Goal: Task Accomplishment & Management: Manage account settings

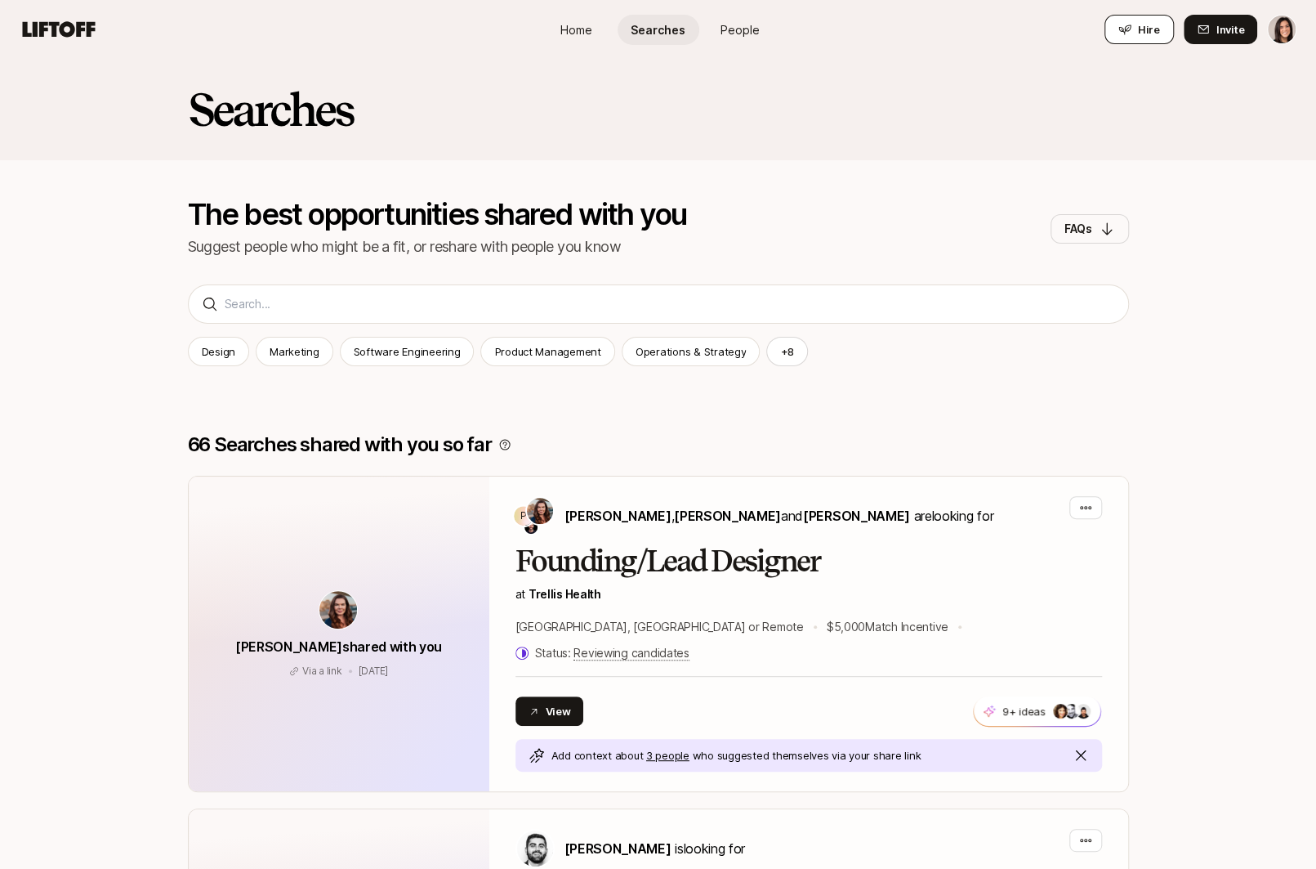
click at [1116, 37] on button "Hire" at bounding box center [1139, 29] width 69 height 29
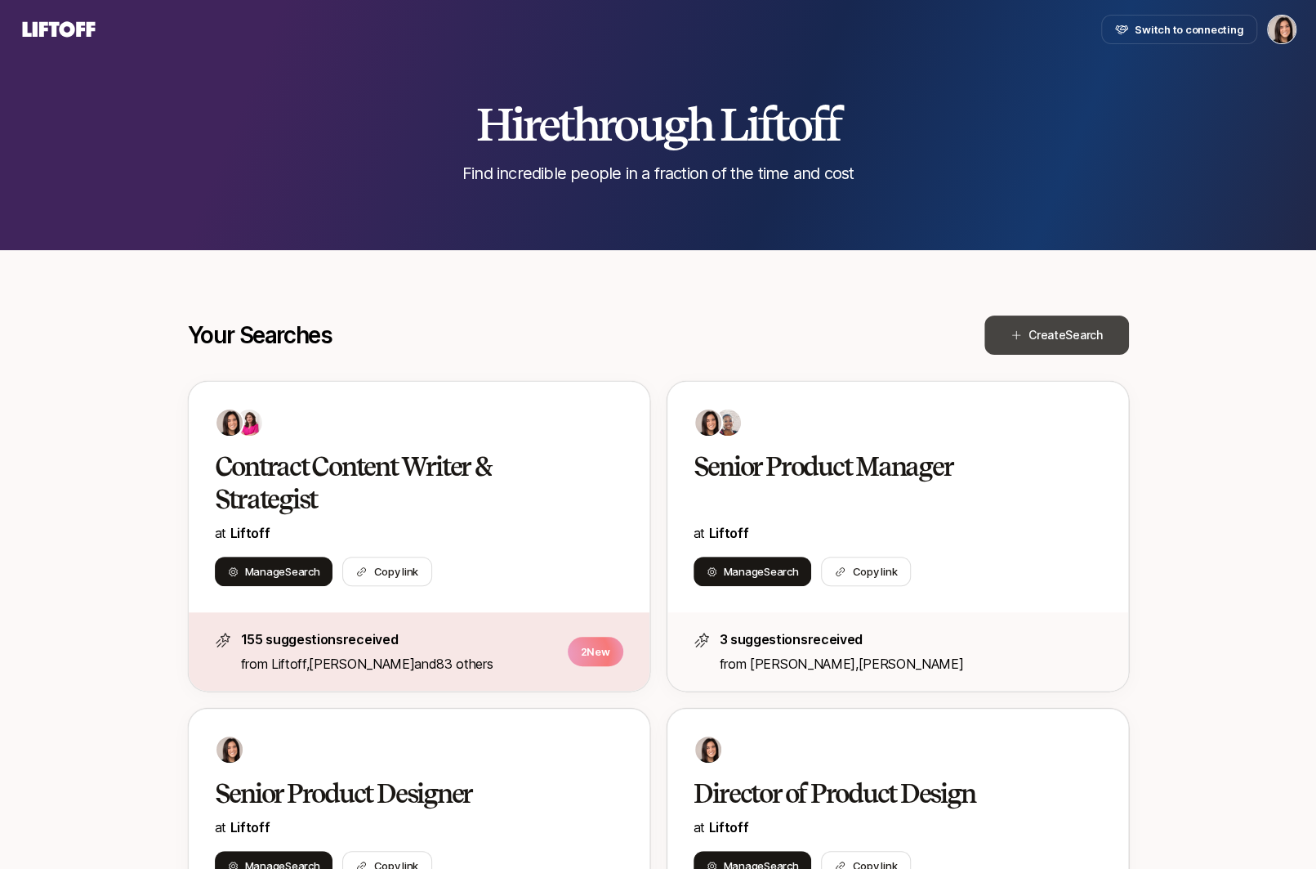
click at [1056, 342] on span "Create Search" at bounding box center [1066, 335] width 74 height 20
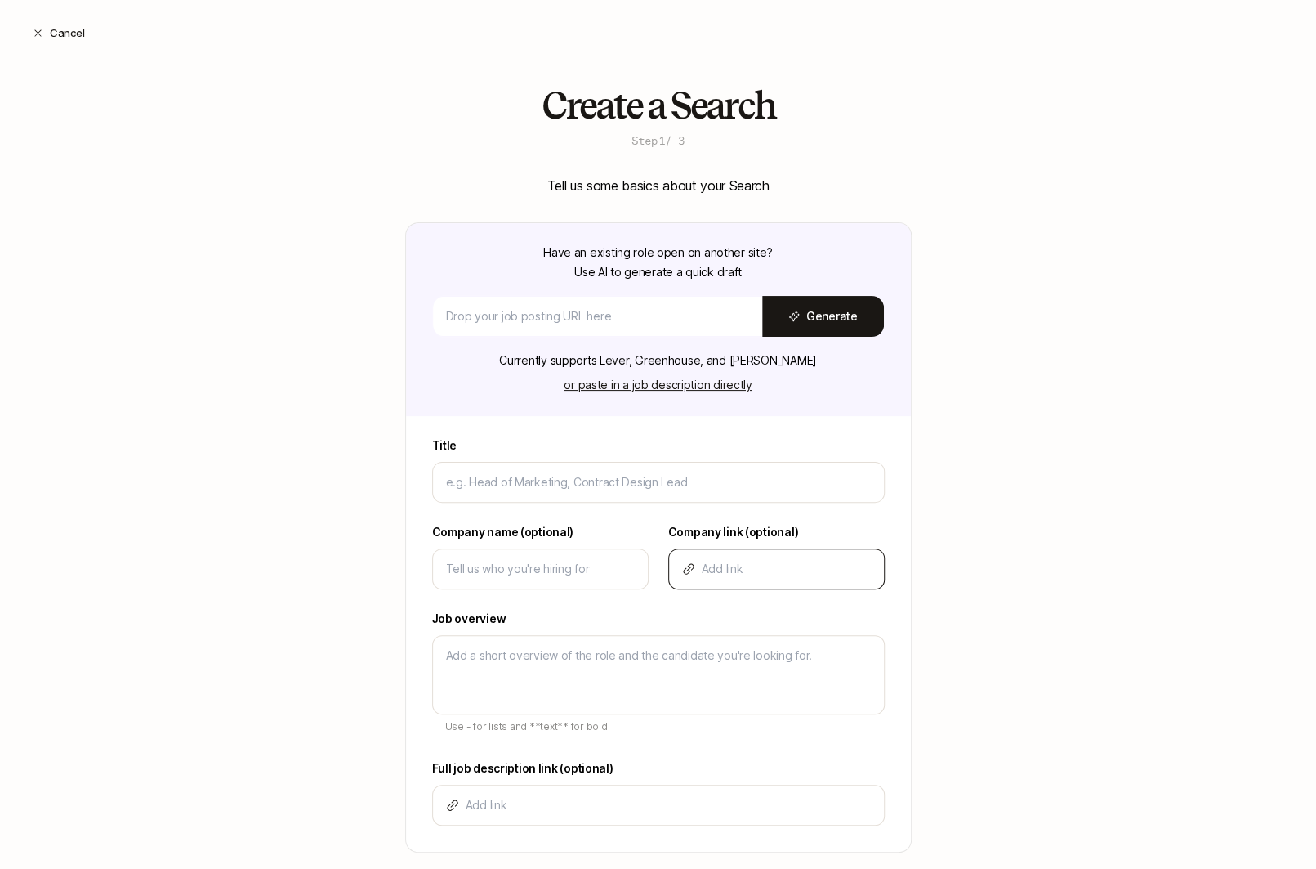
type textarea "x"
type input "D"
type textarea "x"
type input "De"
type textarea "x"
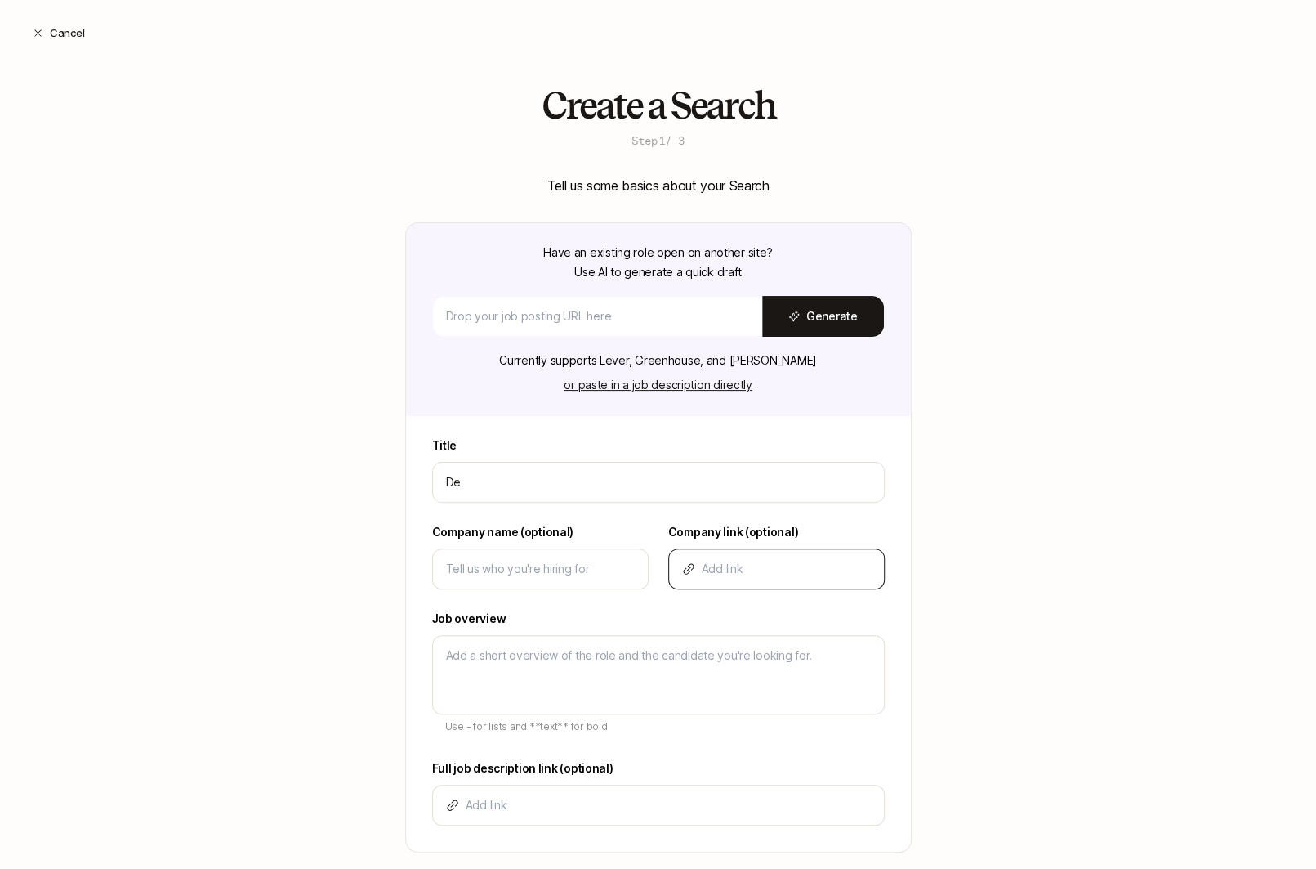
type input "Des"
type textarea "x"
type input "Desi"
type textarea "x"
type input "Desig"
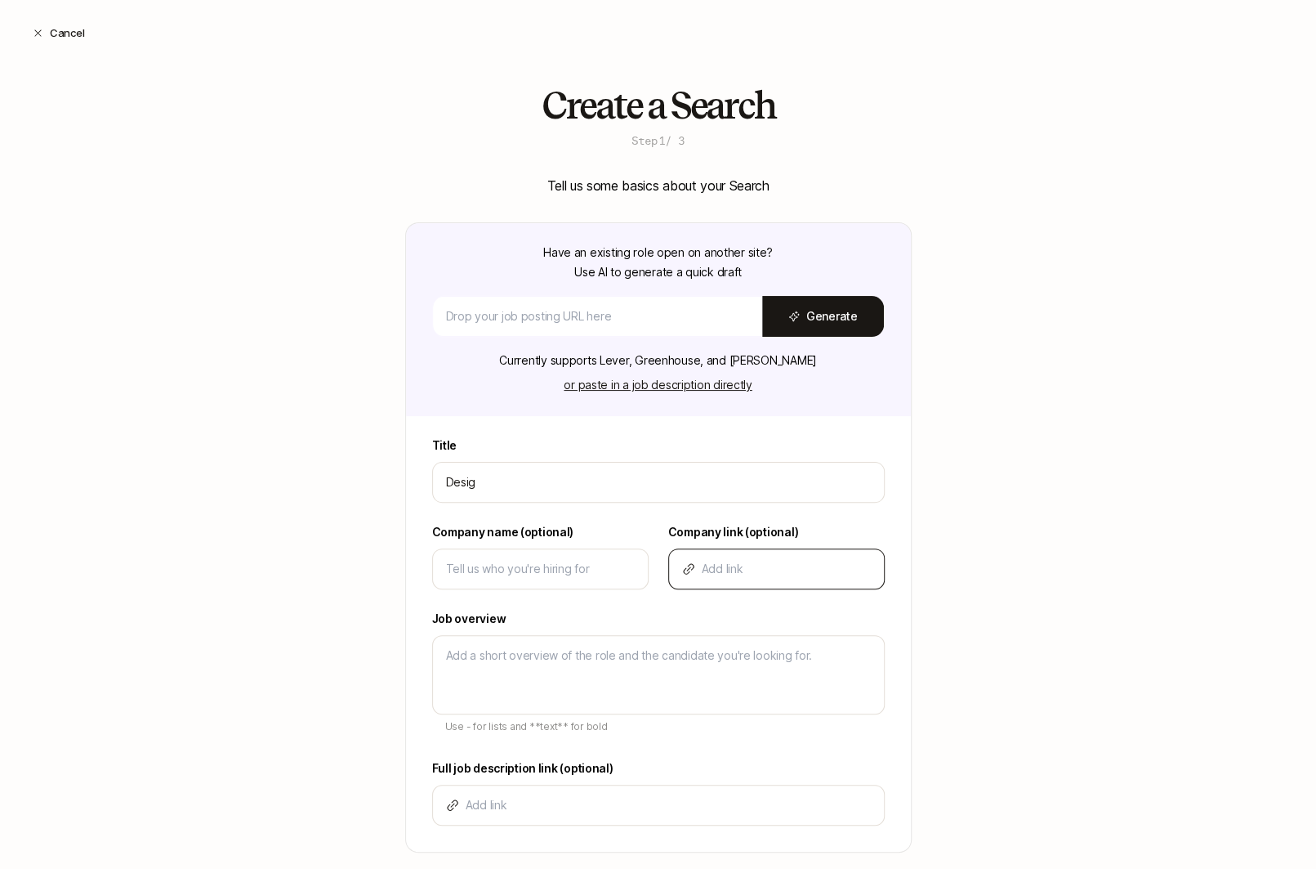
type textarea "x"
type input "Design"
type textarea "x"
type input "Design"
type textarea "x"
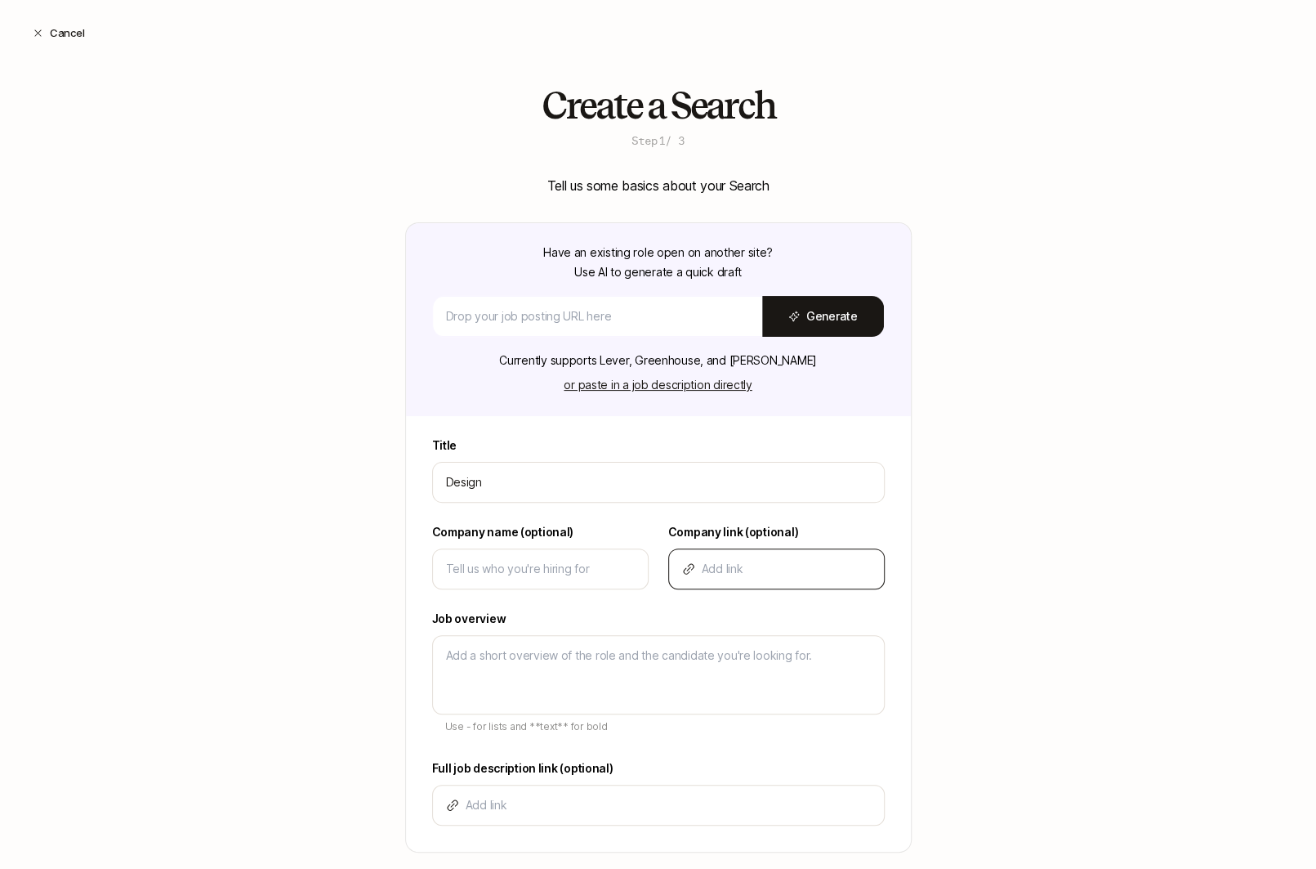
type input "Design D"
type textarea "x"
type input "Design Di"
type textarea "x"
type input "Design Dire"
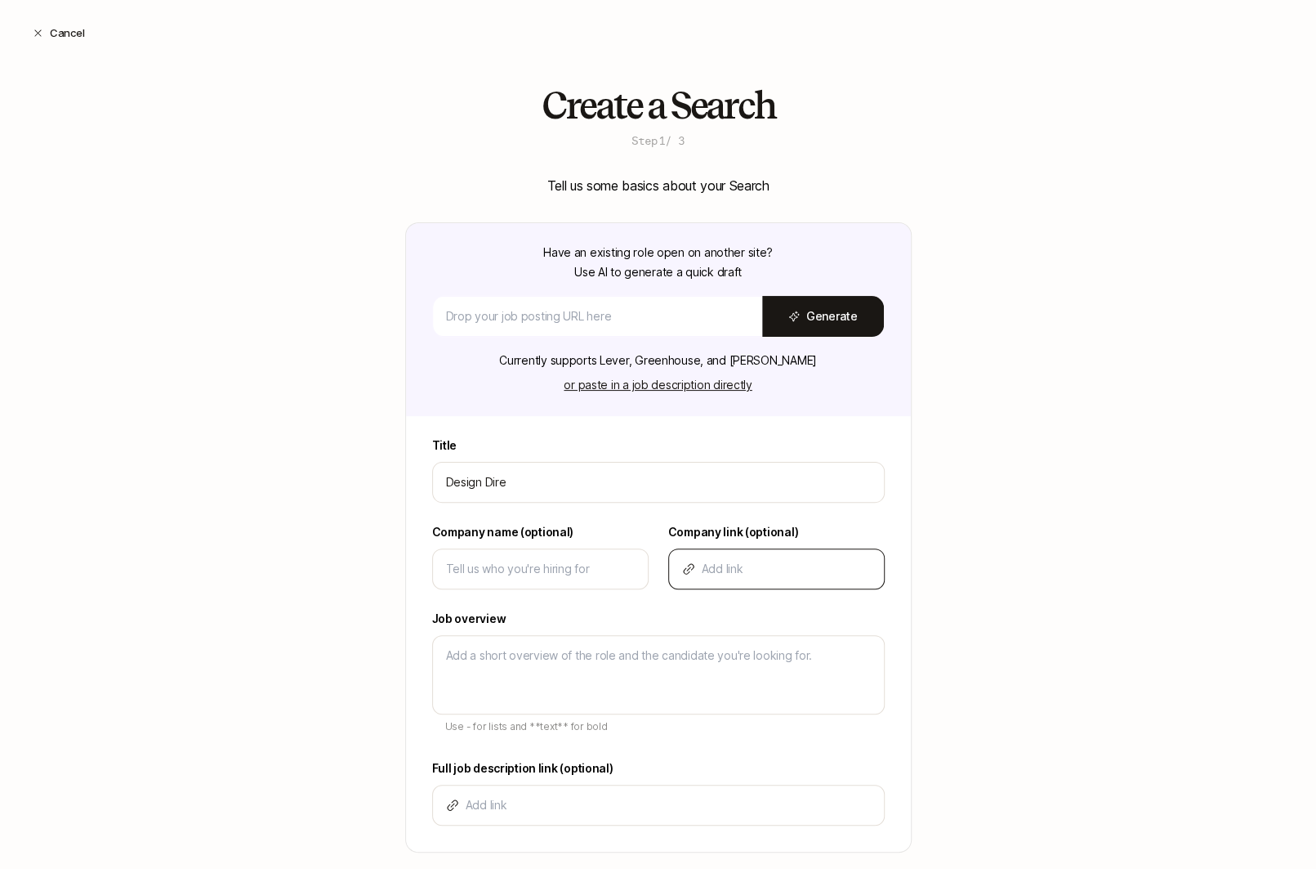
type textarea "x"
type input "Design Direc"
type textarea "x"
type input "Design Direct"
type textarea "x"
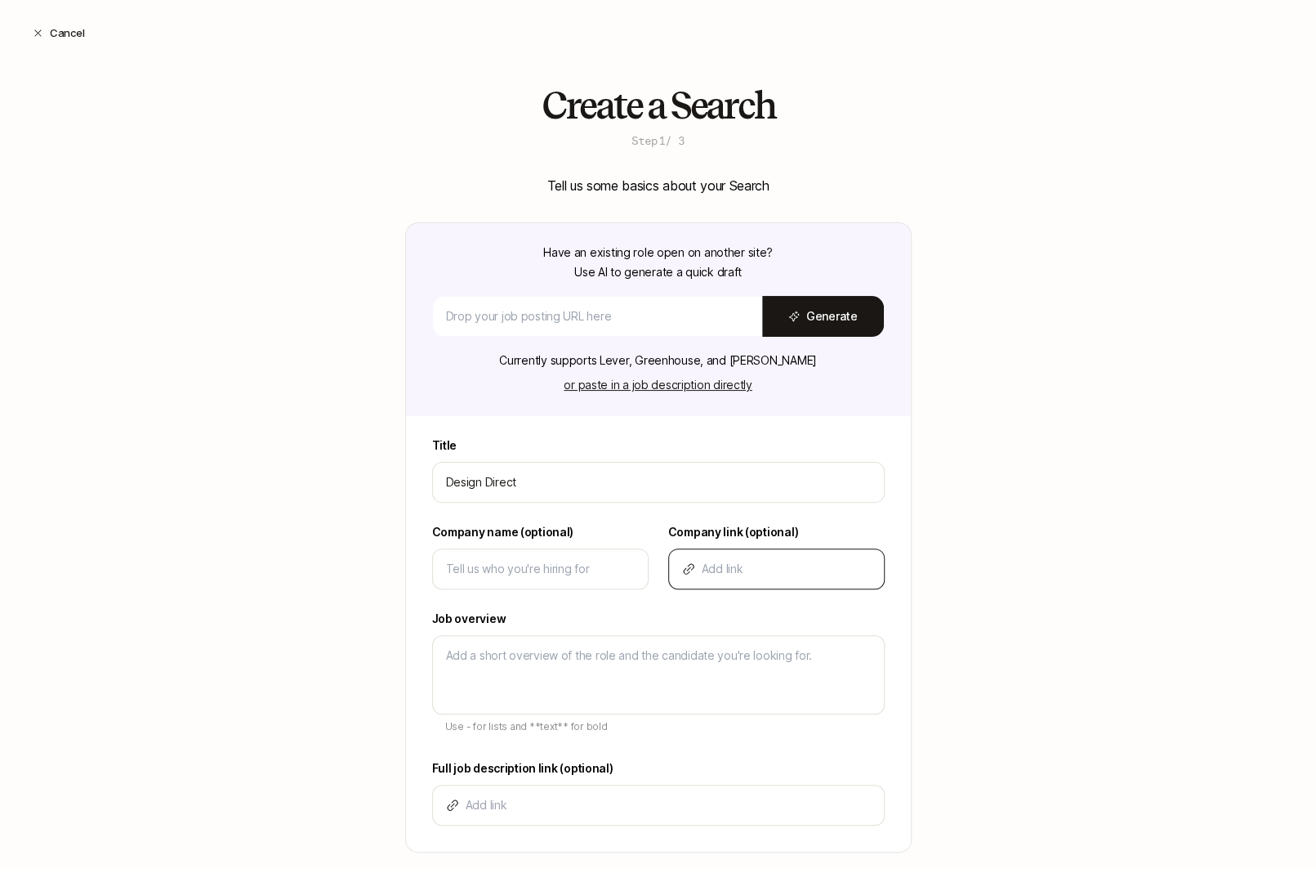
type input "Design Directo"
type textarea "x"
type input "Design Director"
click at [565, 579] on div at bounding box center [540, 568] width 217 height 41
click at [552, 561] on input at bounding box center [540, 569] width 189 height 20
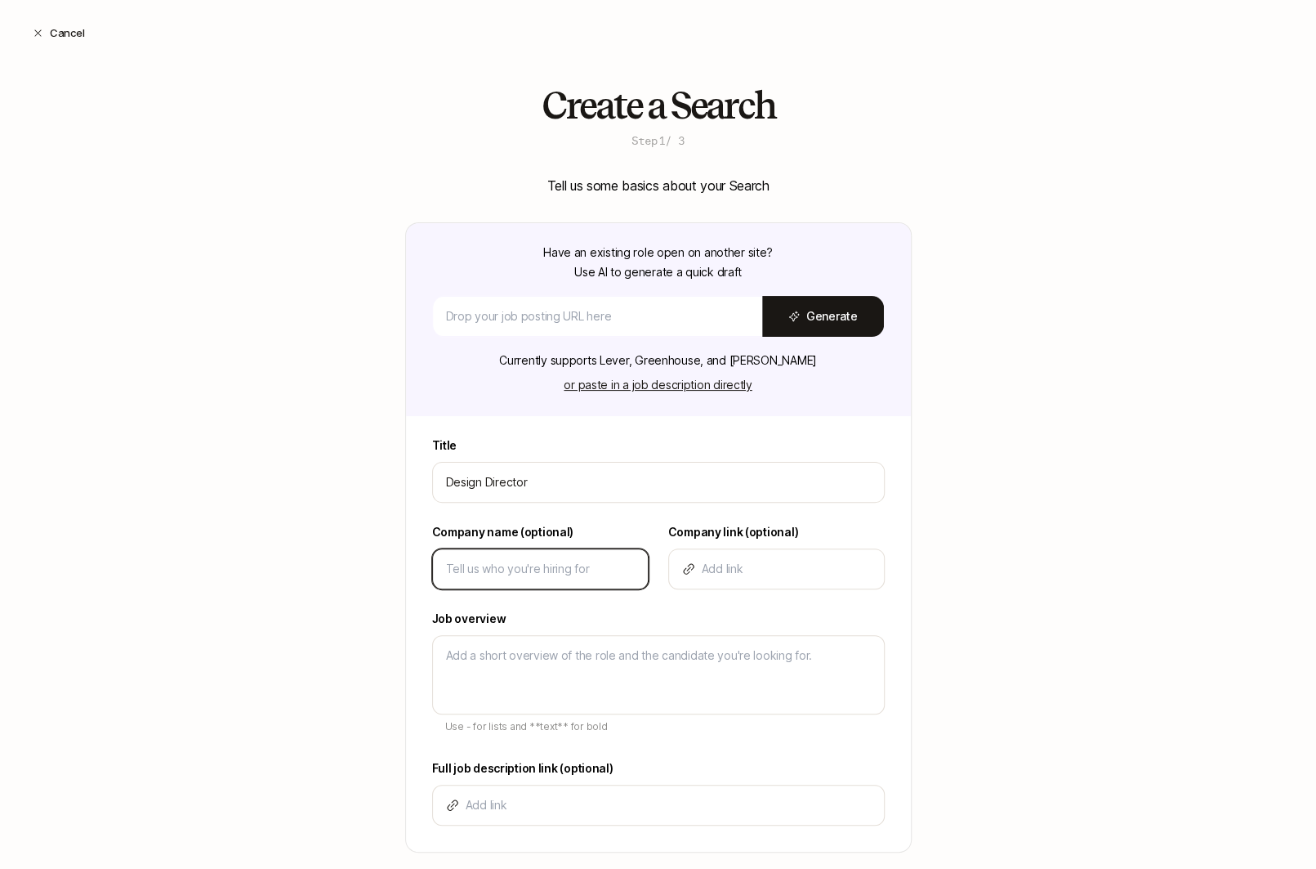
type textarea "x"
type input "L"
type textarea "x"
type input "Li"
type textarea "x"
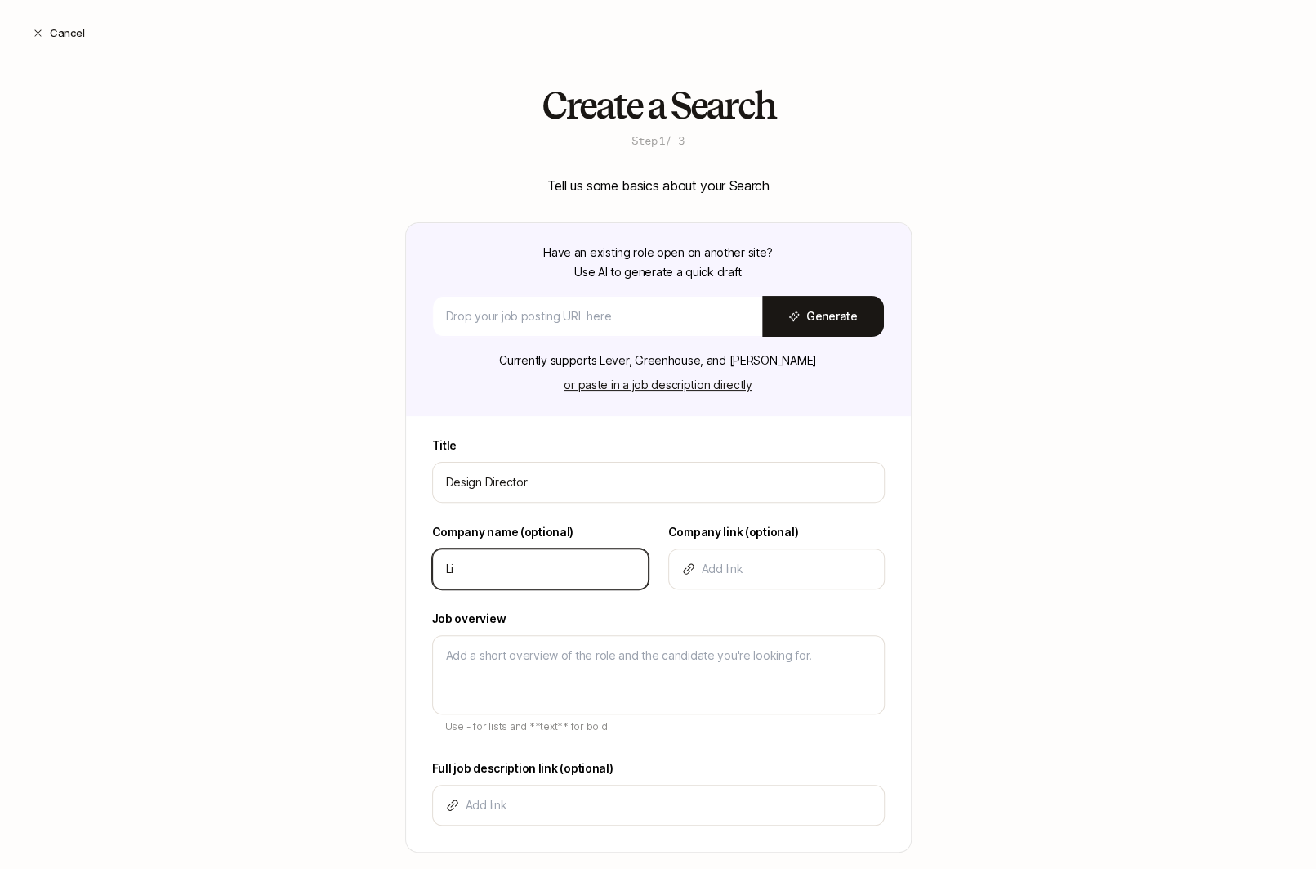
type input "Lif"
type textarea "x"
type input "Lifto"
type textarea "x"
type input "Liftof"
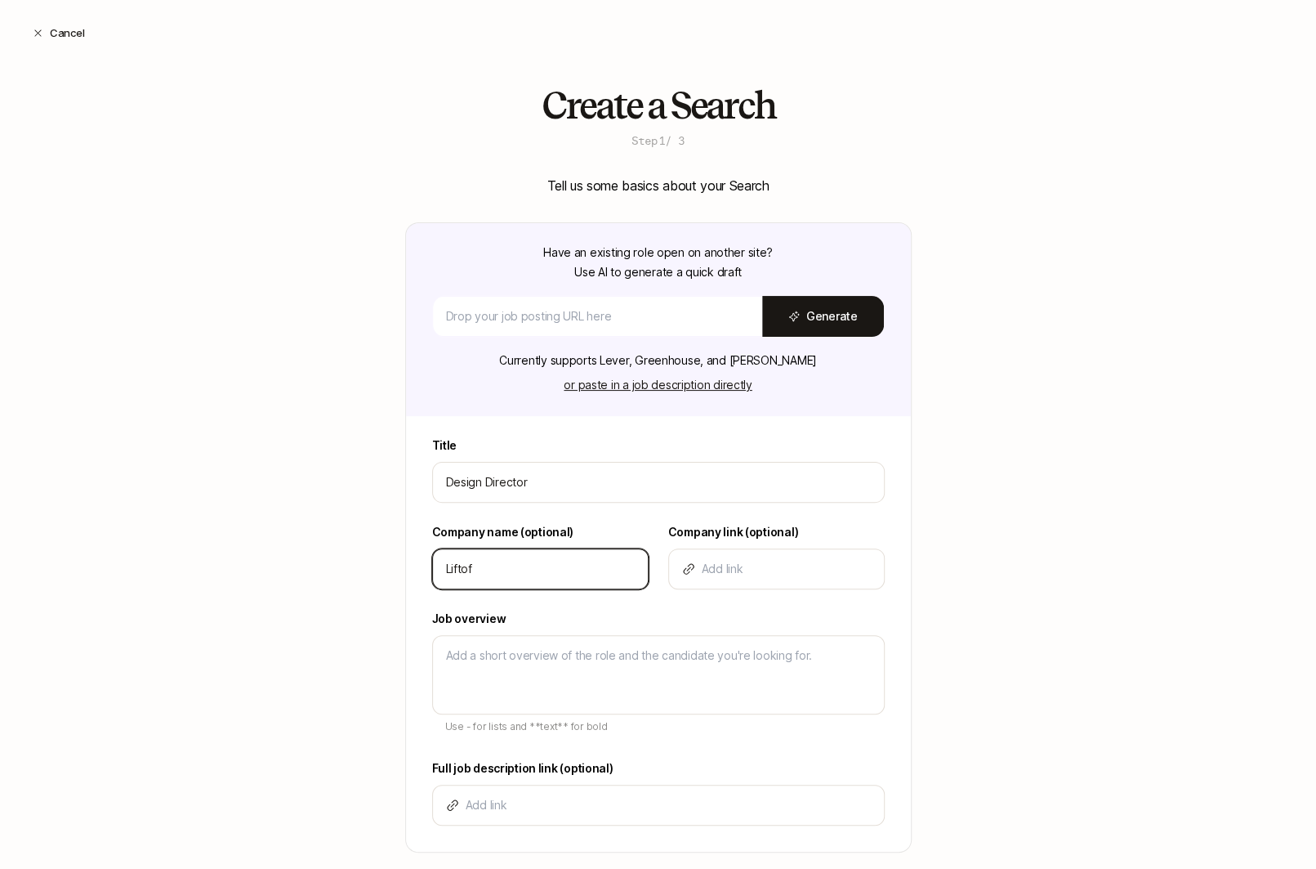
type textarea "x"
type input "Liftoff"
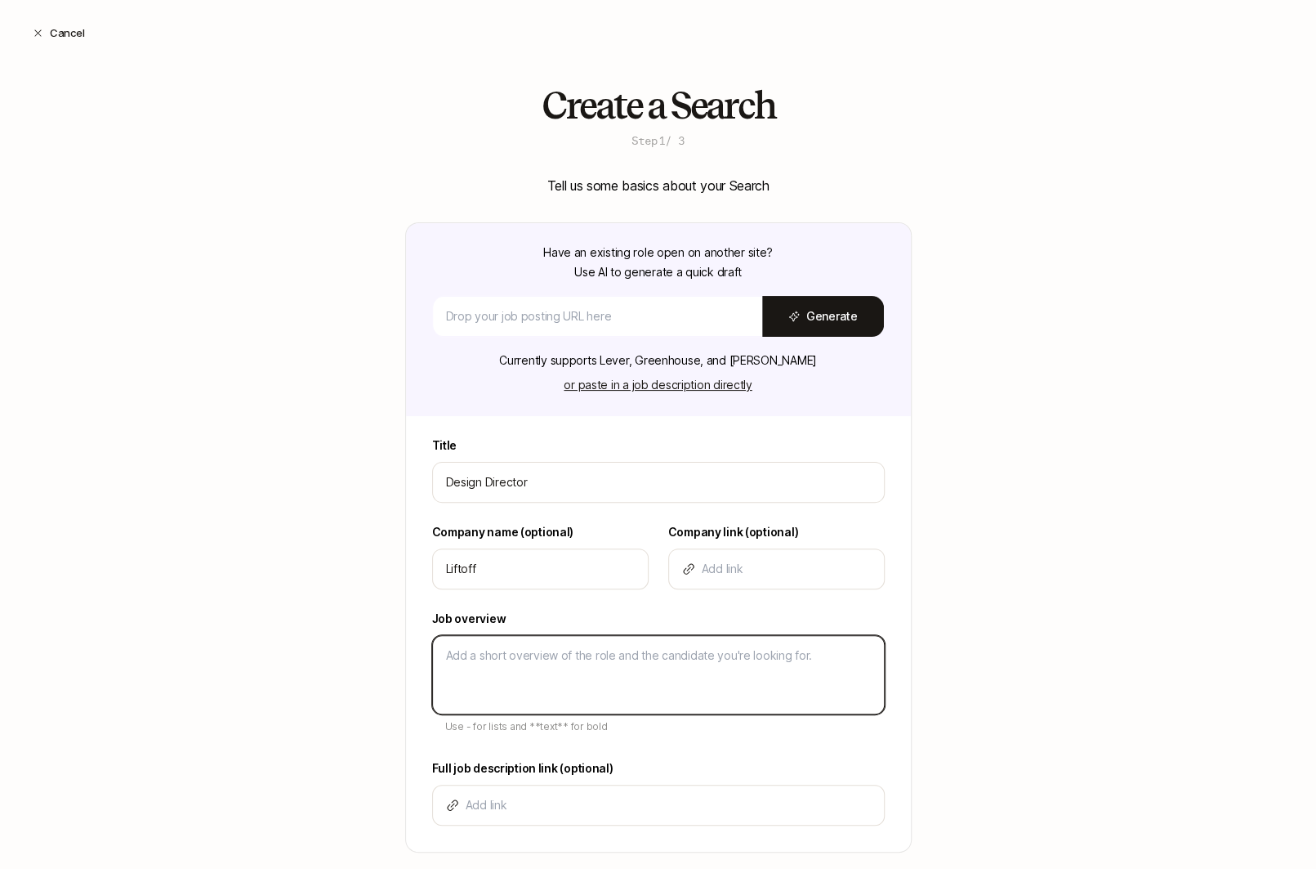
click at [503, 640] on textarea at bounding box center [658, 674] width 453 height 79
type textarea "x"
type textarea "D"
type textarea "x"
type textarea "De"
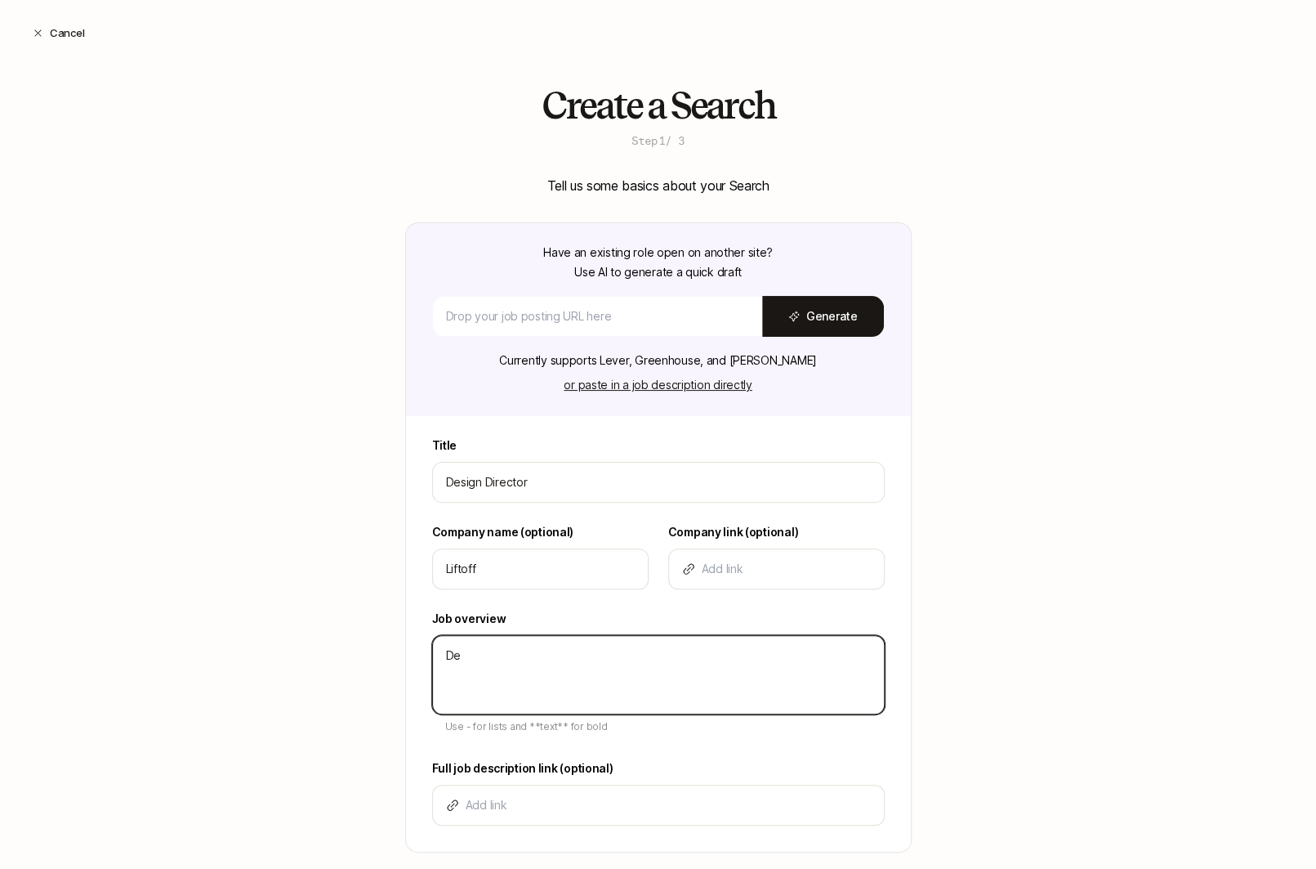
type textarea "x"
type textarea "Des"
type textarea "x"
type textarea "Desc"
type textarea "x"
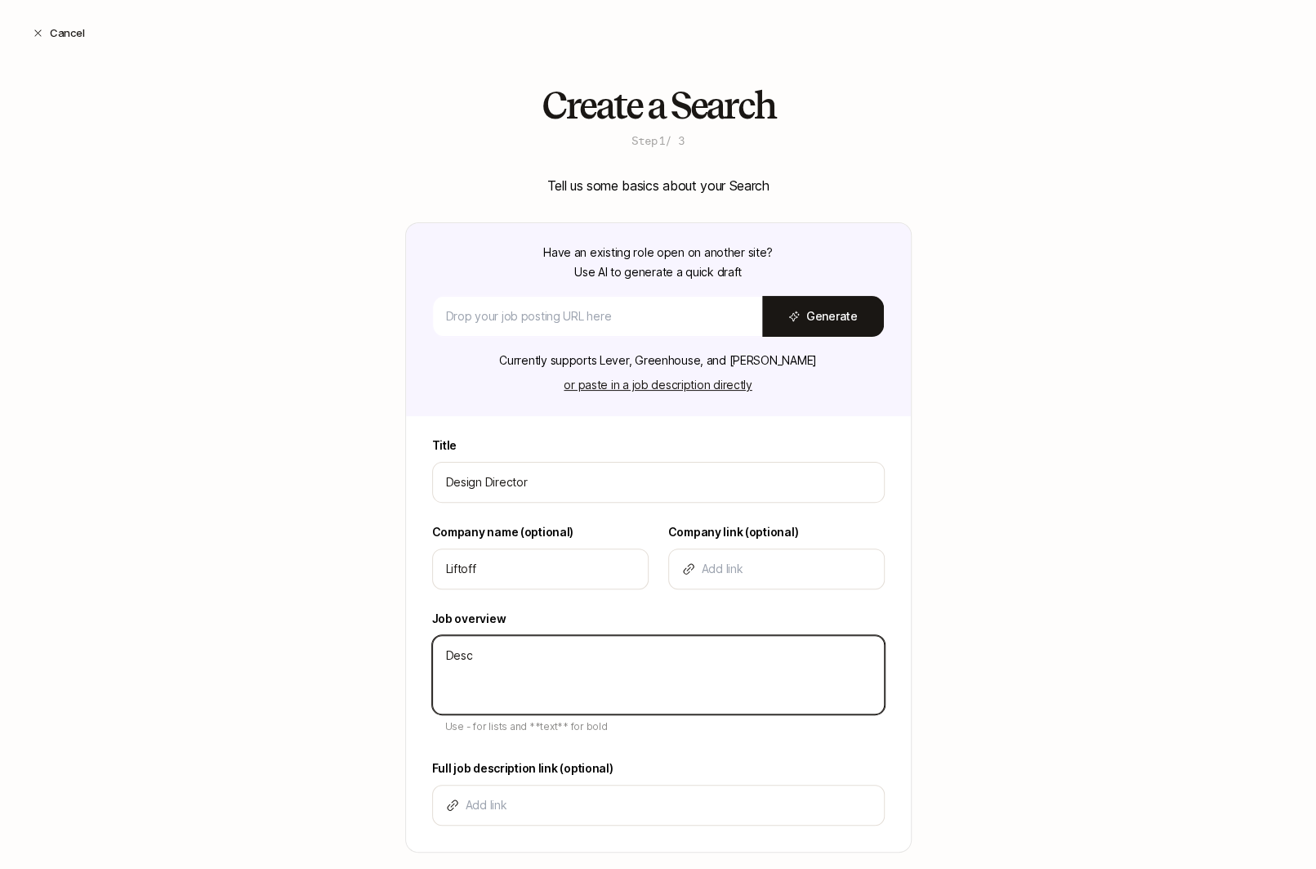
type textarea "Descr"
type textarea "x"
type textarea "Descri"
type textarea "x"
type textarea "Descrip"
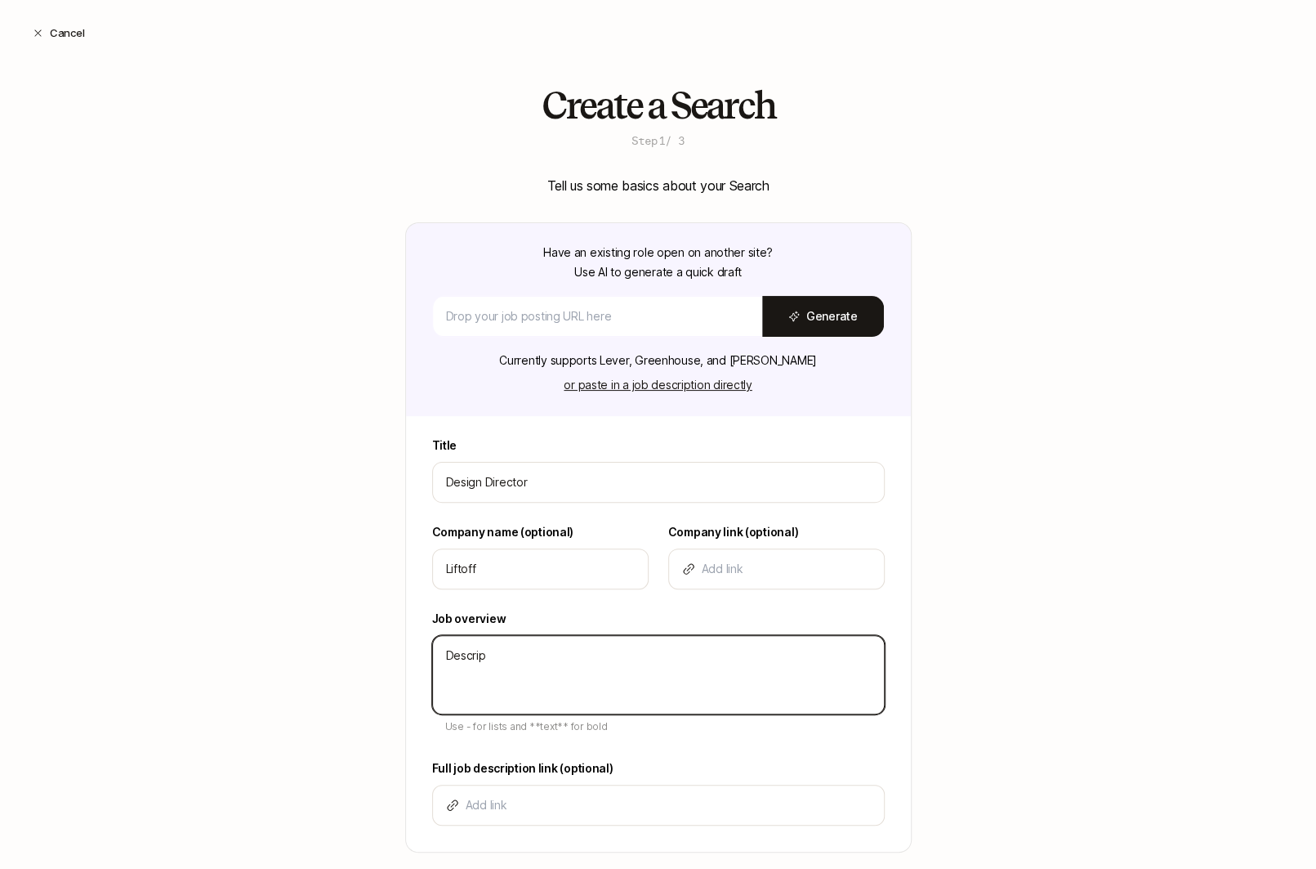
type textarea "x"
type textarea "Descript"
type textarea "x"
type textarea "Descripti"
type textarea "x"
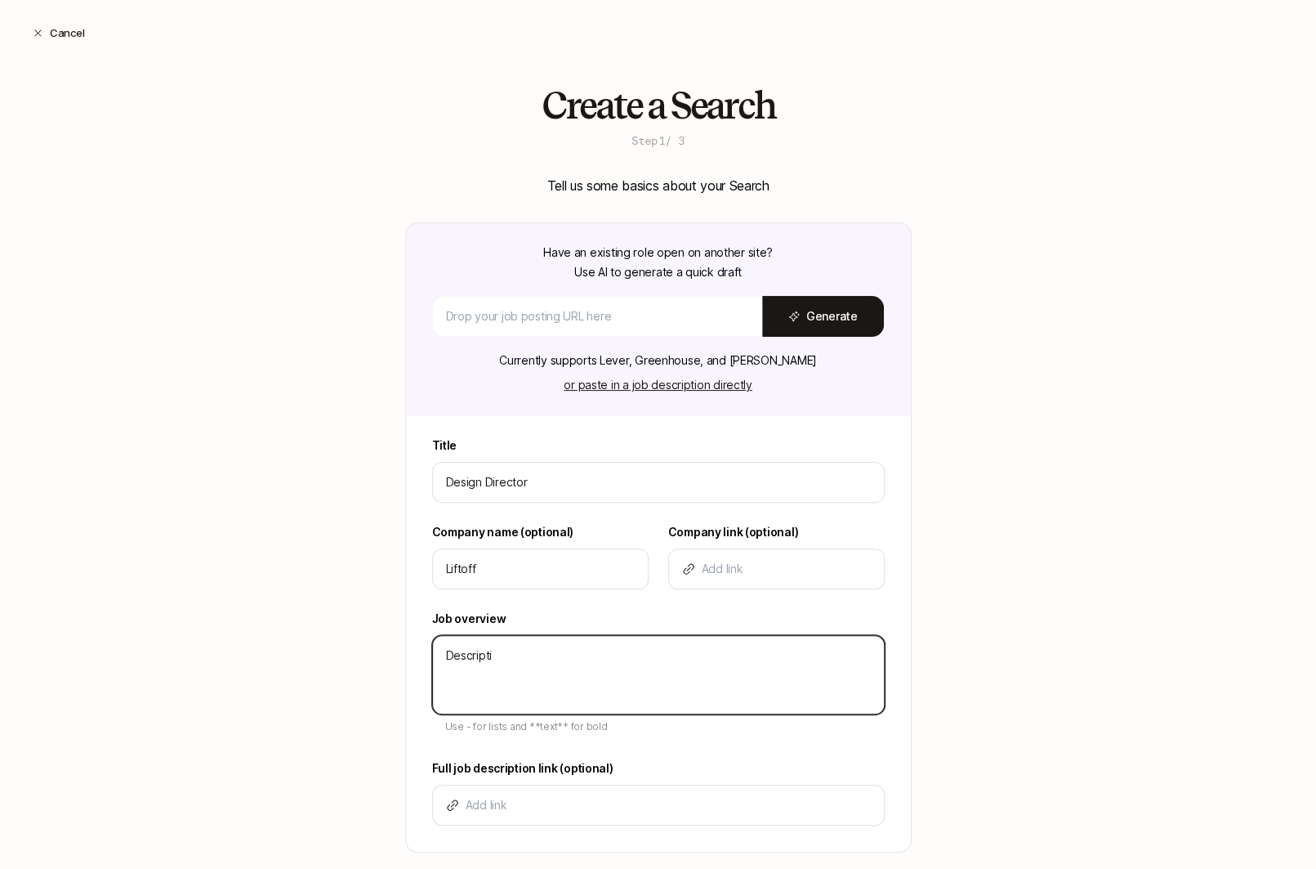
type textarea "Descriptio"
type textarea "x"
type textarea "Description"
type textarea "x"
type textarea "Description"
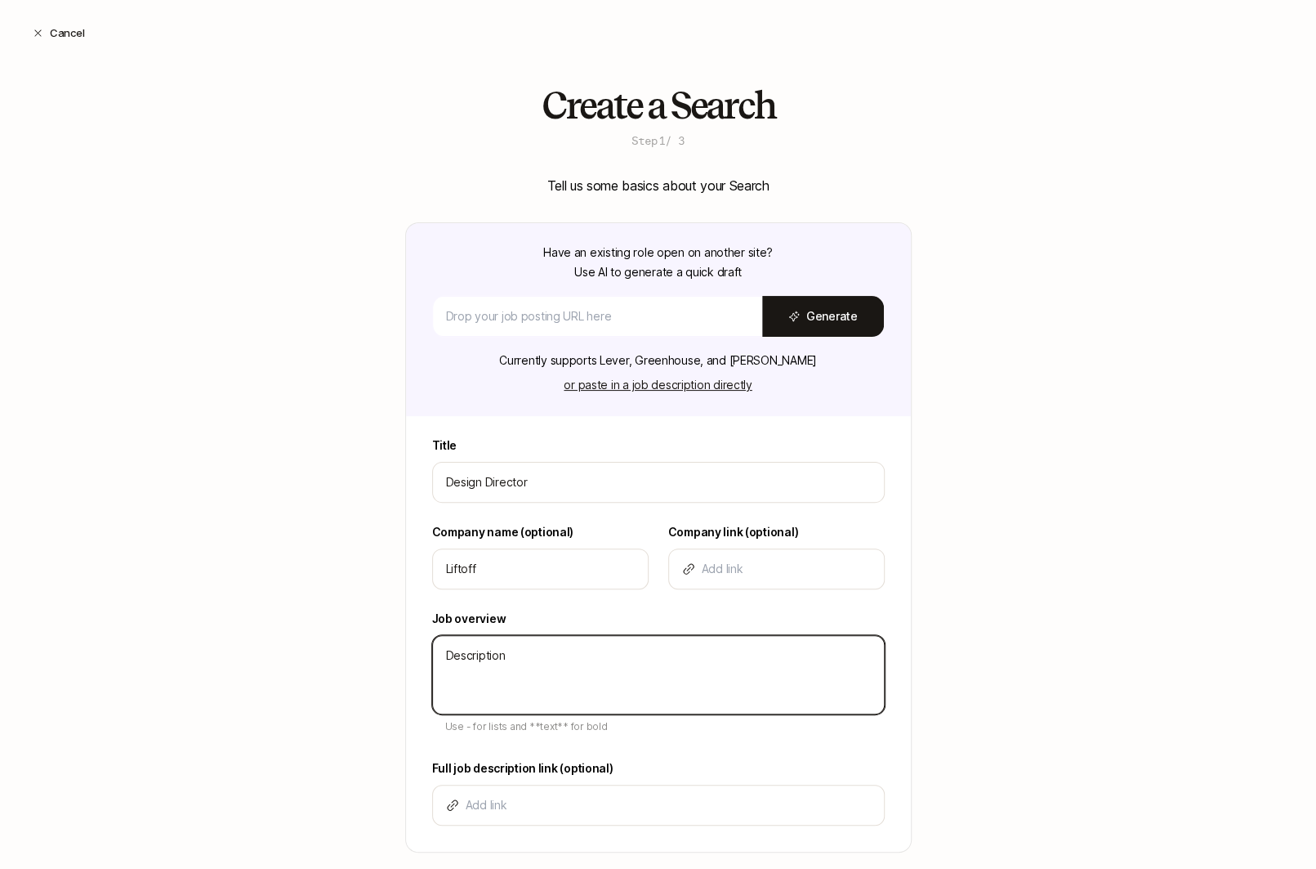
type textarea "x"
type textarea "Description -"
type textarea "x"
type textarea "Description -"
type textarea "x"
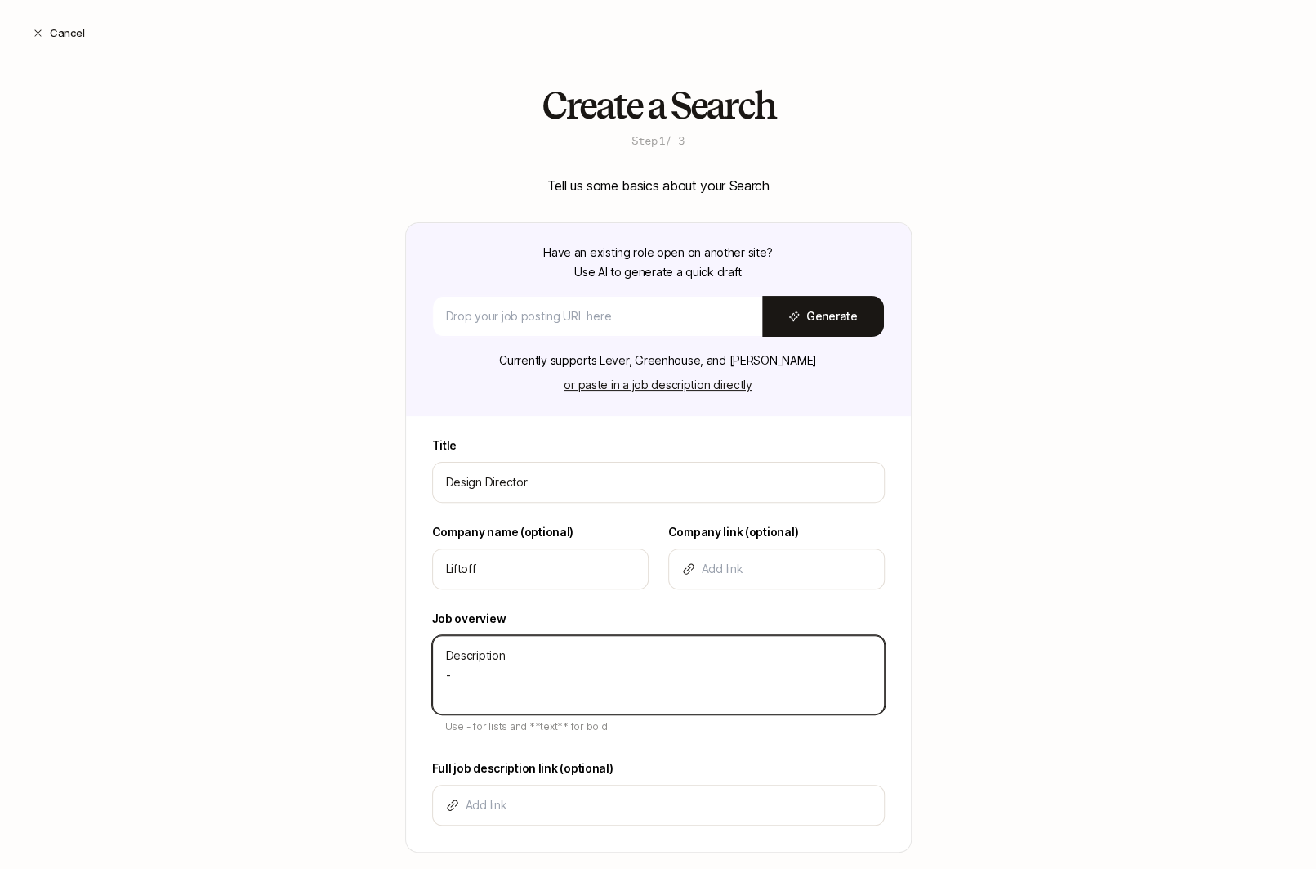
type textarea "Description - b"
type textarea "x"
type textarea "Description - bu"
type textarea "x"
type textarea "Description - bul"
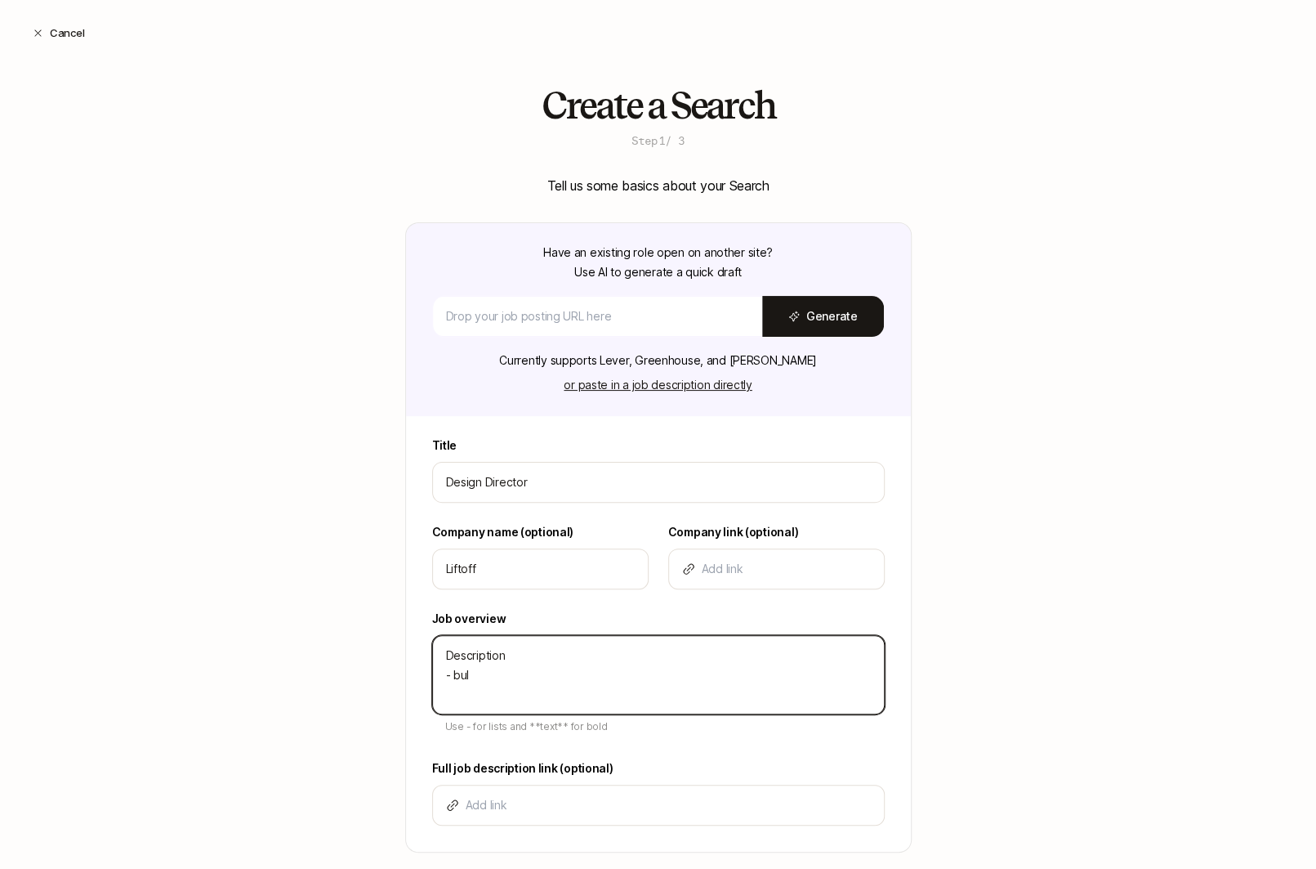
type textarea "x"
type textarea "Description - bull"
type textarea "x"
type textarea "Description - bulle"
type textarea "x"
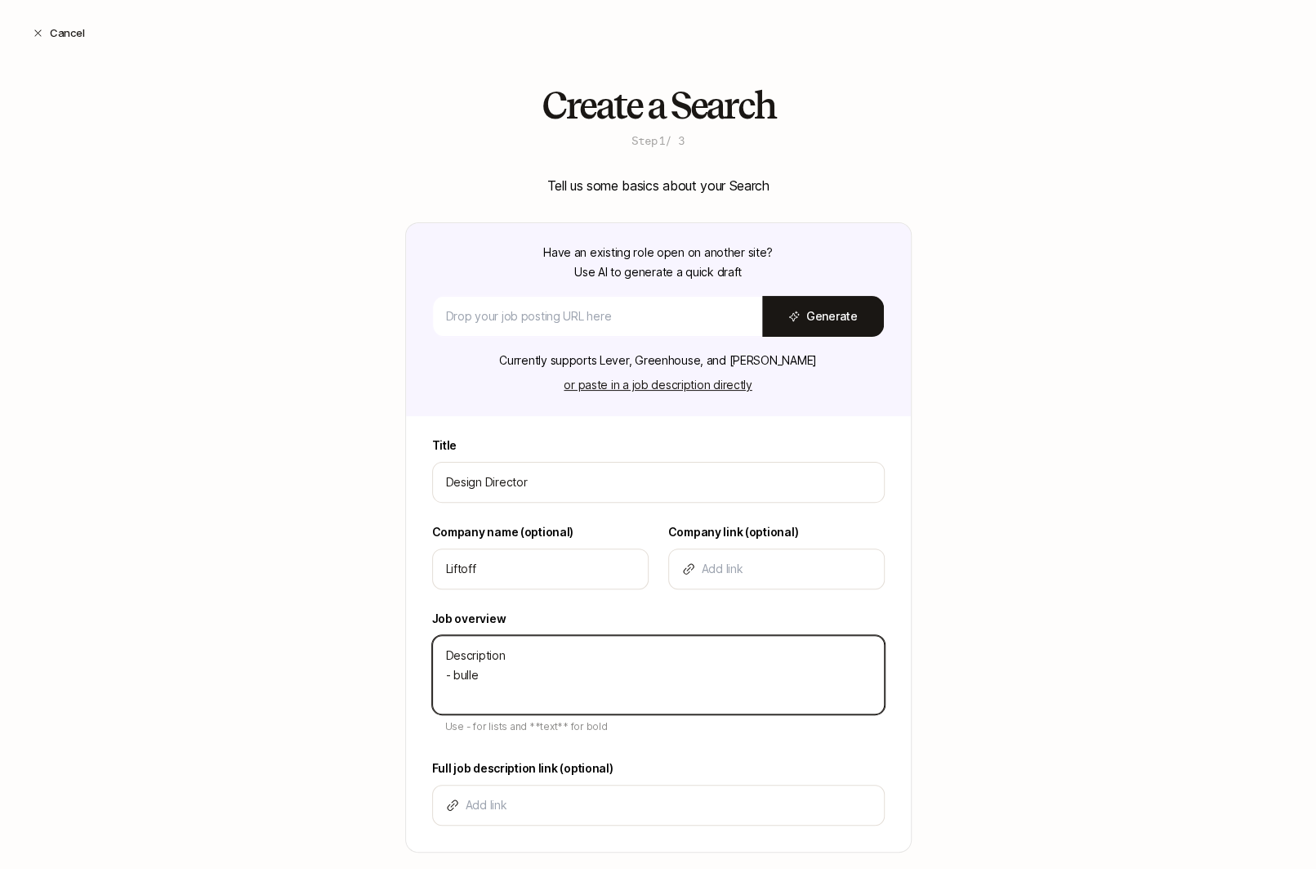
type textarea "Description - bullet"
type textarea "x"
type textarea "Description - bullet"
type textarea "x"
type textarea "Description - bullet -"
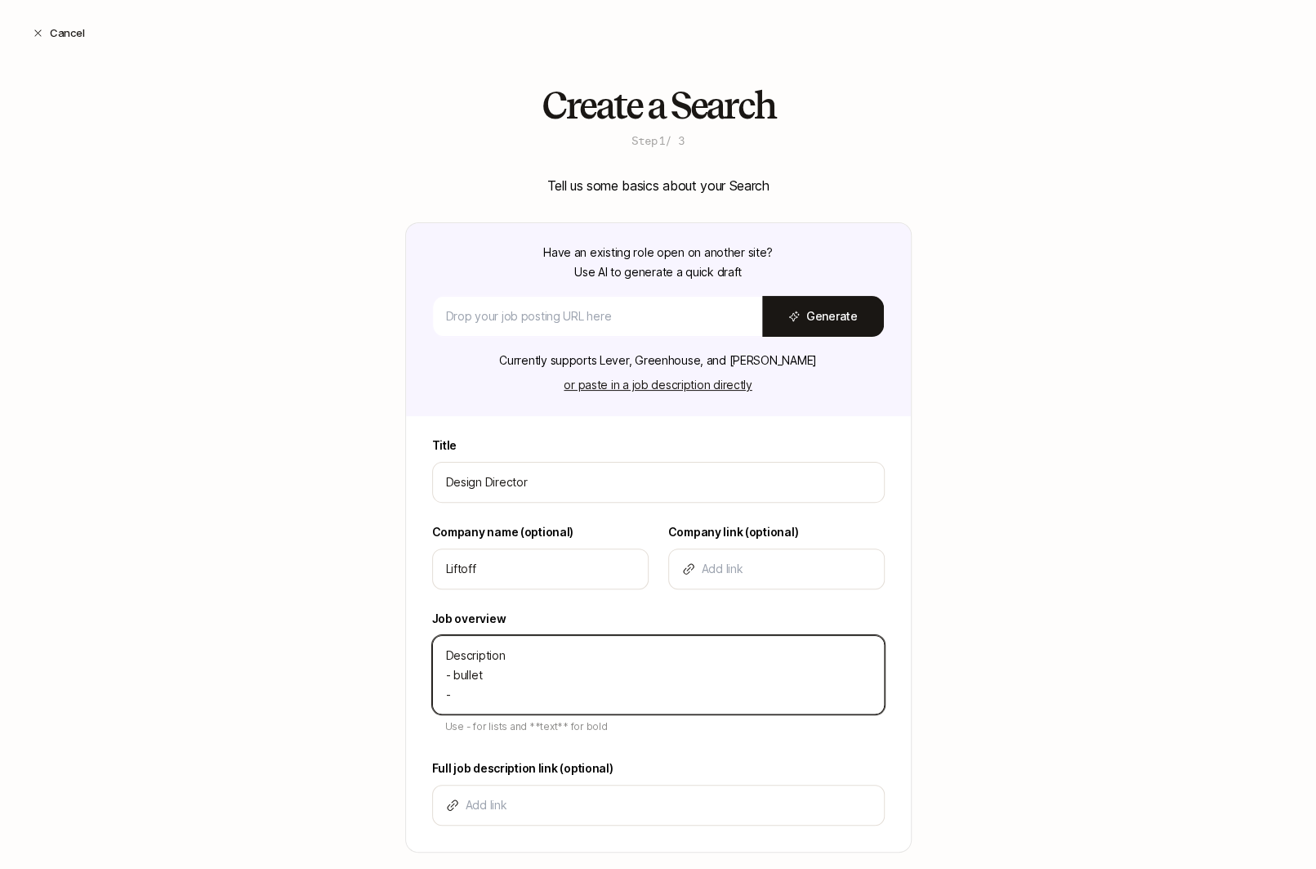
type textarea "x"
type textarea "Description - bullet -"
type textarea "x"
type textarea "Description - bullet - b"
type textarea "x"
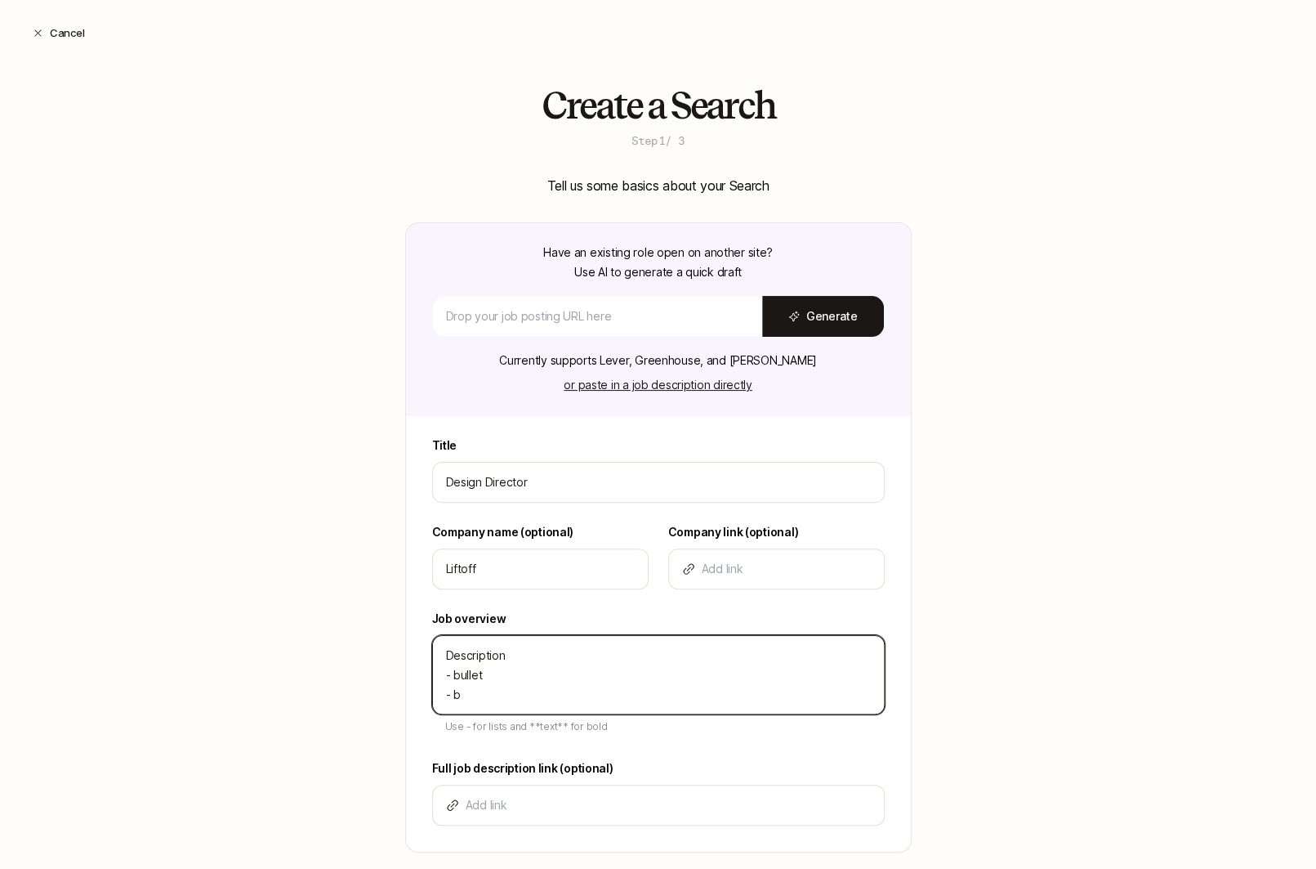
type textarea "Description - bullet - bu"
type textarea "x"
type textarea "Description - bullet - bul"
type textarea "x"
type textarea "Description - bullet - bull"
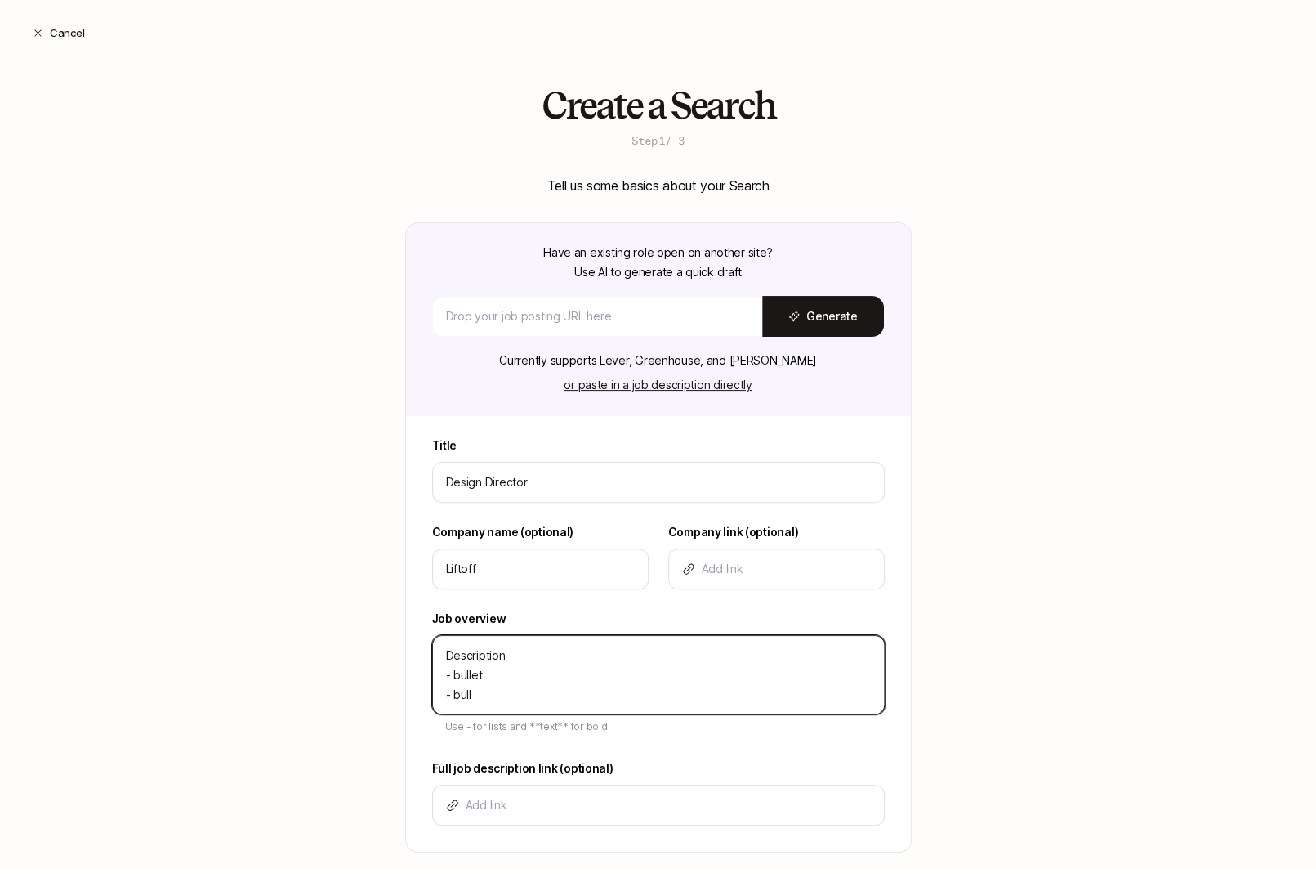
type textarea "x"
type textarea "Description - bullet - bulle"
type textarea "x"
type textarea "Description - bullet - bullet"
type textarea "x"
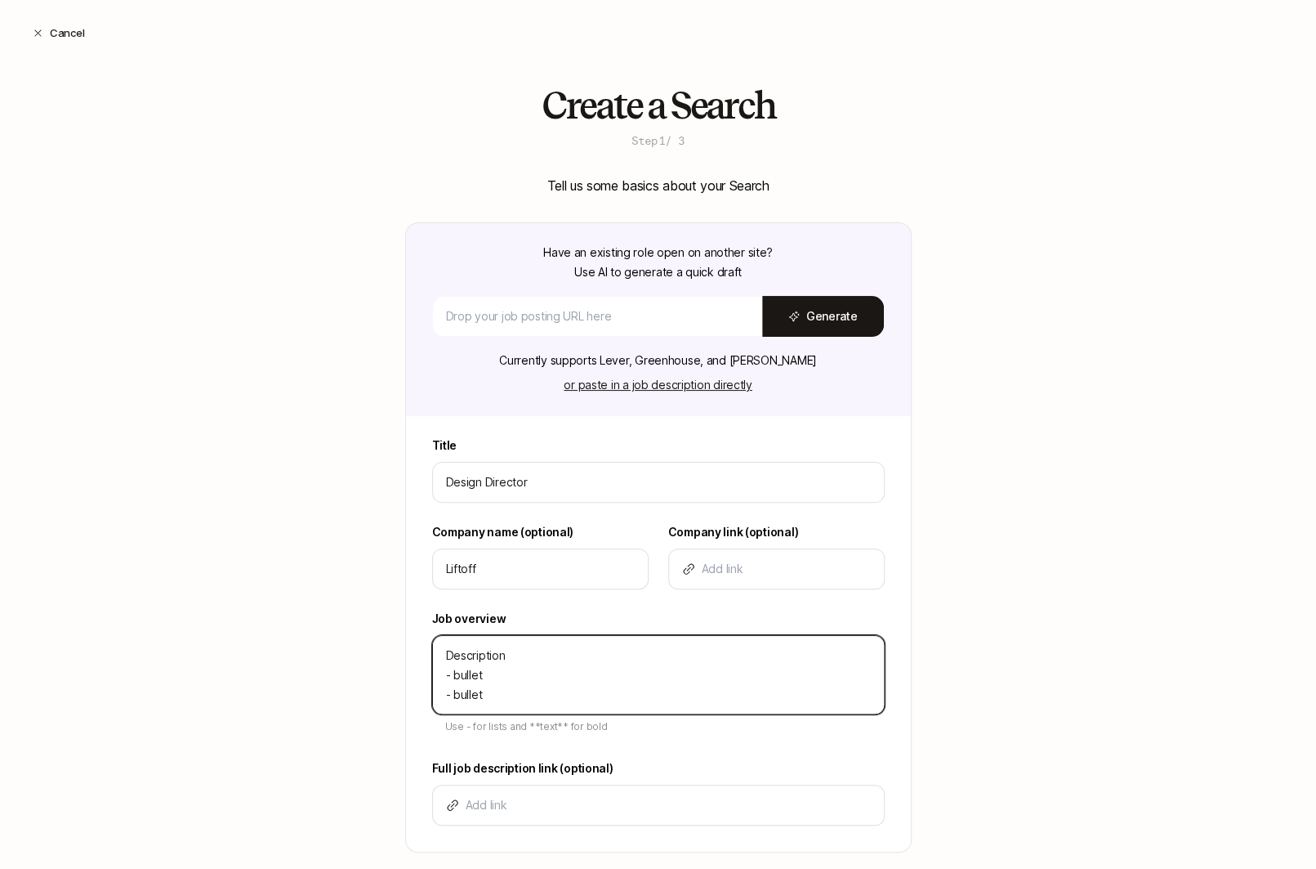
type textarea "Description - bullet - bullet"
type textarea "x"
type textarea "Description - bullet - bullet -"
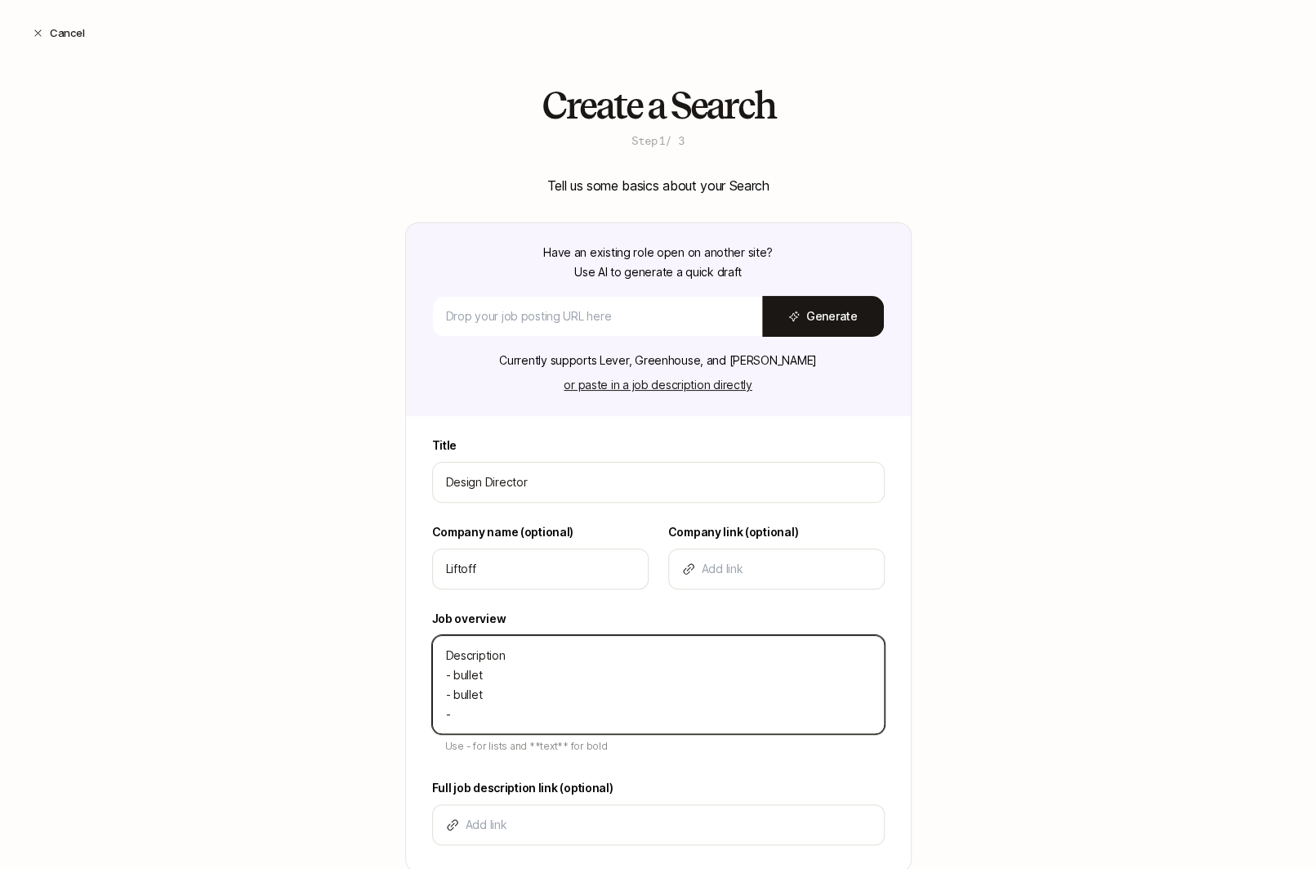
type textarea "x"
type textarea "Description - bullet - bullet -"
type textarea "x"
type textarea "Description - bullet - bullet - bu"
type textarea "x"
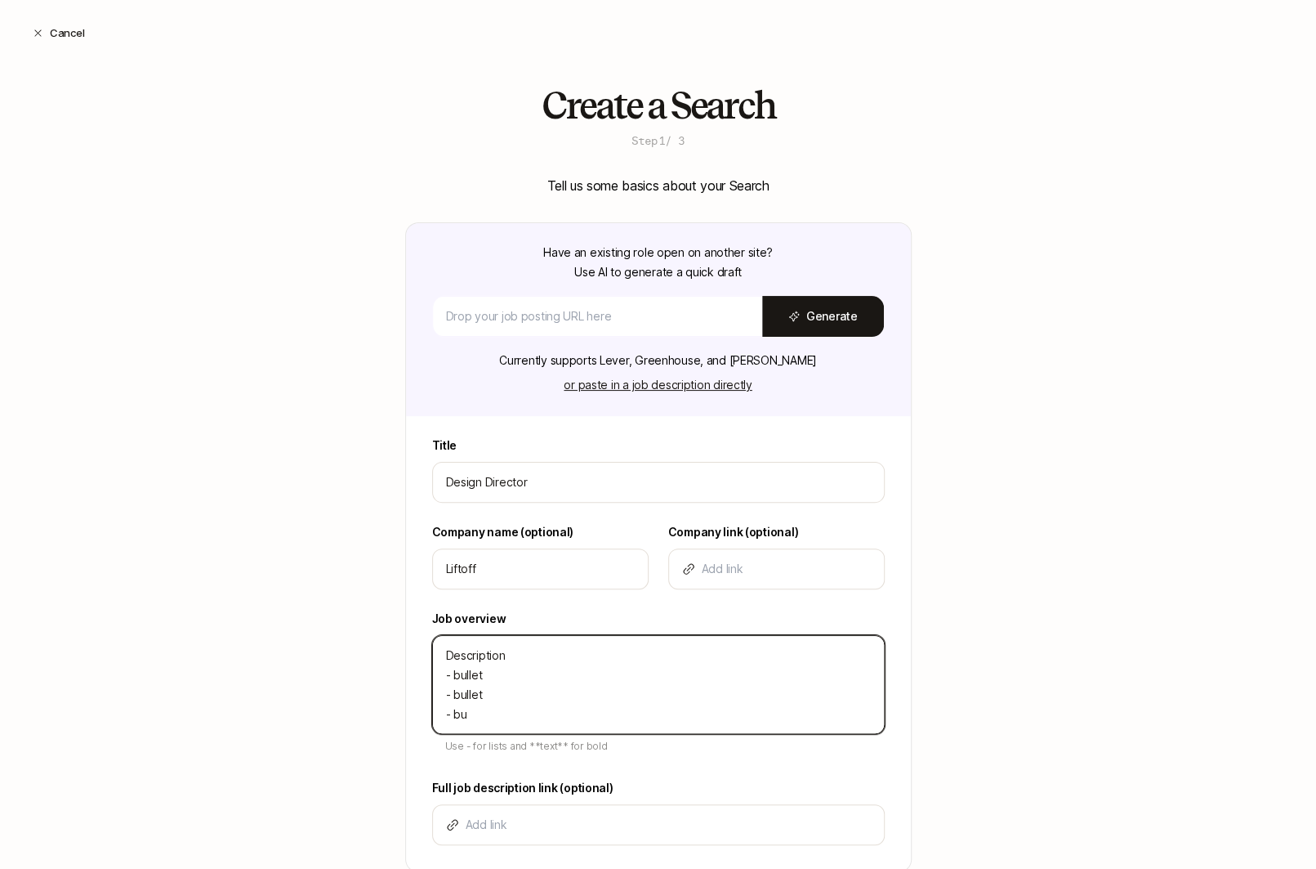
type textarea "Description - bullet - bullet - bul"
type textarea "x"
type textarea "Description - bullet - bullet - bull"
type textarea "x"
type textarea "Description - bullet - bullet - bulle"
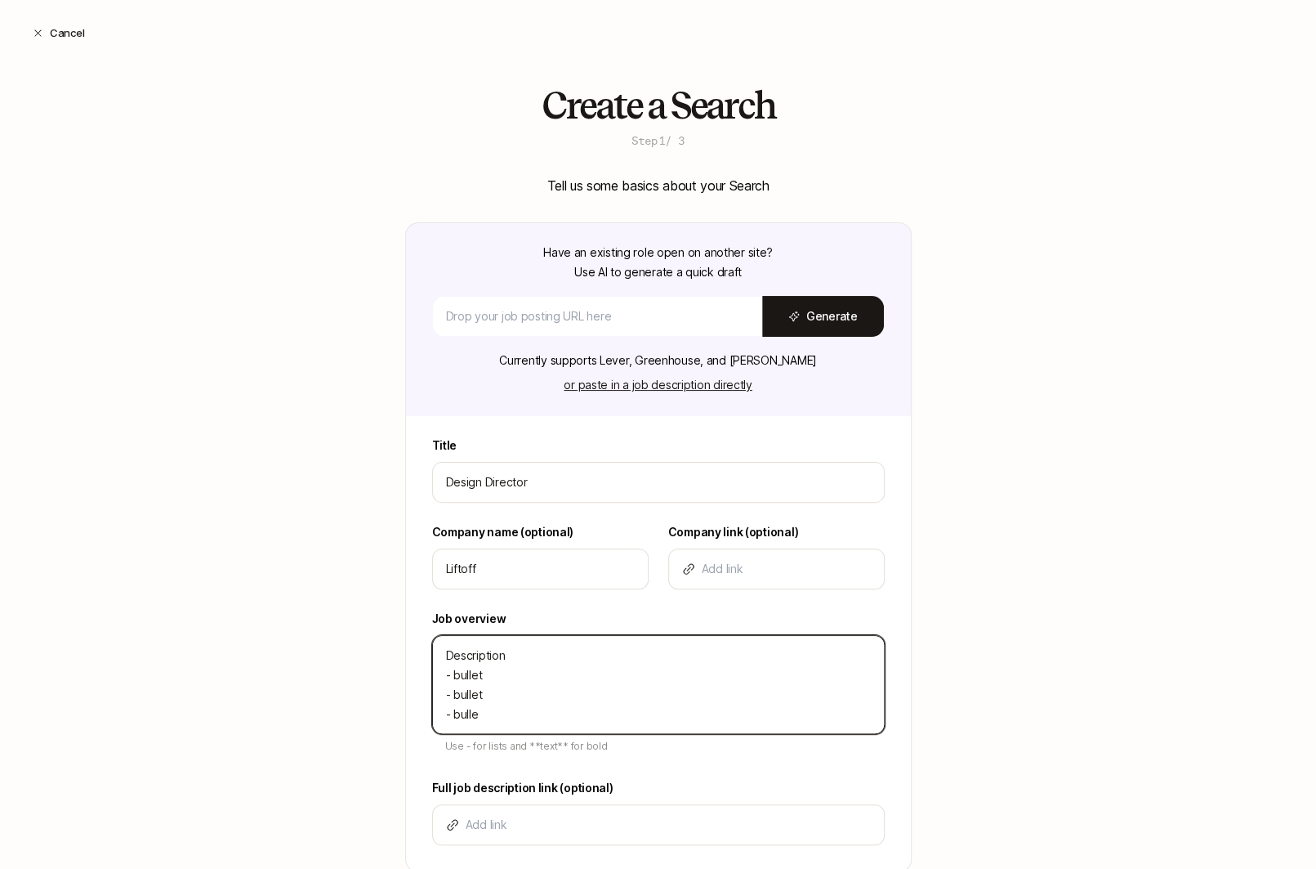
type textarea "x"
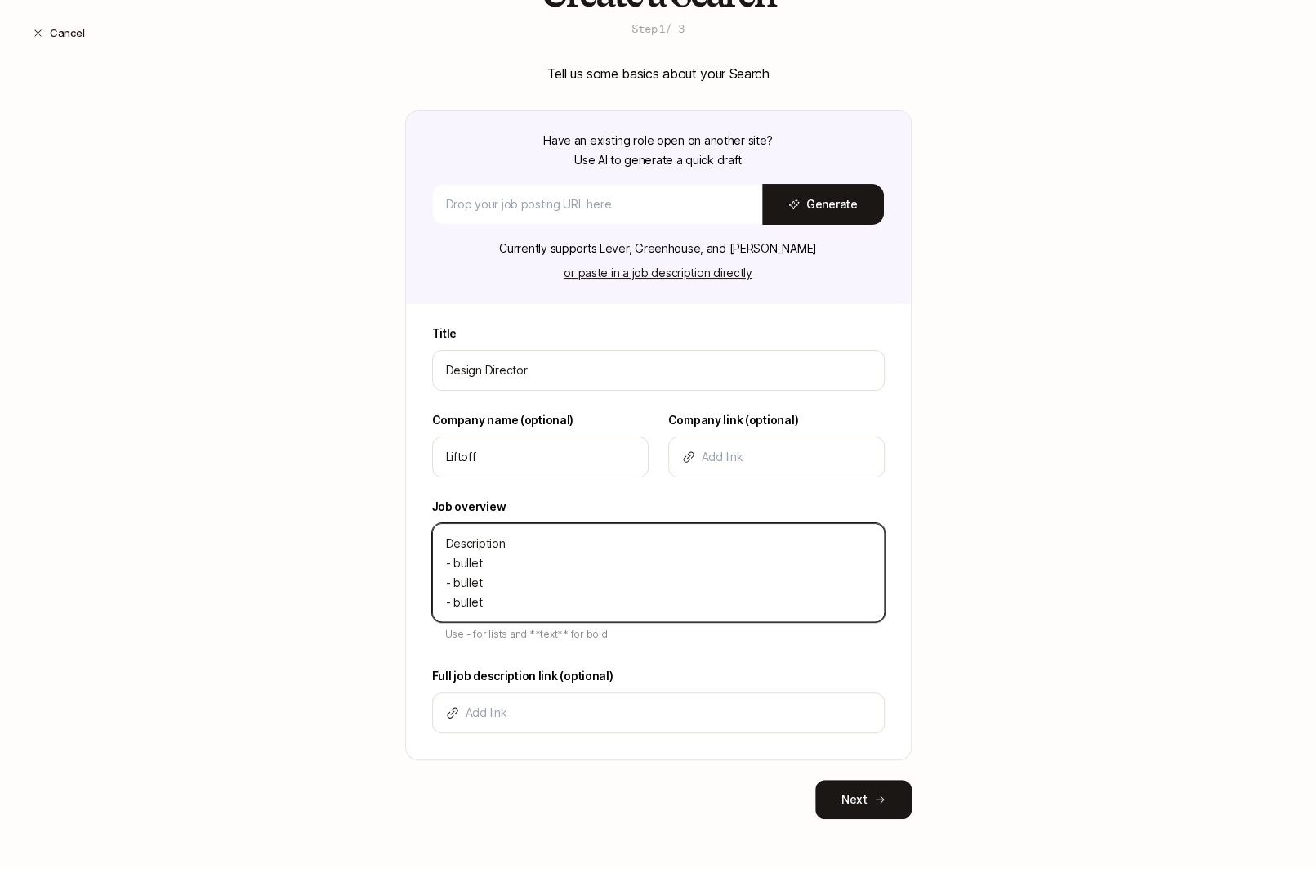
scroll to position [98, 0]
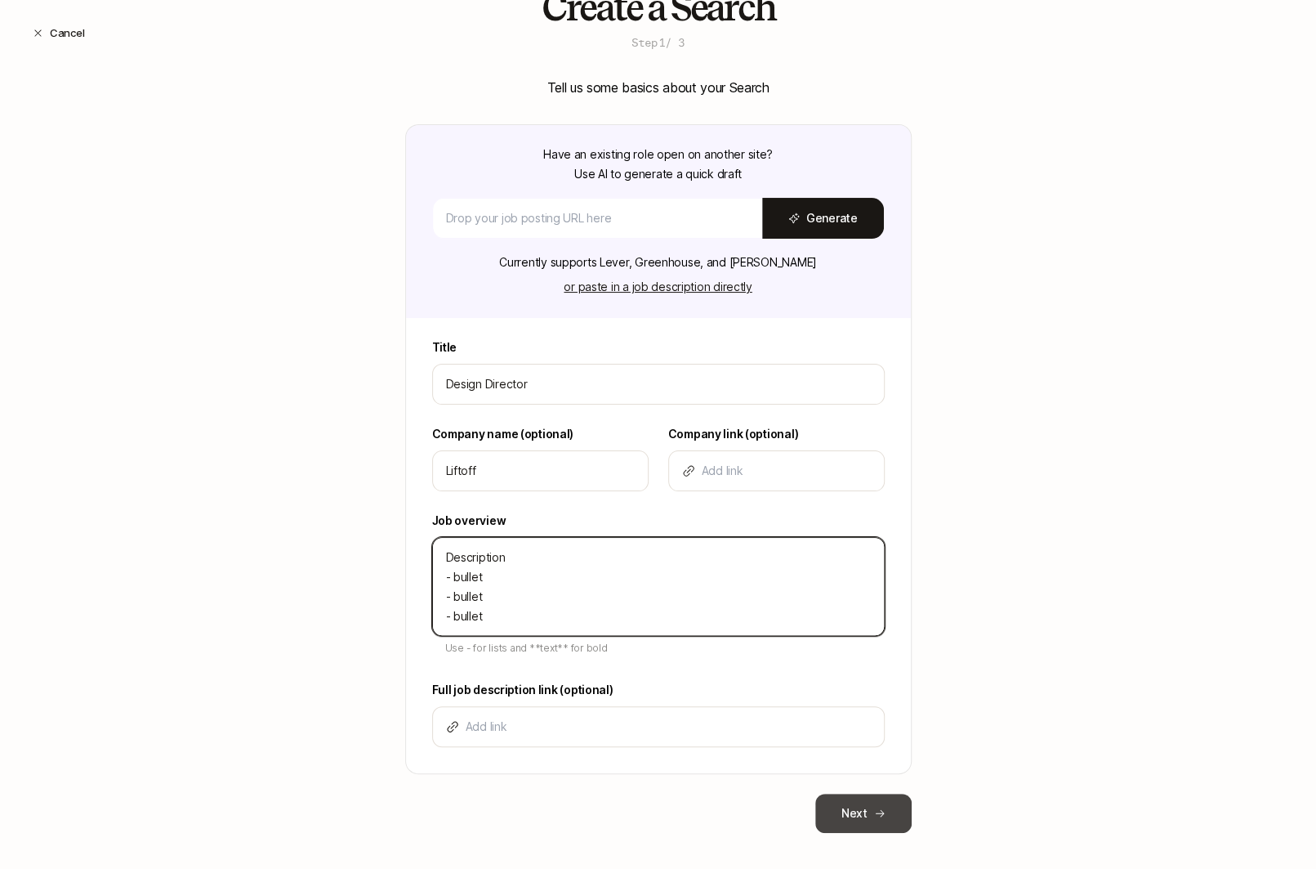
type textarea "Description - bullet - bullet - bullet"
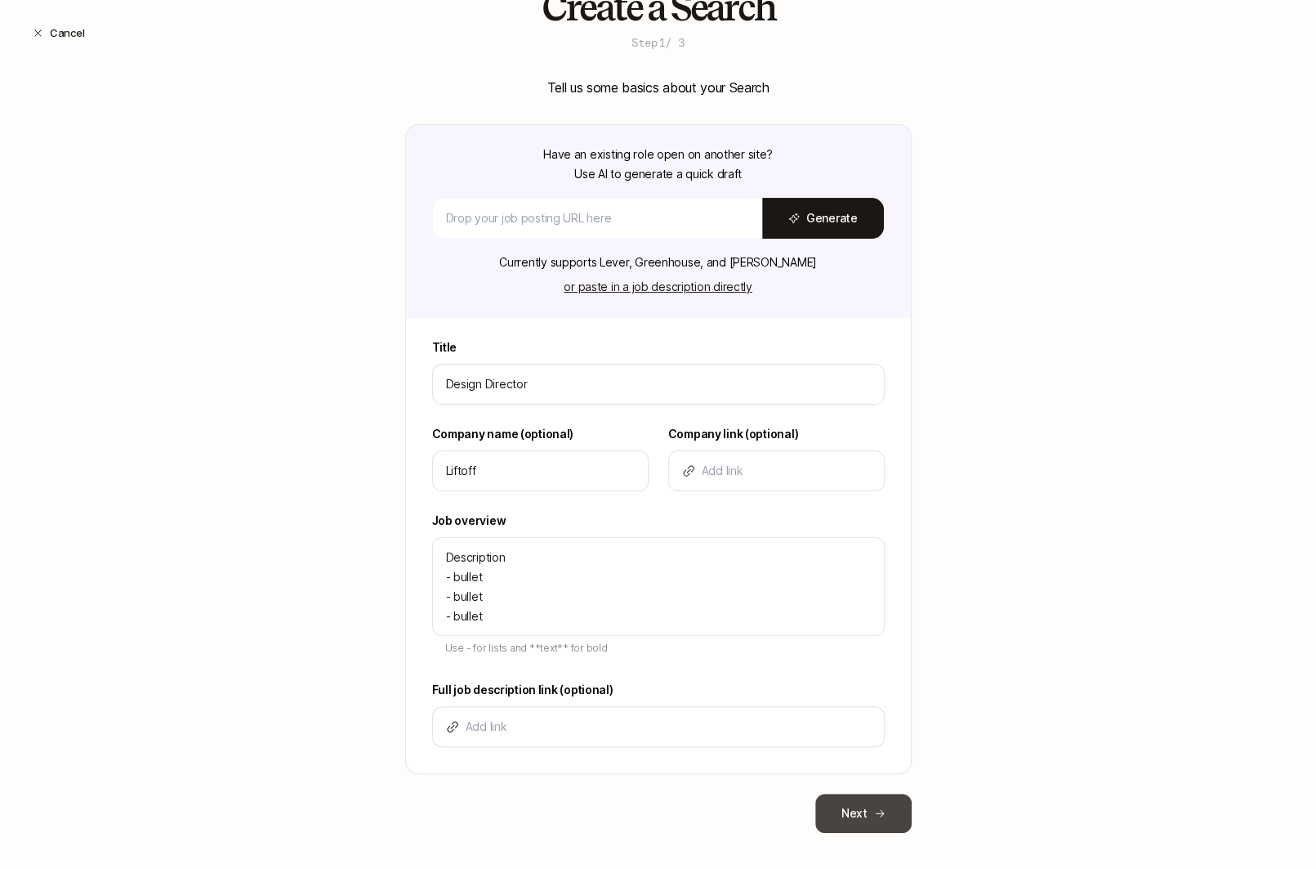
click at [868, 809] on button "Next" at bounding box center [863, 812] width 96 height 39
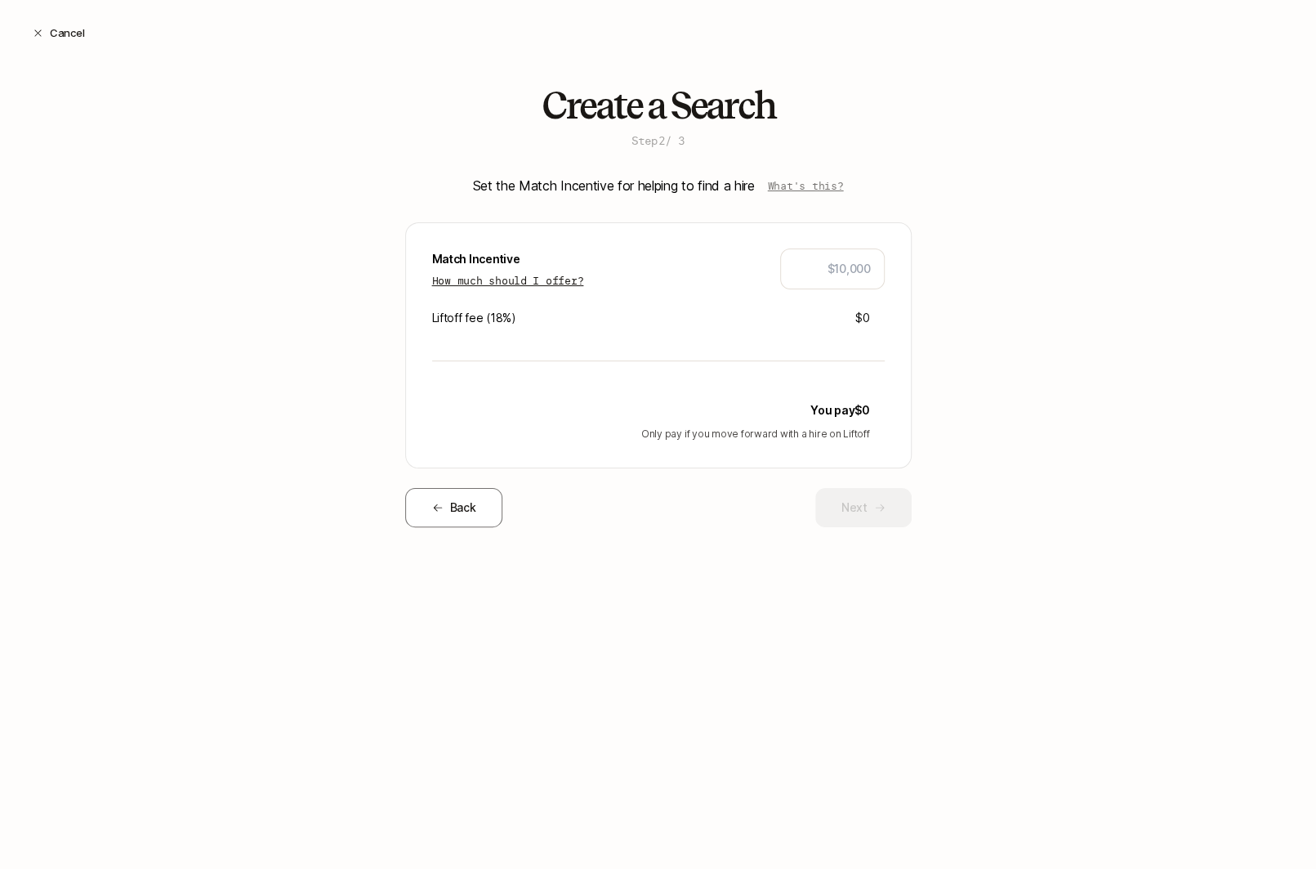
click at [544, 275] on p "How much should I offer?" at bounding box center [508, 280] width 152 height 16
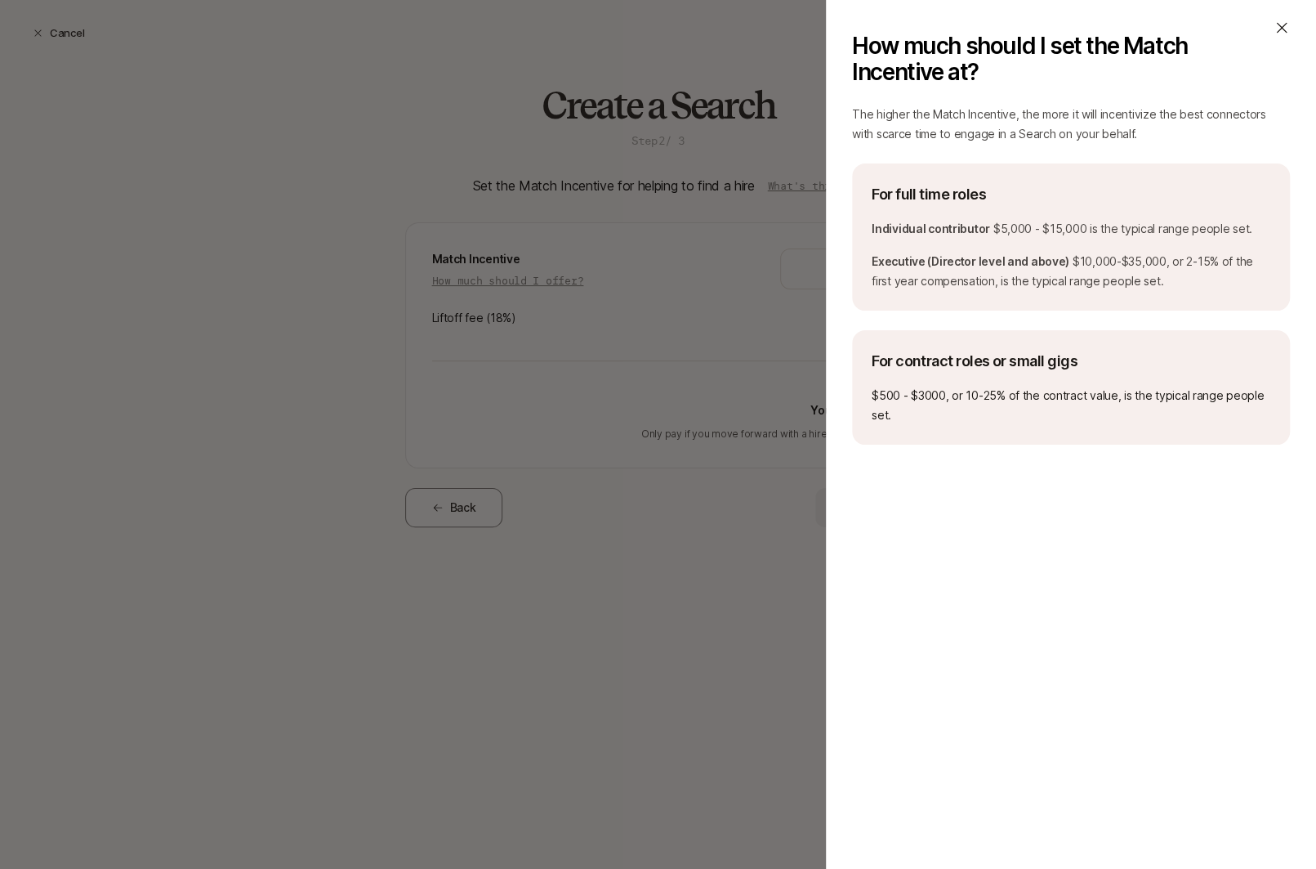
click at [1282, 30] on icon at bounding box center [1282, 28] width 16 height 16
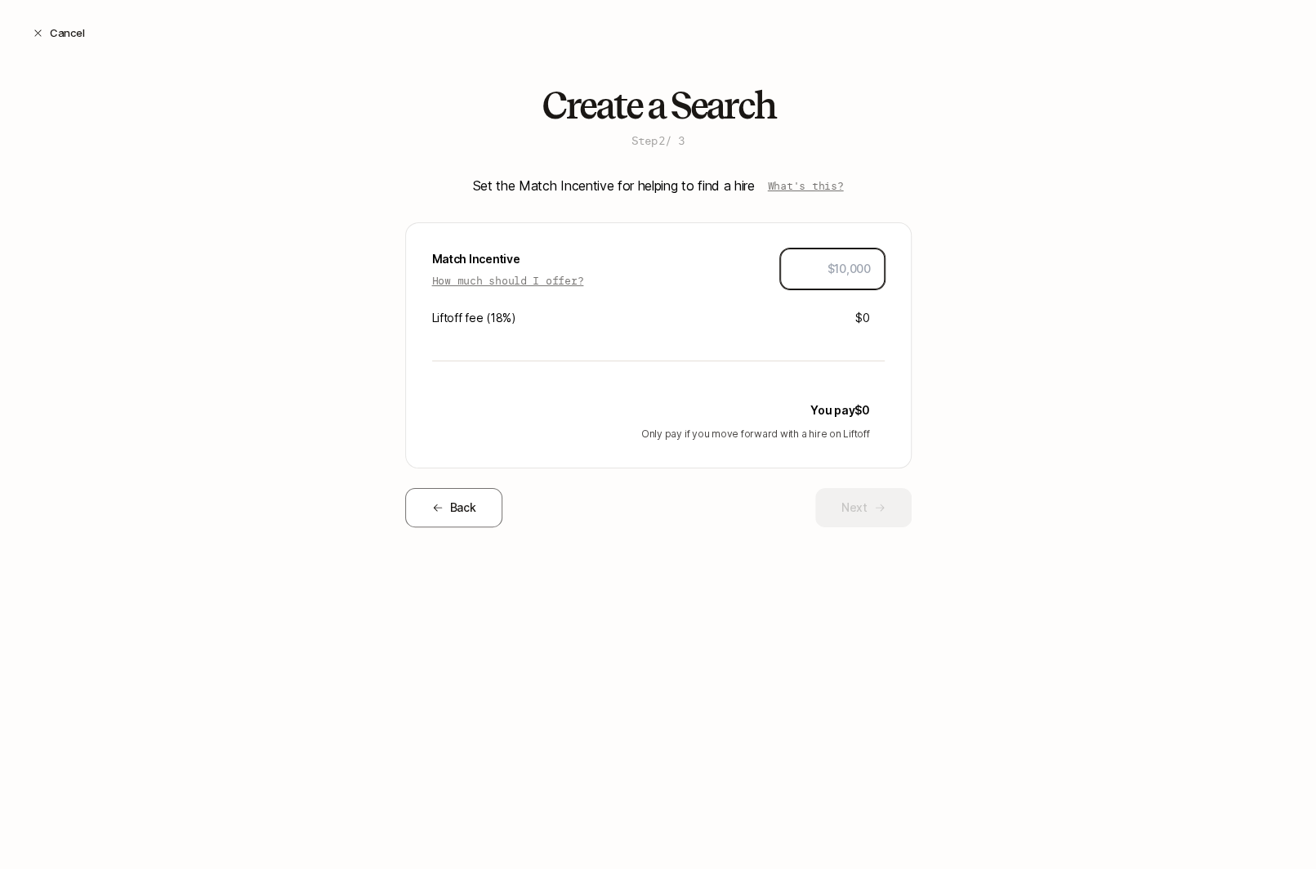
click at [852, 261] on input "text" at bounding box center [832, 269] width 77 height 20
type input "$10,000"
click at [829, 503] on button "Next" at bounding box center [863, 507] width 96 height 39
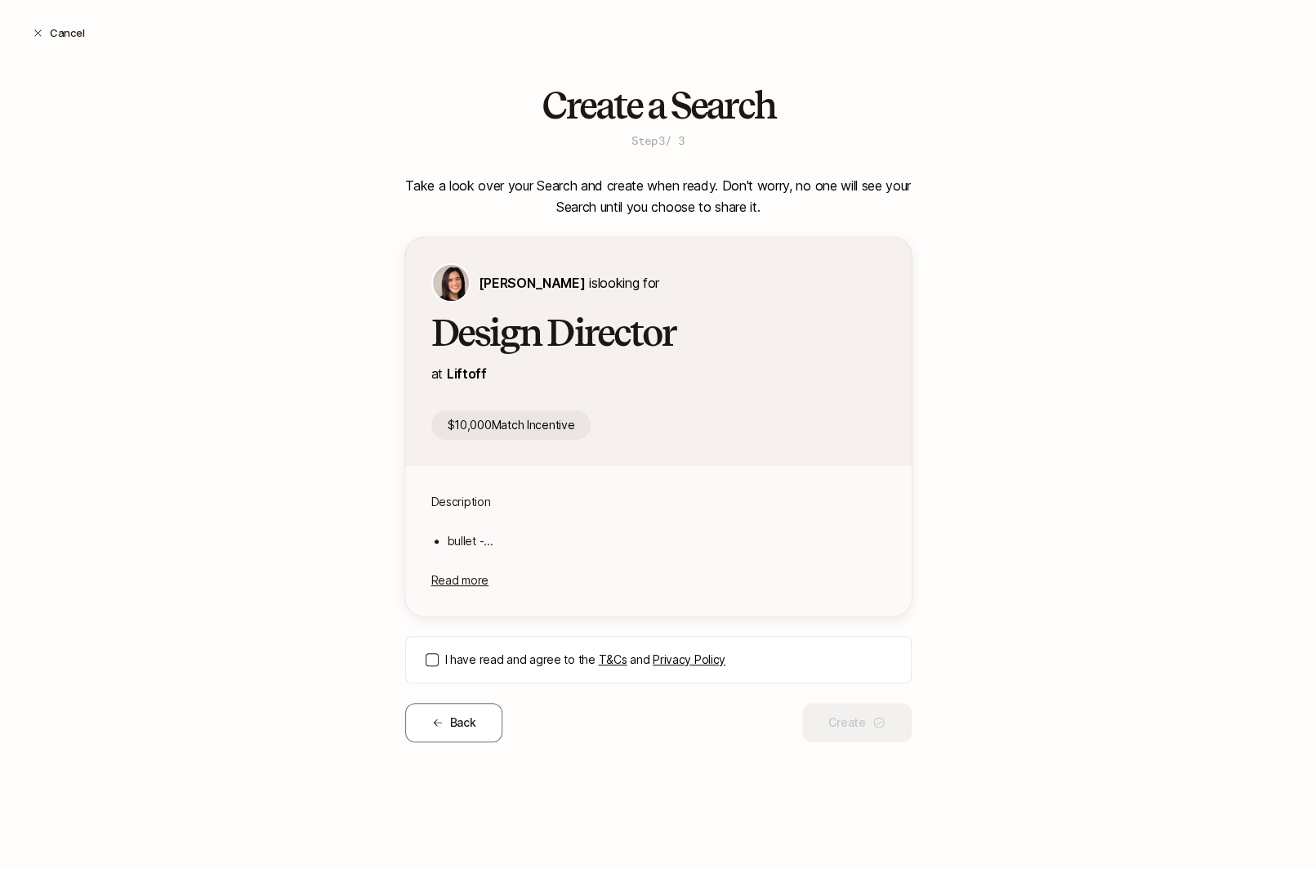
click at [431, 659] on button "I have read and agree to the T&Cs and Privacy Policy" at bounding box center [432, 659] width 13 height 13
click at [851, 733] on button "Create" at bounding box center [856, 722] width 109 height 39
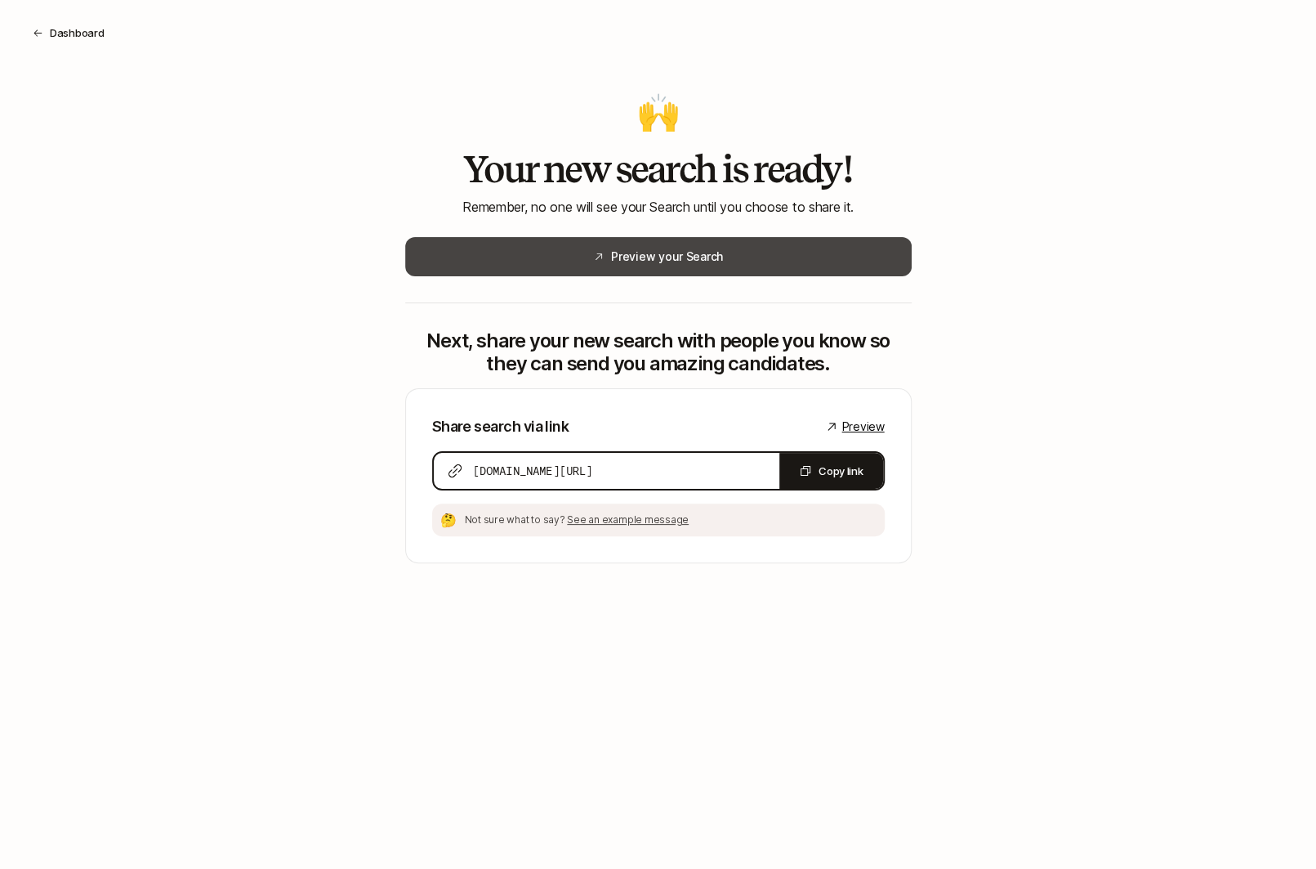
click at [710, 270] on button "Preview your Search" at bounding box center [658, 256] width 507 height 39
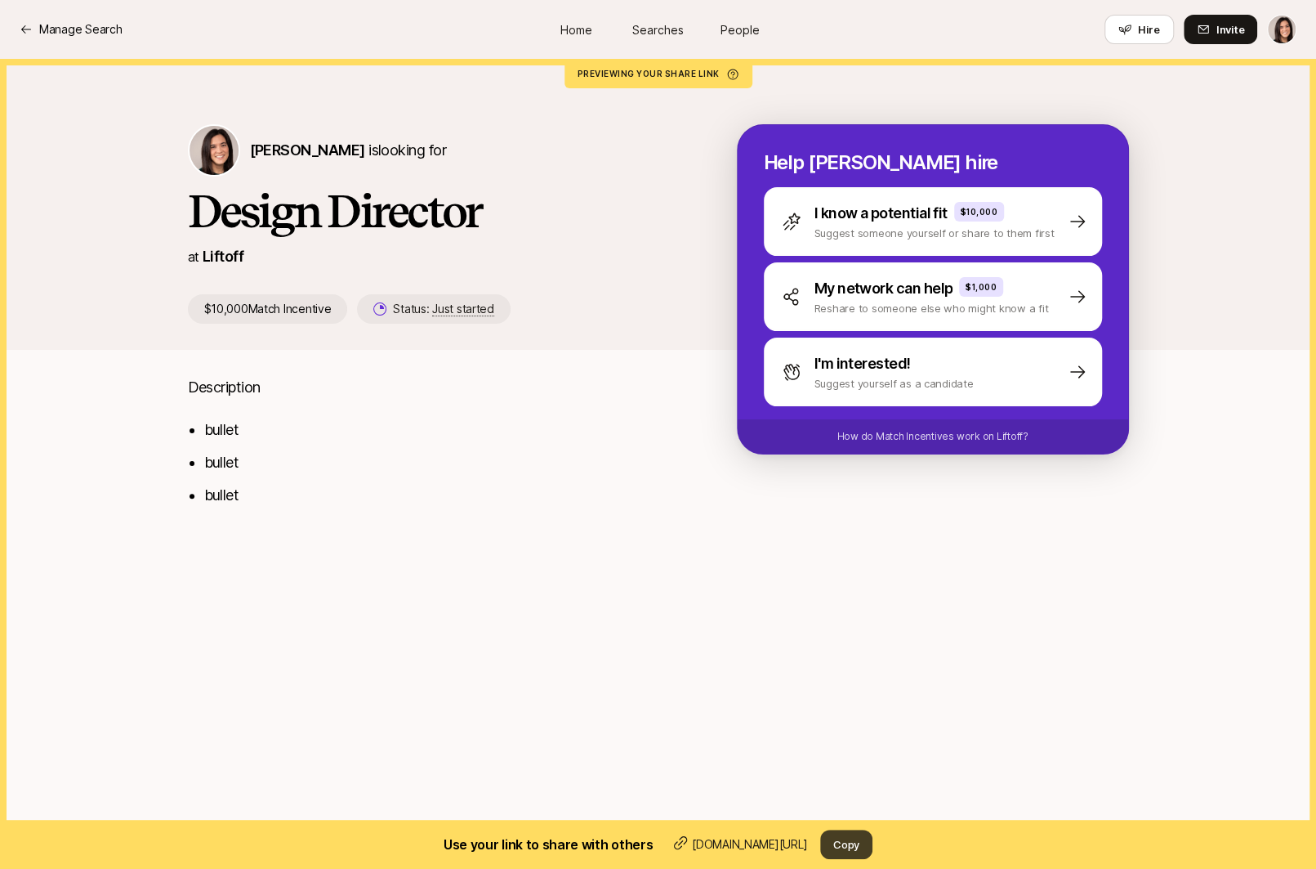
click at [841, 842] on button "Copy" at bounding box center [846, 843] width 52 height 29
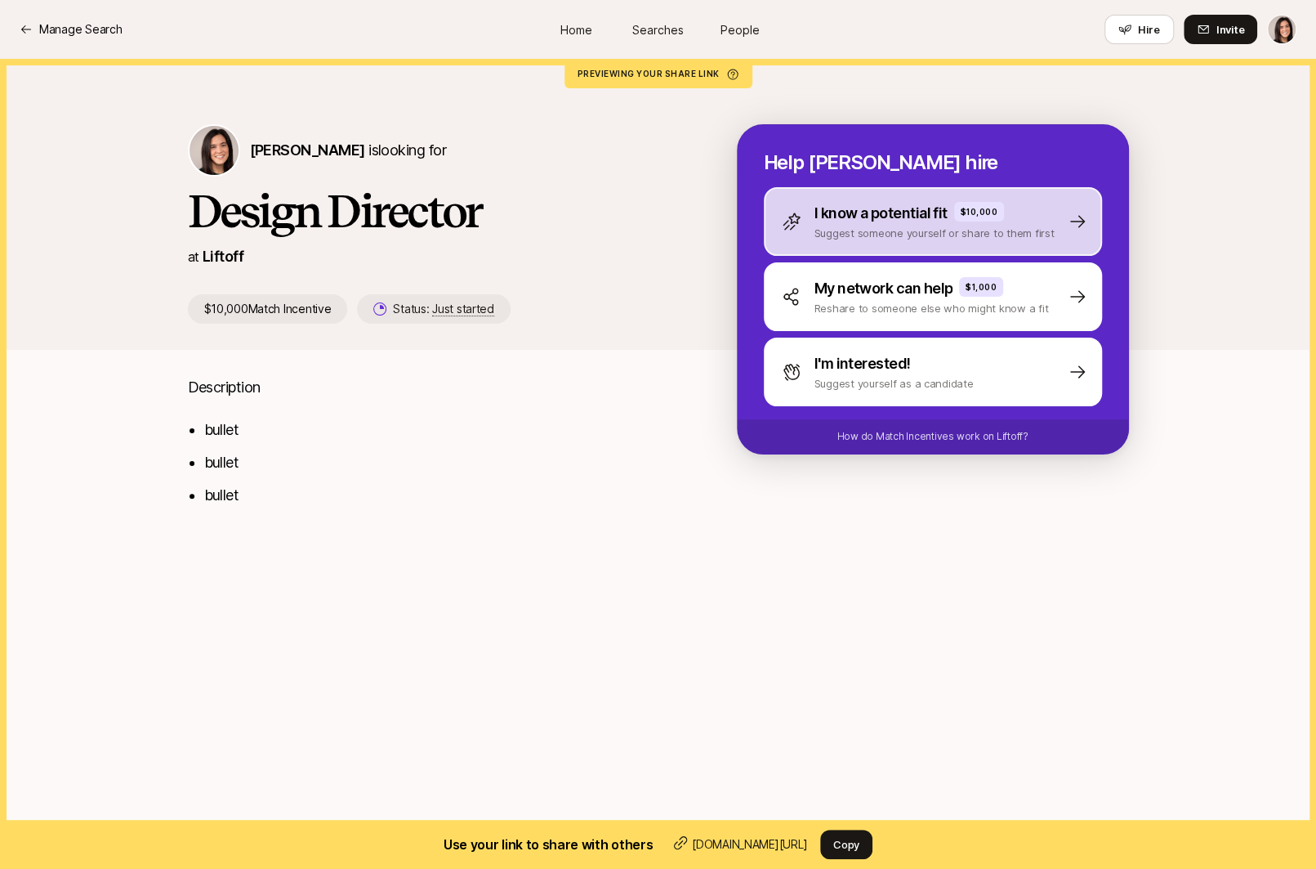
click at [833, 251] on div "I know a potential fit $10,000 Suggest someone yourself or share to them first" at bounding box center [933, 221] width 338 height 69
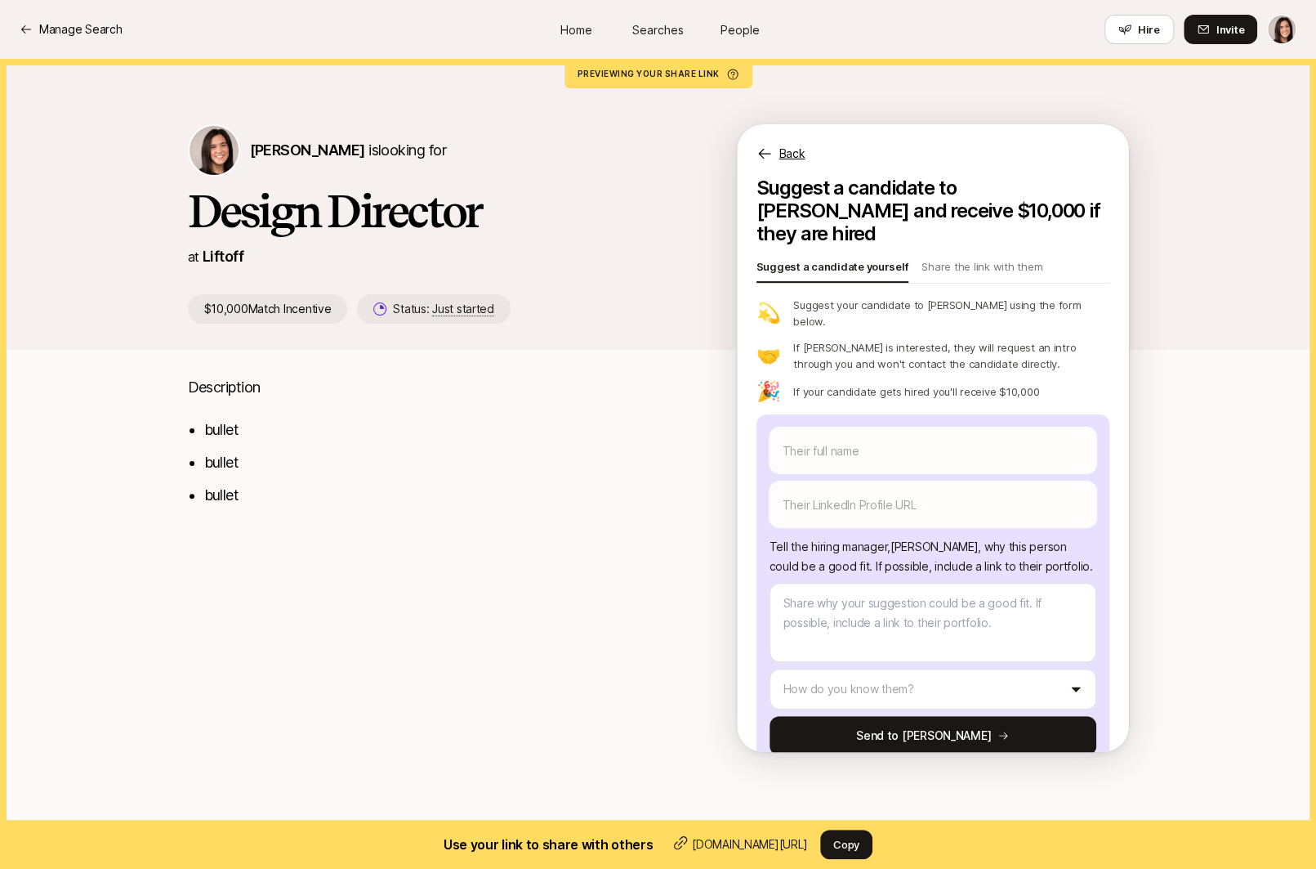
click at [787, 153] on p "Back" at bounding box center [793, 154] width 26 height 20
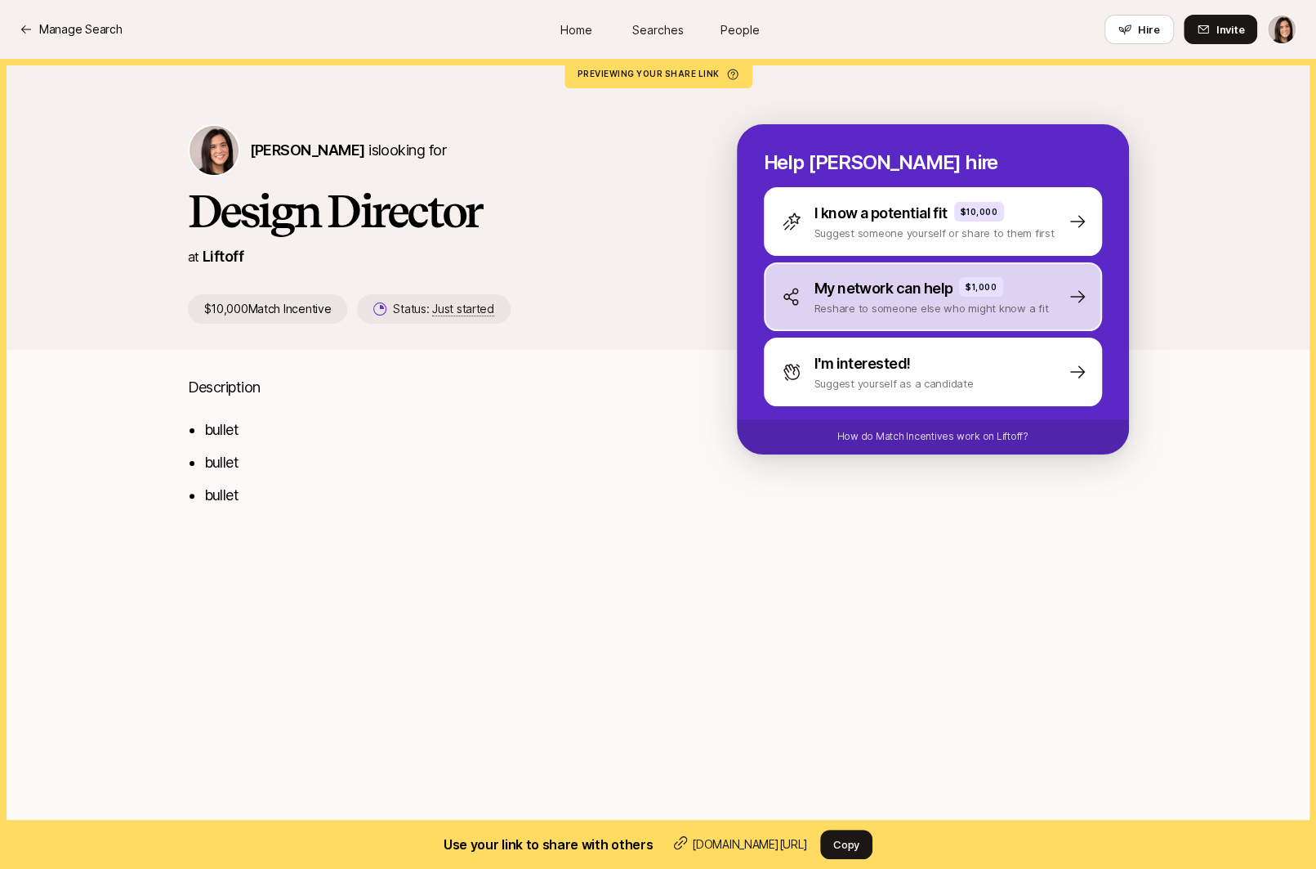
click at [803, 322] on div "My network can help $1,000 Reshare to someone else who might know a fit" at bounding box center [933, 296] width 338 height 69
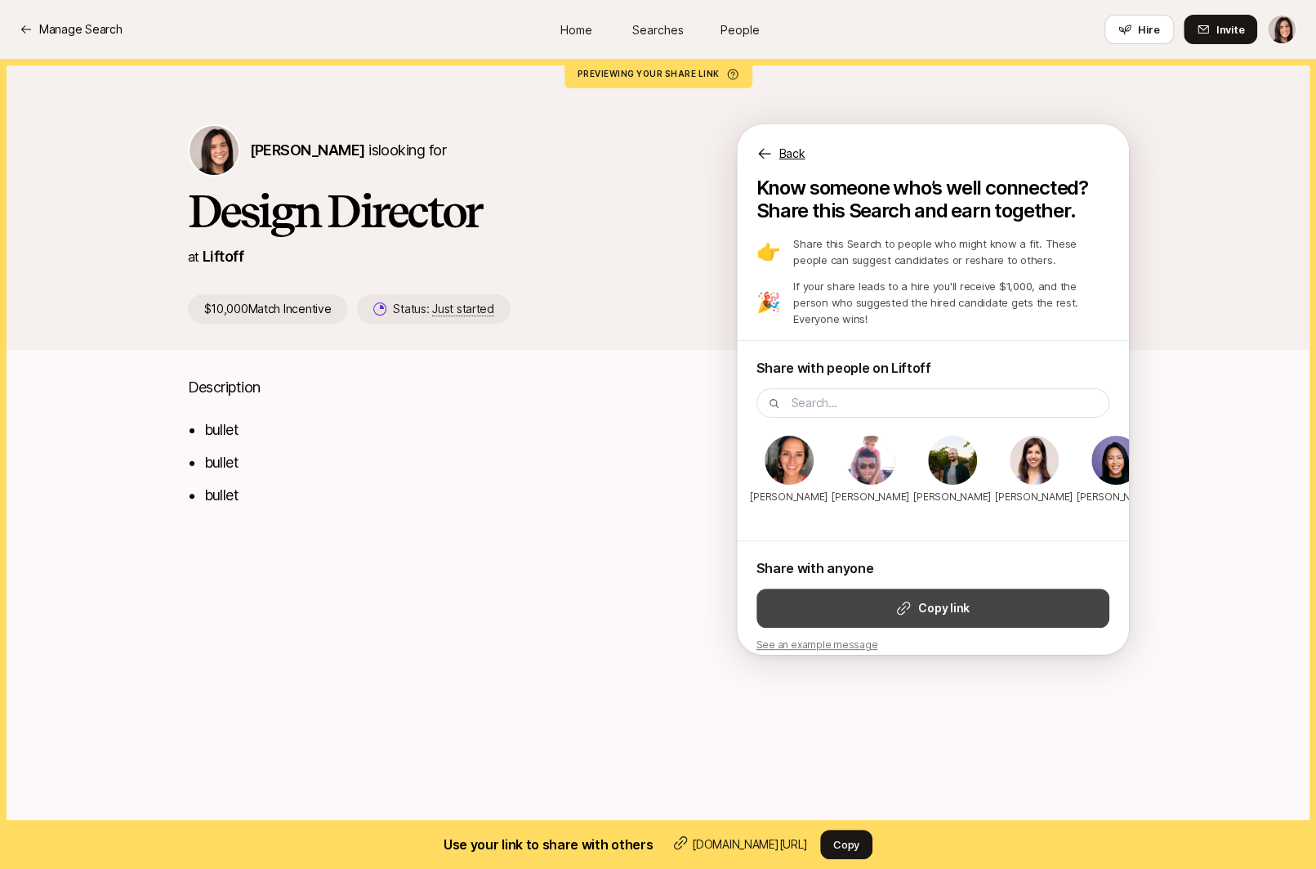
click at [856, 601] on button "Copy link" at bounding box center [933, 607] width 353 height 39
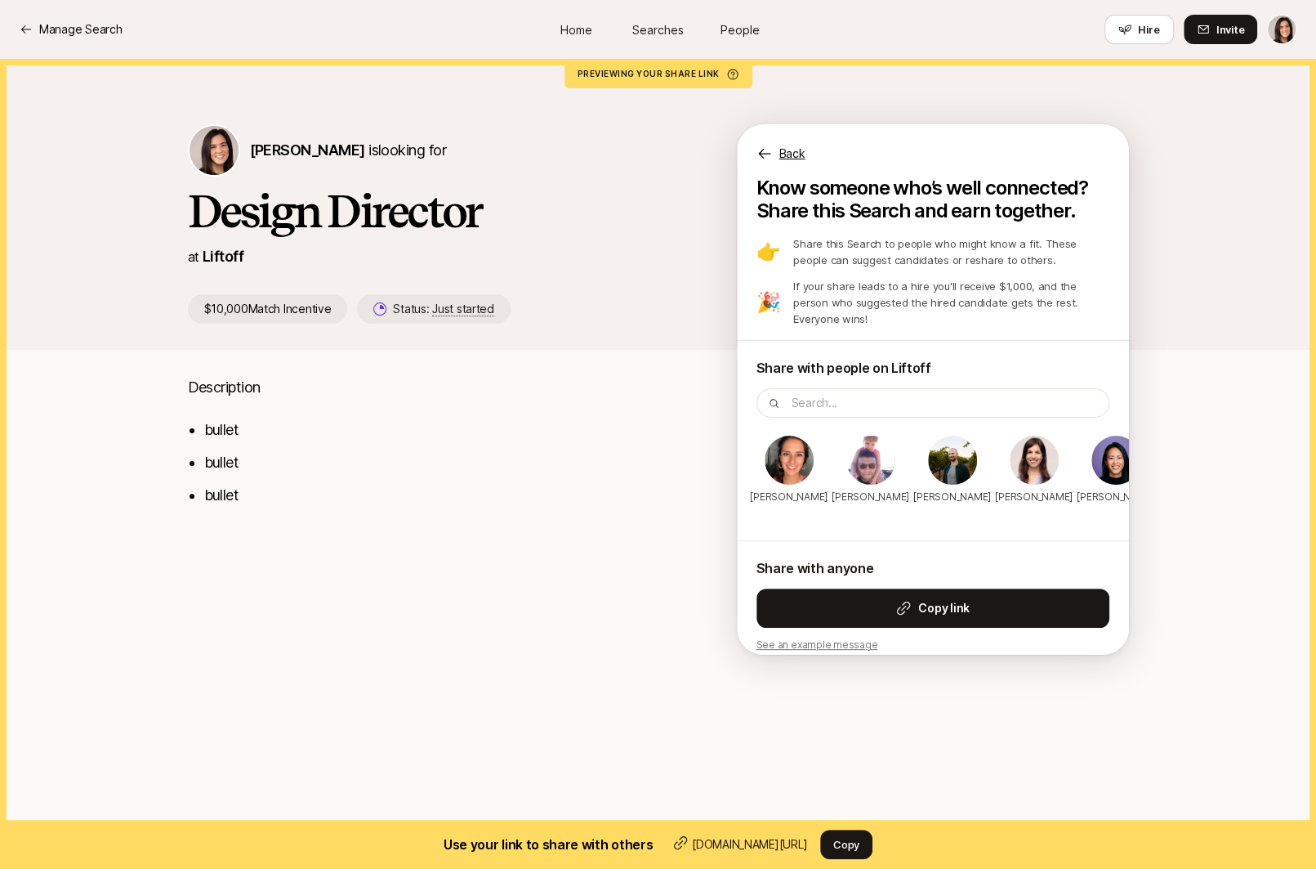
click at [799, 156] on p "Back" at bounding box center [793, 154] width 26 height 20
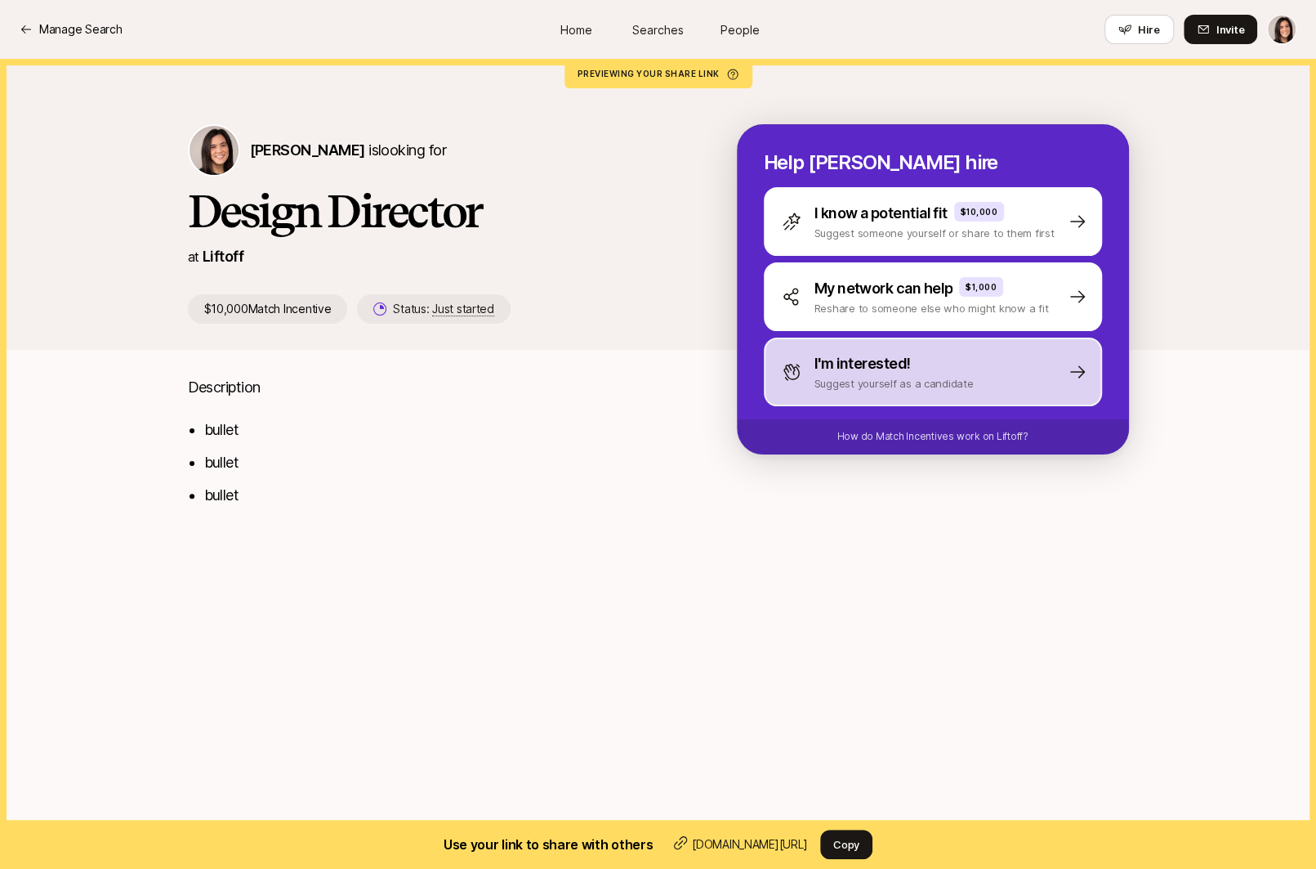
click at [808, 395] on div "I'm interested! Suggest yourself as a candidate" at bounding box center [933, 371] width 338 height 69
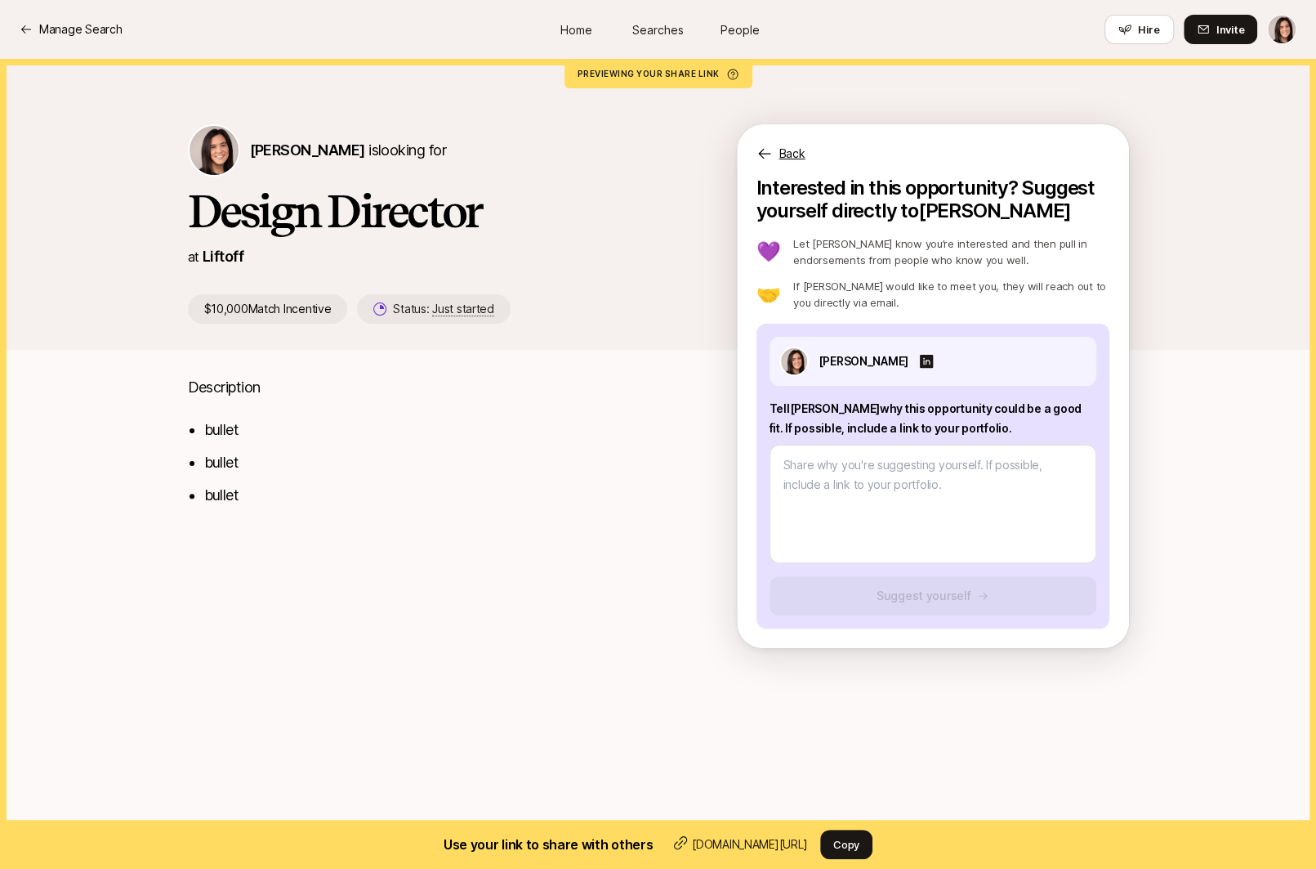
click at [794, 159] on p "Back" at bounding box center [793, 154] width 26 height 20
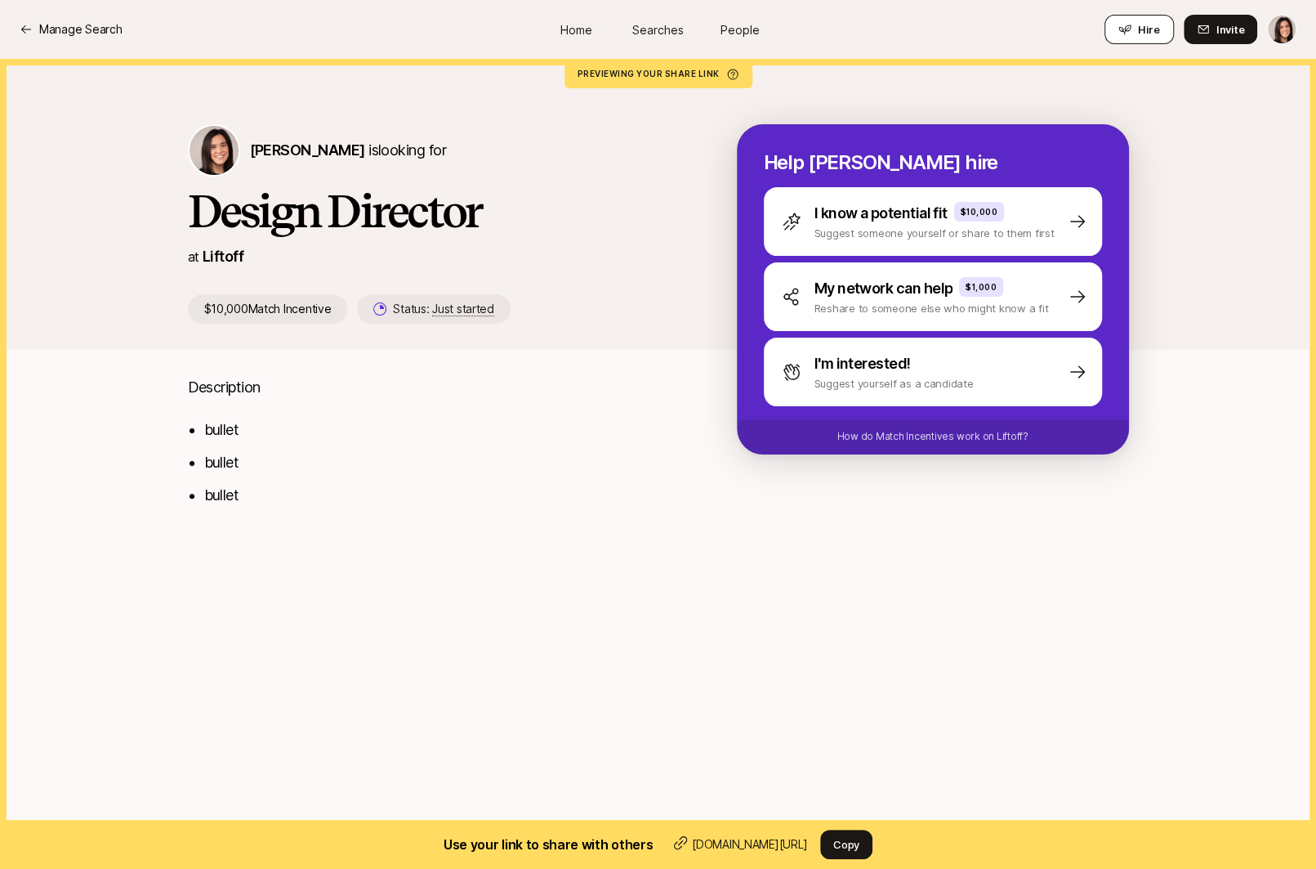
click at [1157, 35] on span "Hire" at bounding box center [1149, 29] width 22 height 16
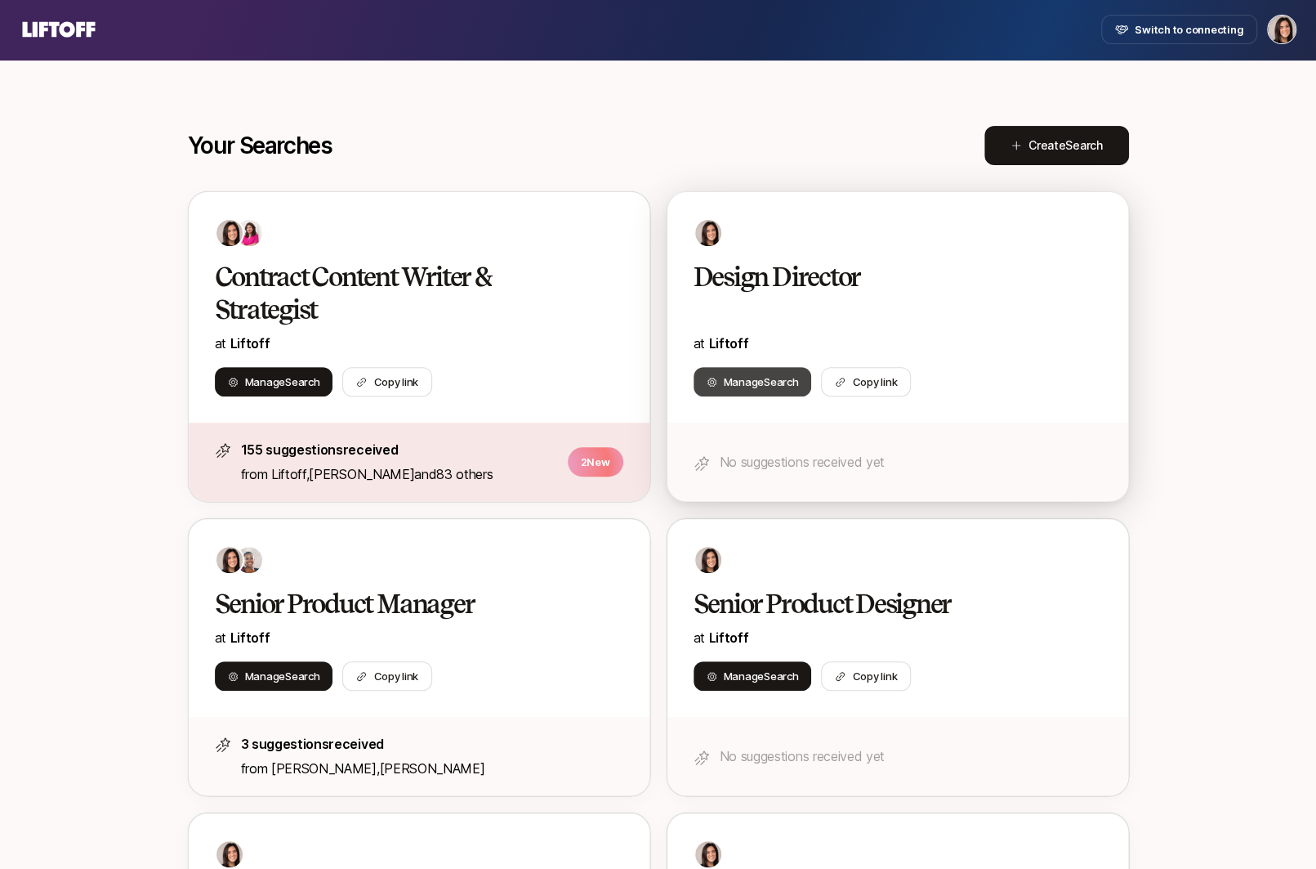
scroll to position [270, 0]
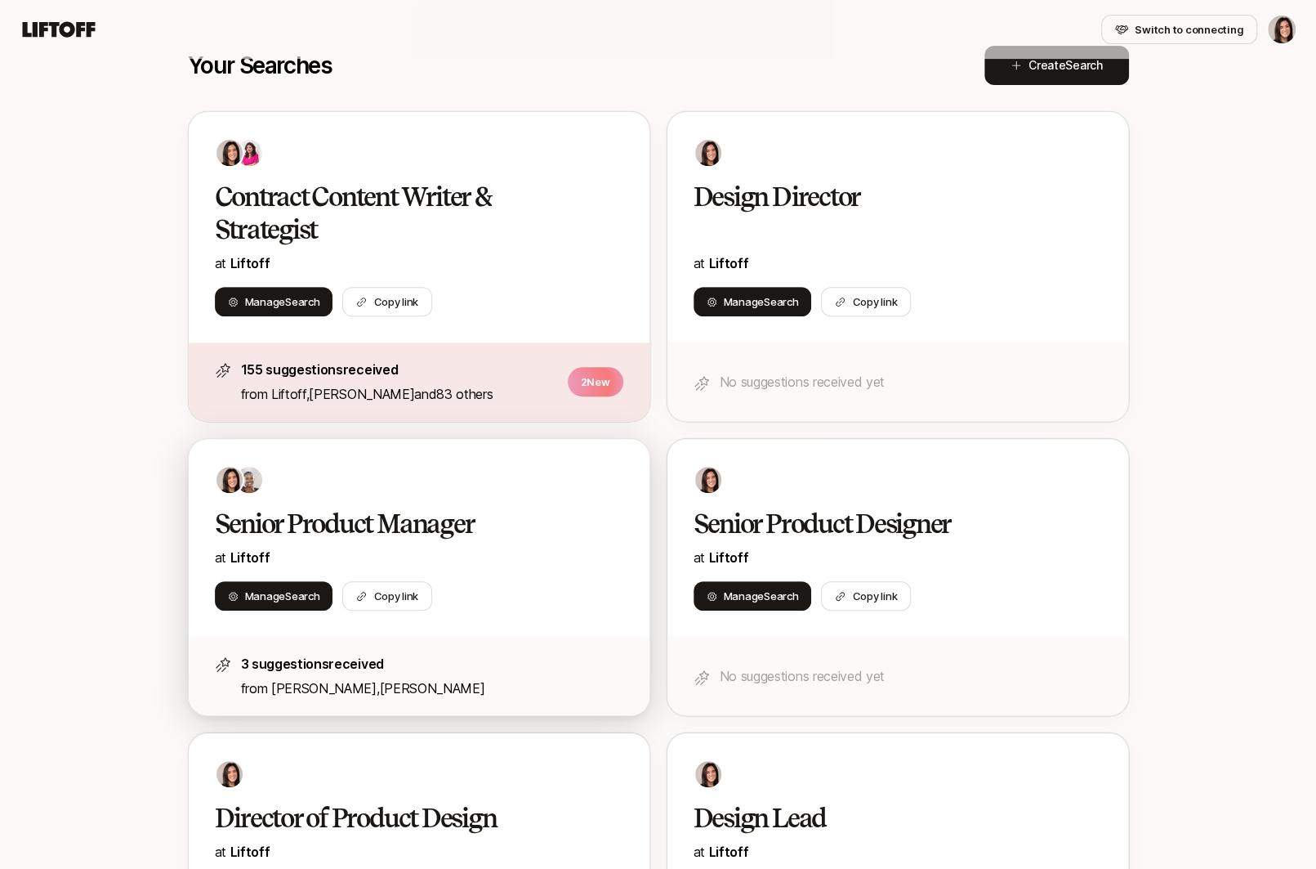
click at [525, 611] on div "Senior Product Manager at Liftoff Manage Search Copy link" at bounding box center [419, 538] width 461 height 198
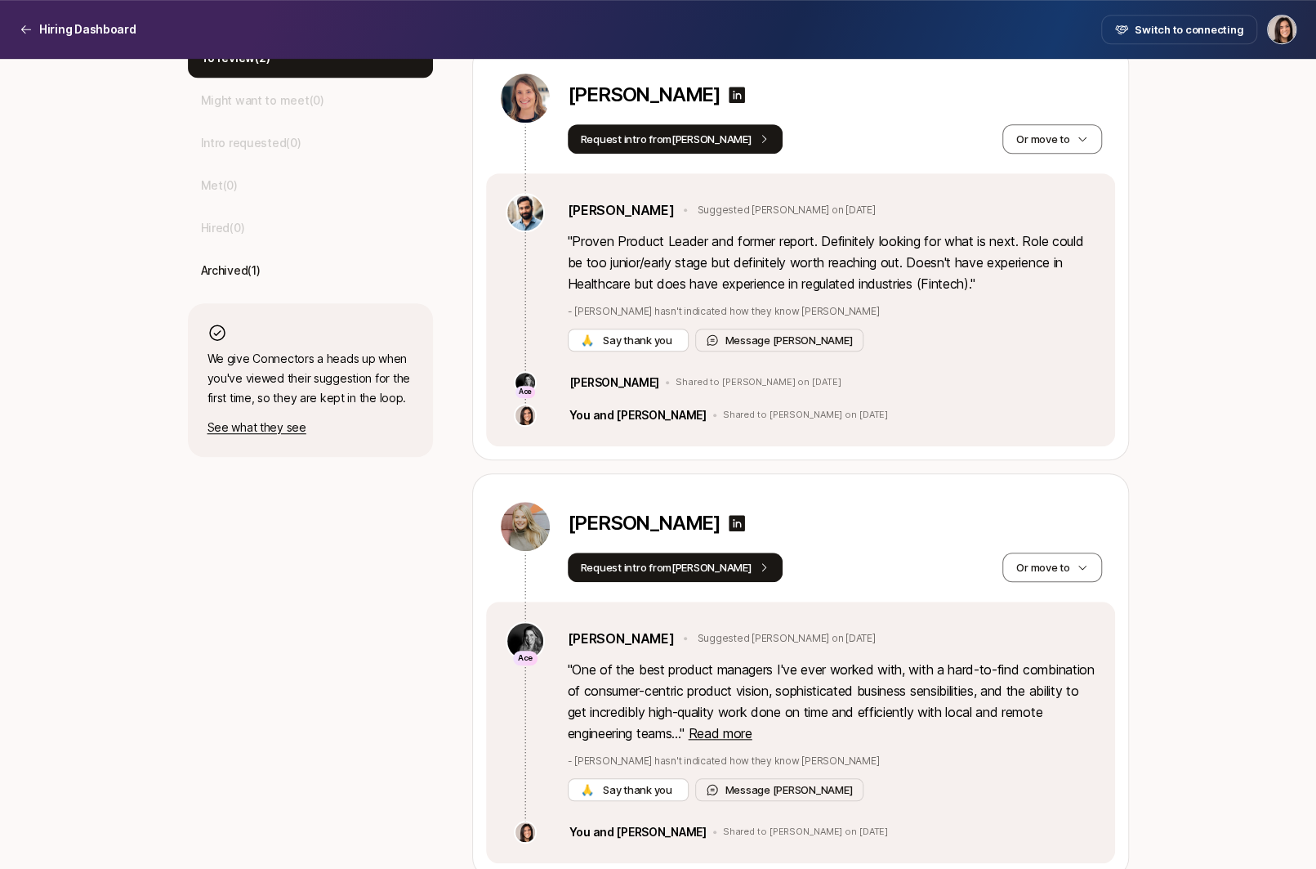
scroll to position [550, 0]
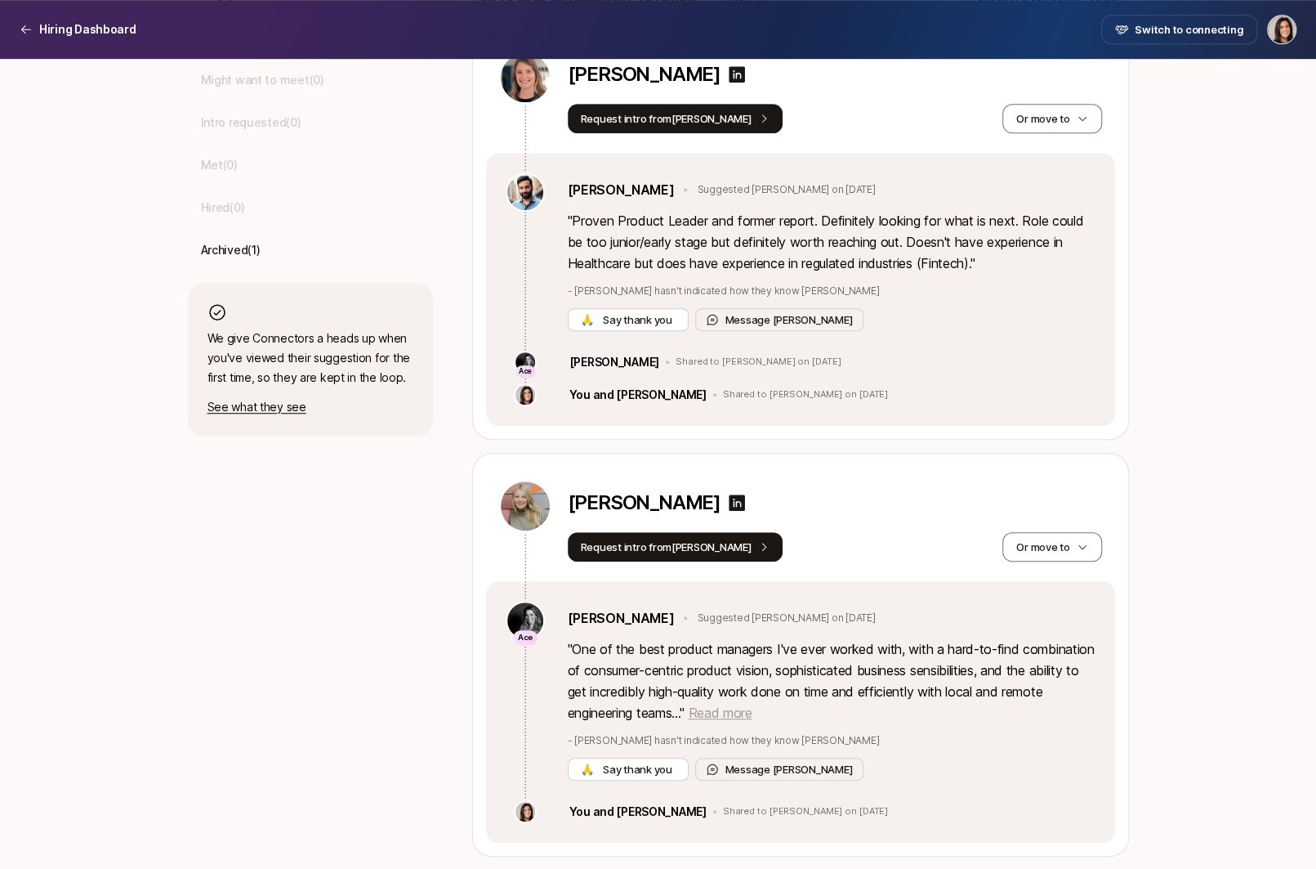
click at [746, 717] on span "Read more" at bounding box center [720, 712] width 64 height 16
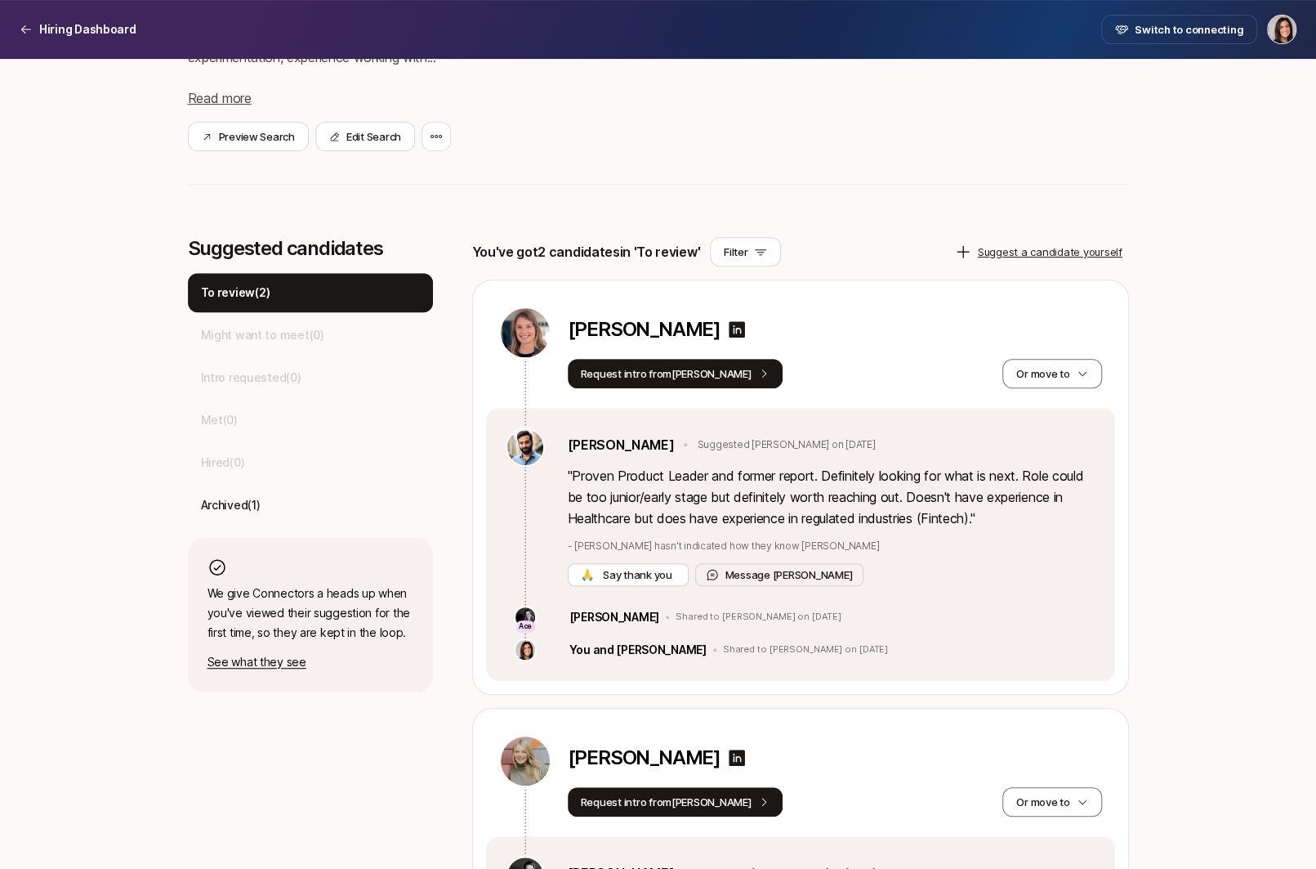
scroll to position [301, 0]
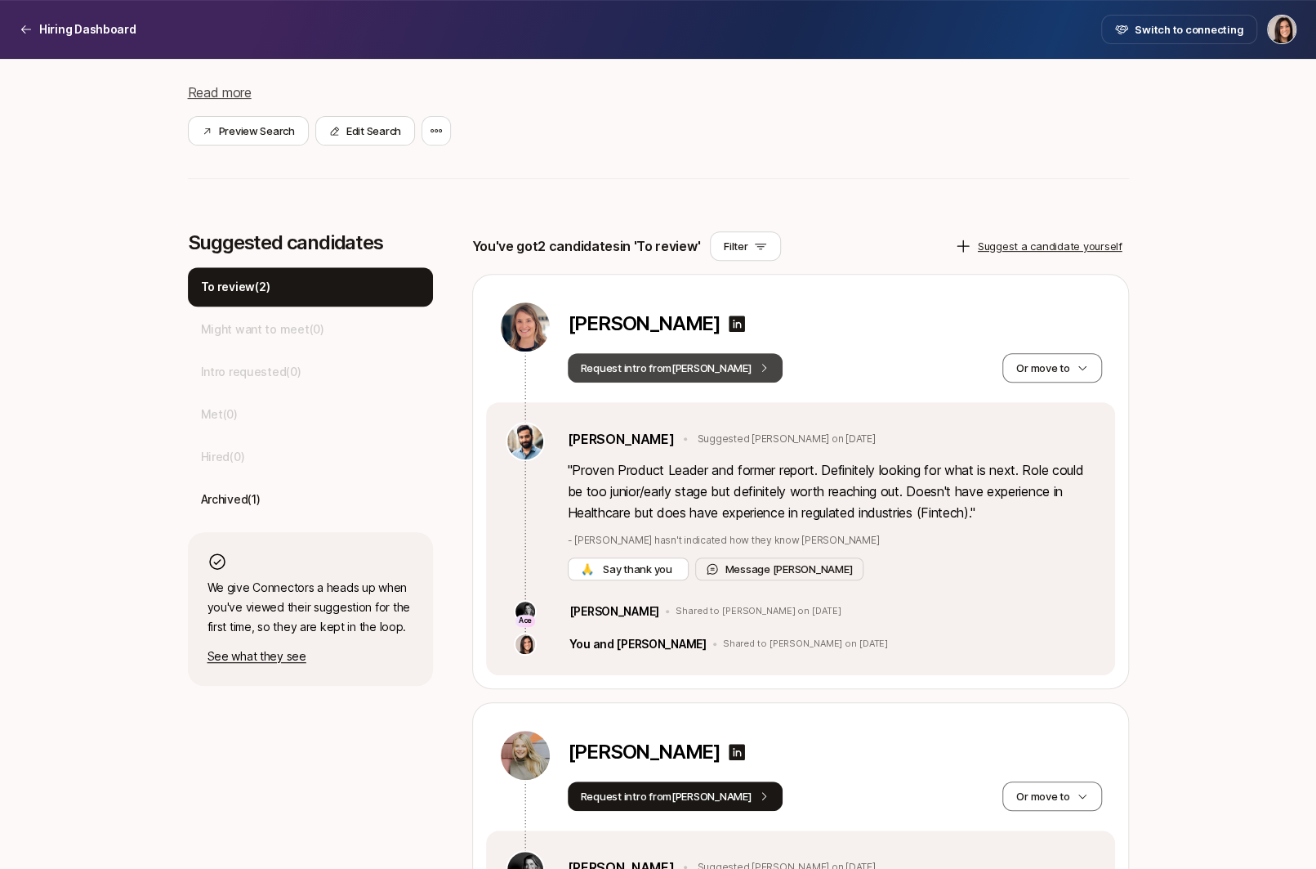
click at [699, 378] on button "Request intro from Frank" at bounding box center [676, 367] width 216 height 29
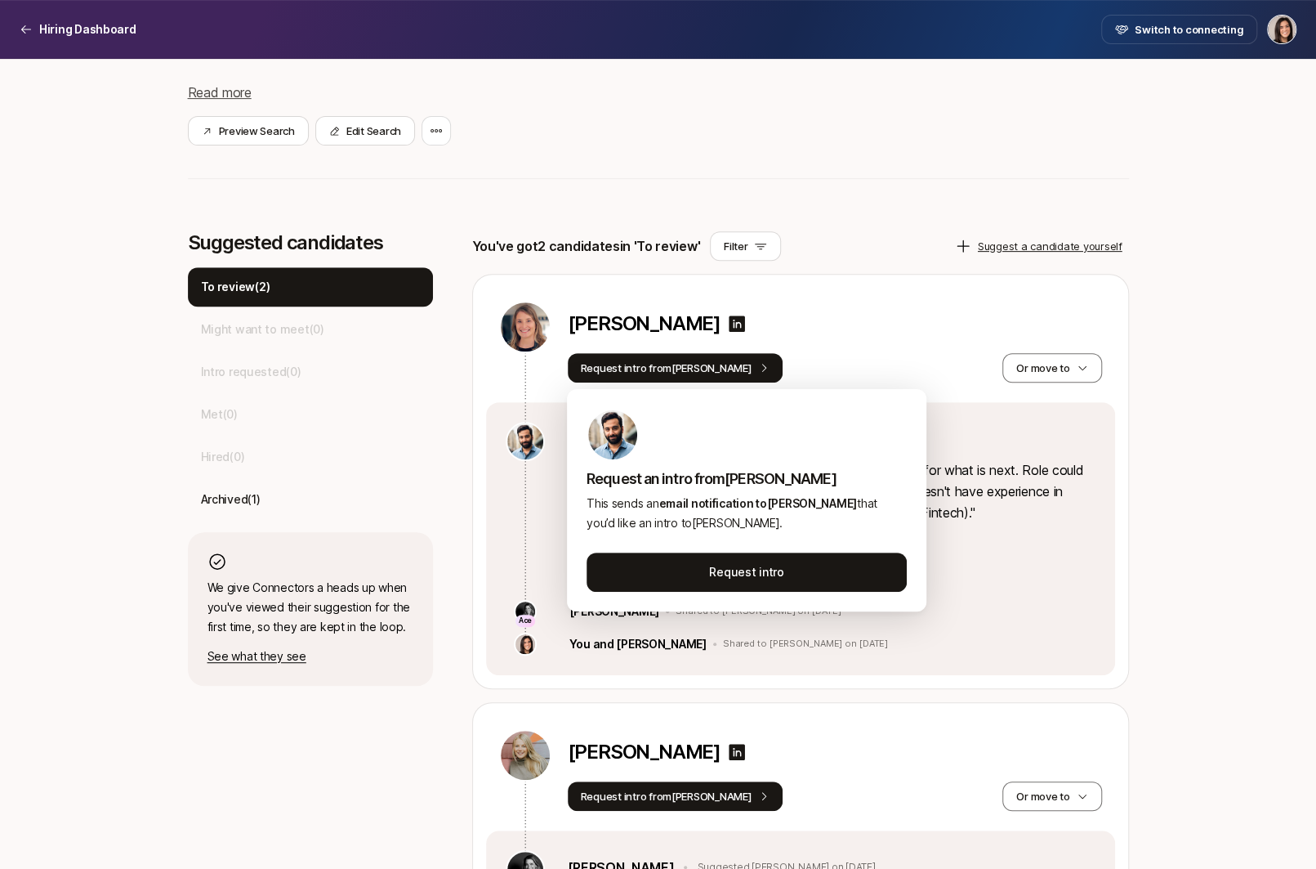
click at [843, 317] on div "Megan Hughes" at bounding box center [835, 326] width 534 height 29
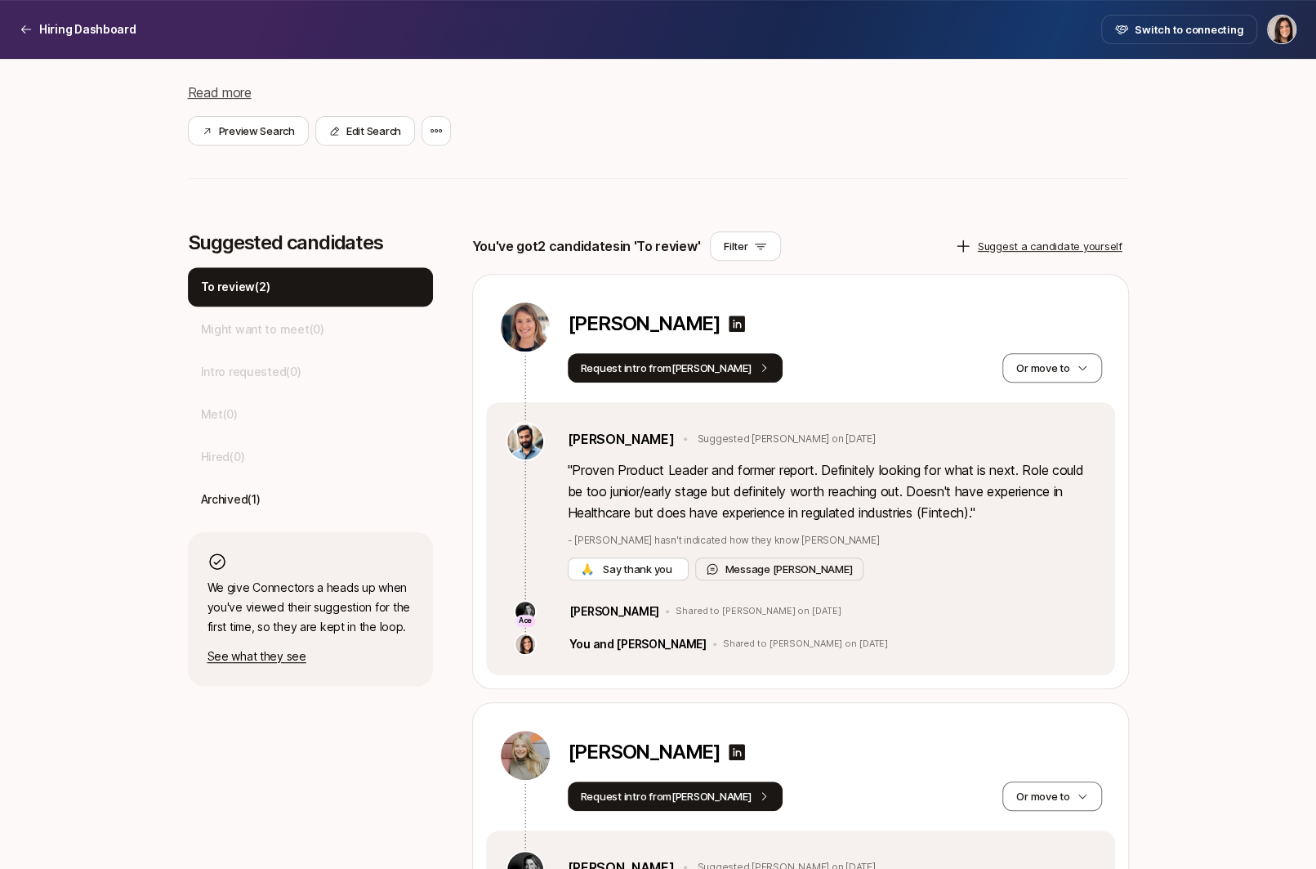
click at [1055, 384] on div "Megan Hughes Request intro from Frank Or move to" at bounding box center [800, 338] width 629 height 127
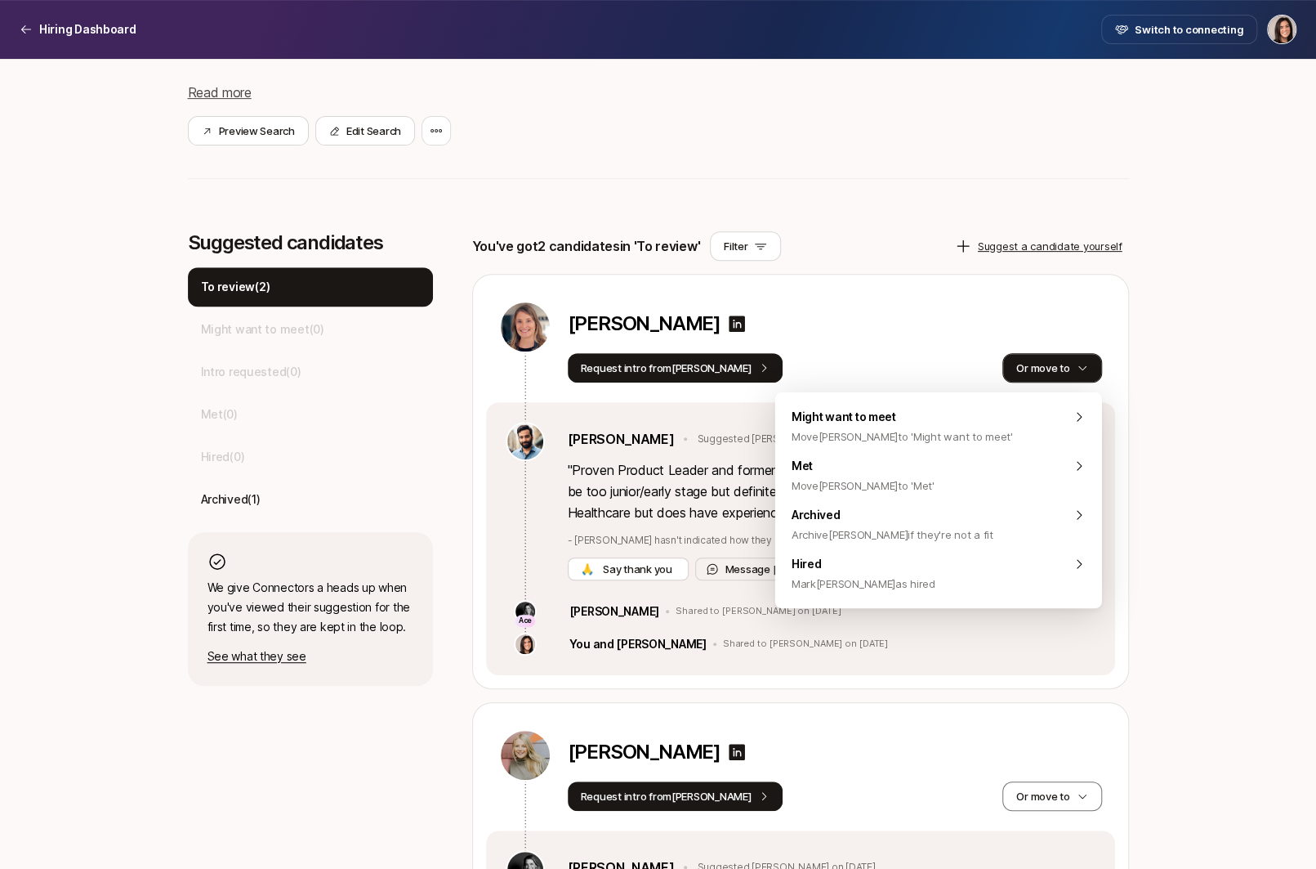
click at [1057, 378] on button "Or move to" at bounding box center [1052, 367] width 99 height 29
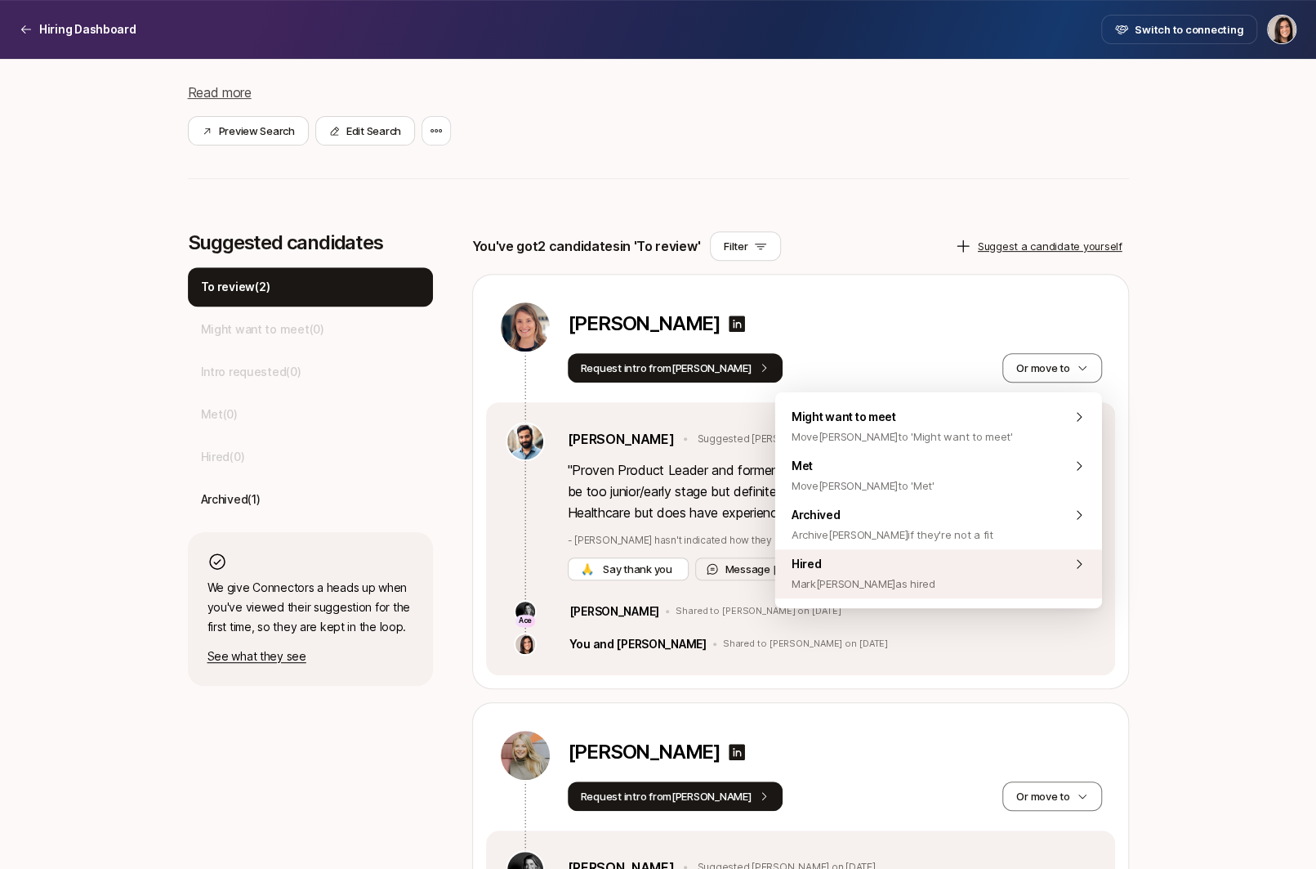
click at [961, 589] on div "Hired Mark Megan as hired" at bounding box center [938, 573] width 327 height 49
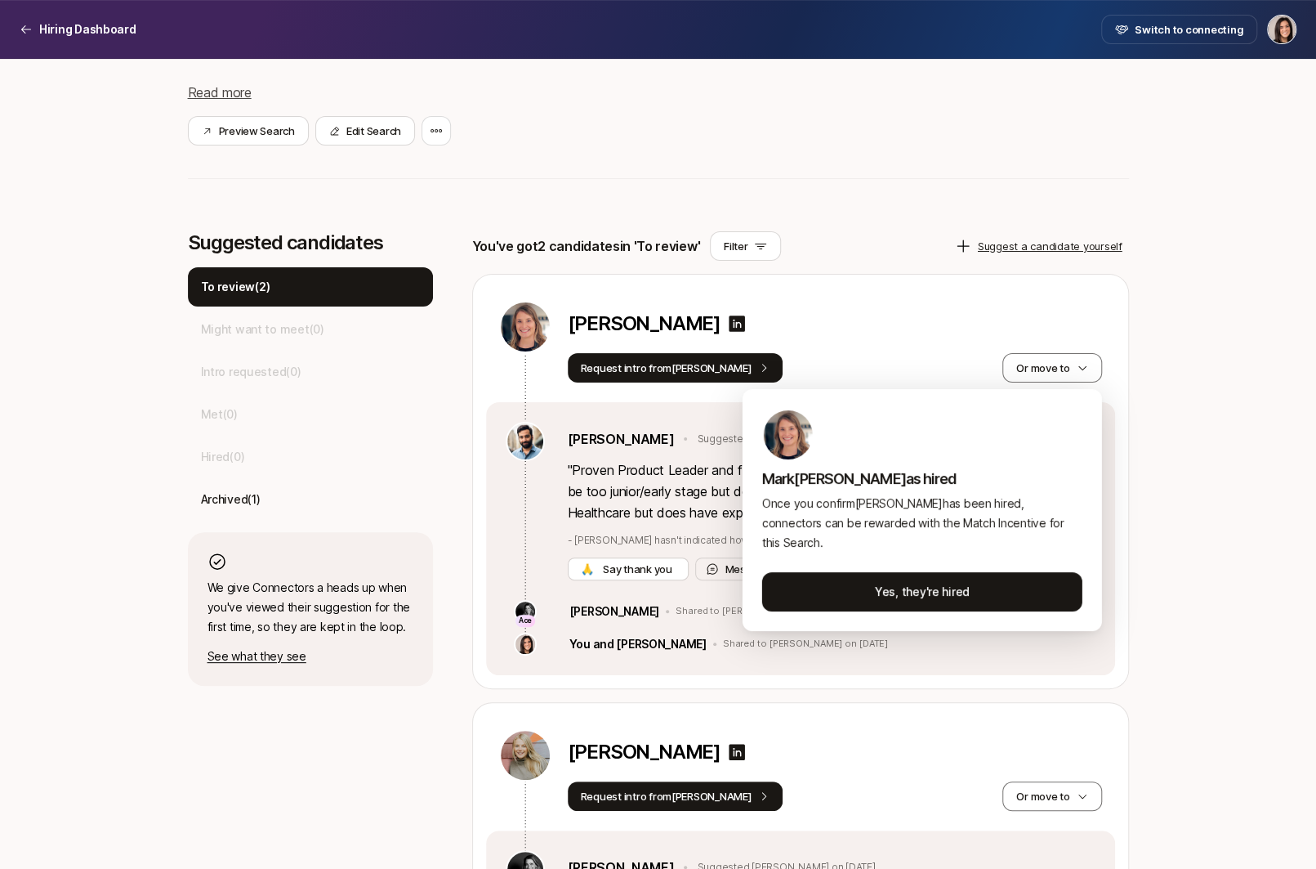
click at [1176, 459] on html "Hiring Dashboard Hiring Dashboard Switch to connecting Senior Product Manager a…" at bounding box center [658, 133] width 1316 height 869
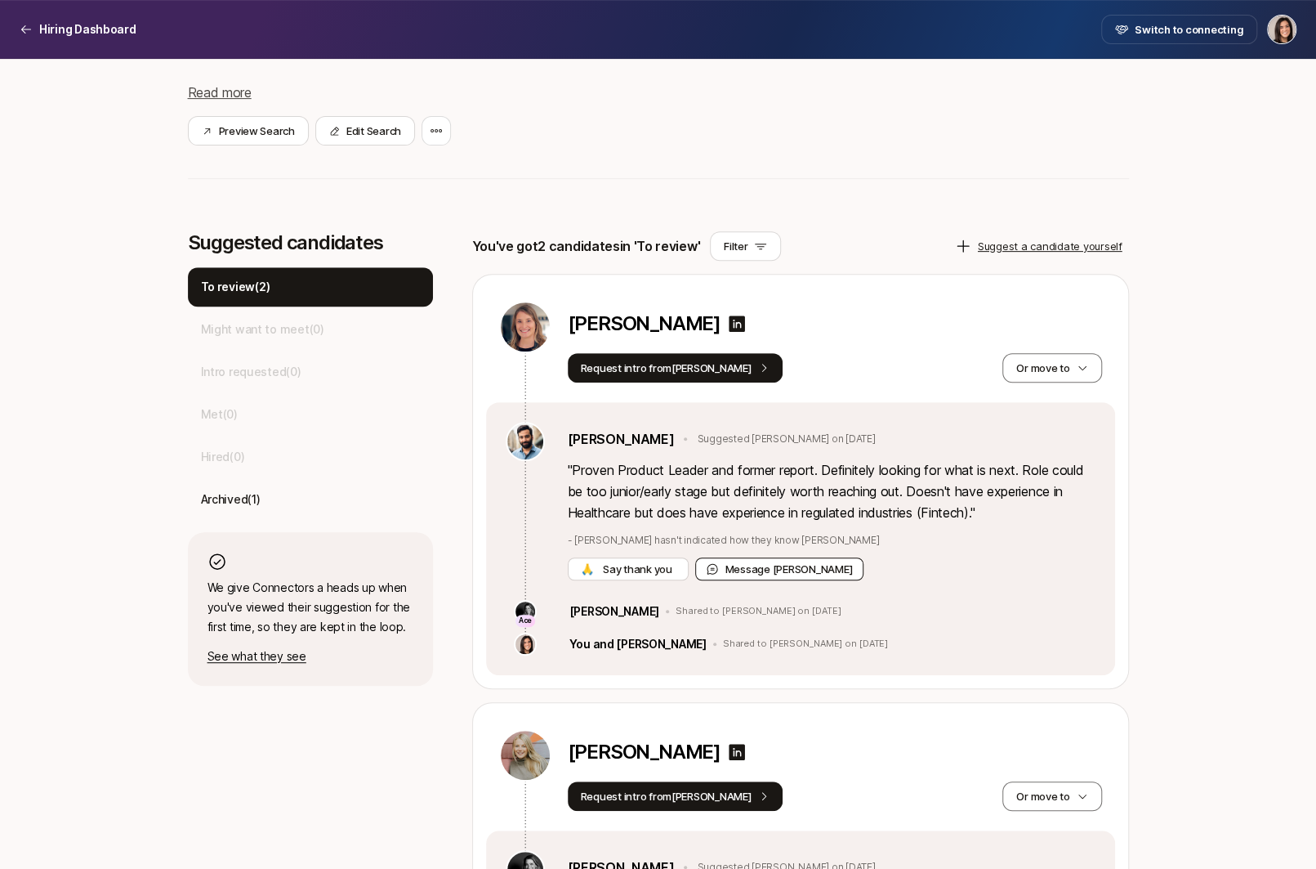
click at [774, 570] on button "Message Frank" at bounding box center [779, 568] width 169 height 23
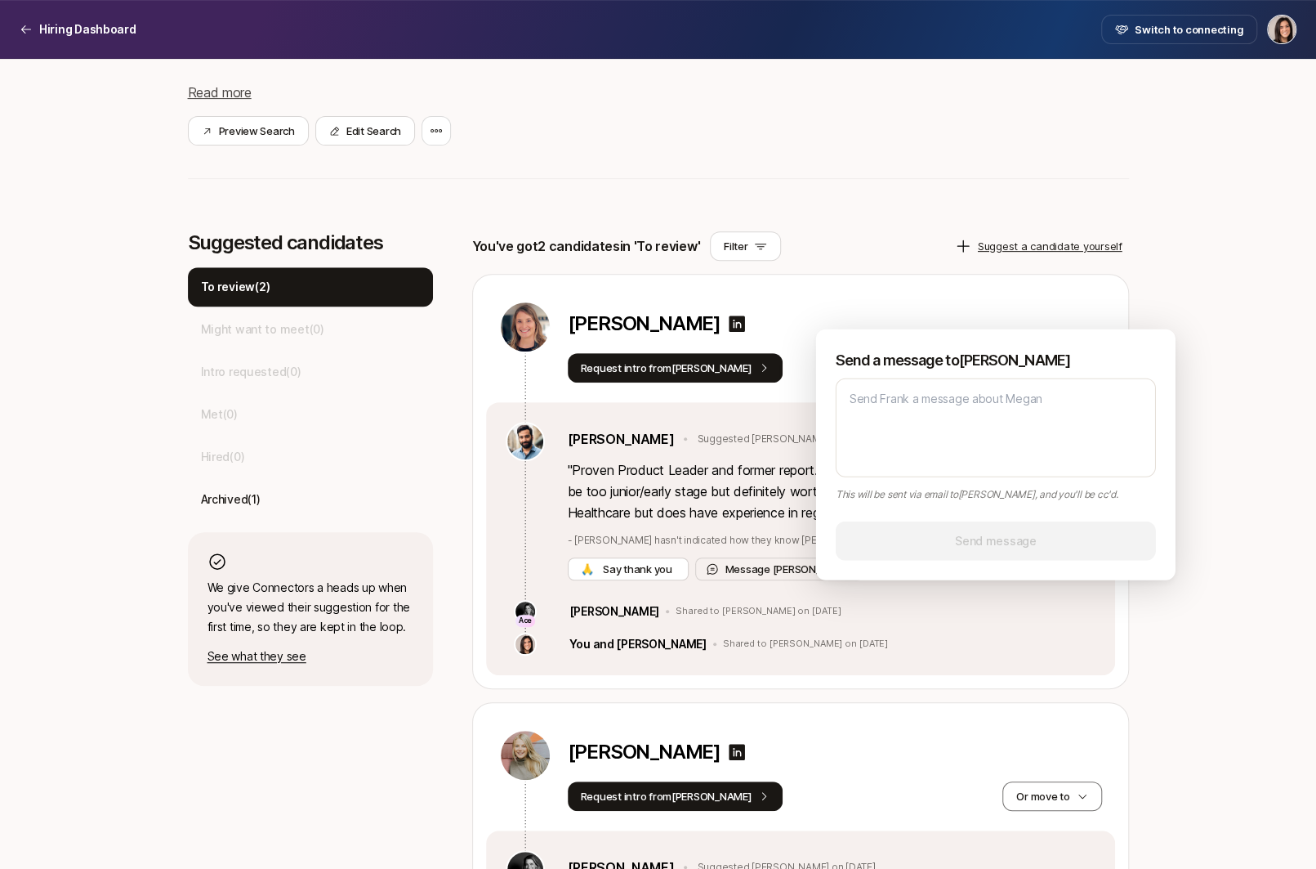
click at [942, 233] on div "You've got 2 candidates in 'To review' Filter Suggest a candidate yourself" at bounding box center [800, 245] width 657 height 29
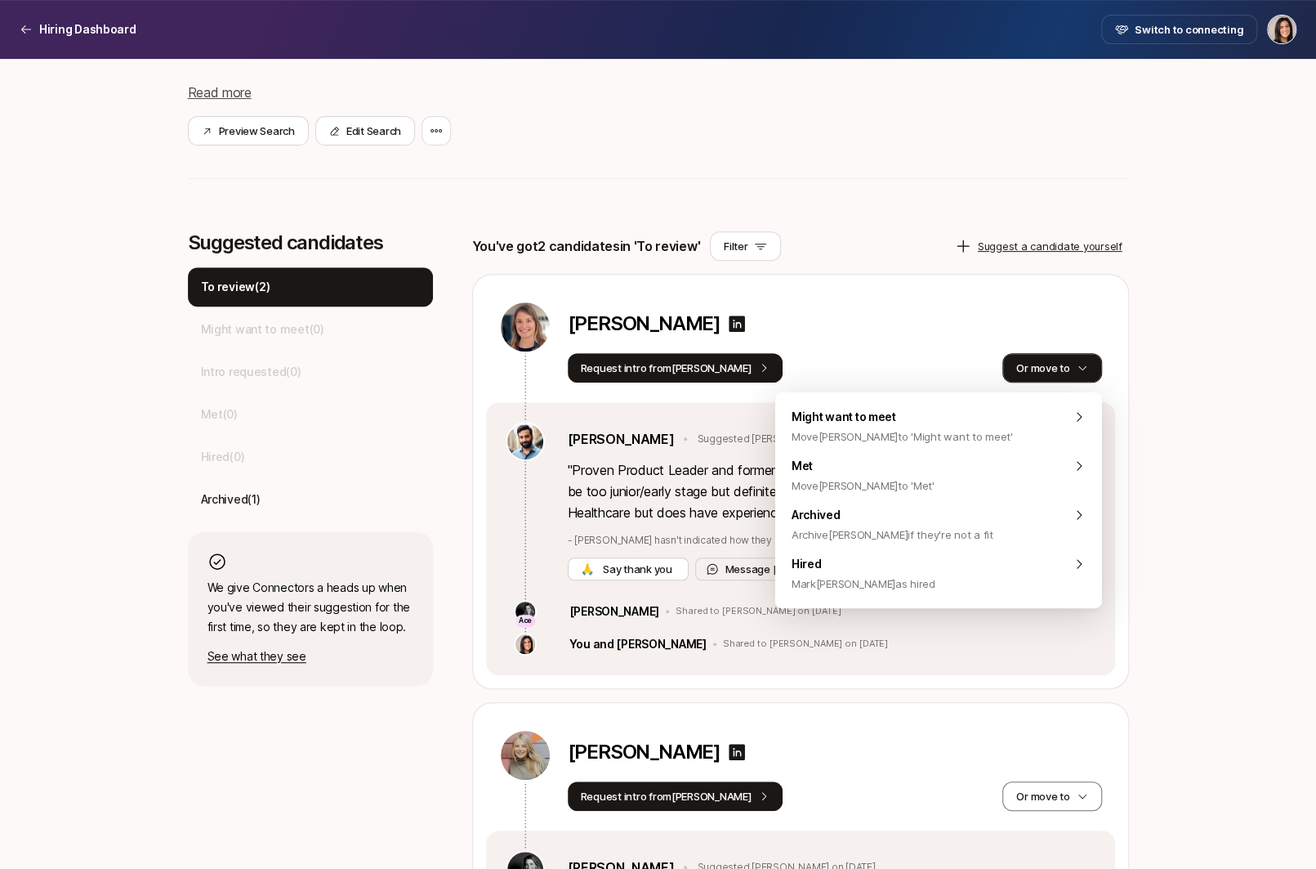
click at [1049, 363] on button "Or move to" at bounding box center [1052, 367] width 99 height 29
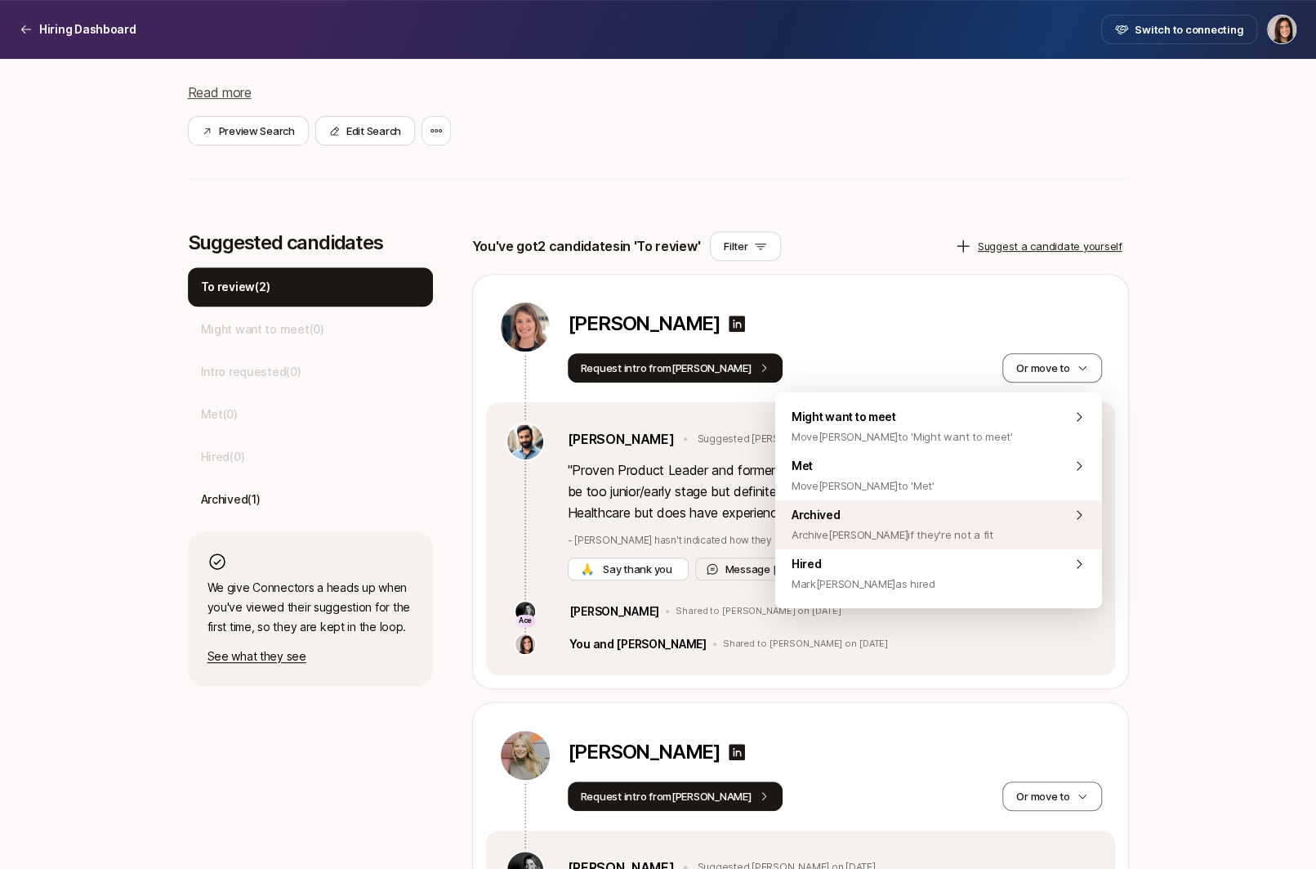
click at [980, 527] on div "Archived Archive Megan if they're not a fit" at bounding box center [938, 524] width 327 height 49
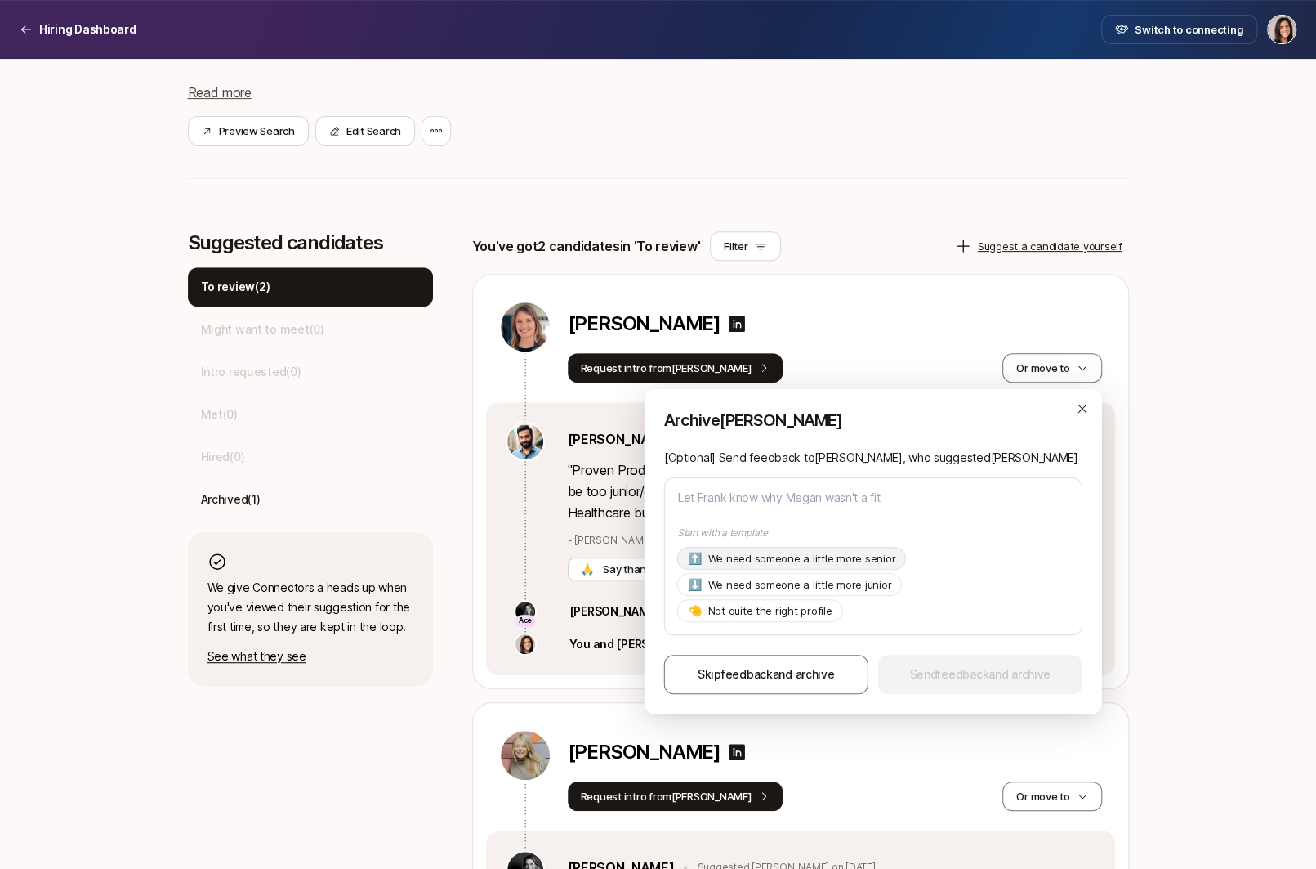
click at [860, 566] on p "We need someone a little more senior" at bounding box center [802, 558] width 188 height 16
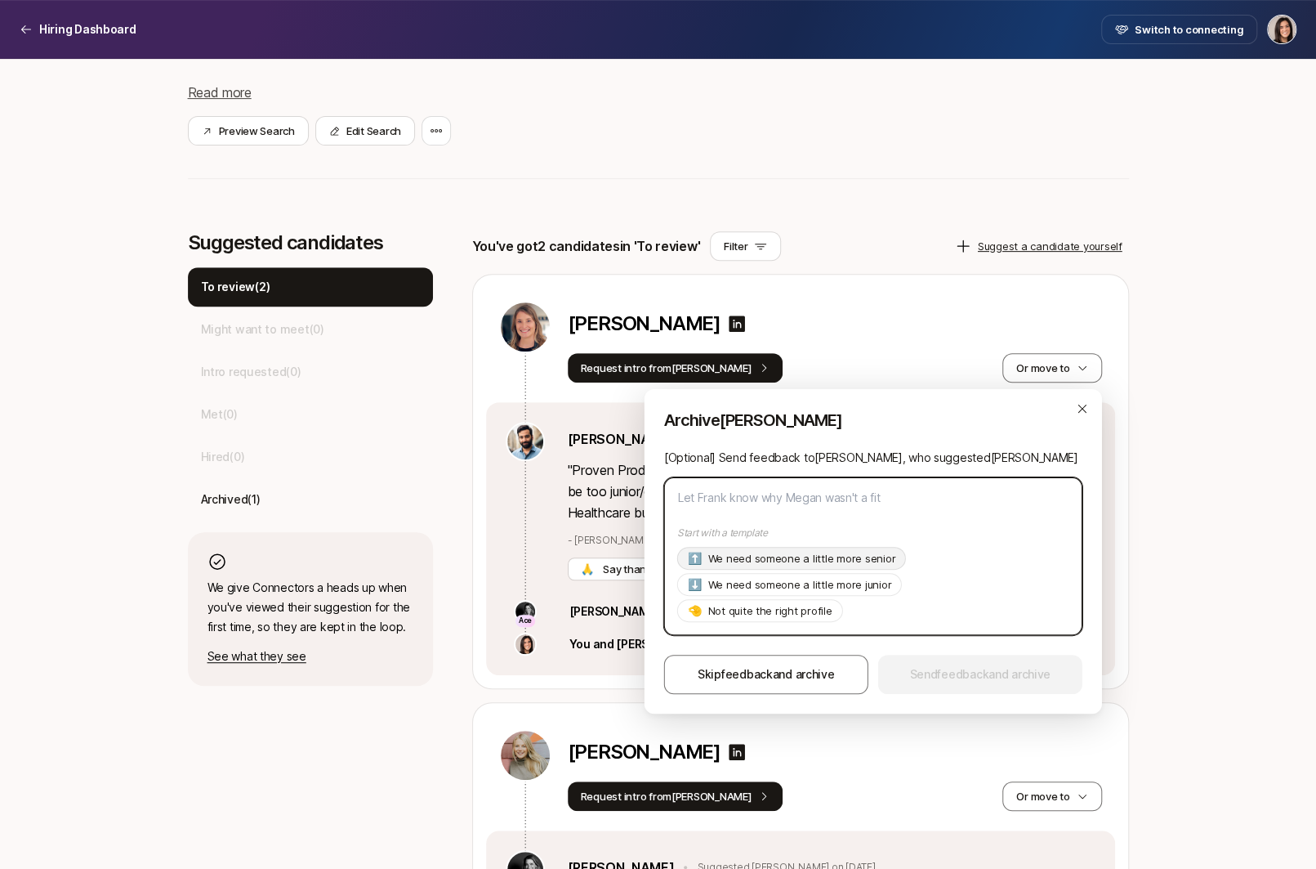
type textarea "x"
type textarea "Hi Frank, Thanks so much for suggesting Megan! As of now we're looking for a pr…"
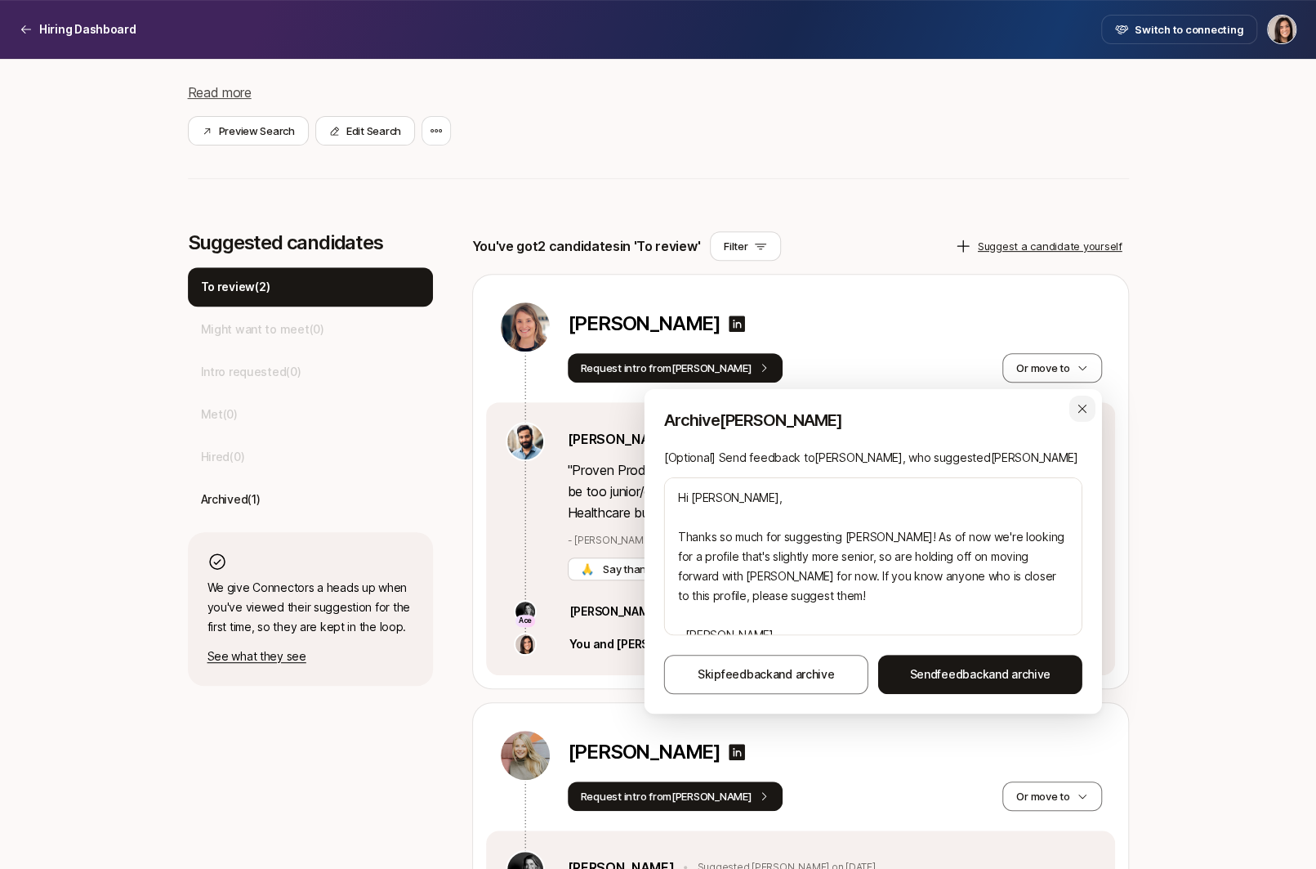
click at [1077, 413] on icon "button" at bounding box center [1082, 408] width 13 height 13
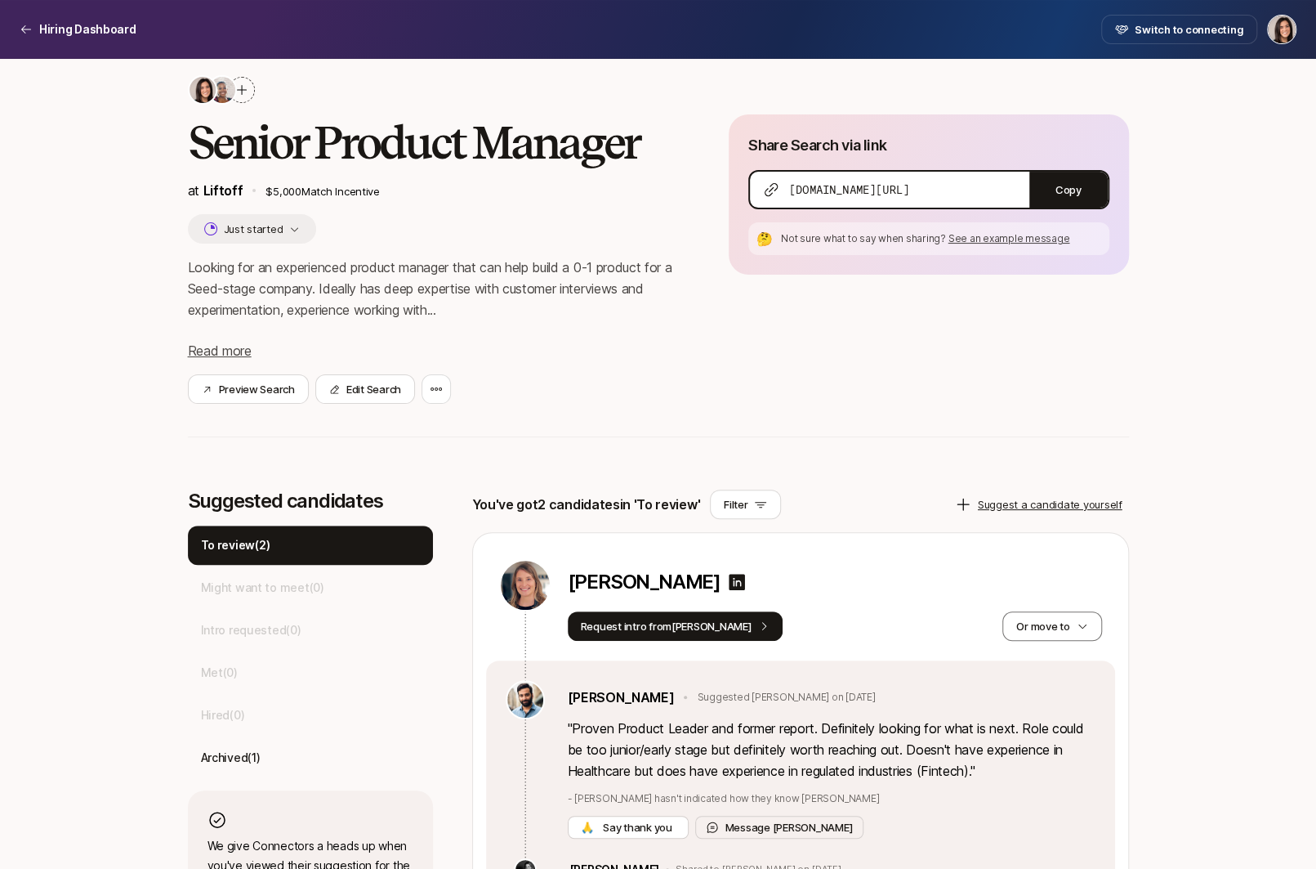
scroll to position [0, 0]
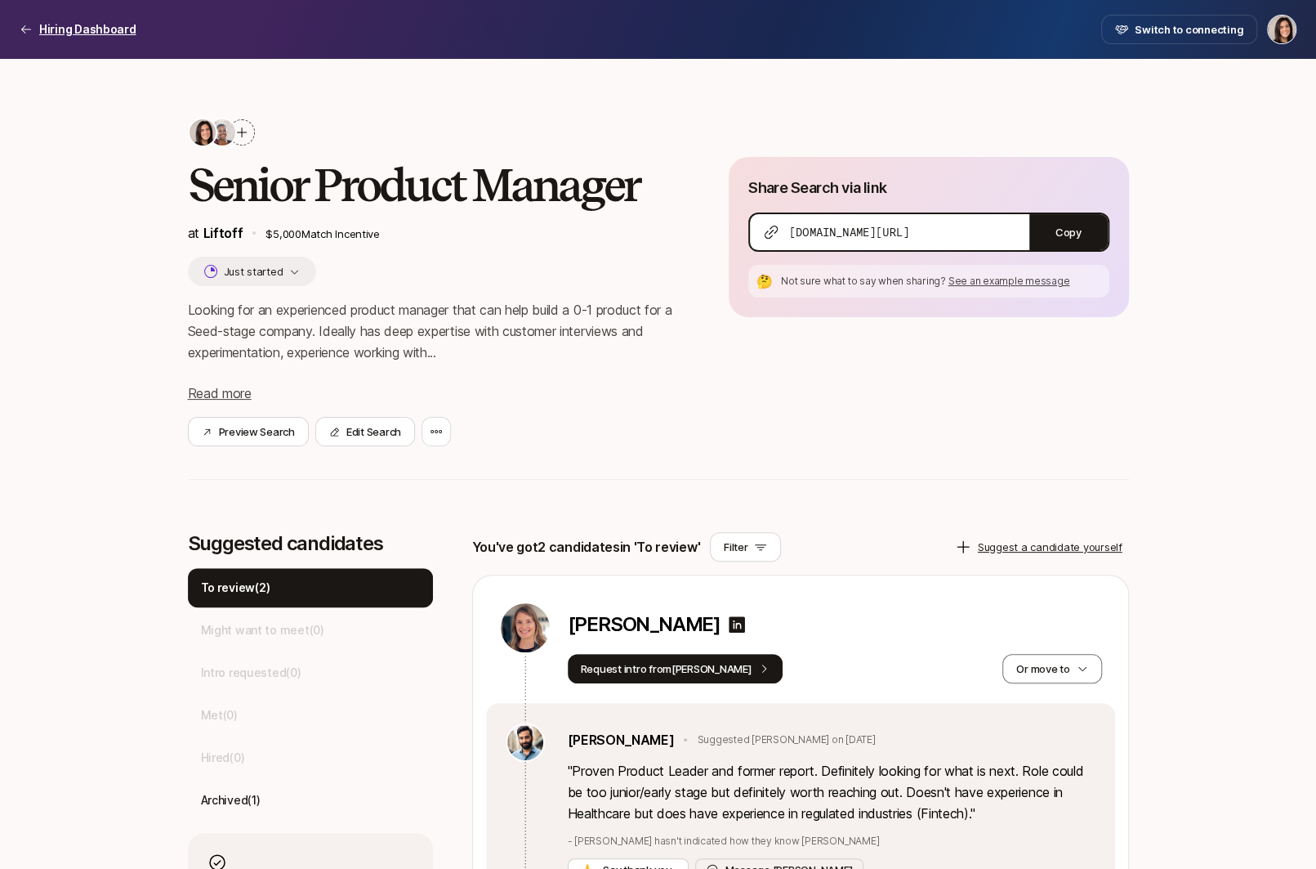
click at [96, 29] on p "Hiring Dashboard" at bounding box center [87, 30] width 97 height 20
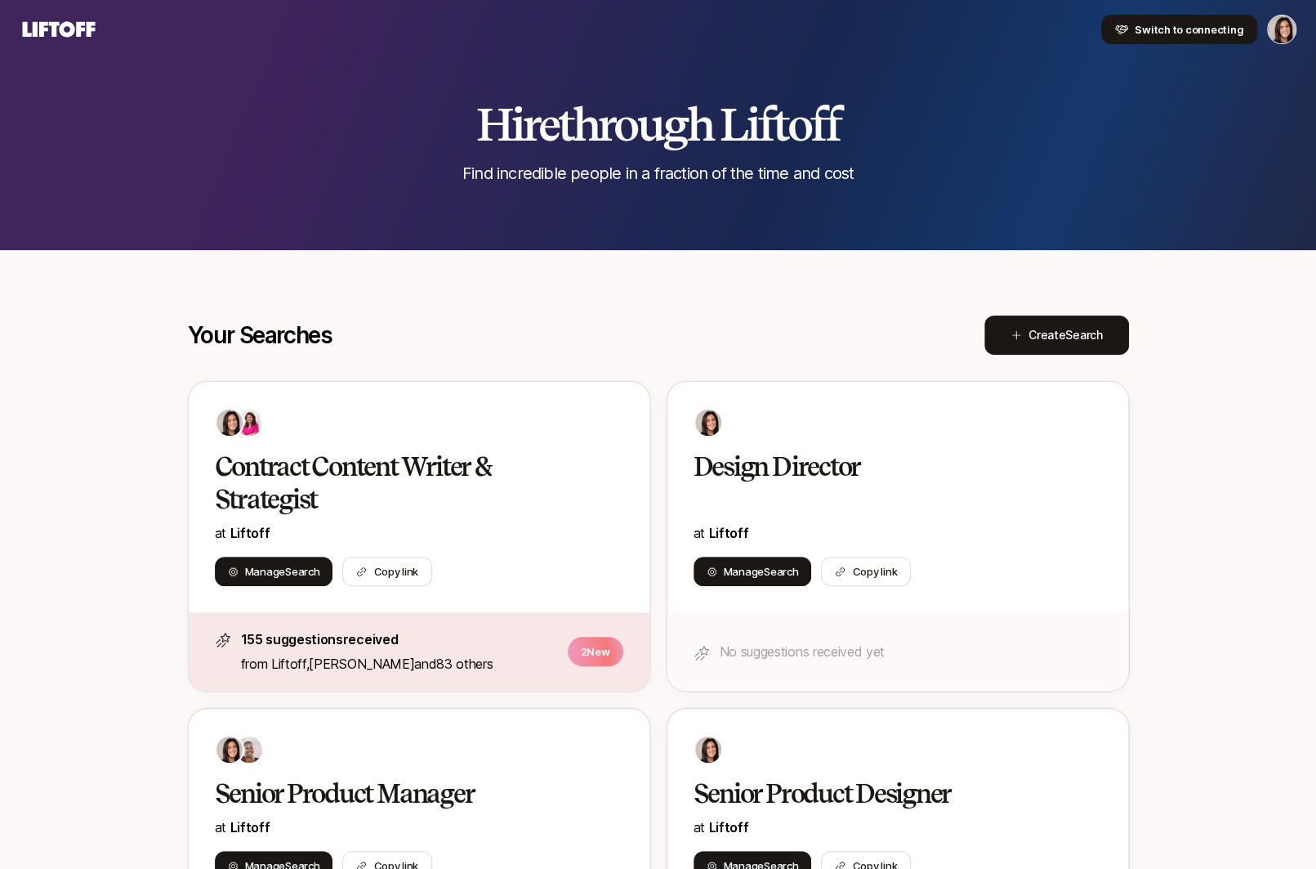
click at [1122, 38] on button "Switch to connecting" at bounding box center [1179, 29] width 156 height 29
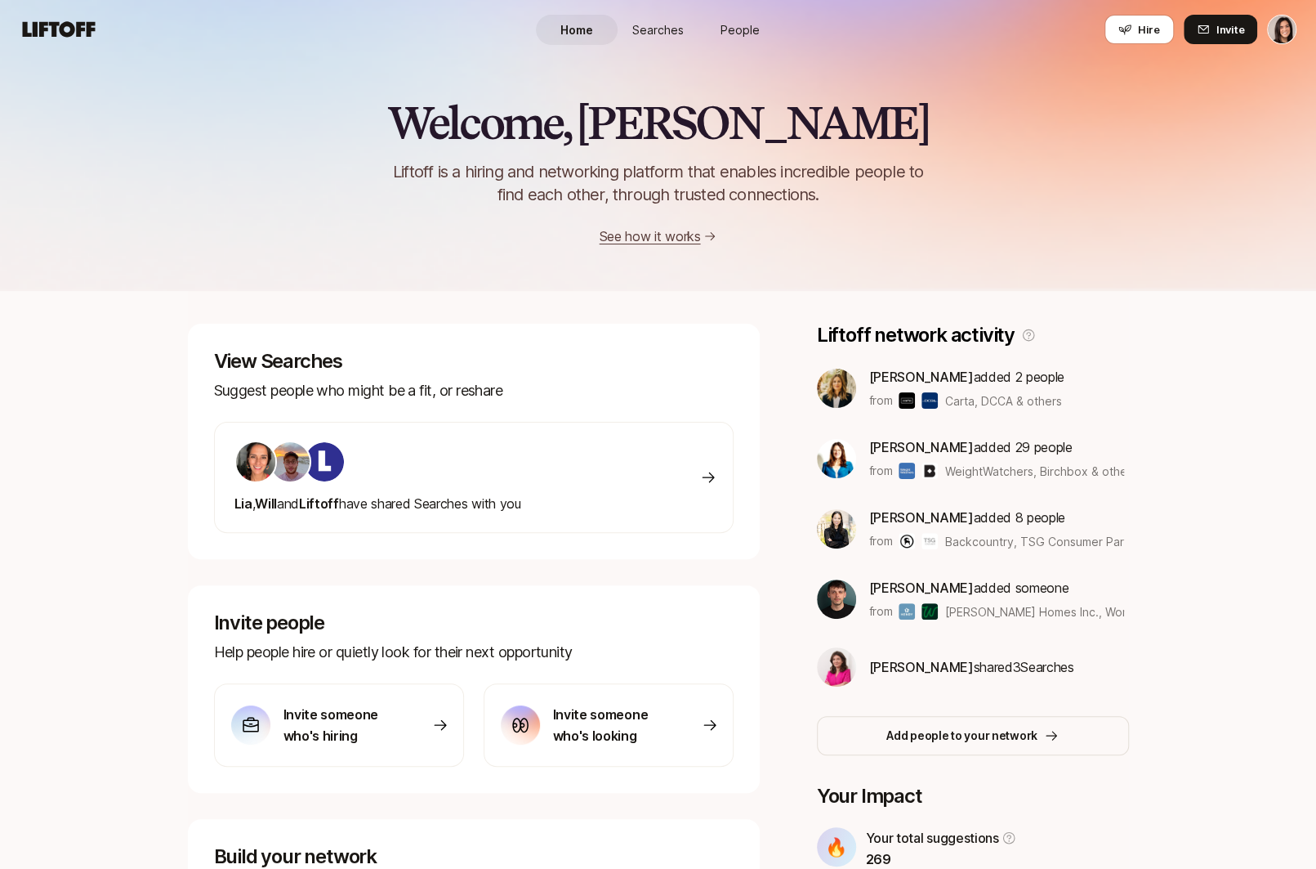
click at [681, 33] on span "Searches" at bounding box center [657, 29] width 51 height 17
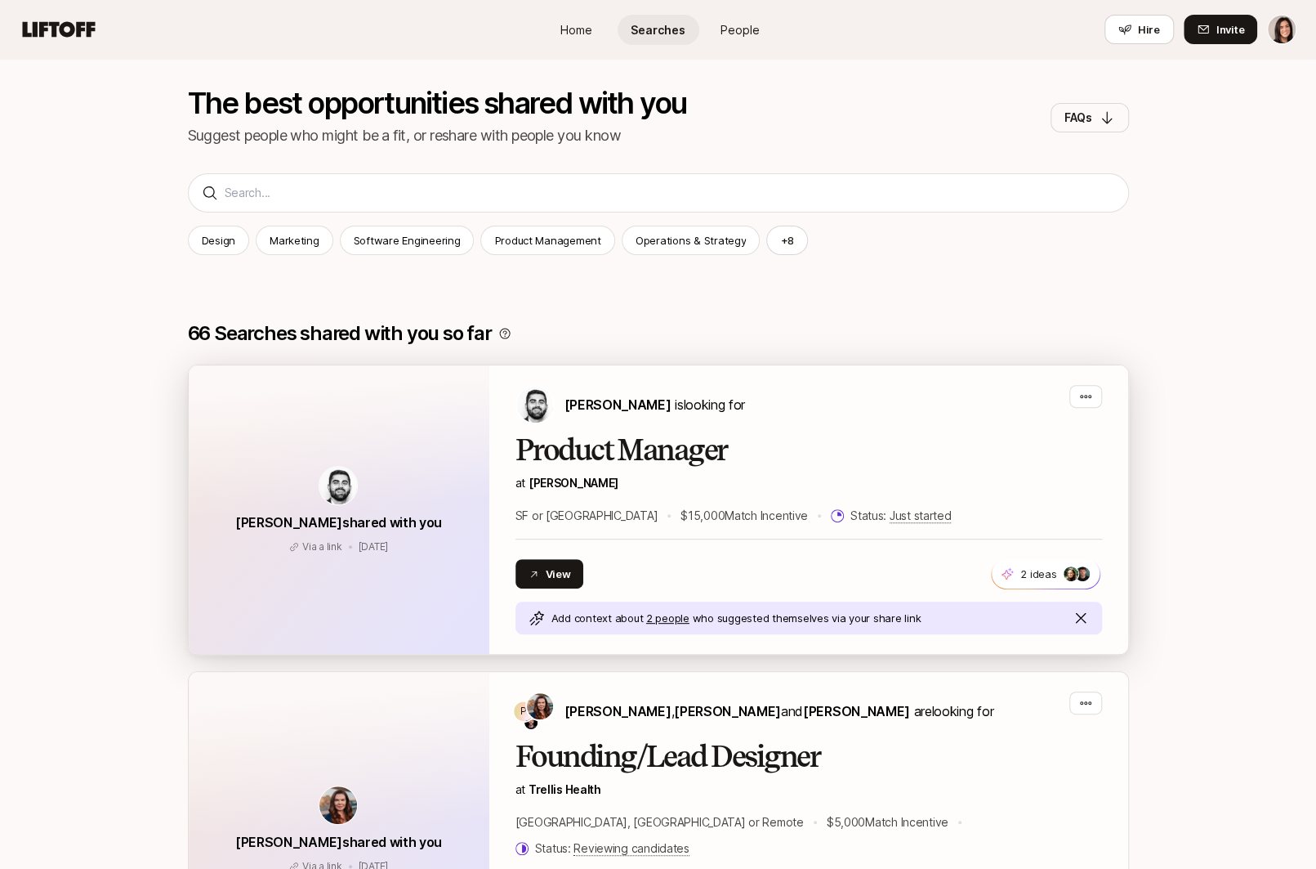
scroll to position [154, 0]
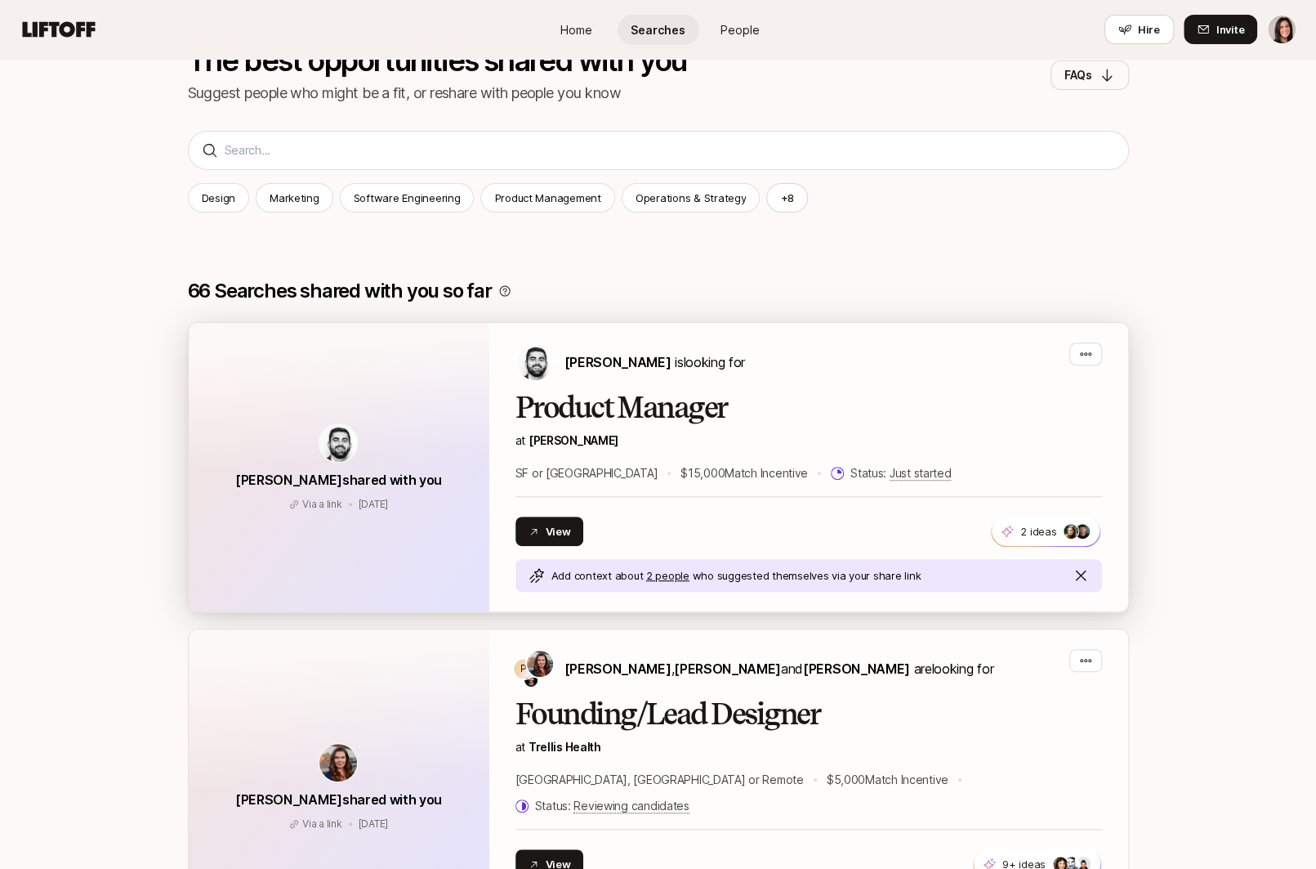
click at [670, 436] on p "at Fay" at bounding box center [809, 441] width 587 height 20
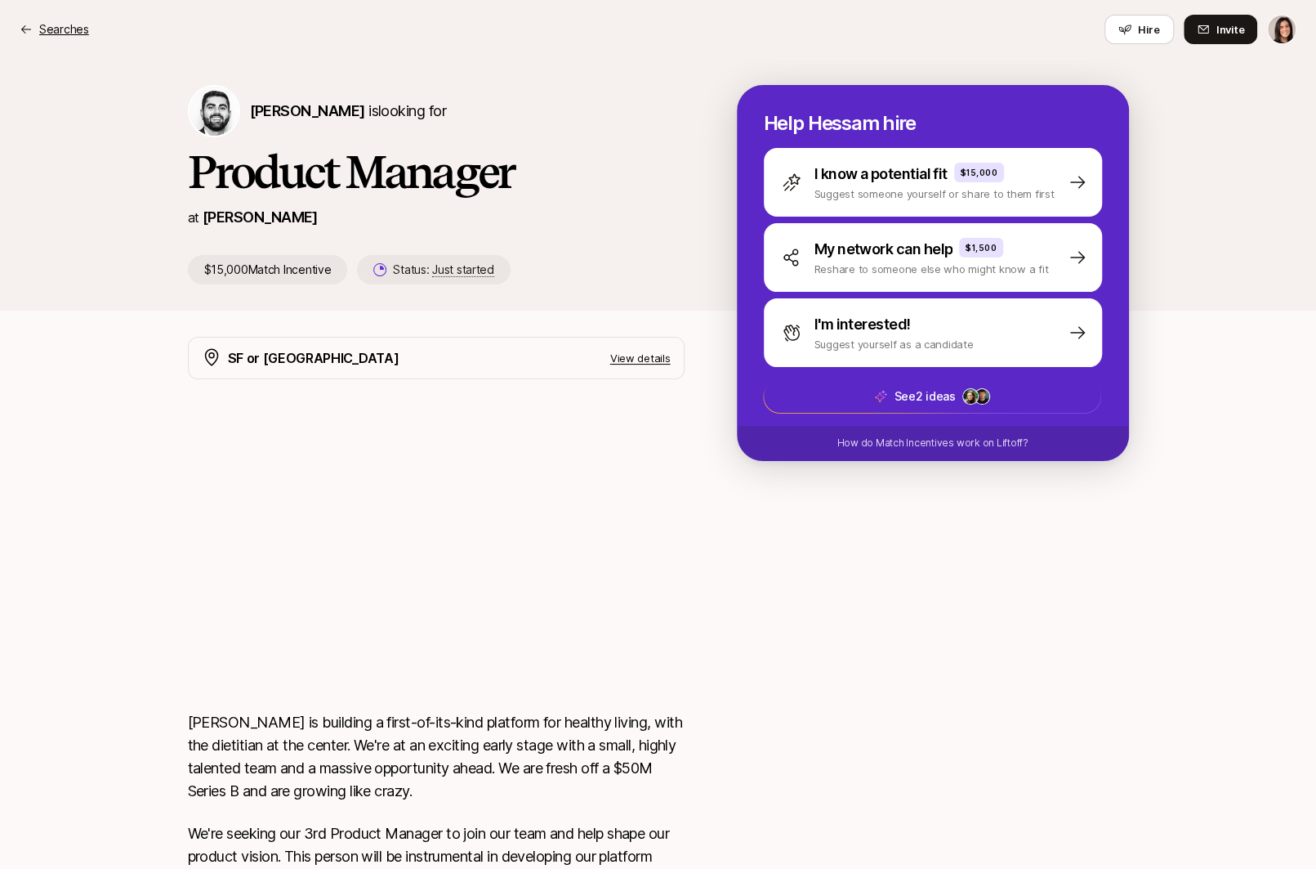
click at [61, 25] on p "Searches" at bounding box center [64, 30] width 50 height 20
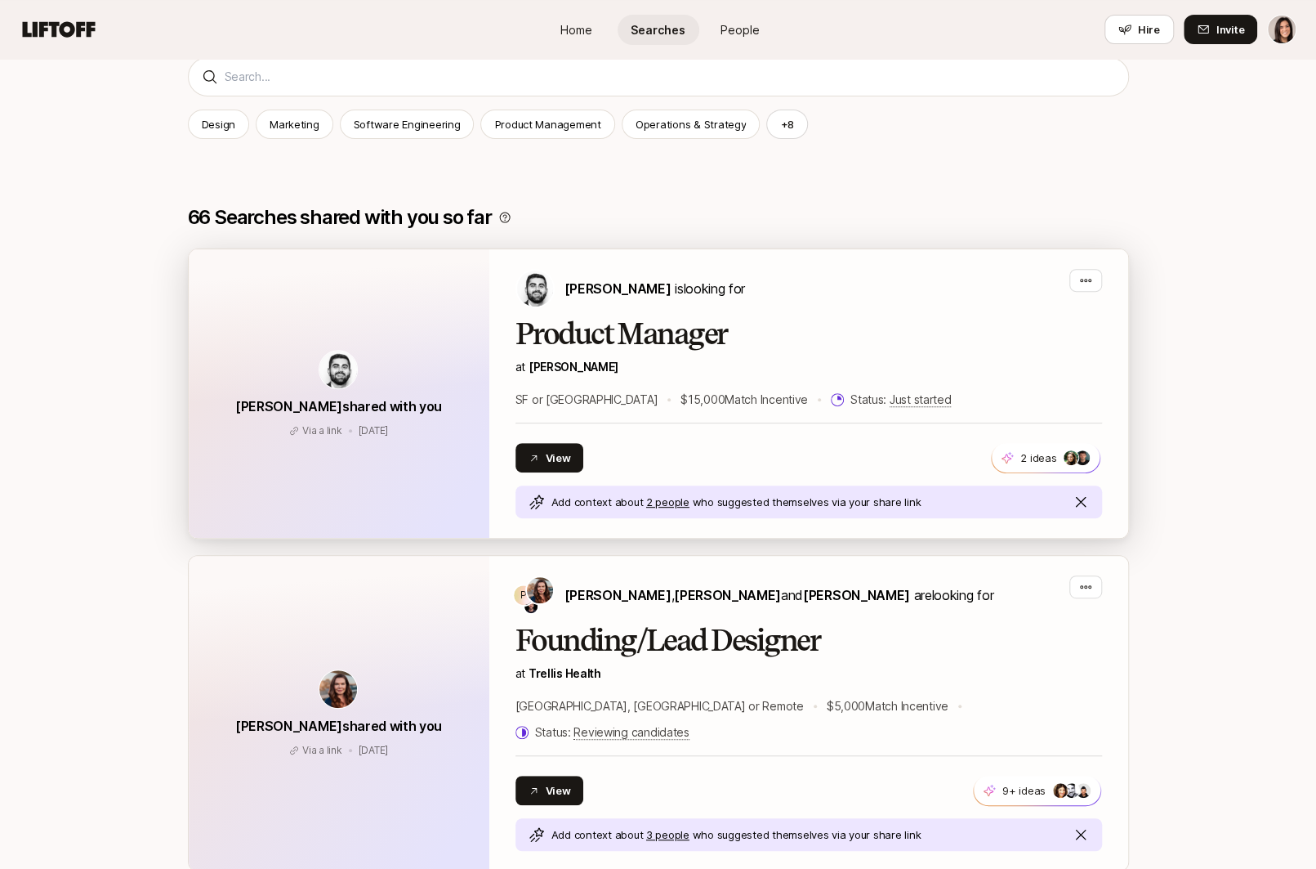
scroll to position [237, 0]
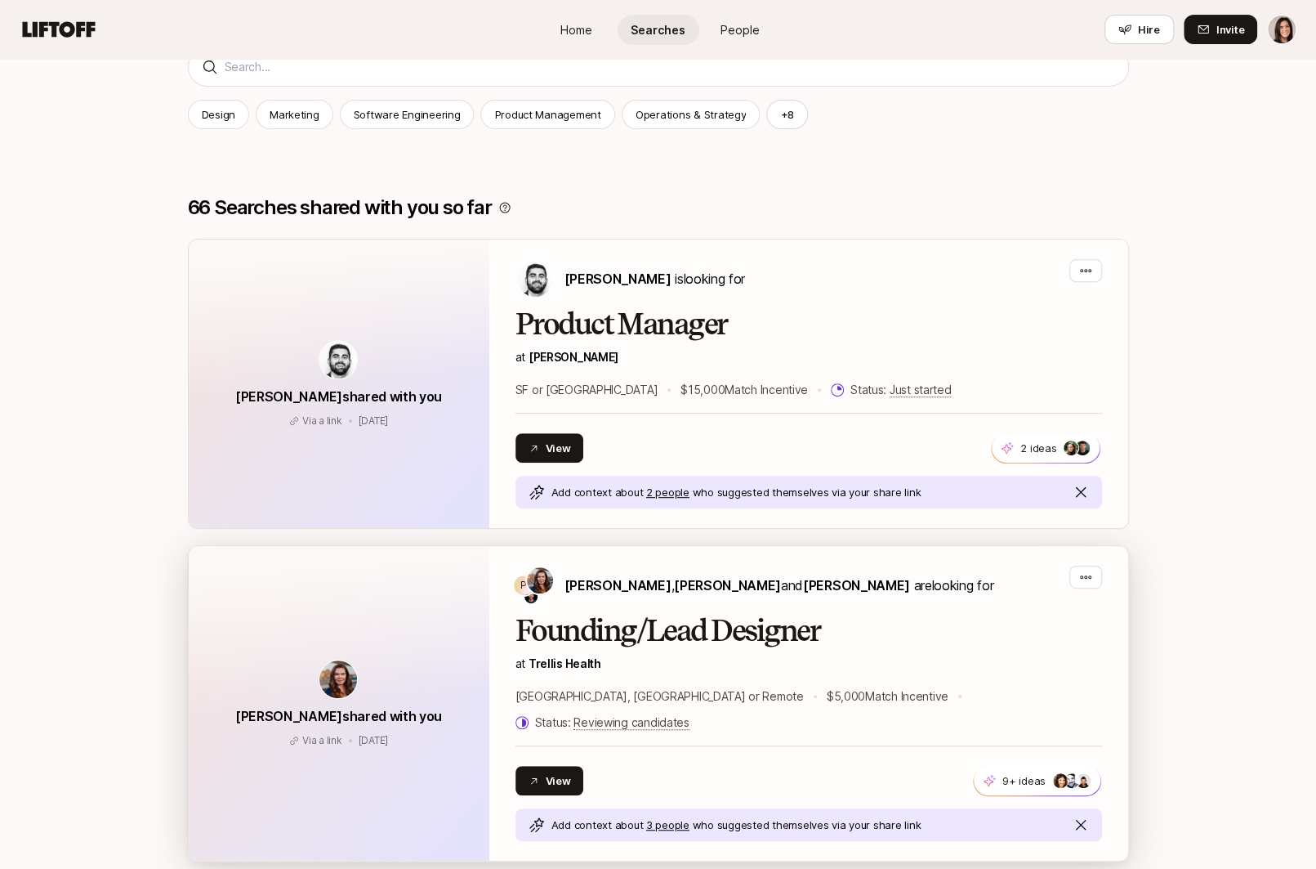
click at [926, 655] on p "at Trellis Health" at bounding box center [809, 664] width 587 height 20
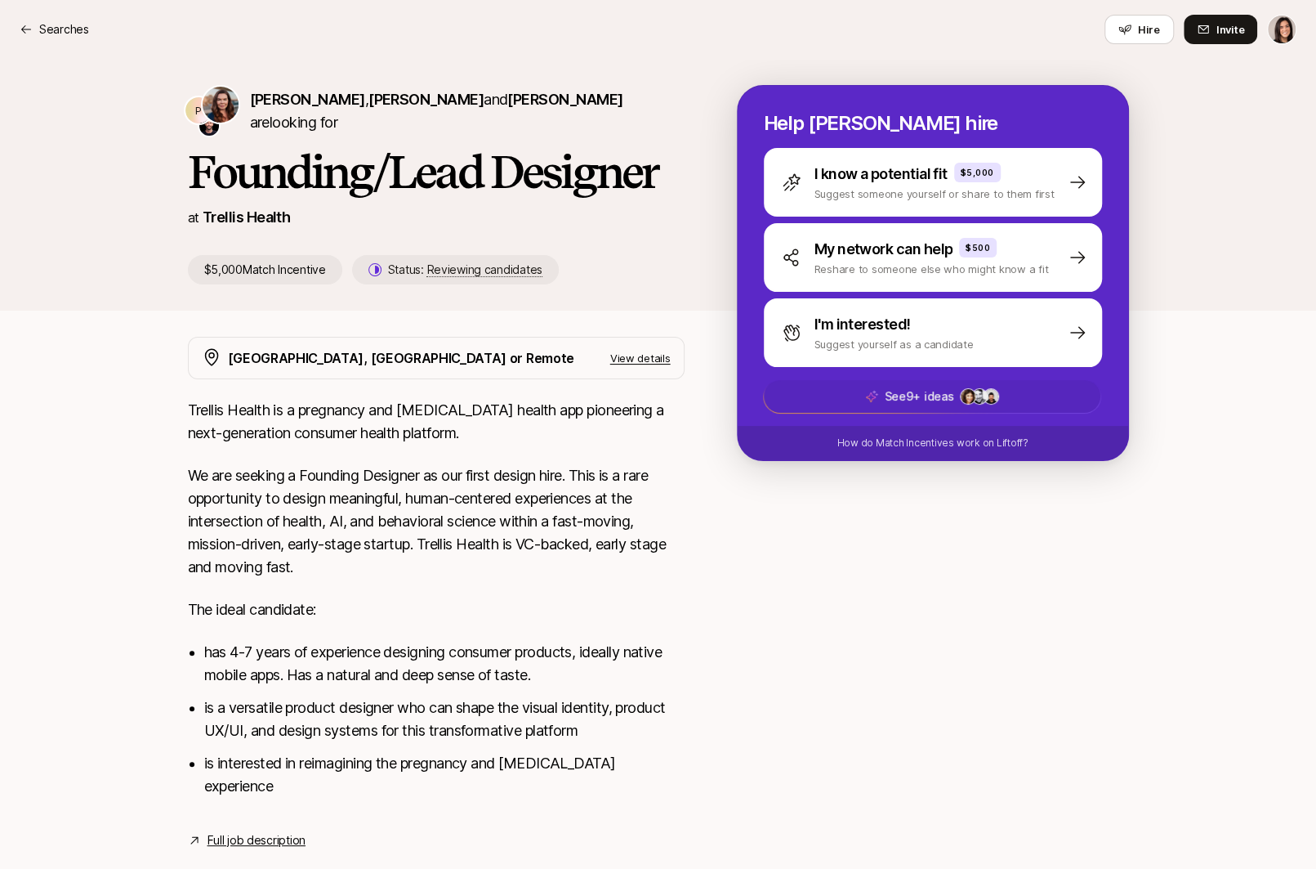
click at [943, 402] on p "See 9+ ideas" at bounding box center [918, 396] width 69 height 20
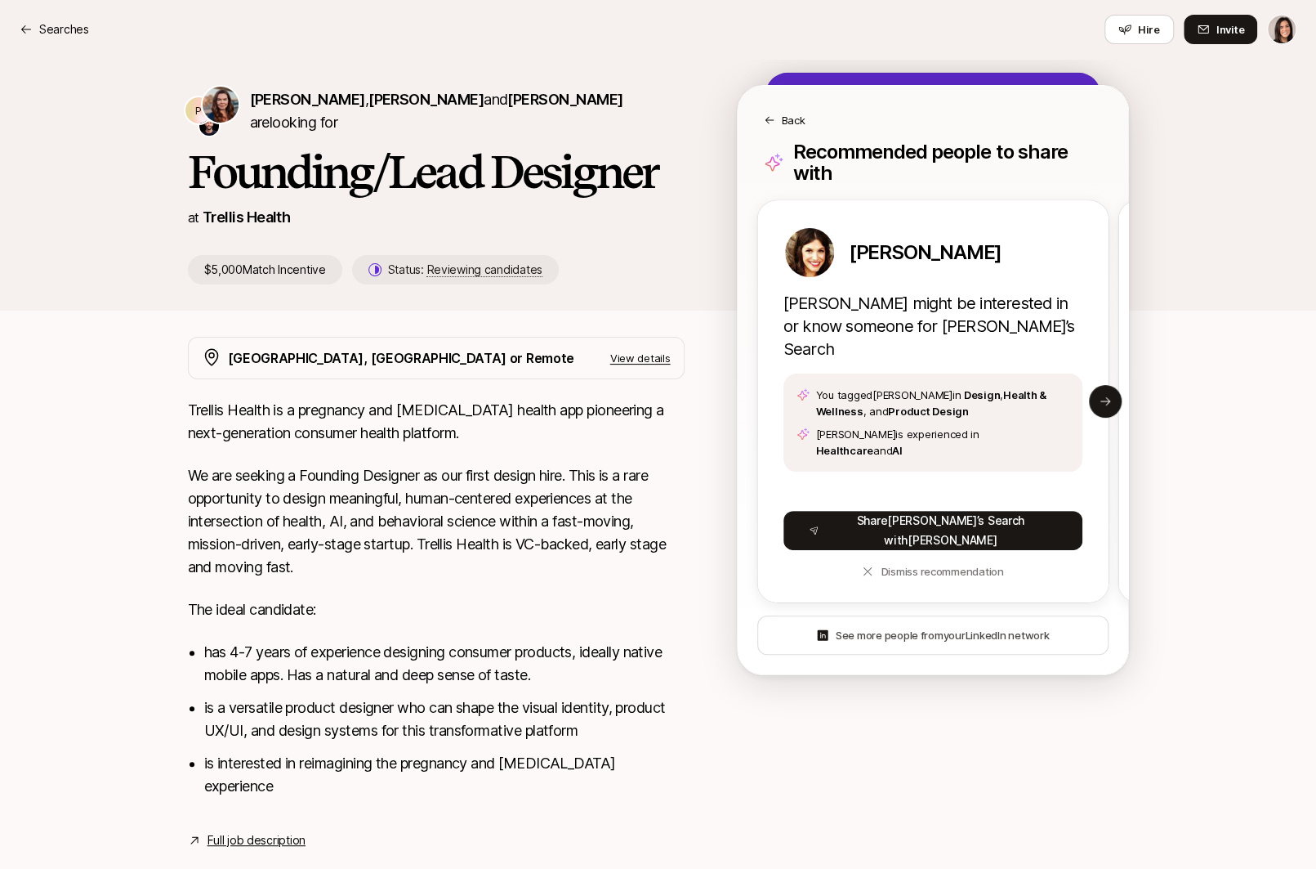
click at [793, 118] on p "Back" at bounding box center [794, 120] width 24 height 16
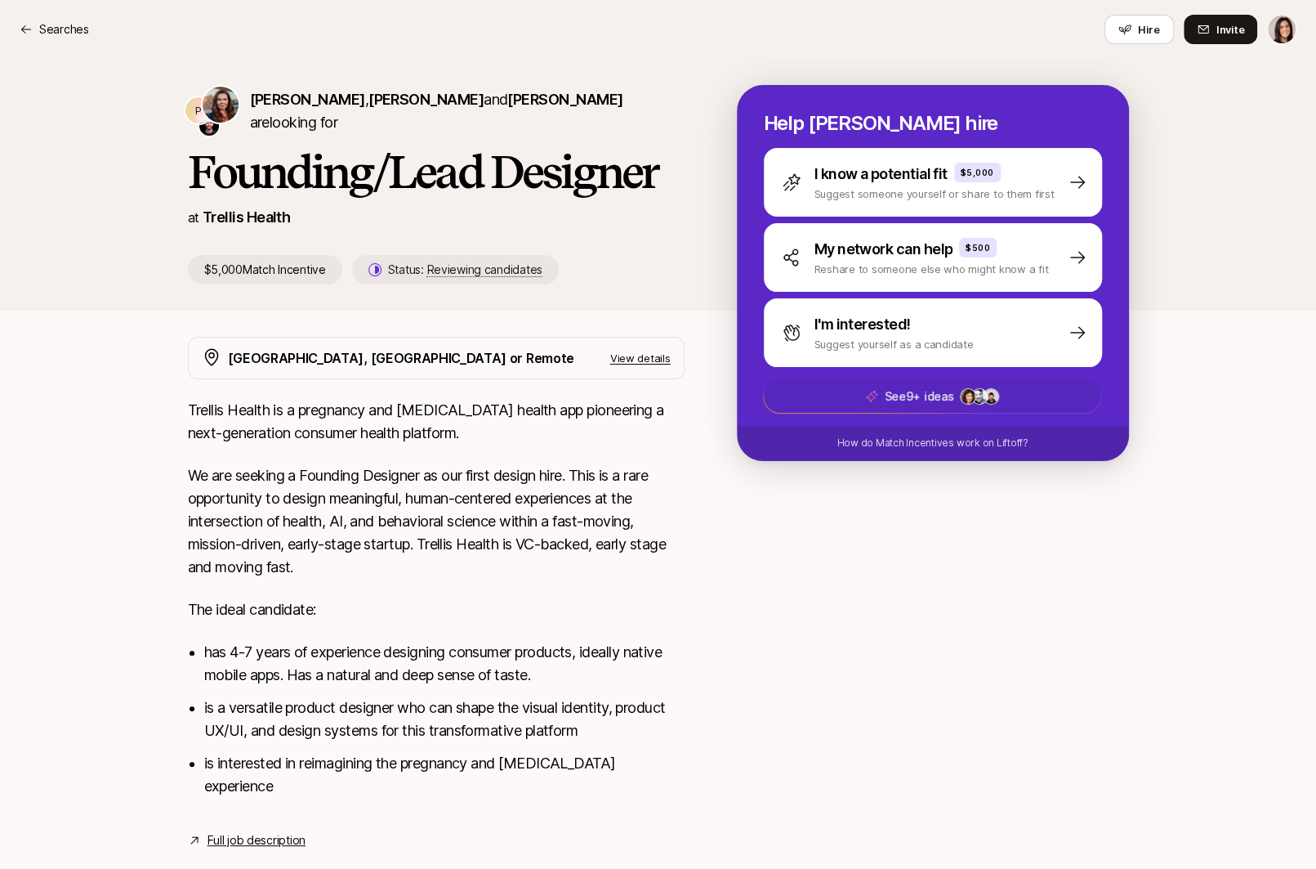
click at [930, 405] on p "See 9+ ideas" at bounding box center [918, 396] width 69 height 20
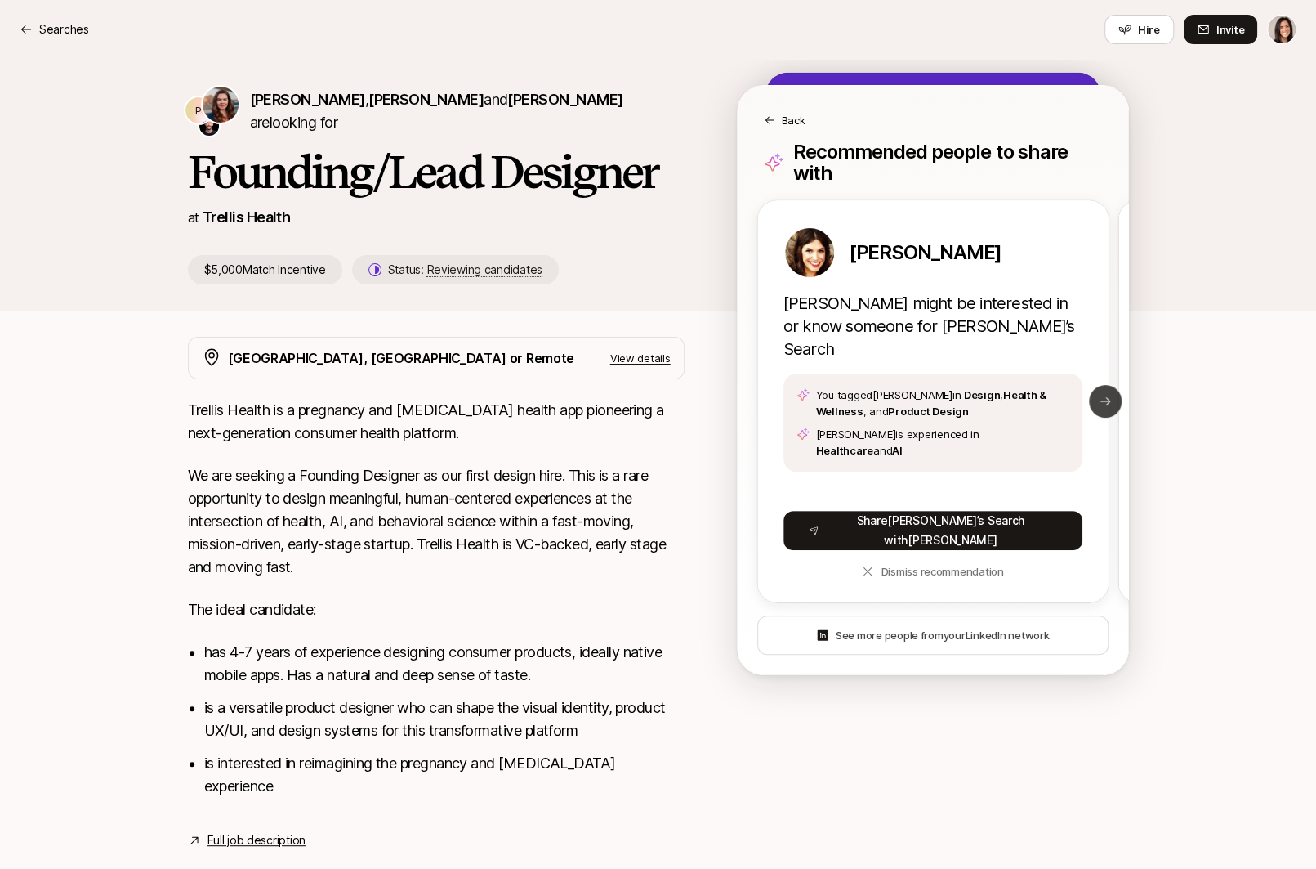
click at [1094, 385] on button "Next slide" at bounding box center [1105, 401] width 33 height 33
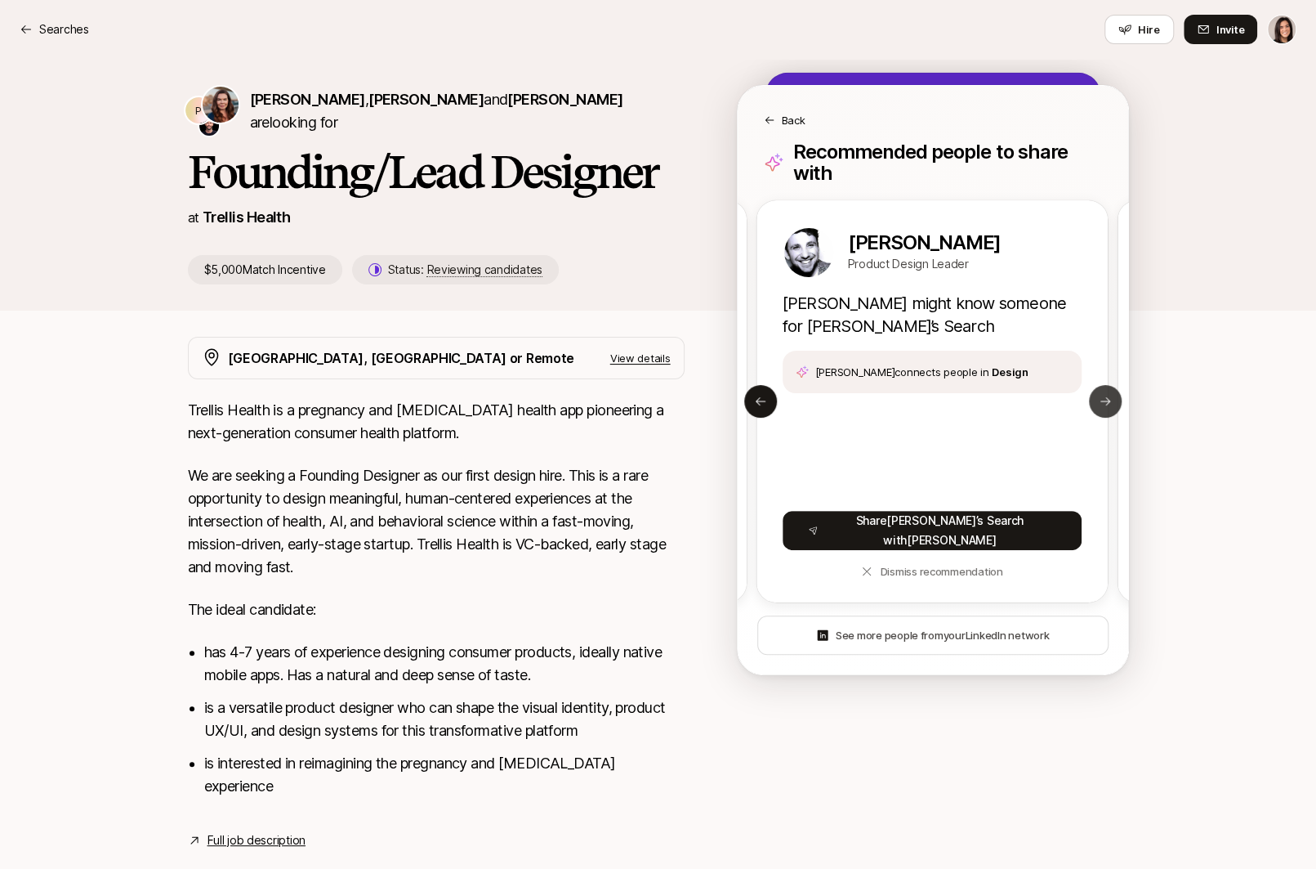
click at [1097, 386] on button "Next slide" at bounding box center [1105, 401] width 33 height 33
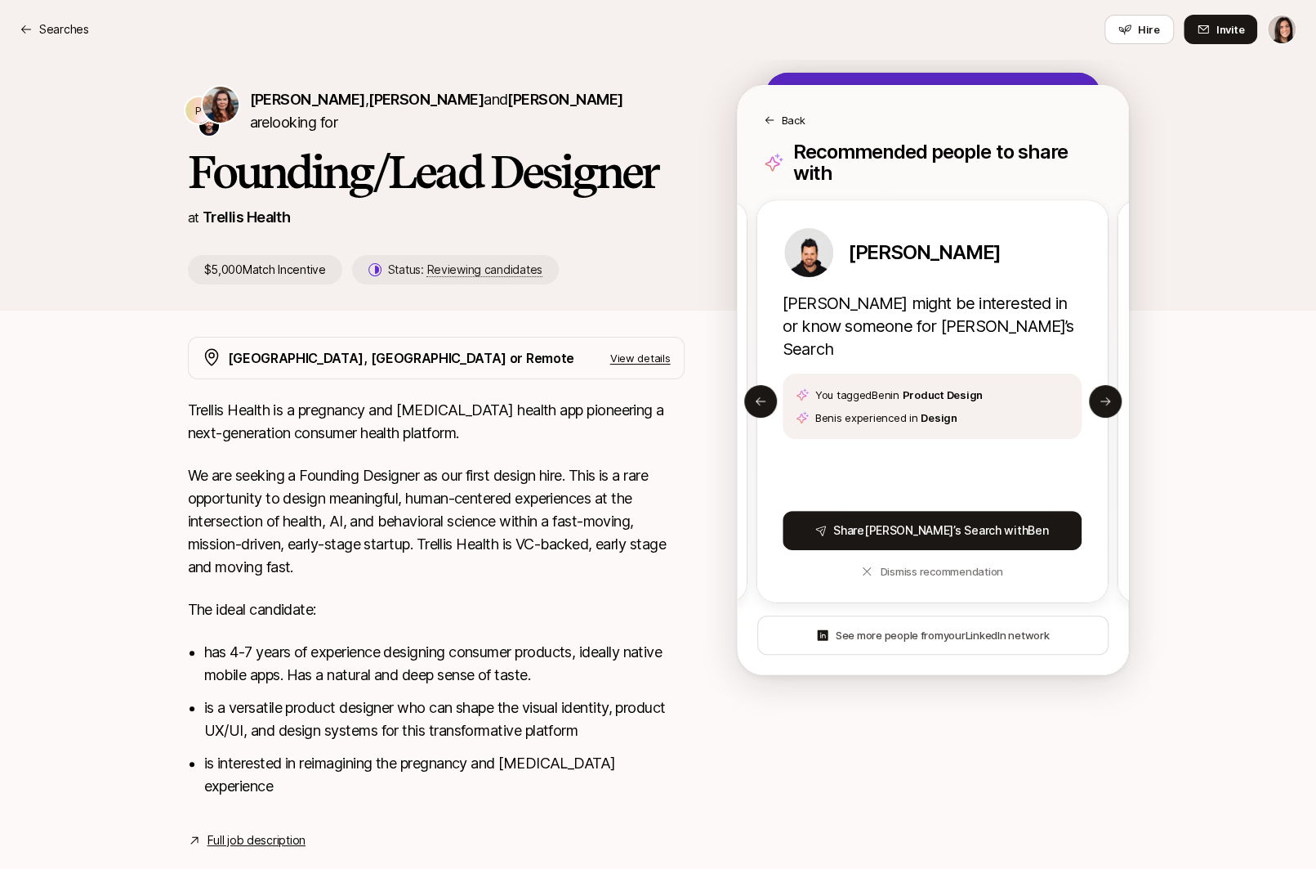
click at [787, 120] on p "Back" at bounding box center [794, 120] width 24 height 16
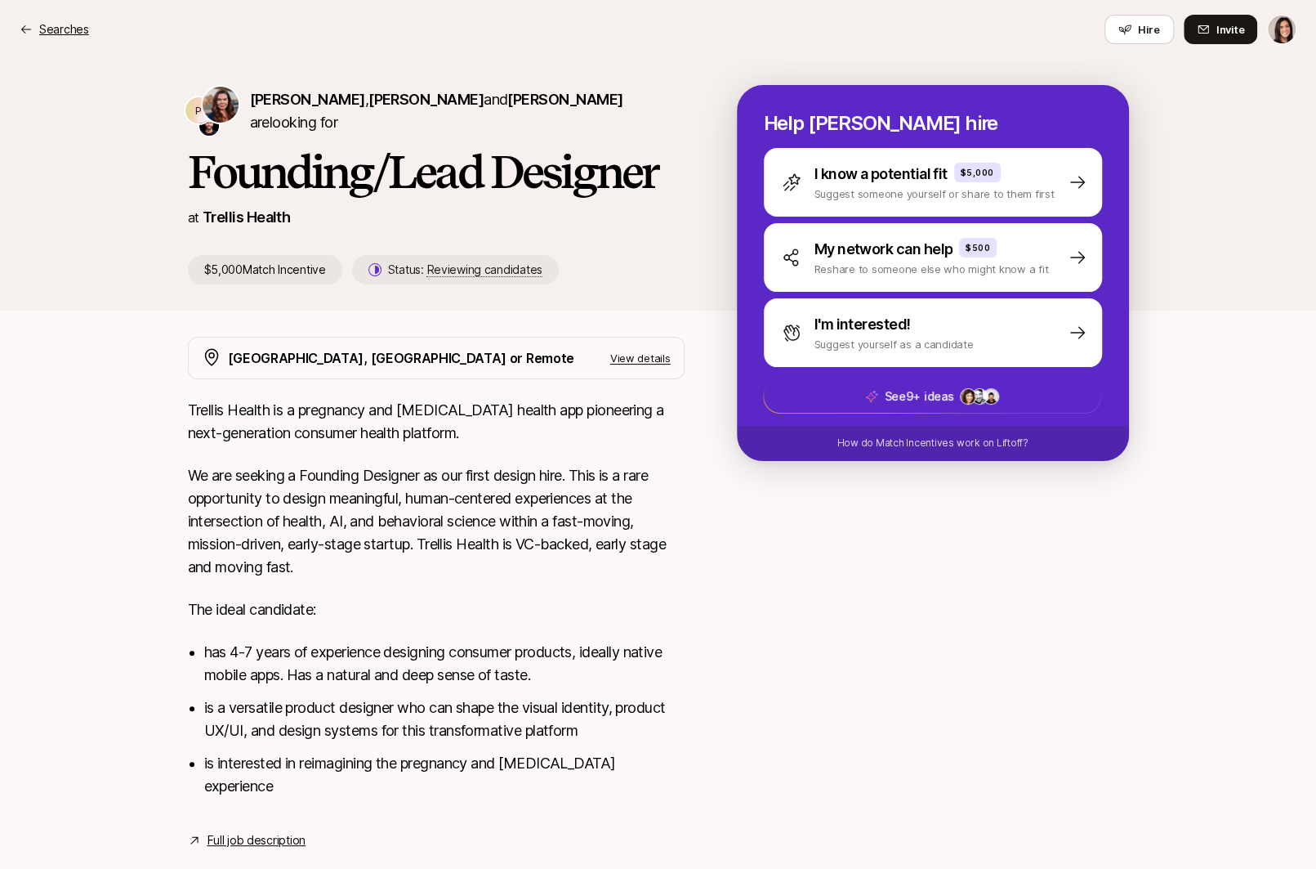
click at [67, 27] on p "Searches" at bounding box center [64, 30] width 50 height 20
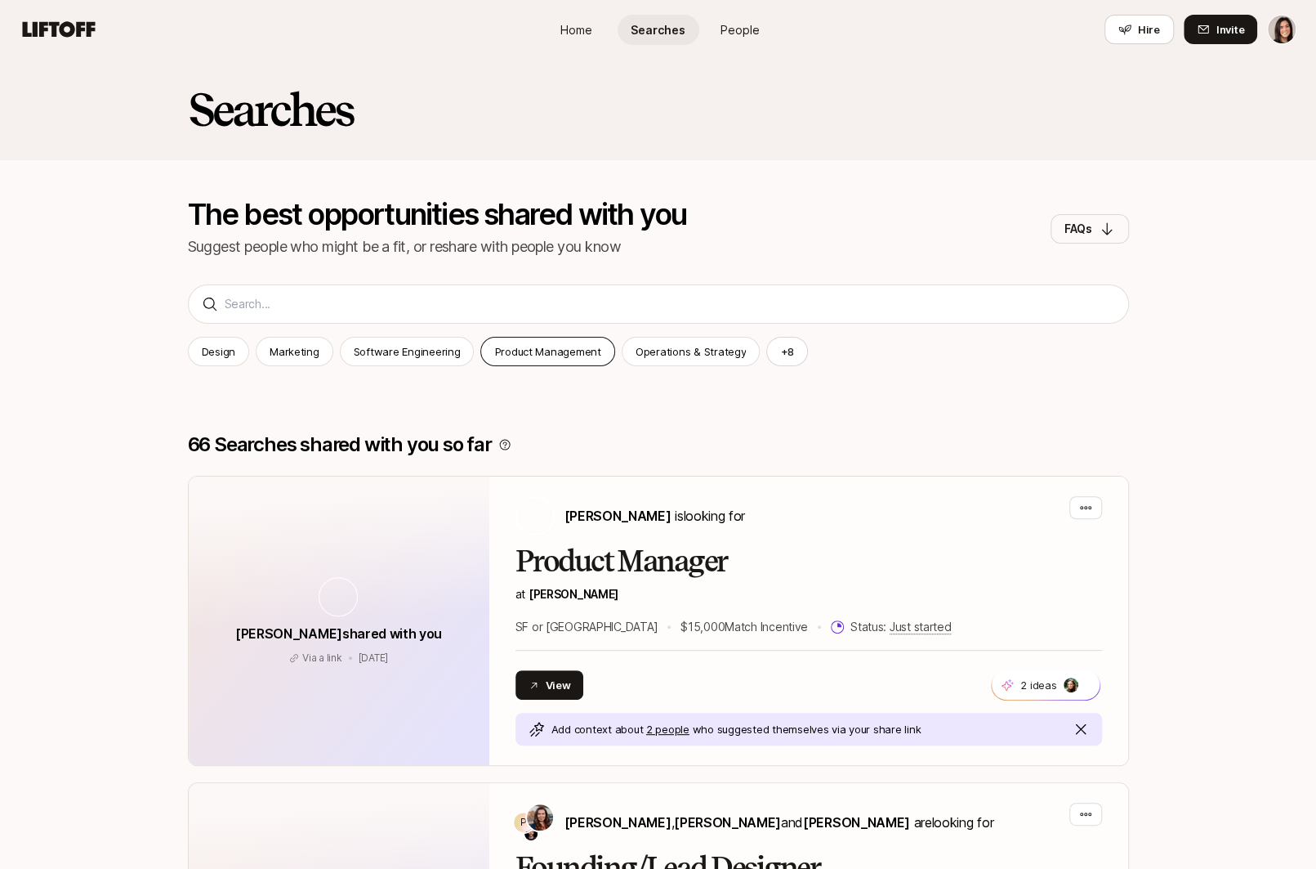
scroll to position [237, 0]
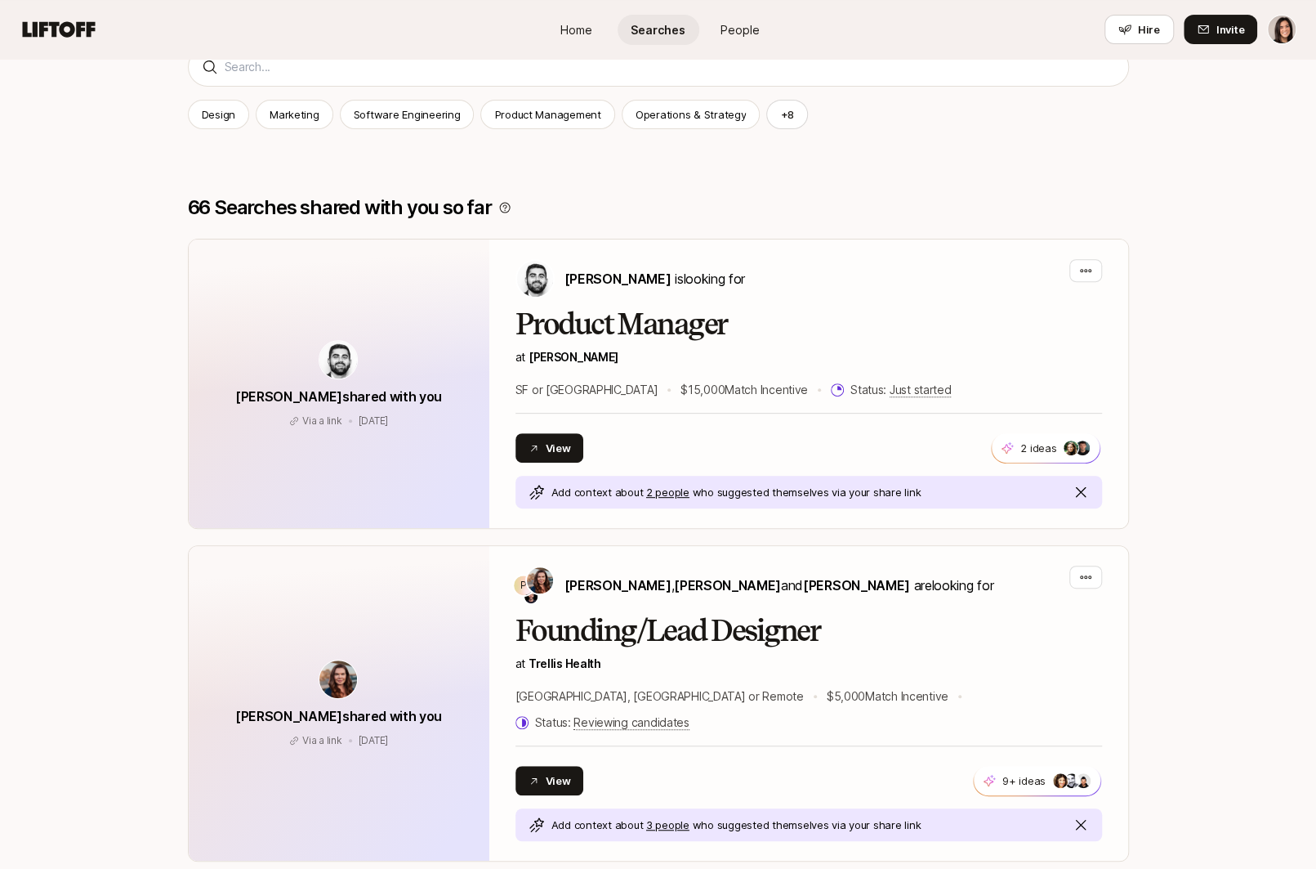
click at [731, 28] on span "People" at bounding box center [740, 29] width 39 height 17
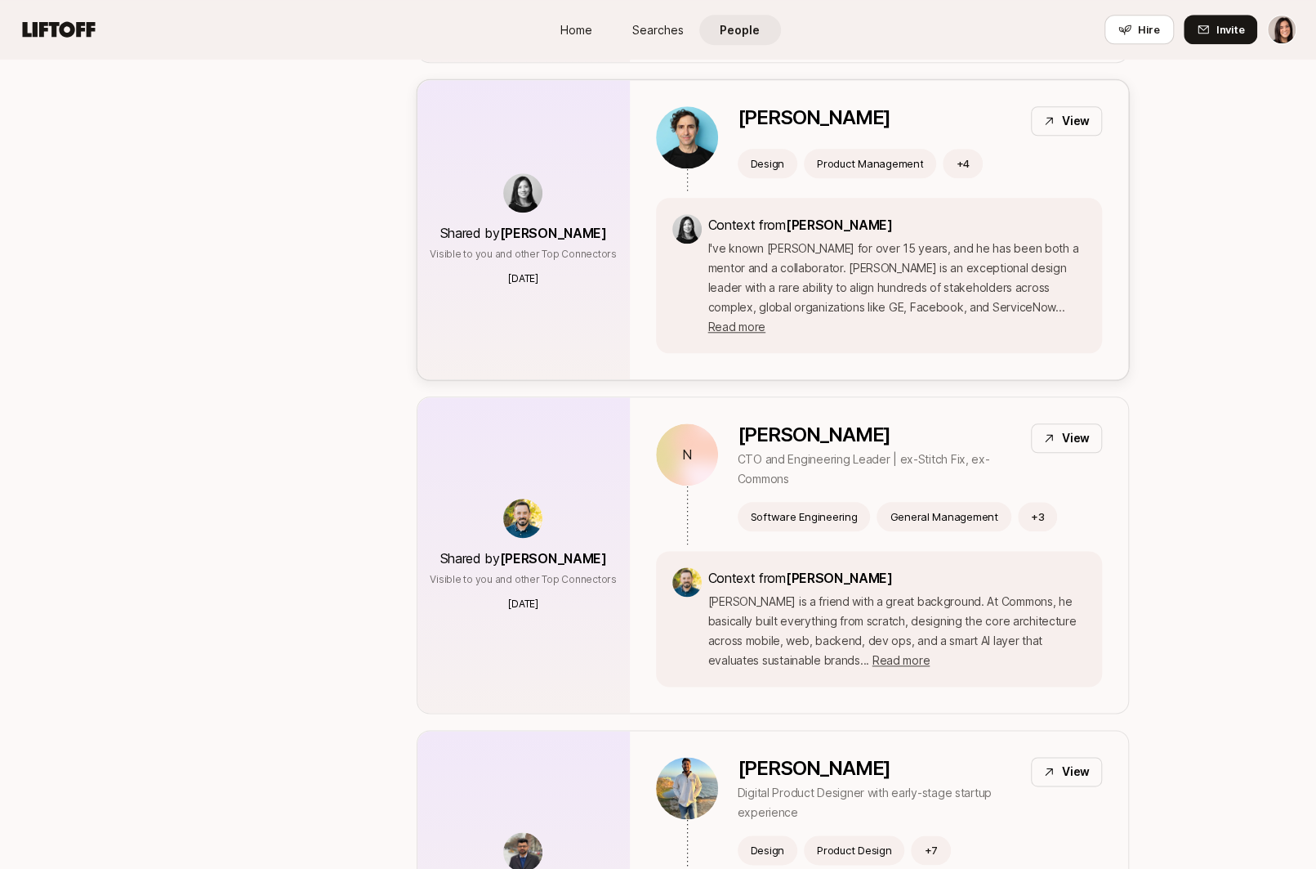
scroll to position [932, 0]
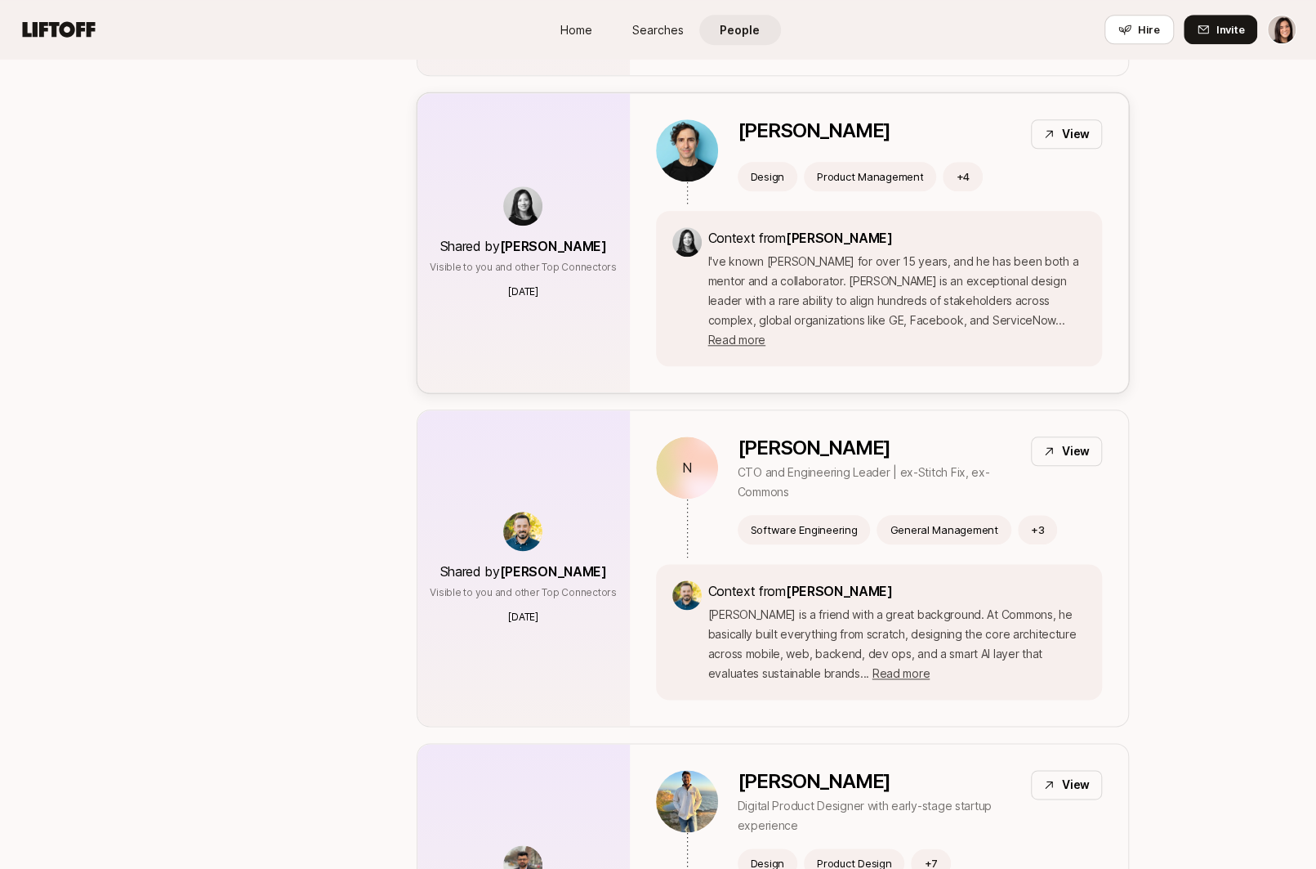
click at [818, 289] on p "I've known Chris for over 15 years, and he has been both a mentor and a collabo…" at bounding box center [897, 301] width 378 height 98
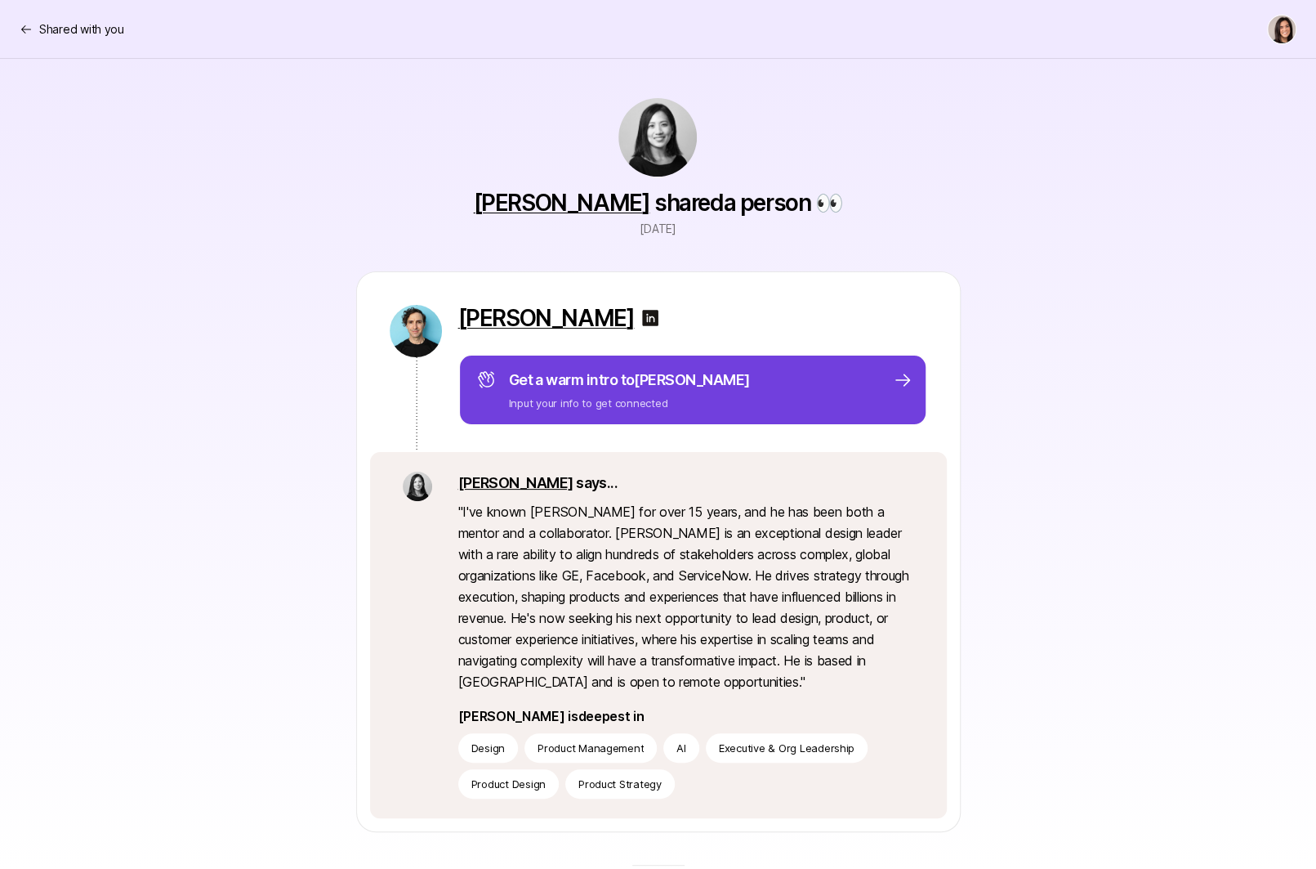
click at [687, 405] on div "Get a warm intro to Chris Input your info to get connected" at bounding box center [694, 390] width 436 height 42
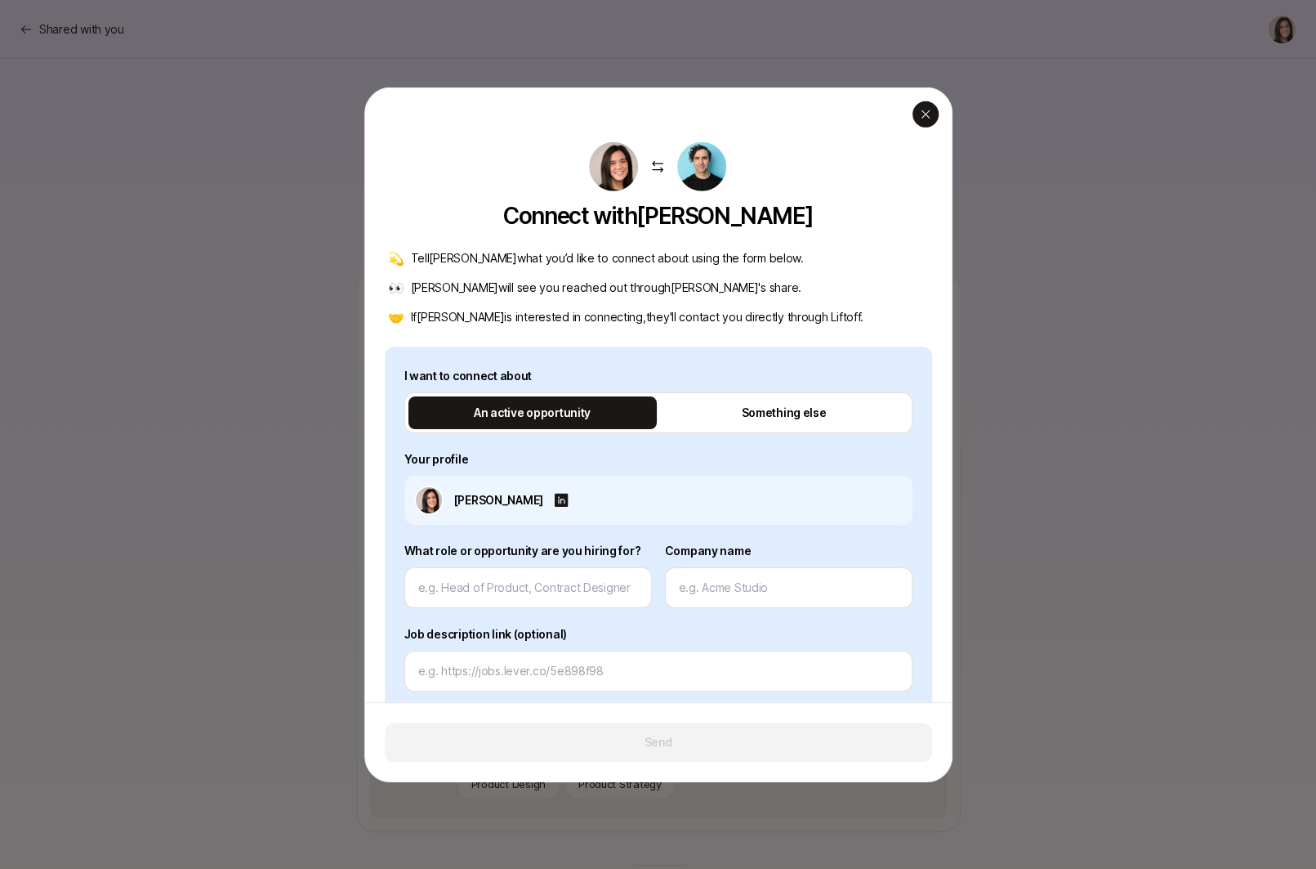
click at [929, 115] on icon "button" at bounding box center [925, 113] width 13 height 13
type textarea "x"
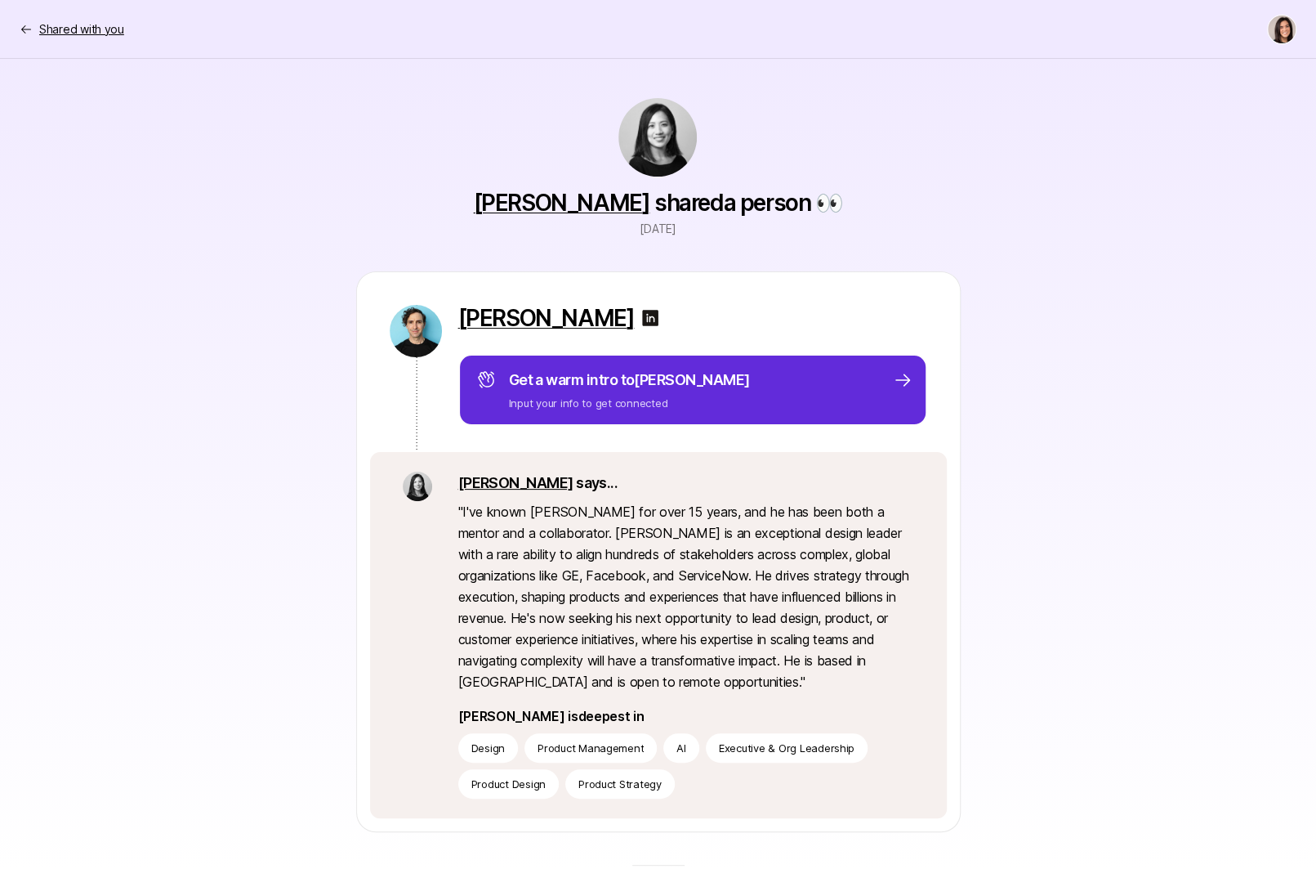
click at [98, 34] on p "Shared with you" at bounding box center [81, 30] width 85 height 20
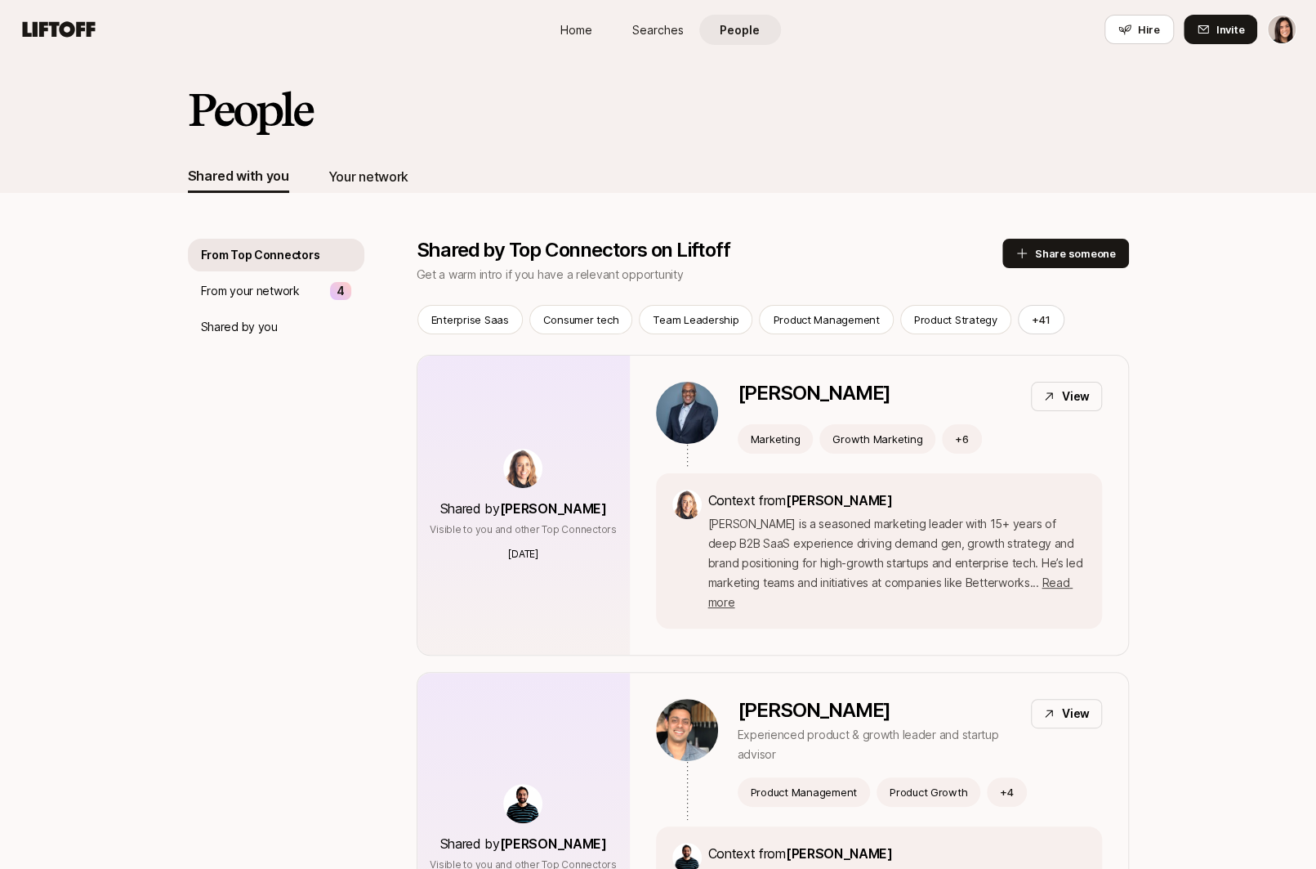
click at [404, 190] on div "Your network" at bounding box center [368, 176] width 80 height 33
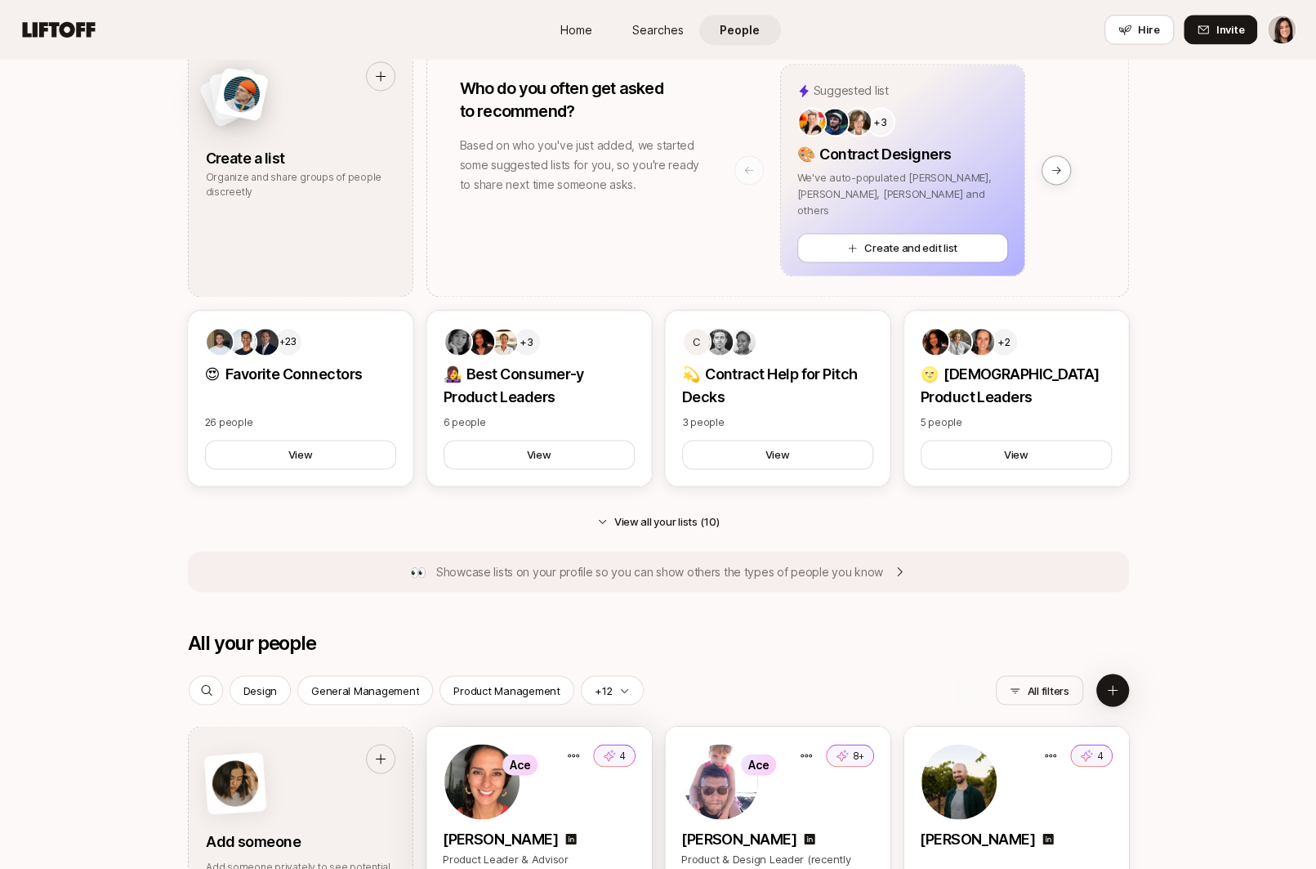
scroll to position [1296, 0]
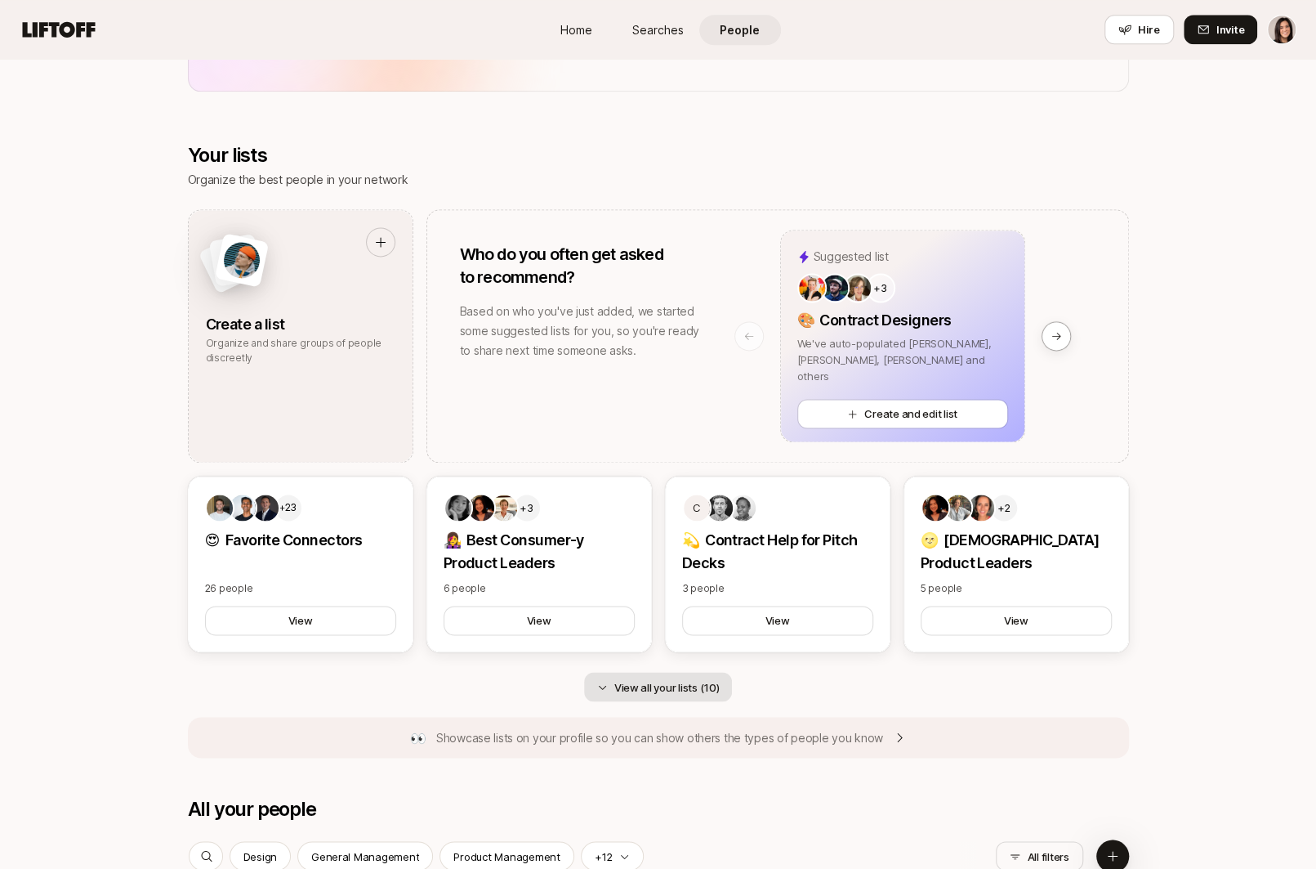
click at [690, 676] on button "View all your lists (10)" at bounding box center [658, 686] width 149 height 29
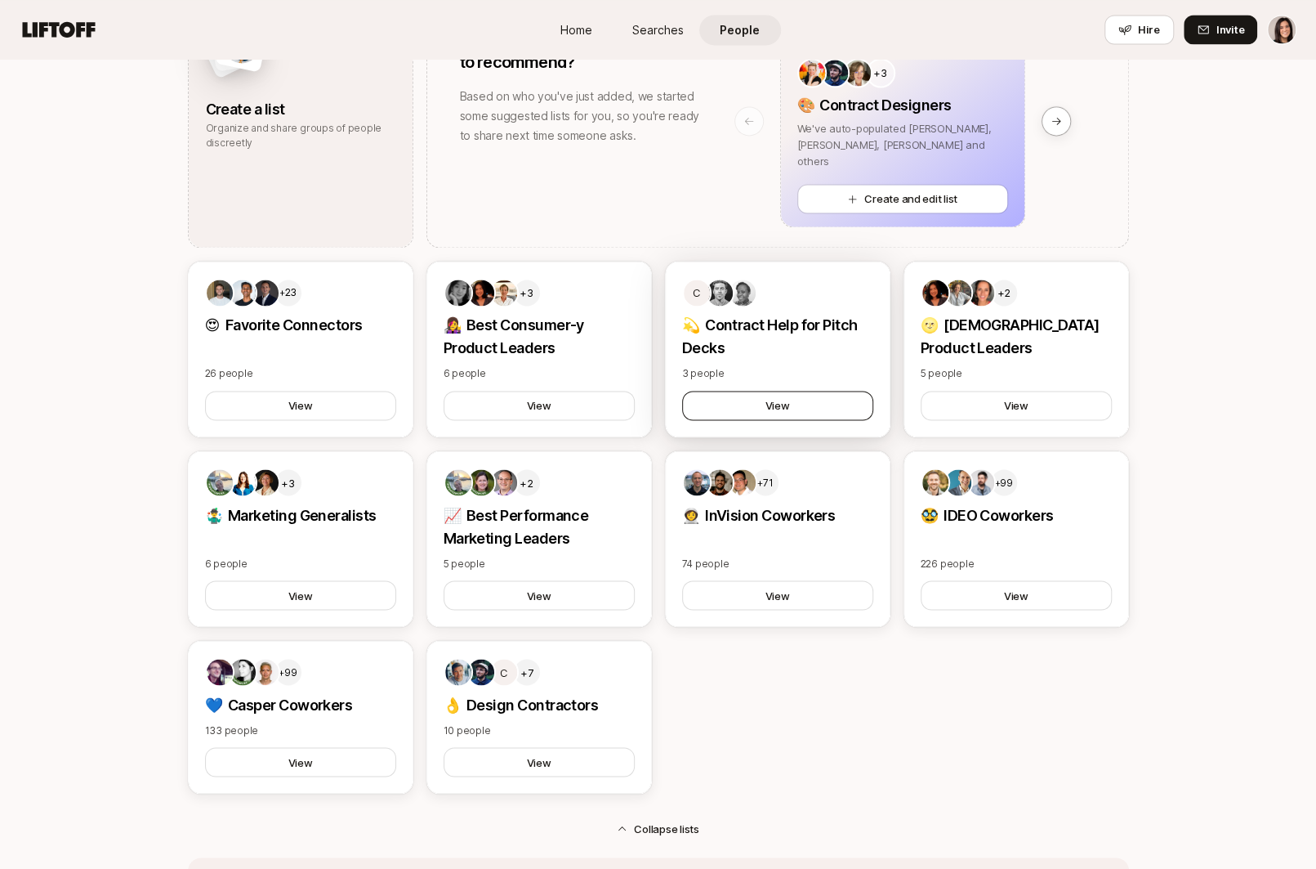
scroll to position [1518, 0]
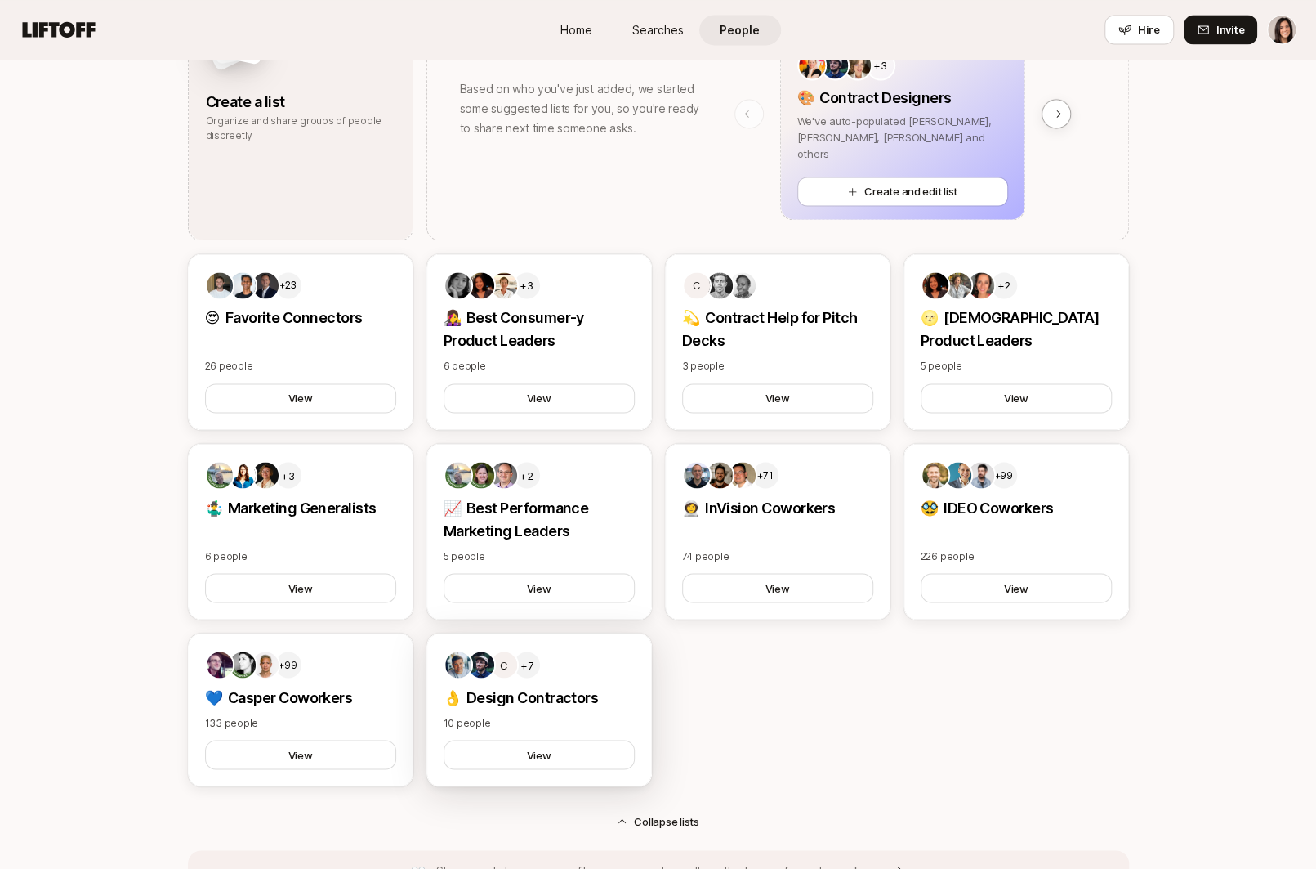
click at [576, 665] on div "C +7" at bounding box center [539, 664] width 191 height 29
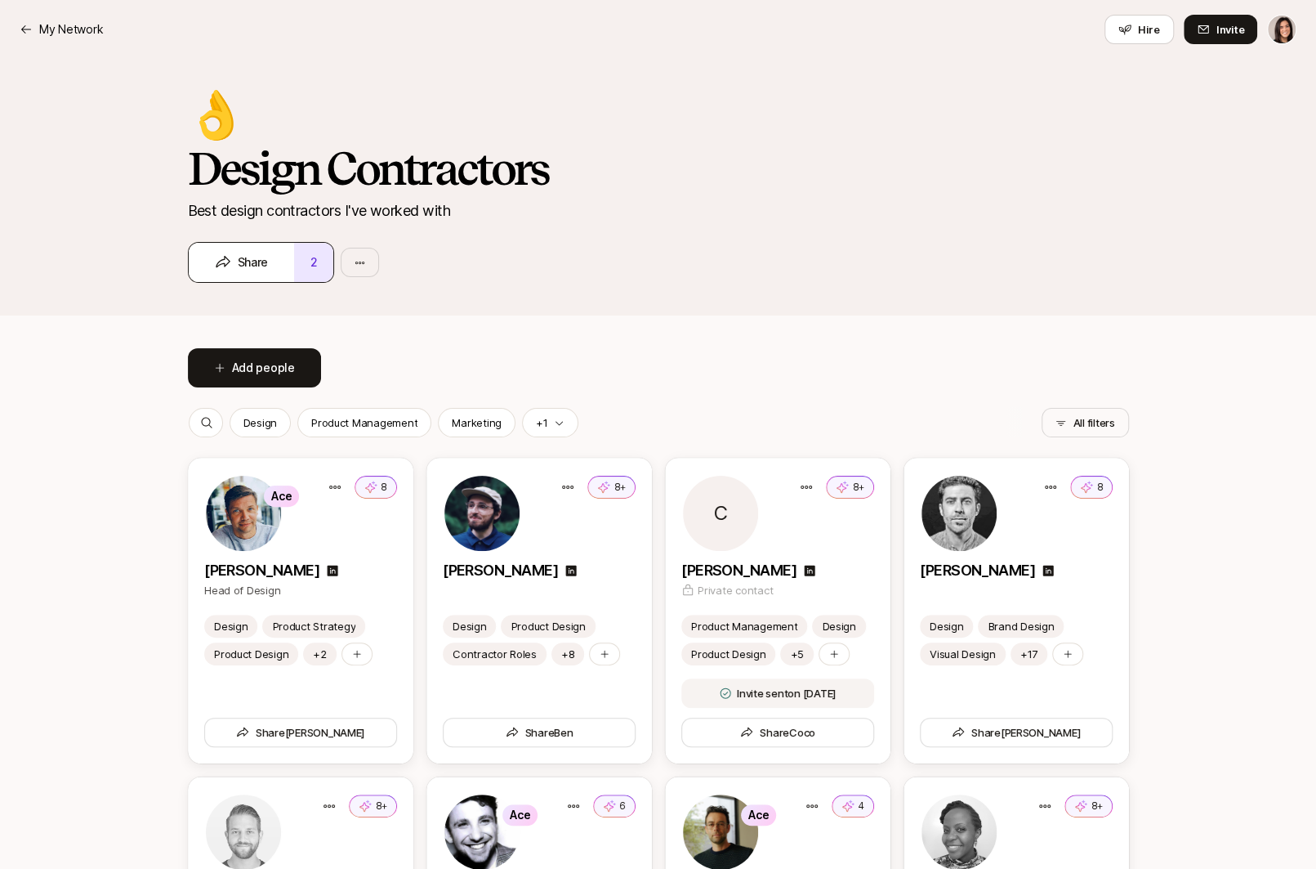
click at [314, 275] on button "2" at bounding box center [313, 262] width 39 height 39
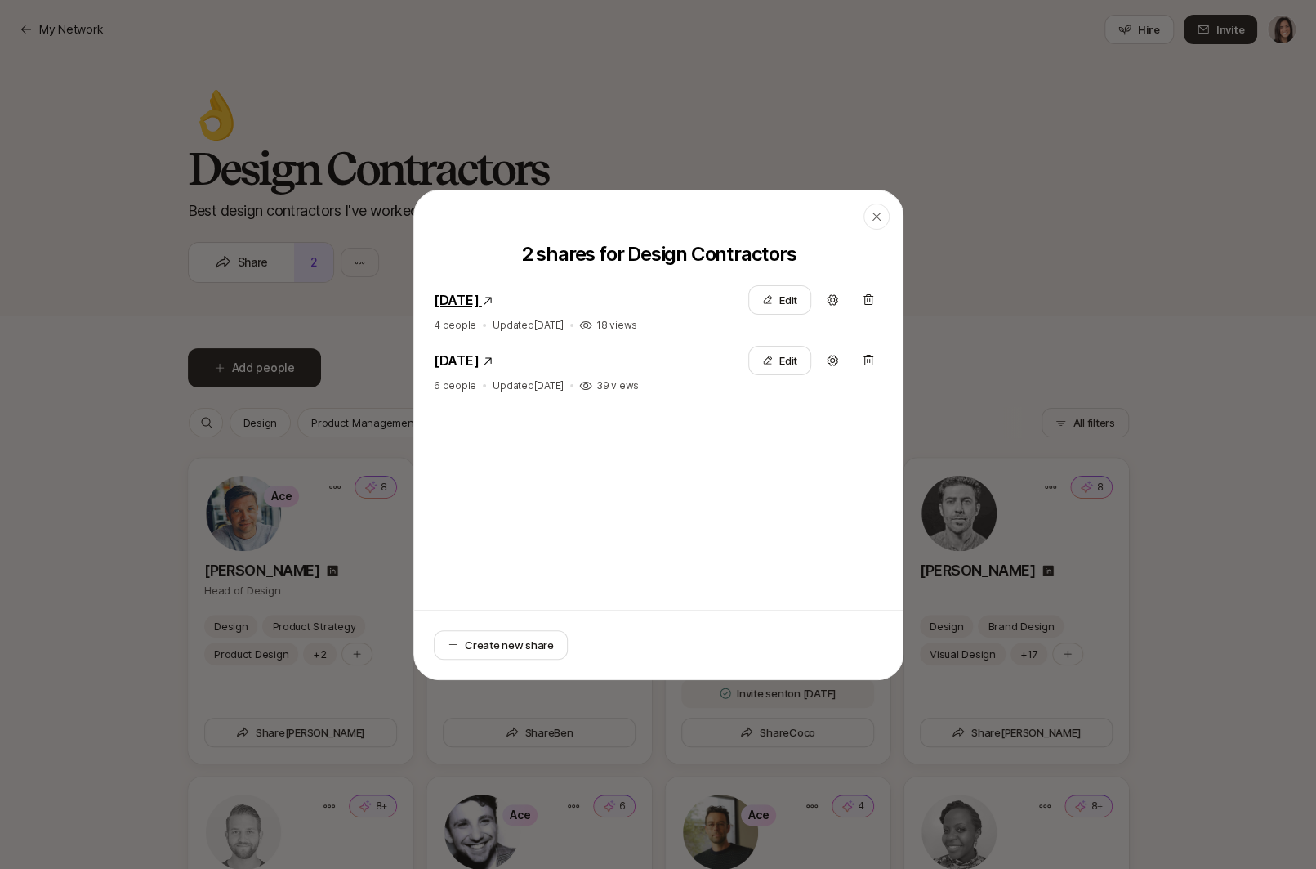
click at [479, 302] on link "March 10, 2025" at bounding box center [456, 300] width 45 height 16
click at [888, 217] on div "button" at bounding box center [877, 216] width 26 height 26
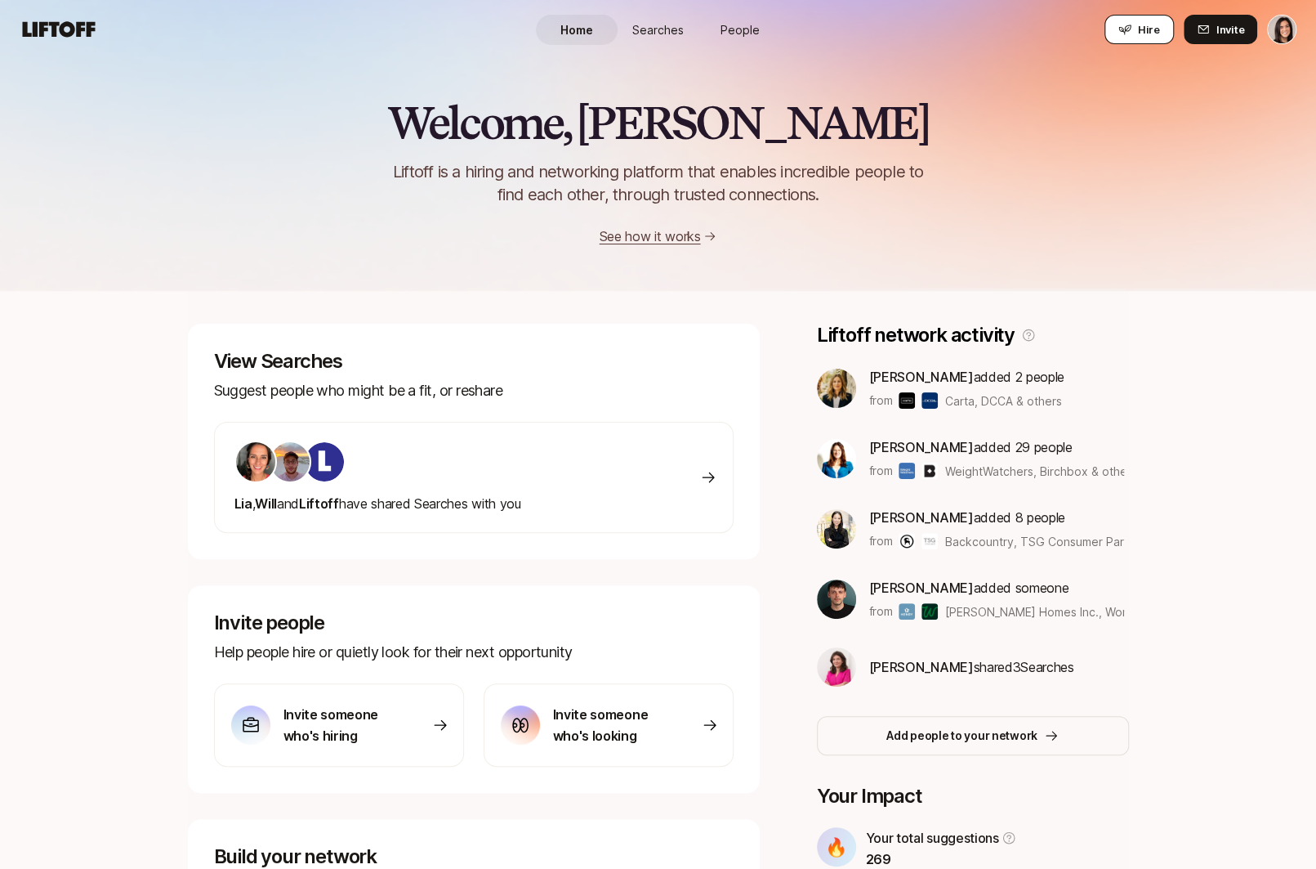
click at [1131, 28] on icon at bounding box center [1125, 30] width 12 height 10
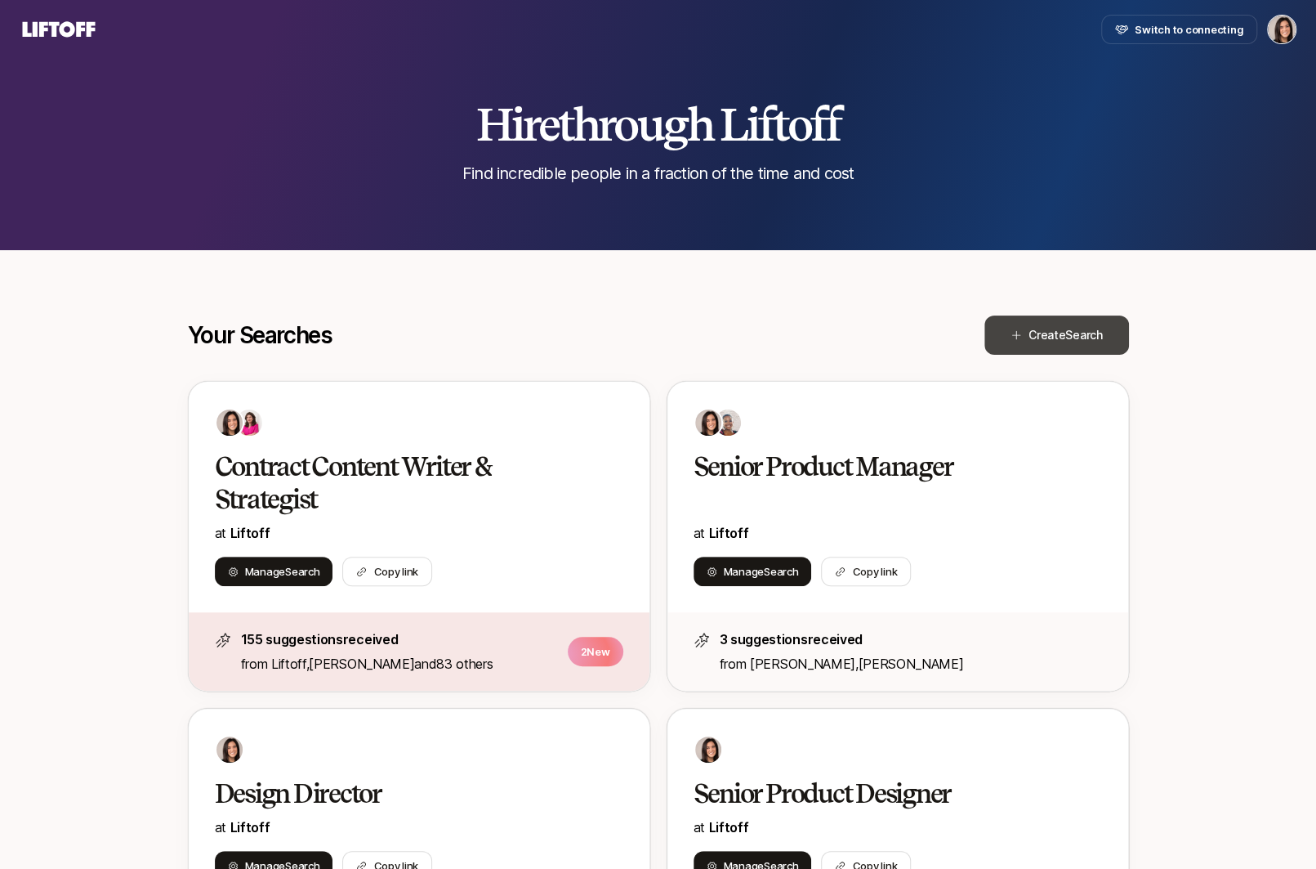
click at [1028, 346] on button "Create Search" at bounding box center [1057, 334] width 145 height 39
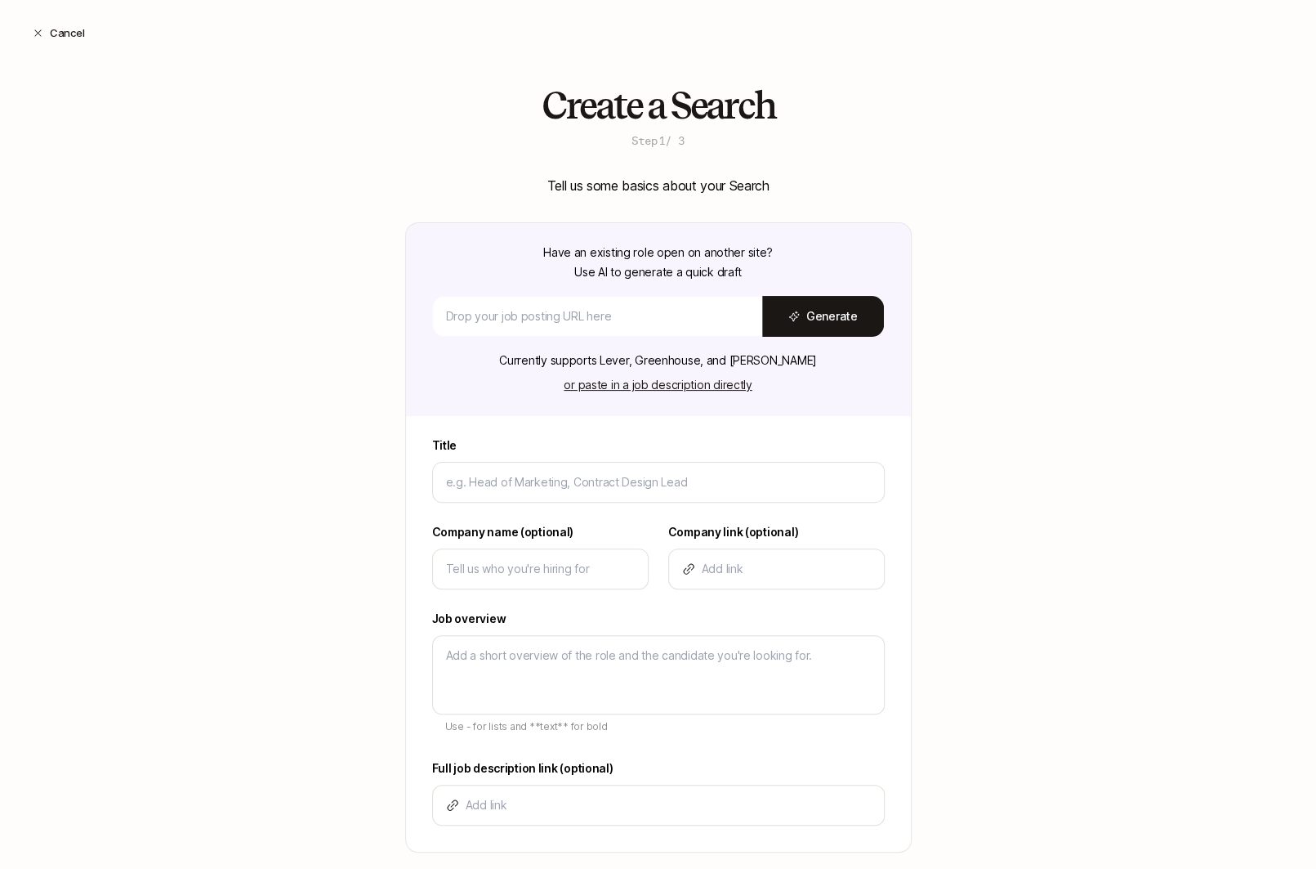
scroll to position [92, 0]
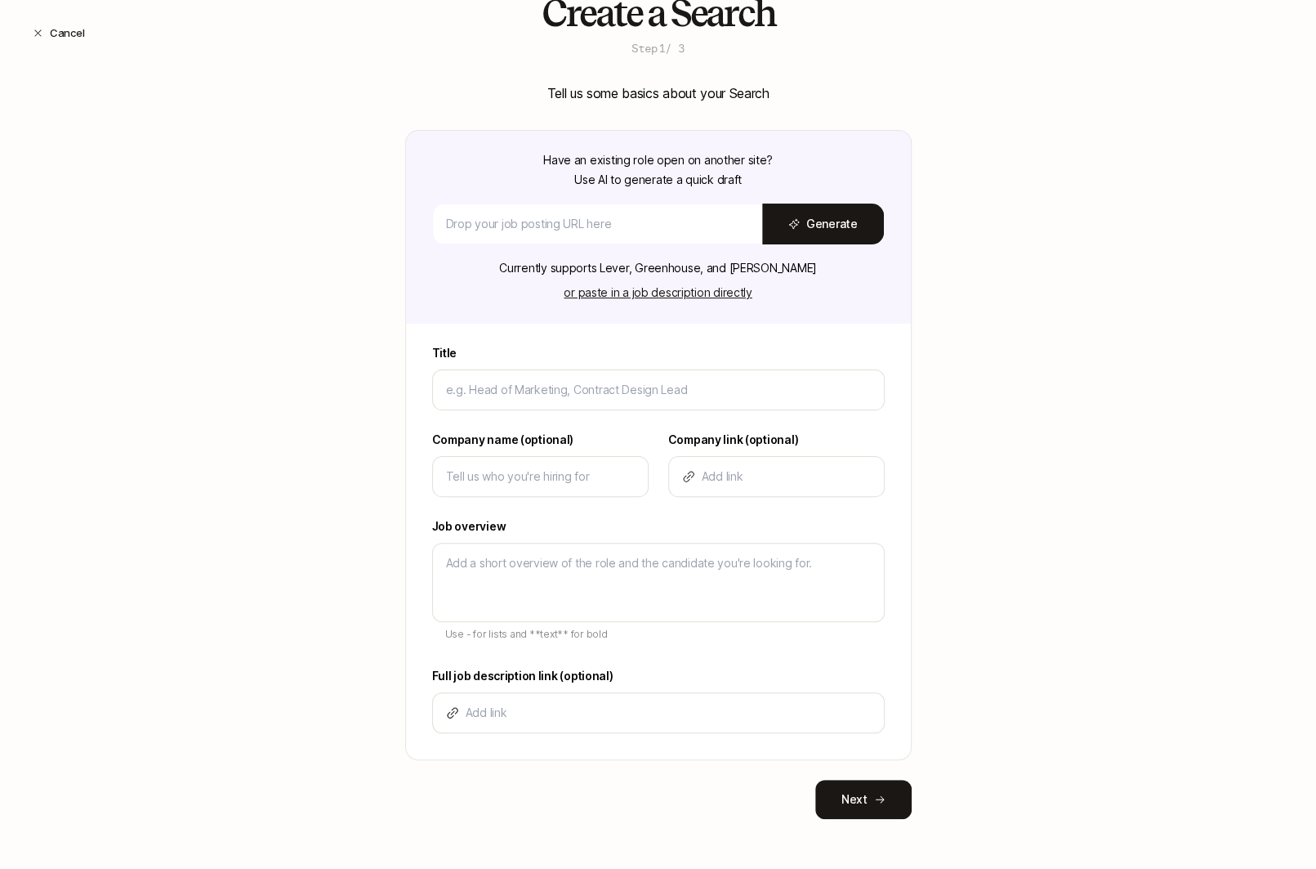
type input "C"
type textarea "x"
type input "Ch"
type textarea "x"
type input "Chi"
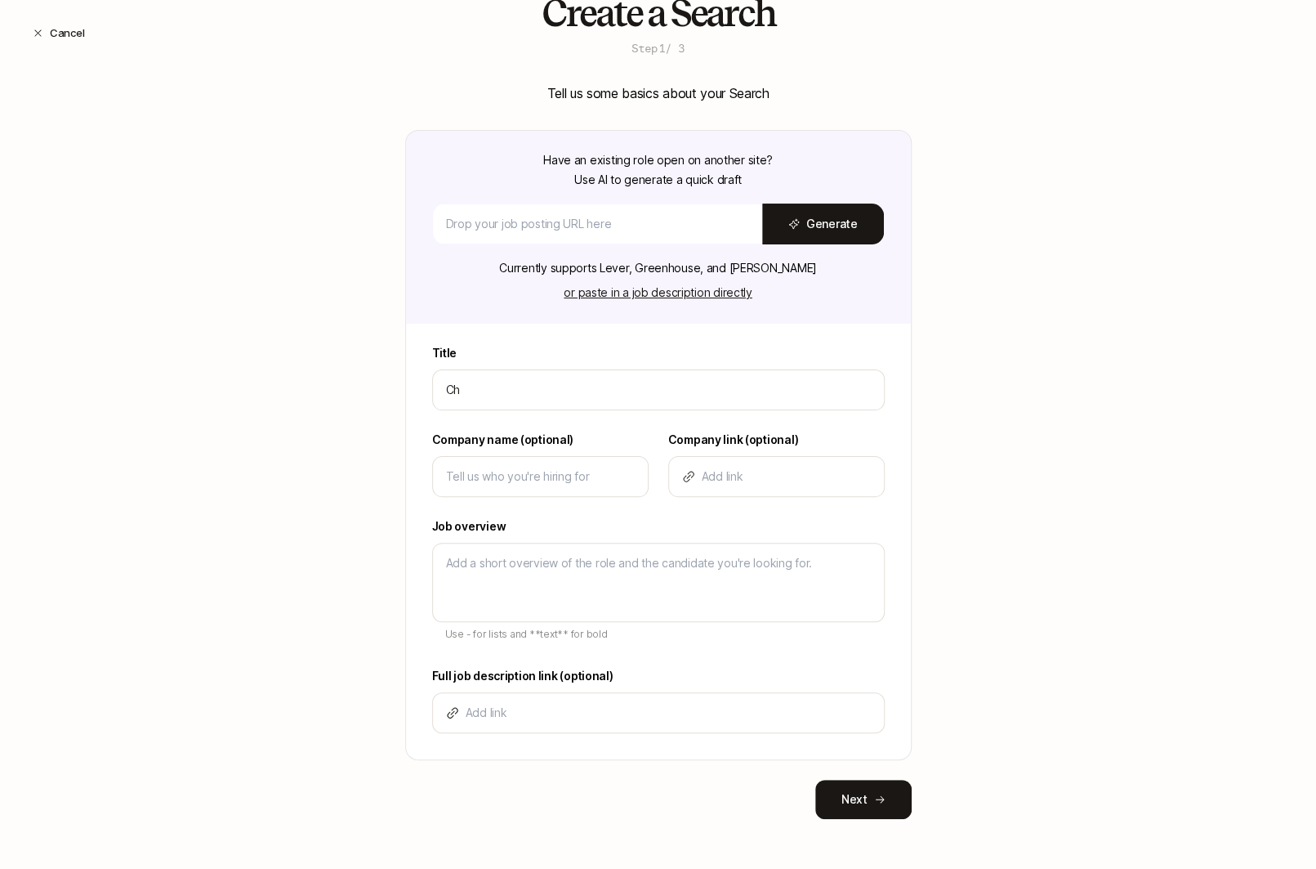
type textarea "x"
type input "Chie"
type textarea "x"
type input "Chief"
type textarea "x"
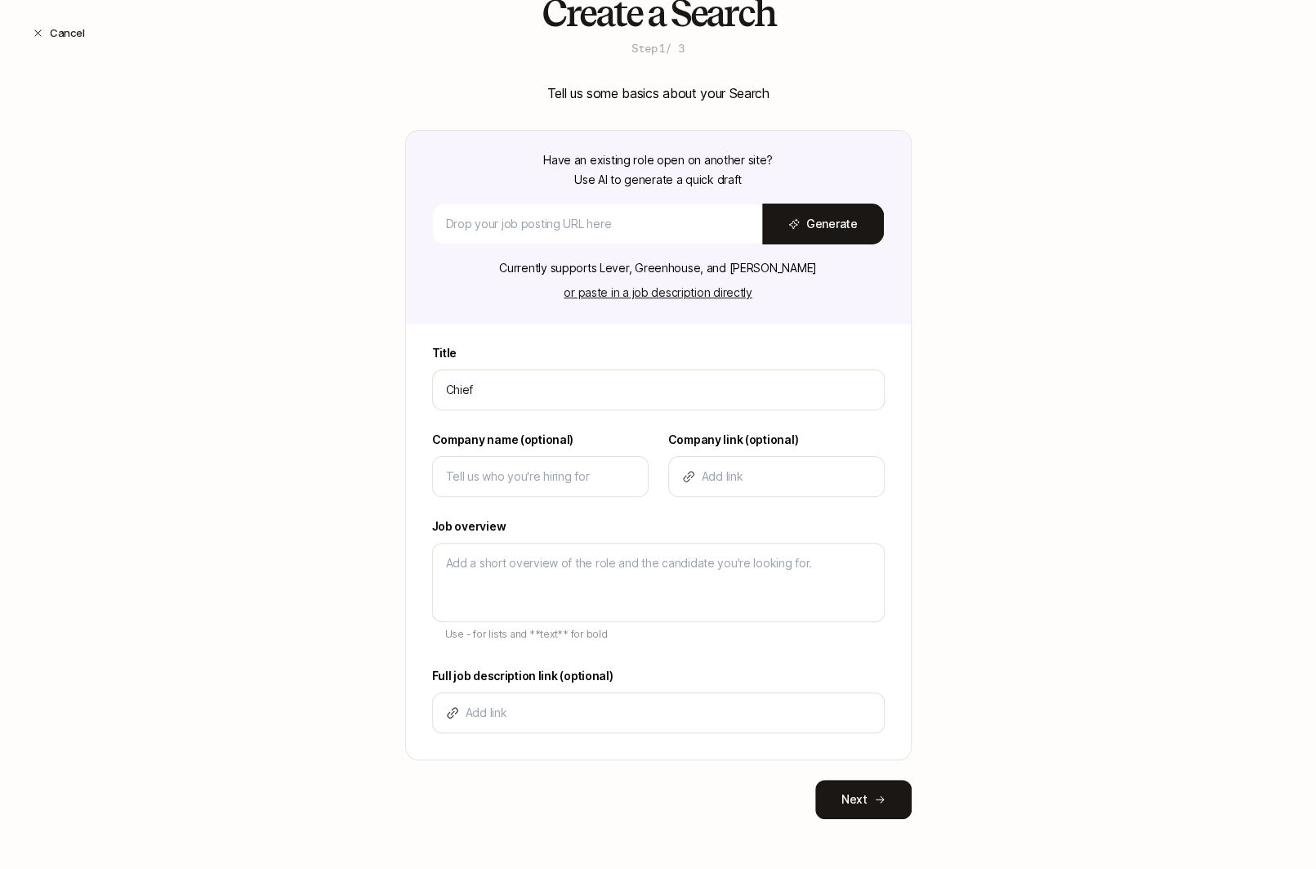
type input "Chief"
type textarea "x"
type input "Chief M"
type textarea "x"
type input "Chief Ma"
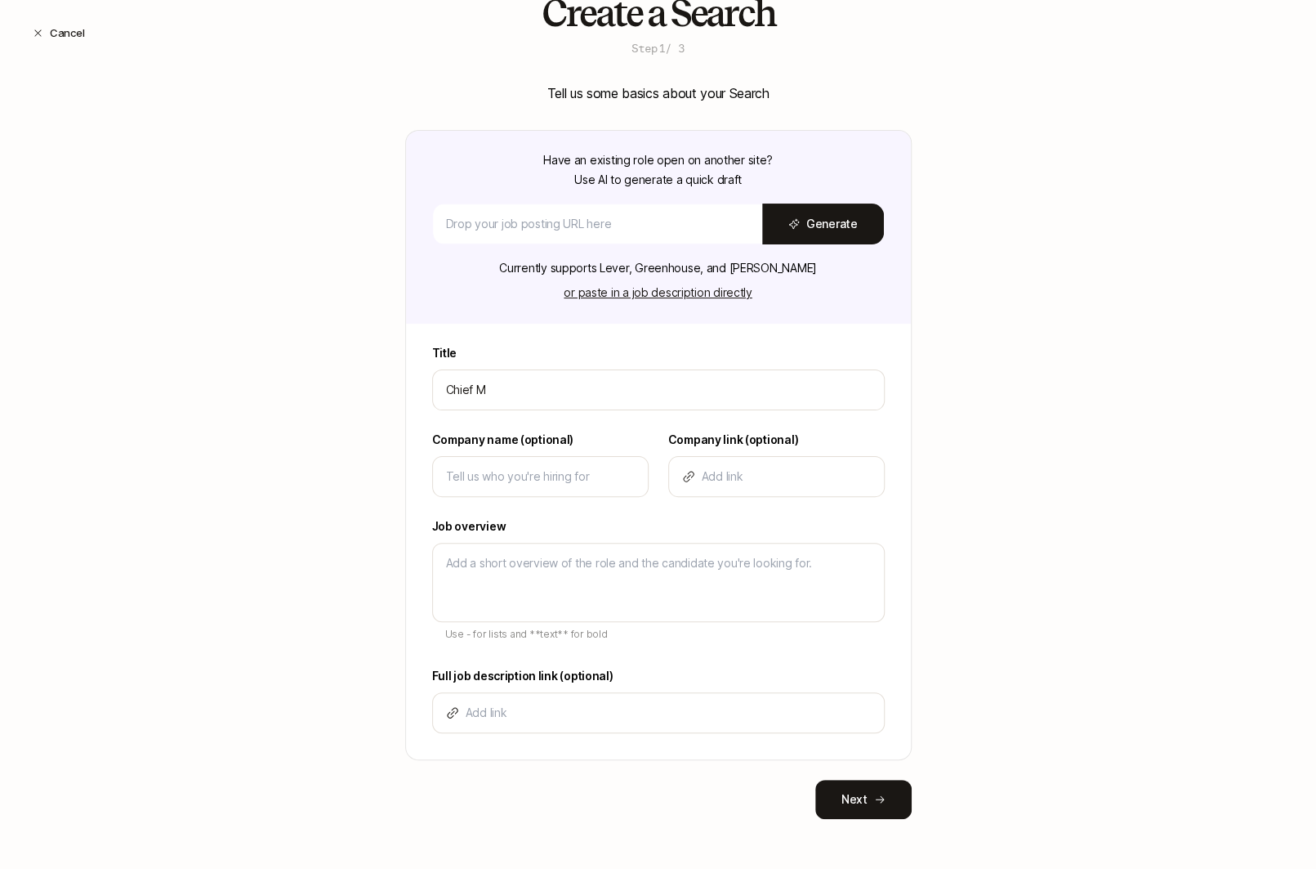
type textarea "x"
type input "Chief Mak"
type textarea "x"
type input "Chief Makr"
type textarea "x"
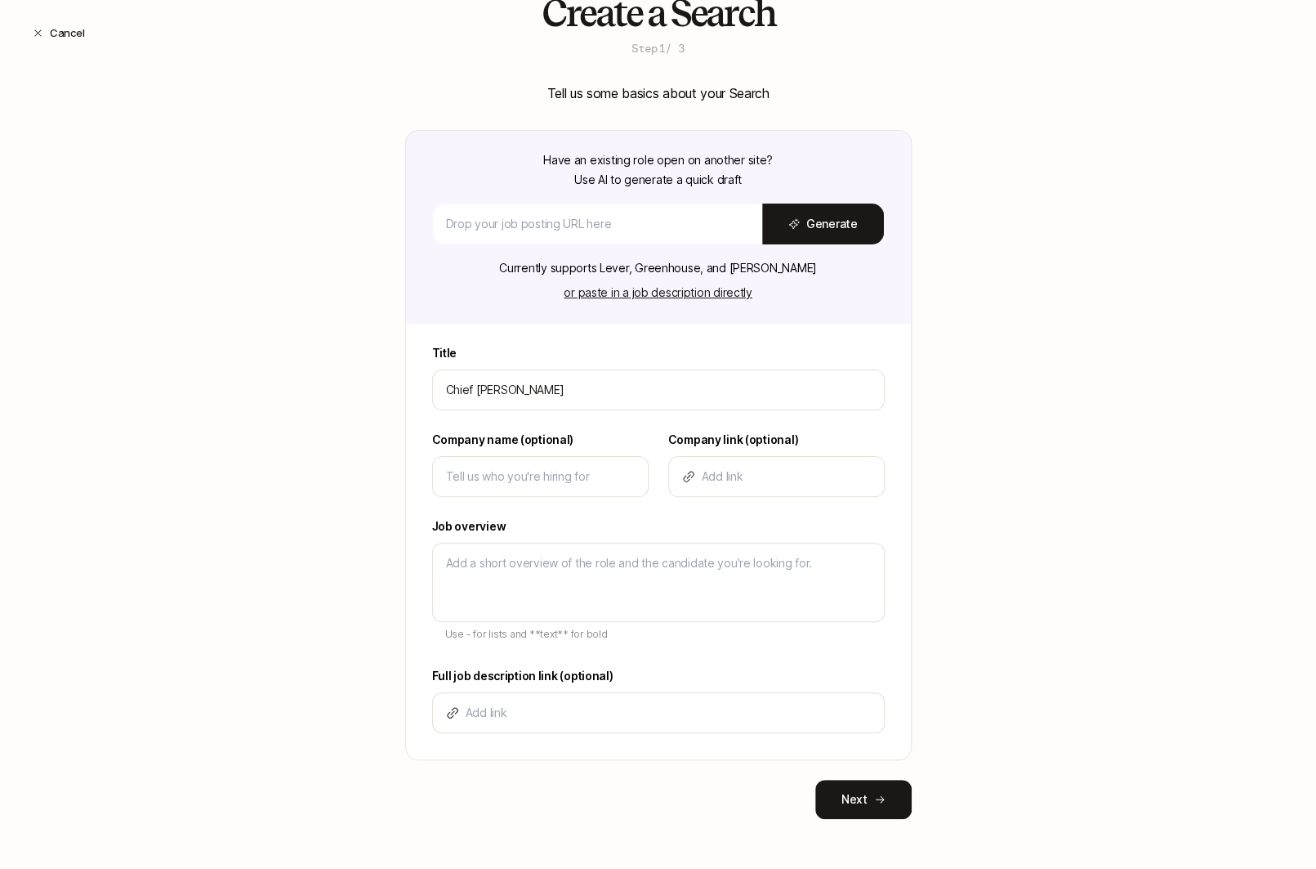
type input "Chief Mak"
type textarea "x"
type input "Chief Ma"
type textarea "x"
type input "Chief Mar"
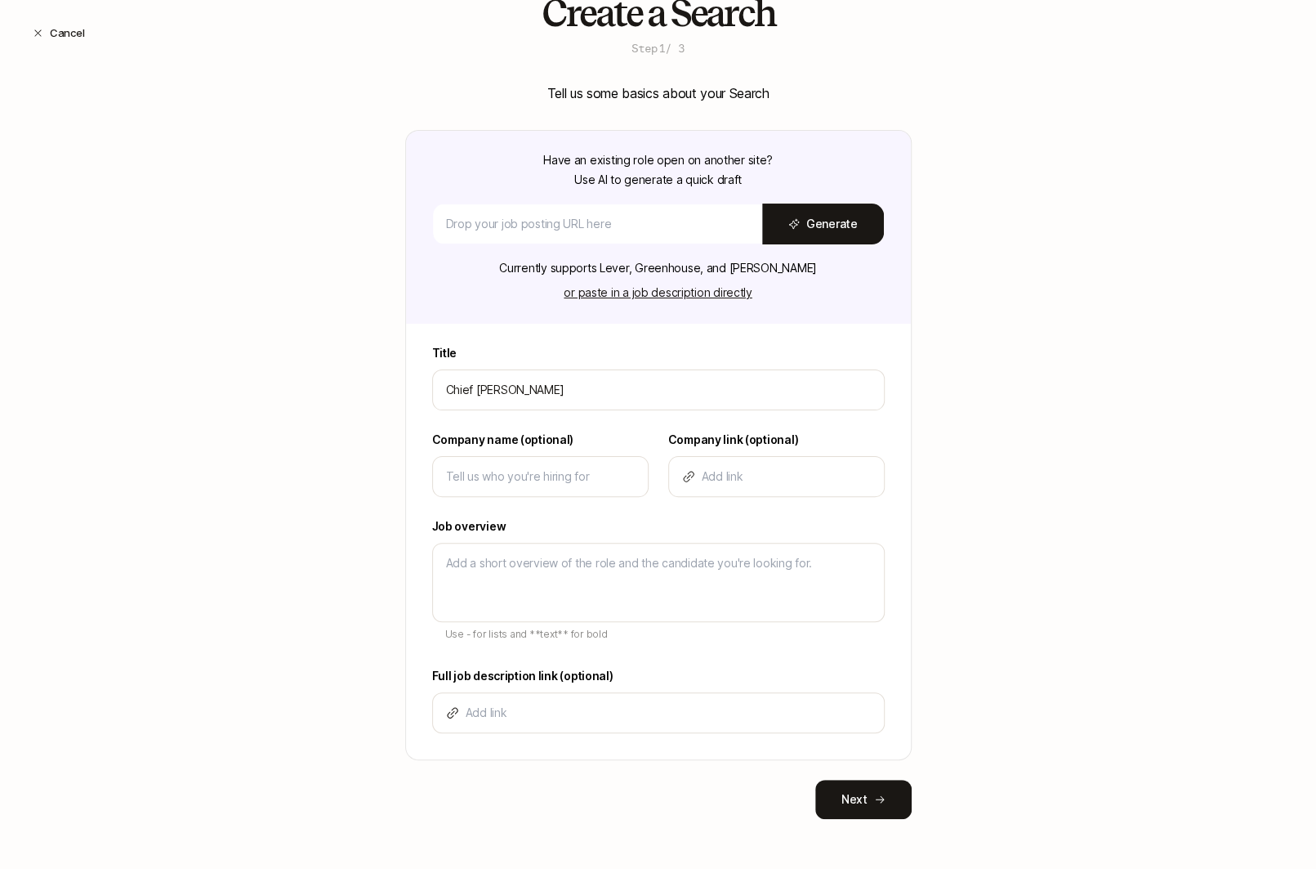
type textarea "x"
type input "Chief Mark"
type textarea "x"
type input "Chief Marke"
type textarea "x"
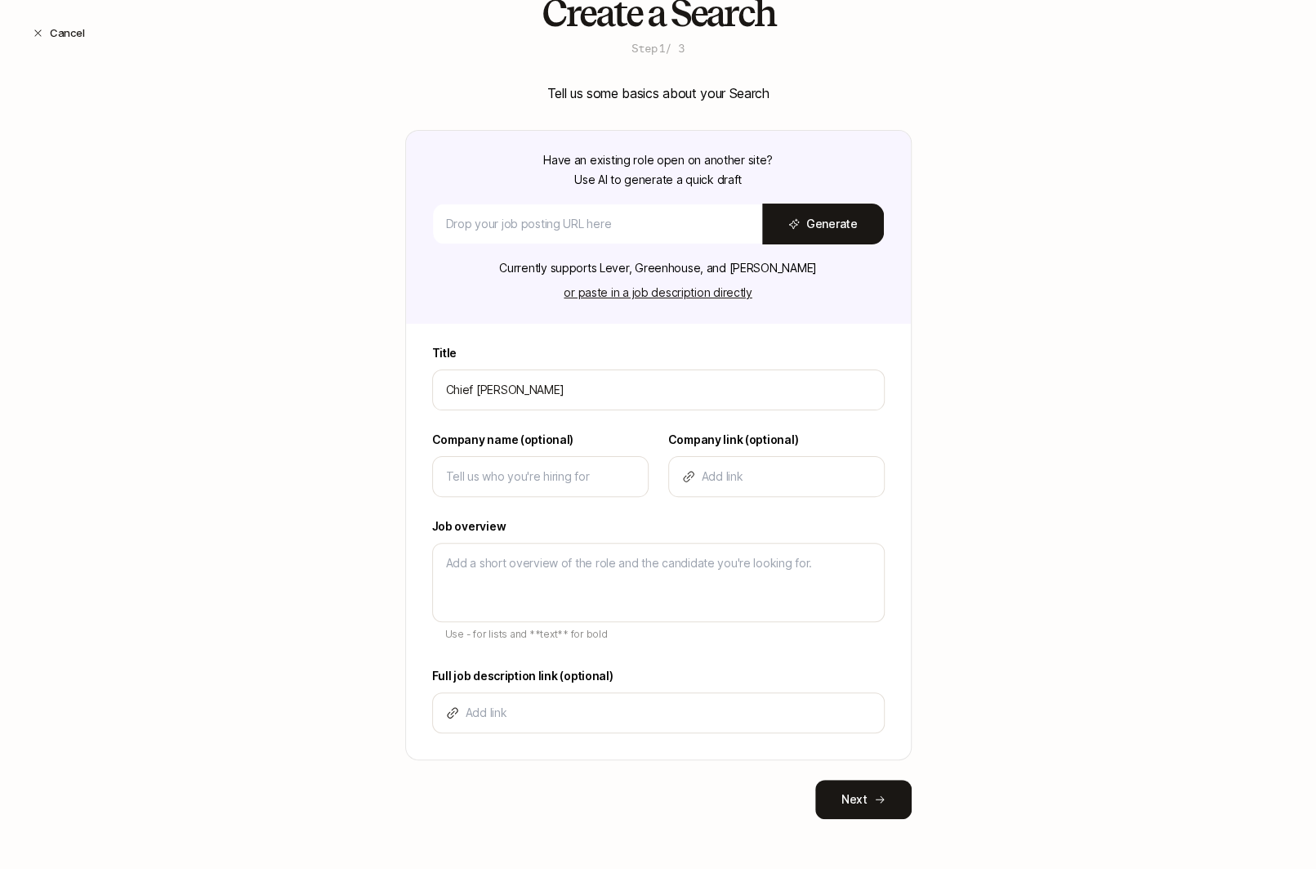
type input "Chief Market"
type textarea "x"
type input "Chief Marketi"
type textarea "x"
type input "Chief Marketin"
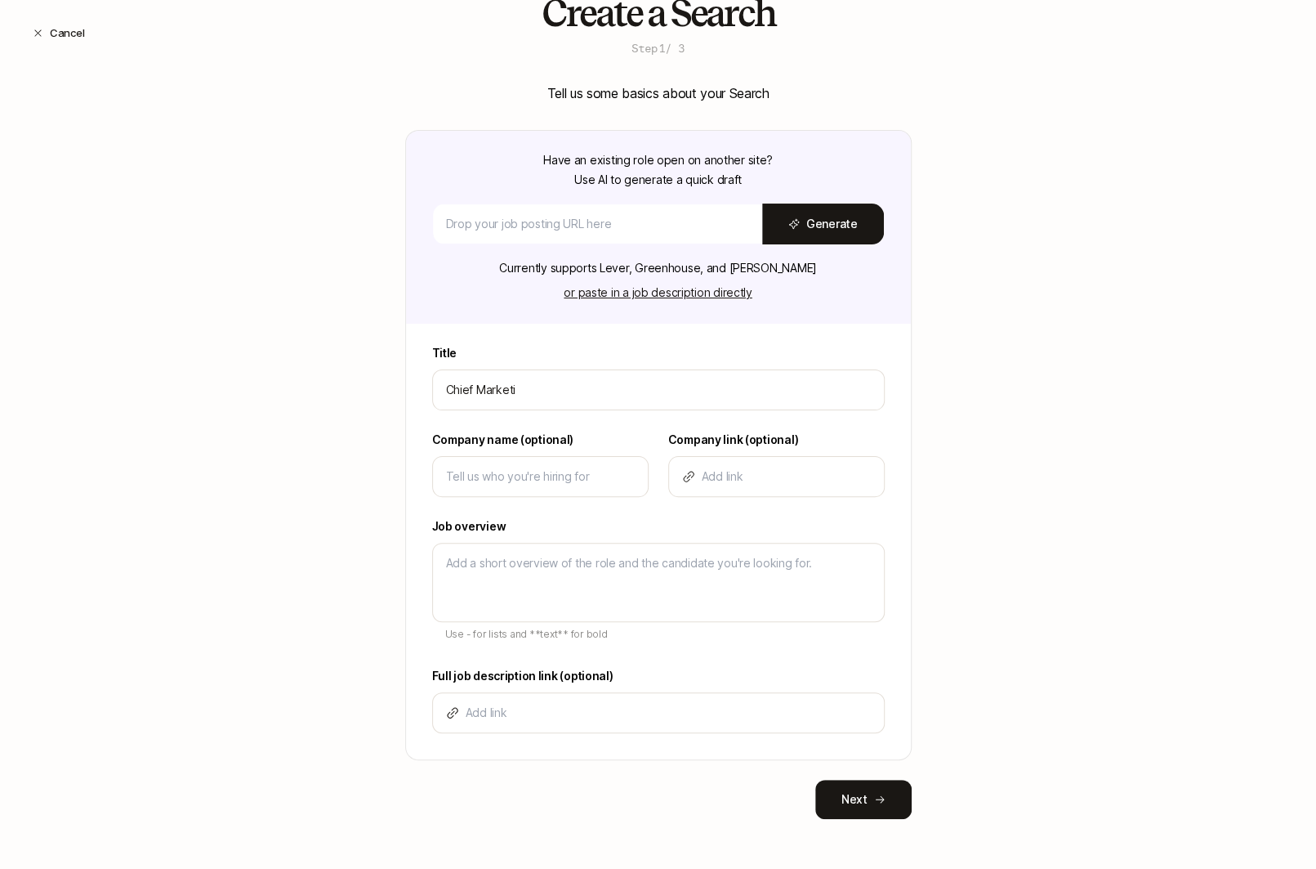
type textarea "x"
type input "Chief Marketing"
type textarea "x"
type input "Chief Marketing"
type textarea "x"
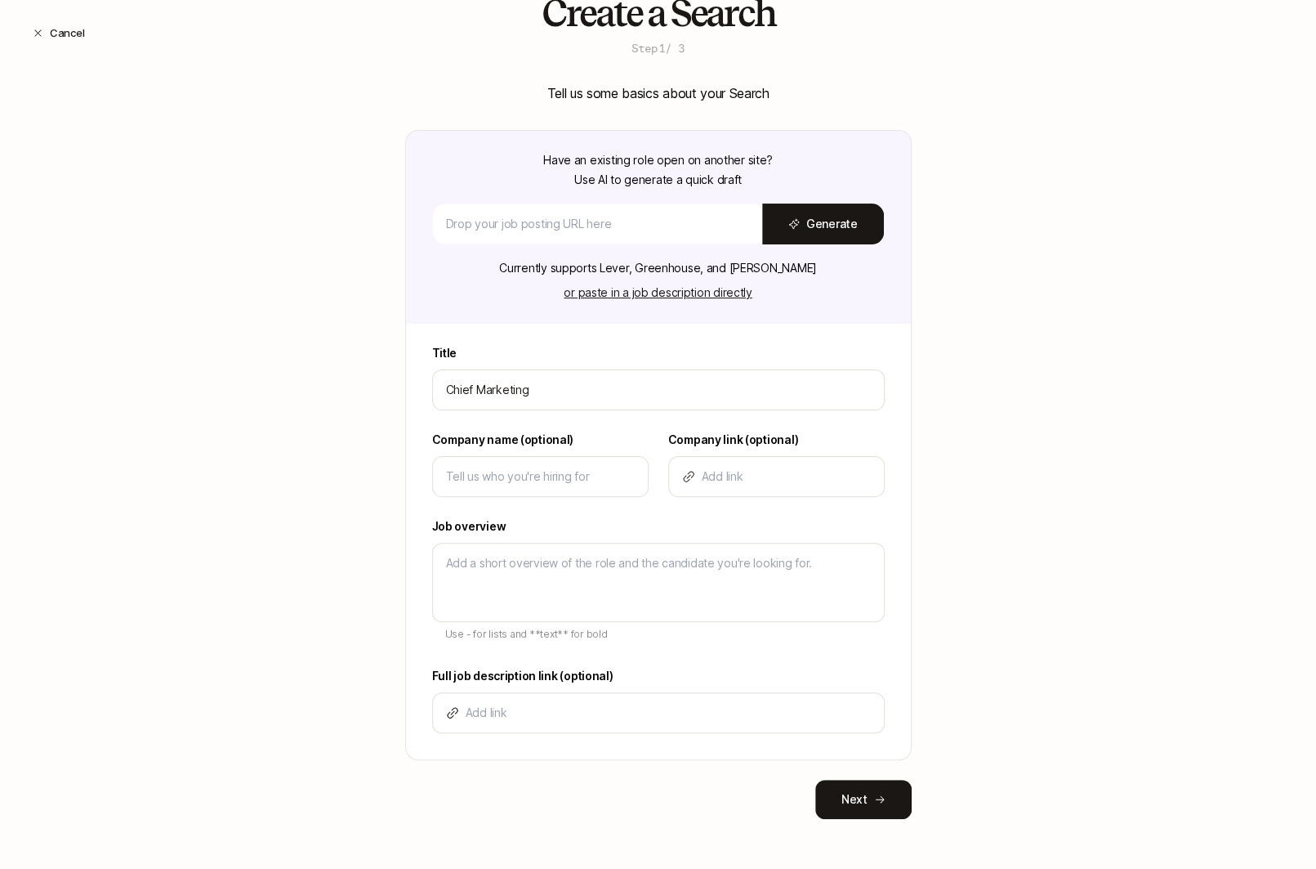
type input "Chief Marketing o"
type textarea "x"
type input "Chief Marketing of"
type textarea "x"
type input "Chief Marketing off"
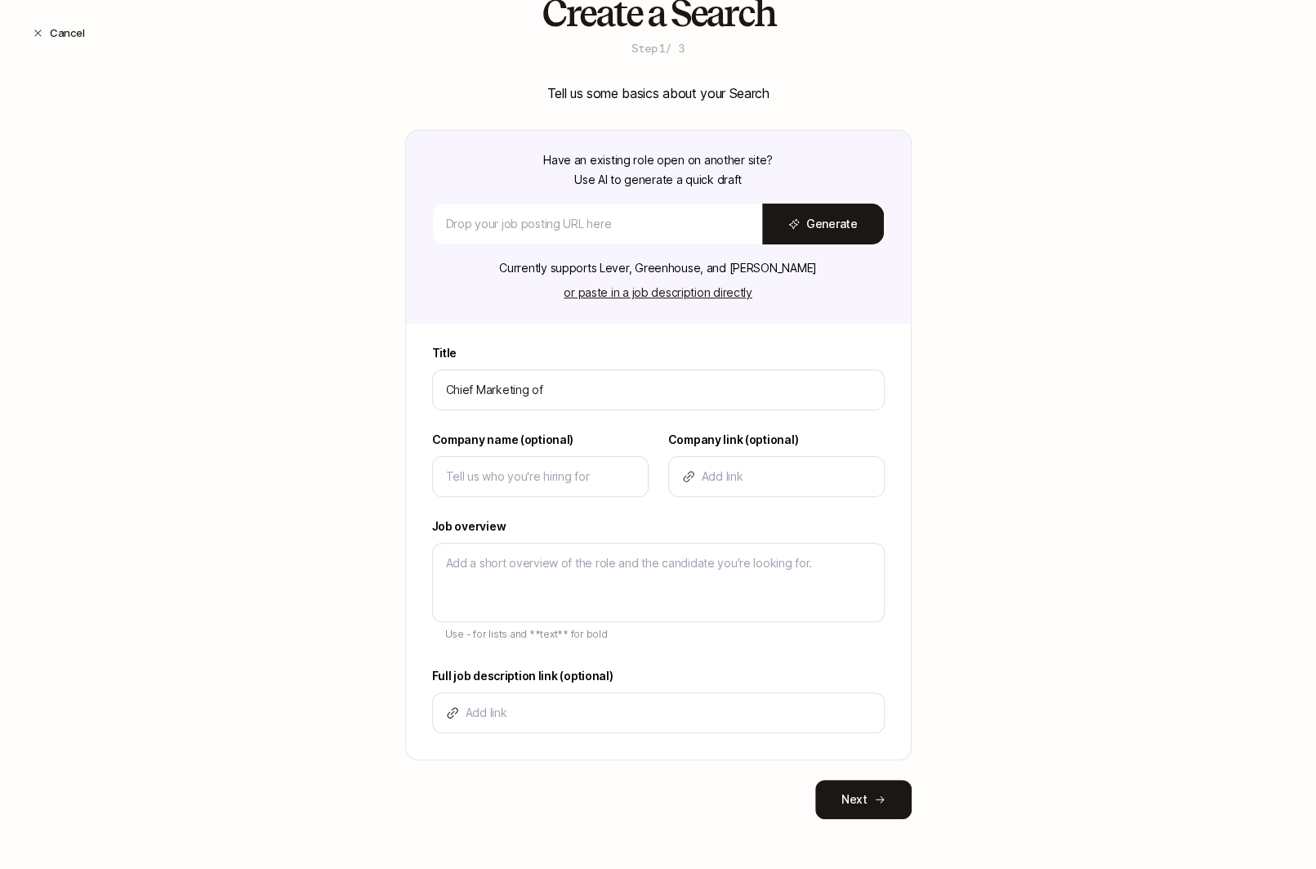
type textarea "x"
type input "Chief Marketing offi"
type textarea "x"
type input "Chief Marketing offic"
type textarea "x"
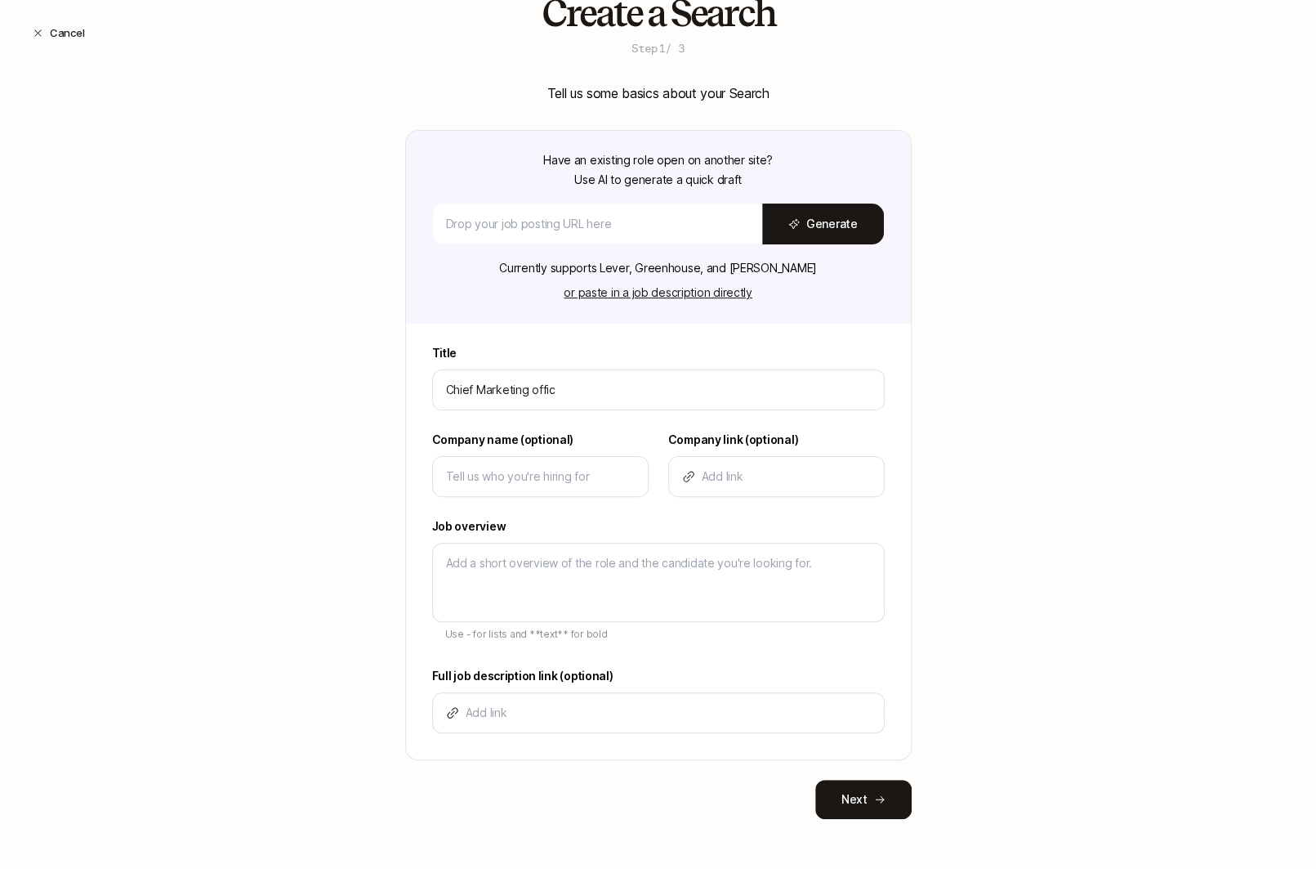
type input "Chief Marketing offi"
type textarea "x"
type input "Chief Marketing off"
type textarea "x"
type input "Chief Marketing of"
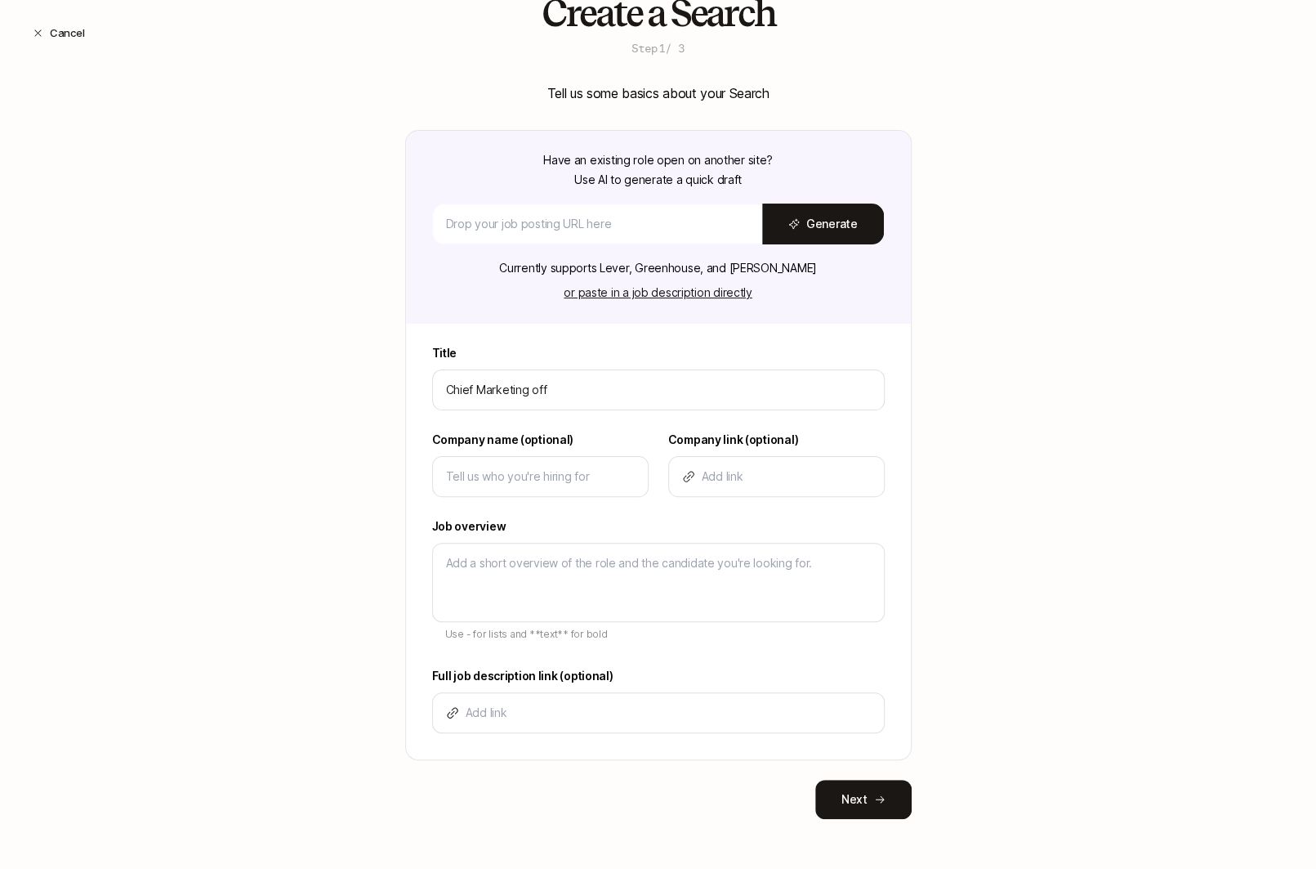
type textarea "x"
type input "Chief Marketing o"
type textarea "x"
type input "Chief Marketing"
type textarea "x"
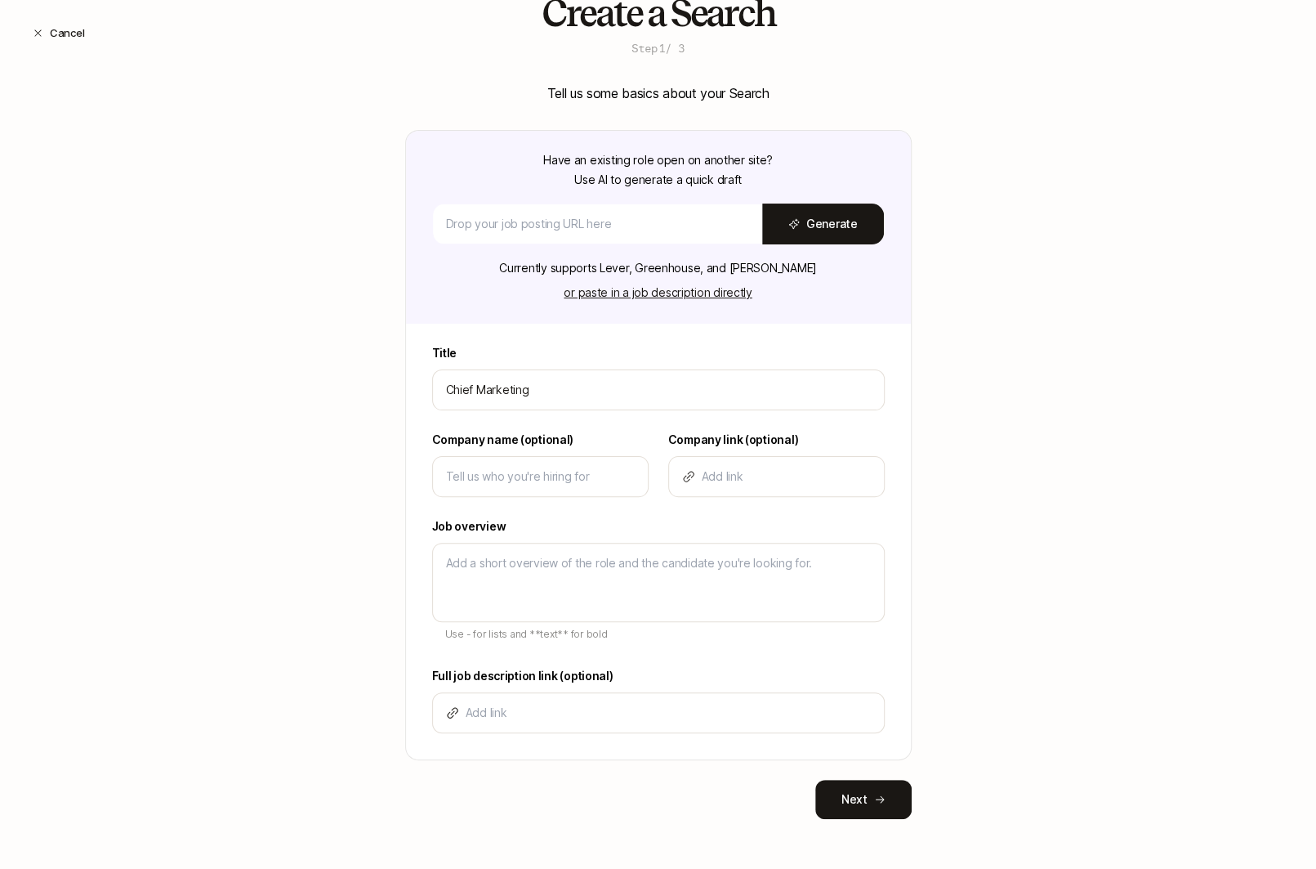
type input "Chief Marketing O"
type textarea "x"
type input "Chief Marketing Of"
type textarea "x"
type input "Chief Marketing Ofc"
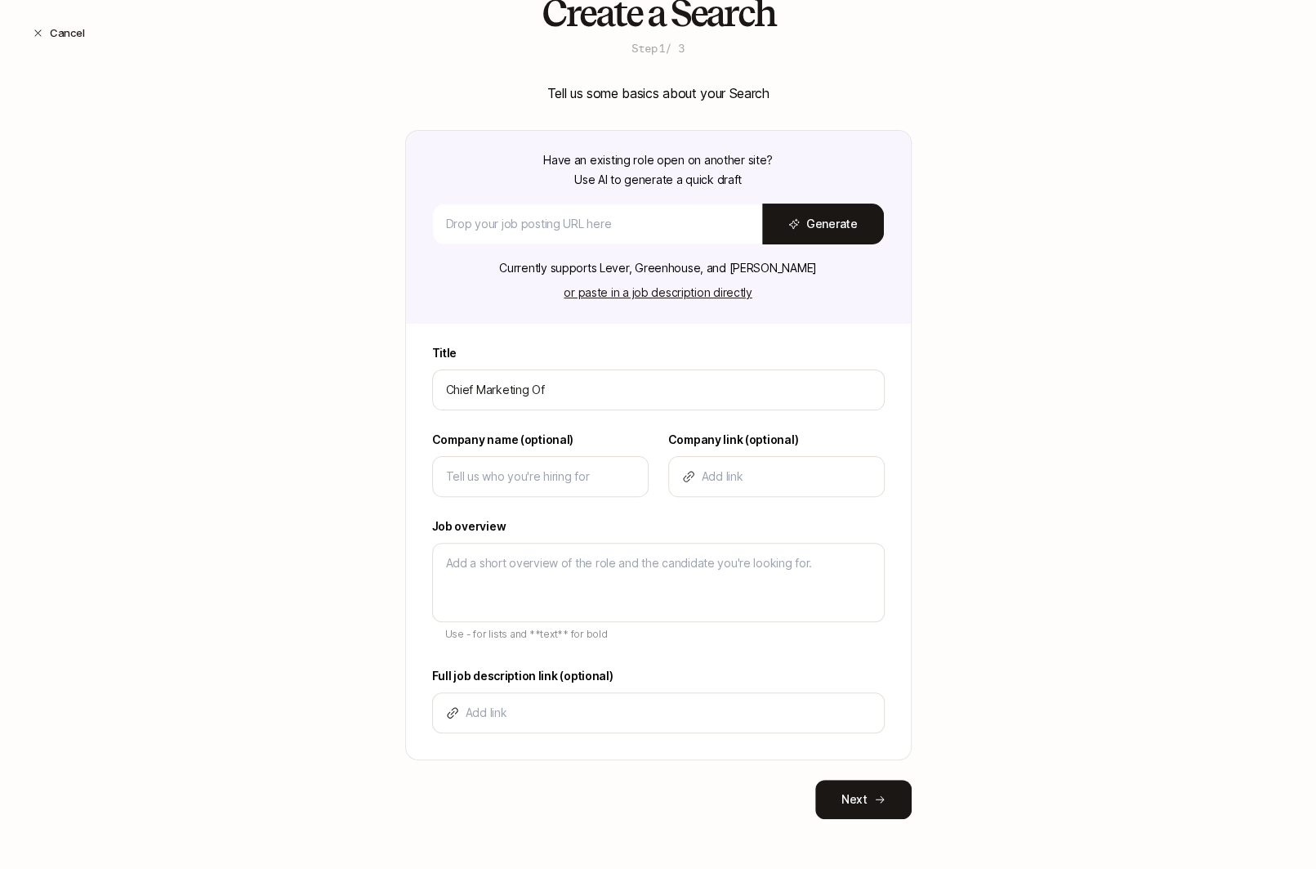
type textarea "x"
type input "Chief Marketing Of"
type textarea "x"
type input "Chief Marketing Off"
type textarea "x"
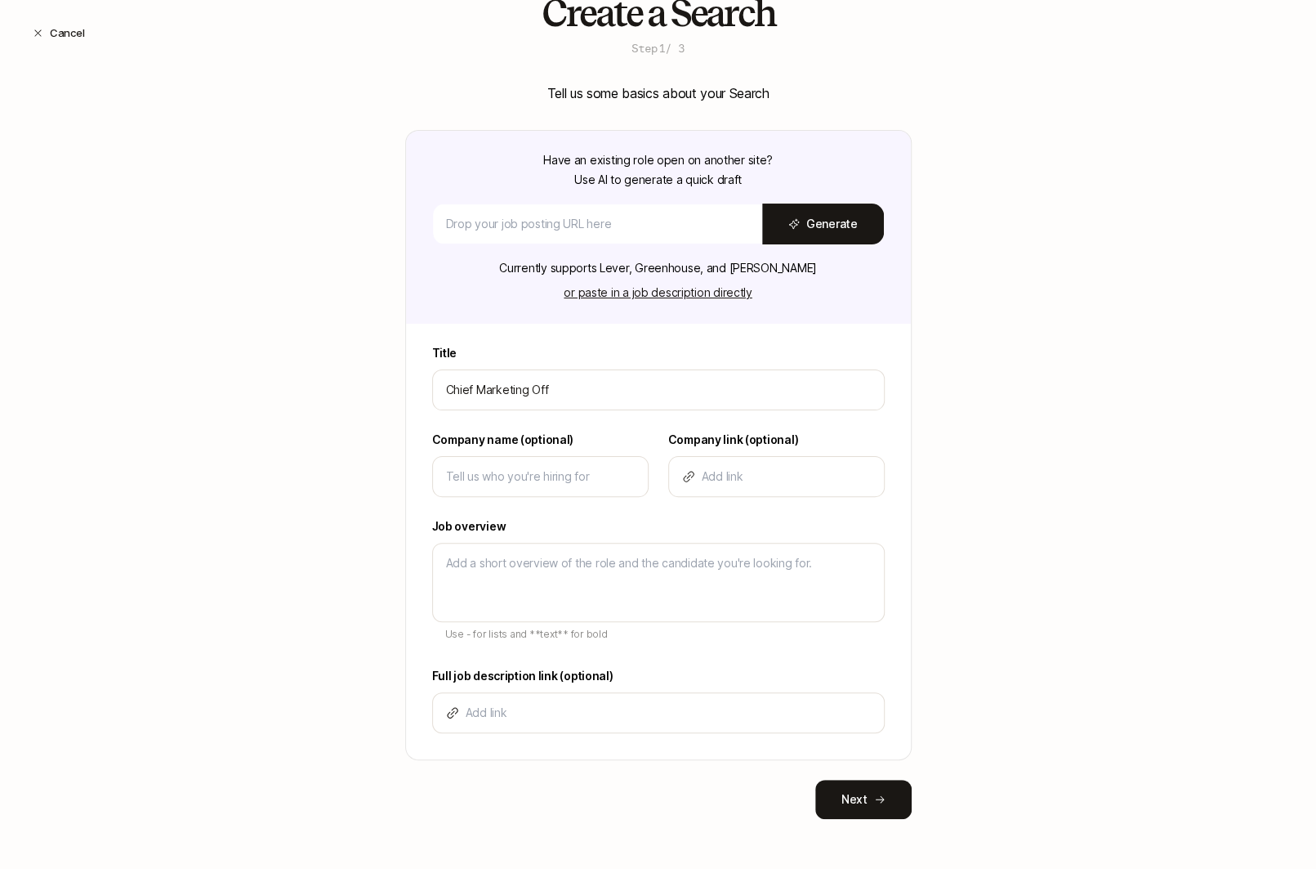
type input "Chief Marketing Offi"
type textarea "x"
type input "Chief Marketing Offic"
type textarea "x"
type input "Chief Marketing Office"
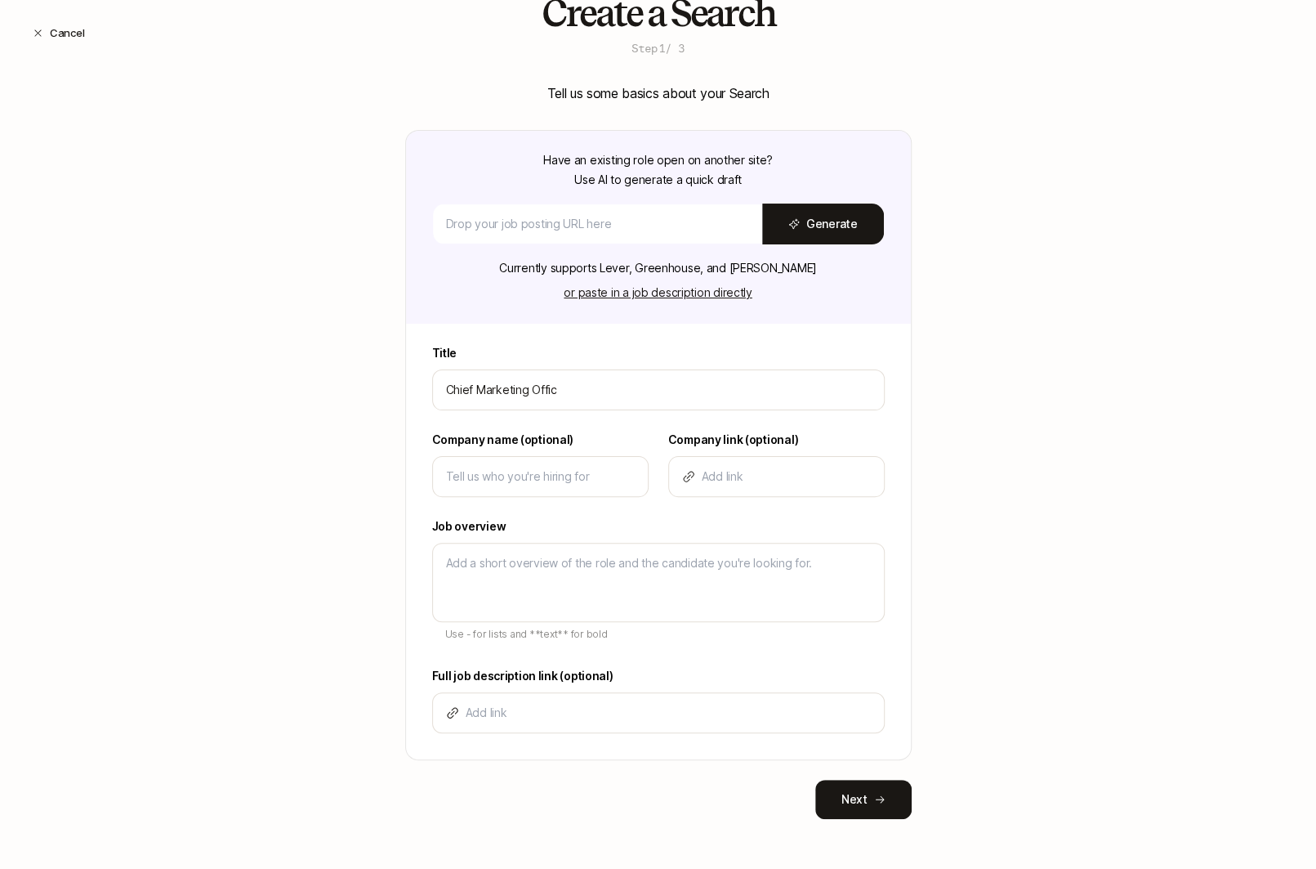
type textarea "x"
type input "Chief Marketing Officer"
type textarea "x"
type input "Chief Marketing Officer"
click at [574, 456] on div at bounding box center [540, 476] width 217 height 41
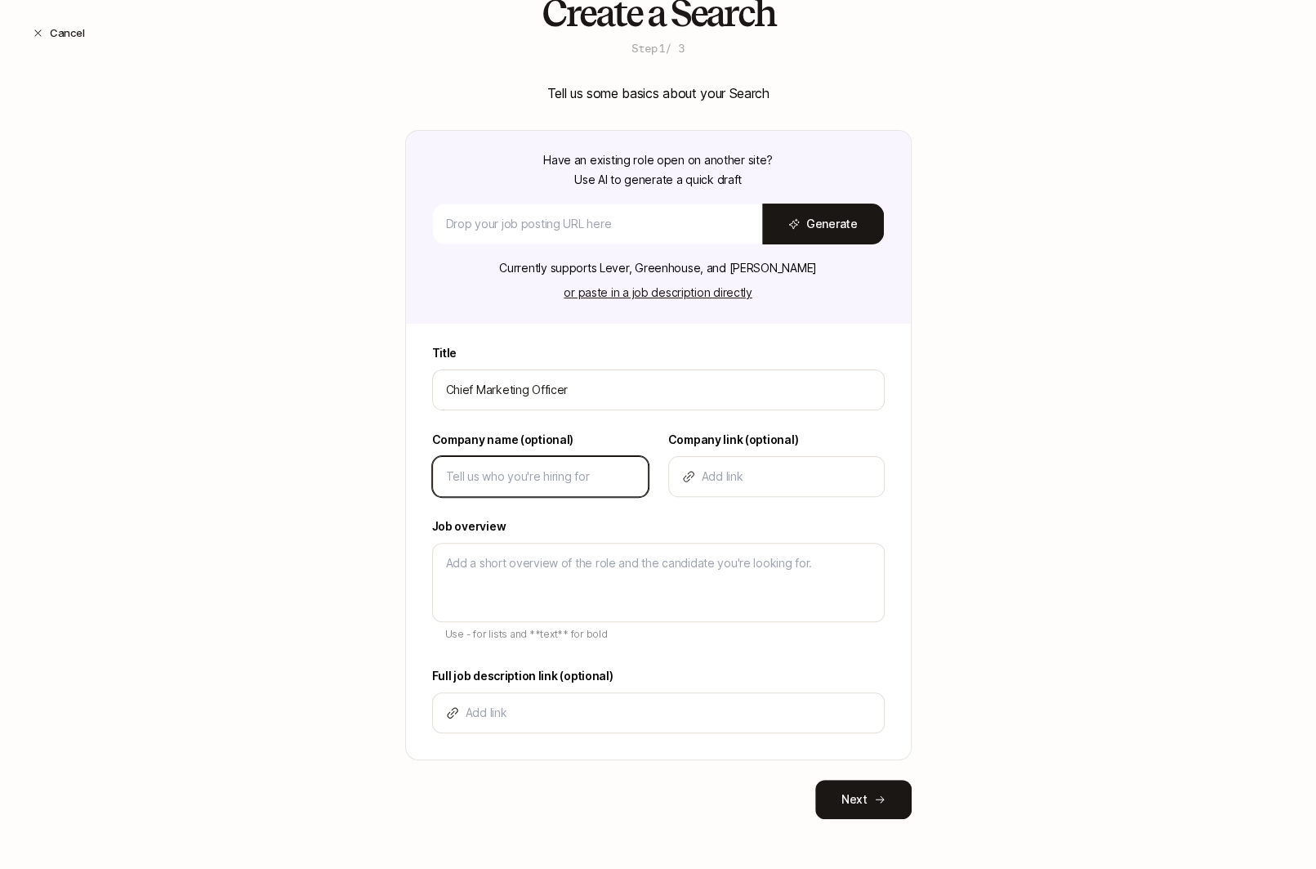
click at [572, 469] on input at bounding box center [540, 477] width 189 height 20
type input "L"
type textarea "x"
type input "Li"
type textarea "x"
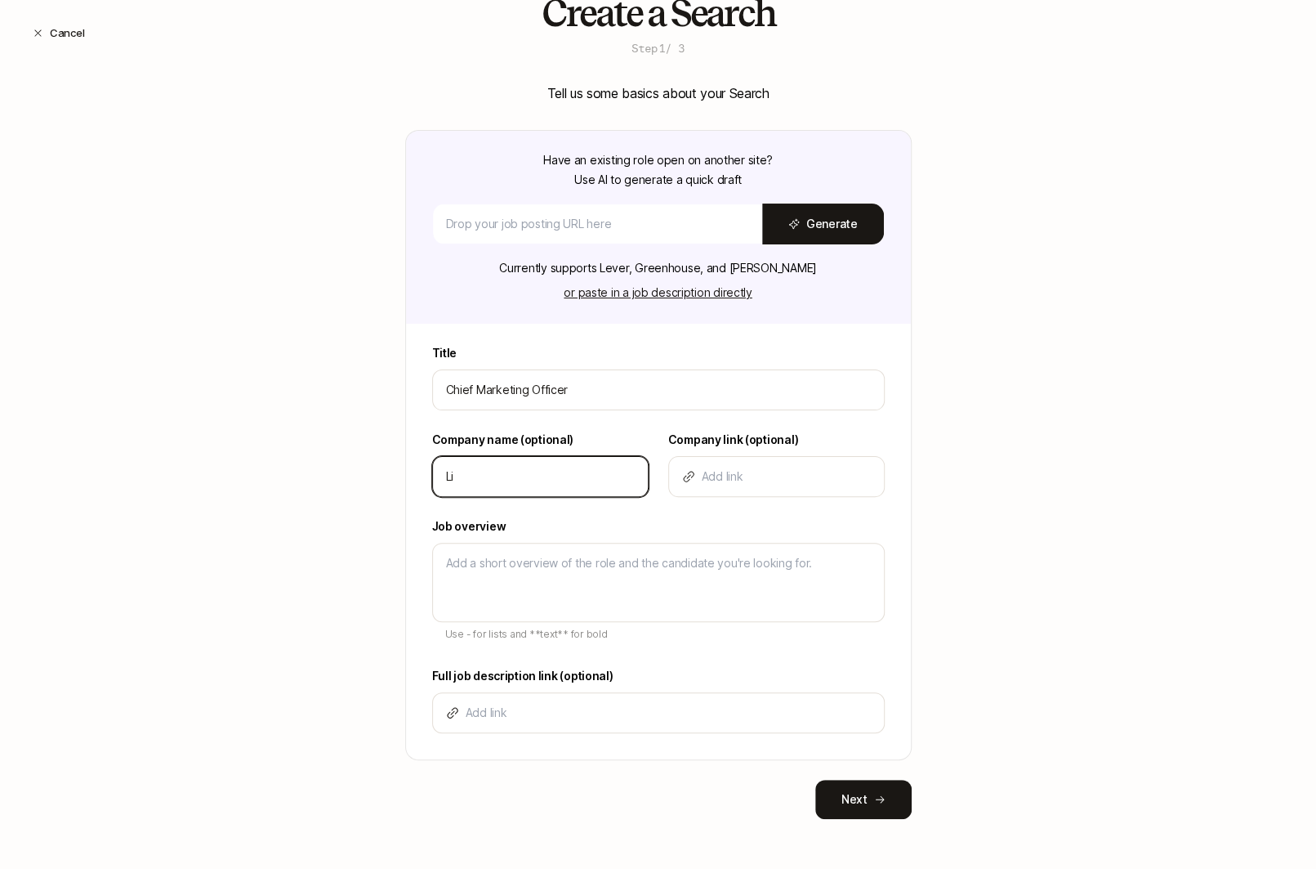
type input "Lif"
type textarea "x"
type input "Lift"
type textarea "x"
type input "[PERSON_NAME]"
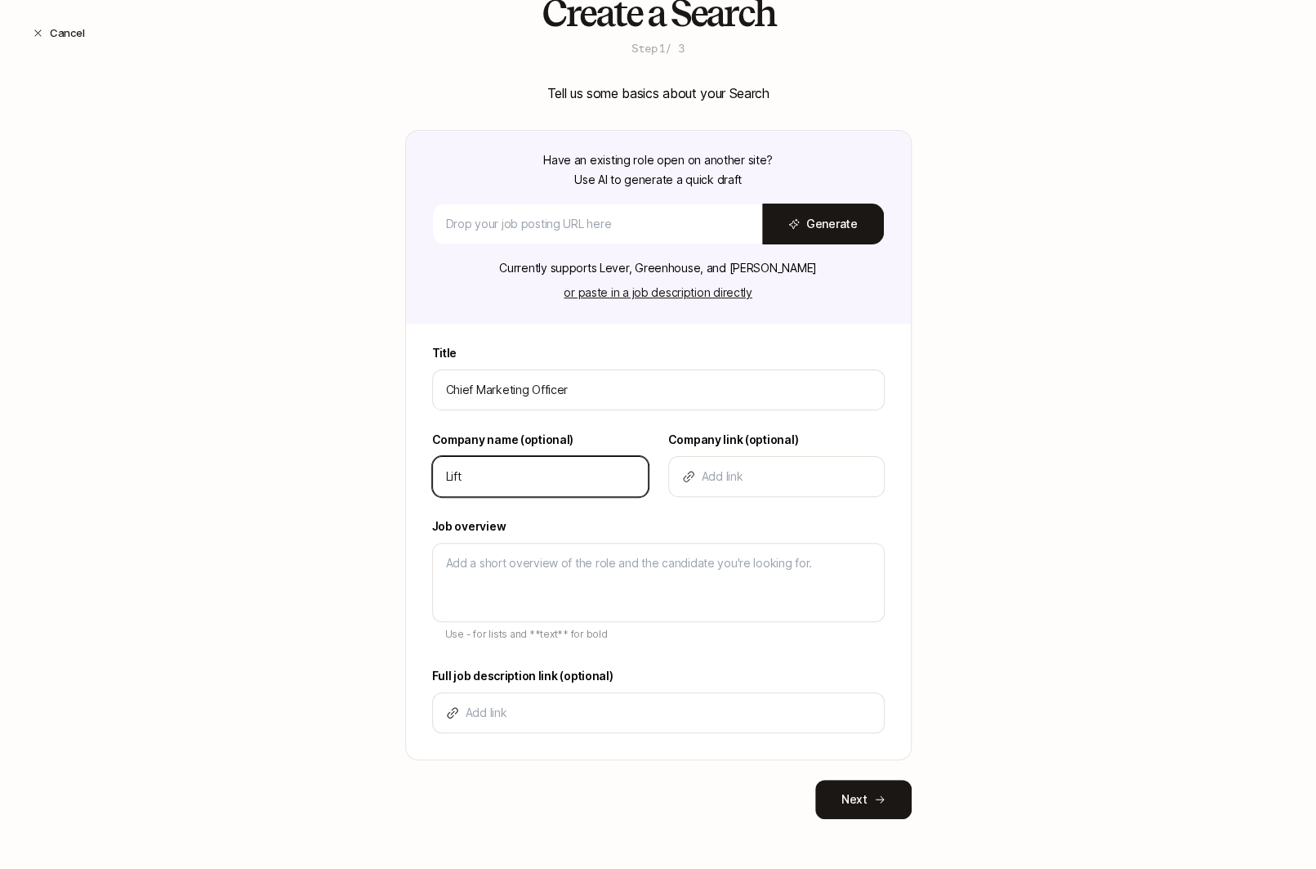
type textarea "x"
type input "Liftof"
type textarea "x"
type input "Liftoff"
type textarea "x"
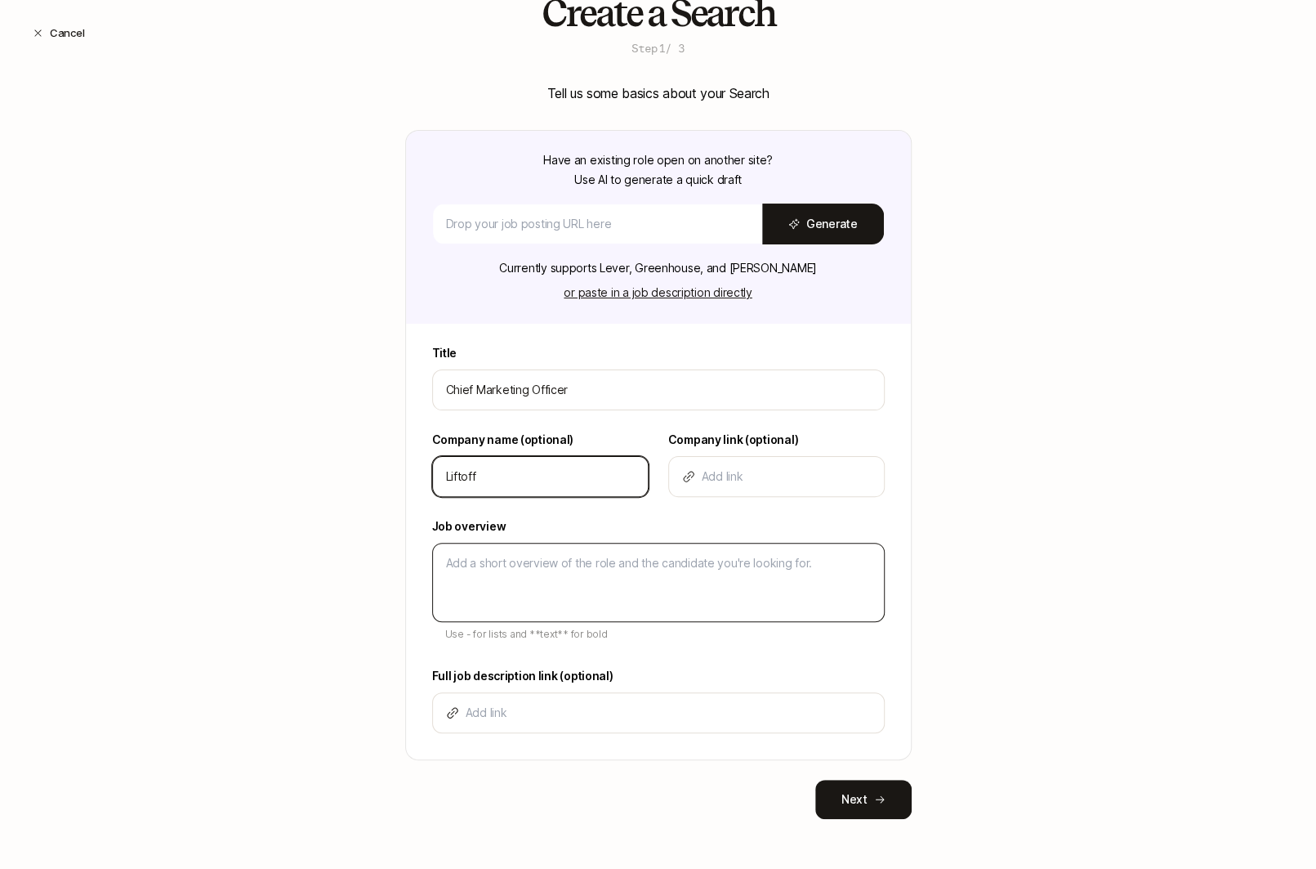
type input "Liftoff"
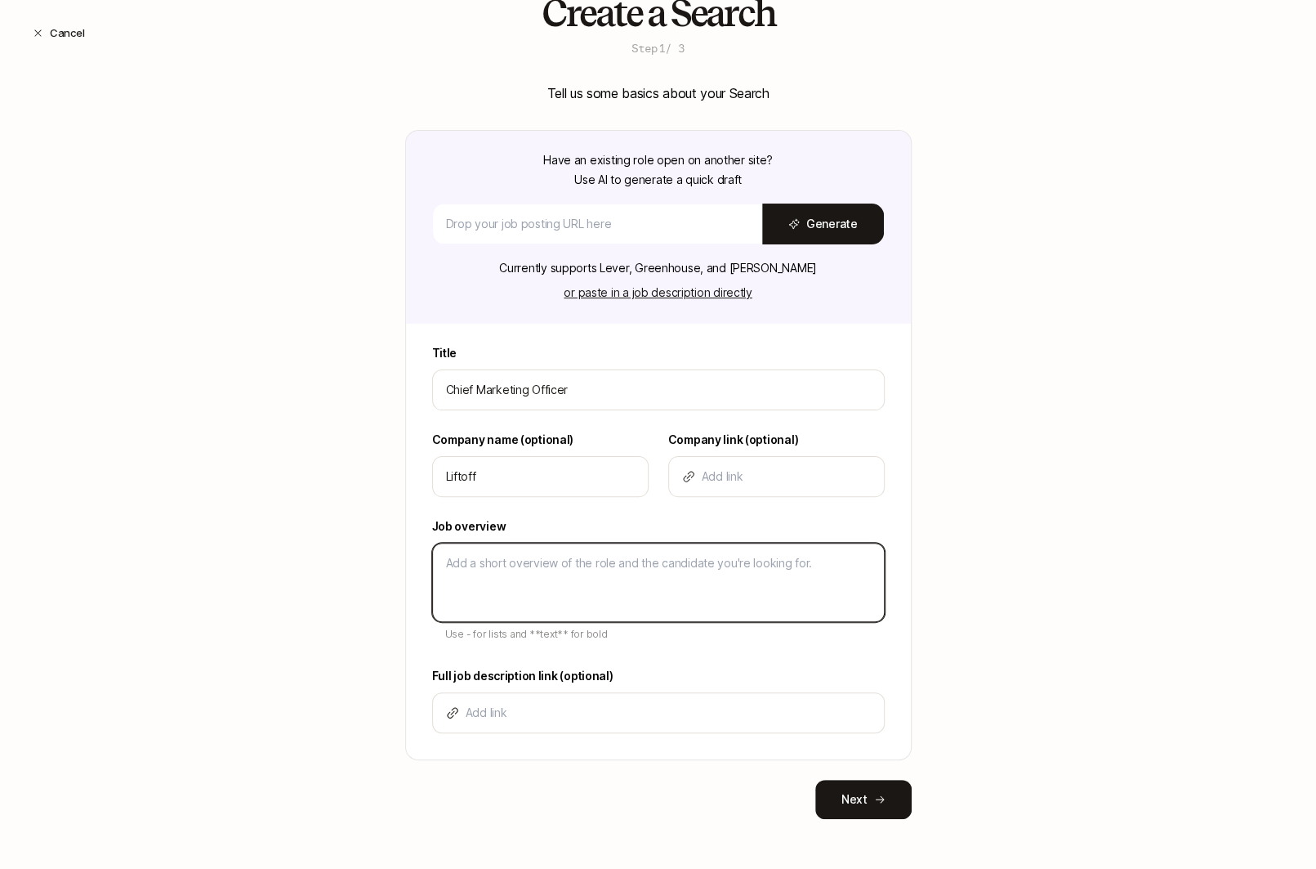
click at [543, 578] on textarea at bounding box center [658, 582] width 453 height 79
type textarea "D"
type textarea "x"
type textarea "De"
type textarea "x"
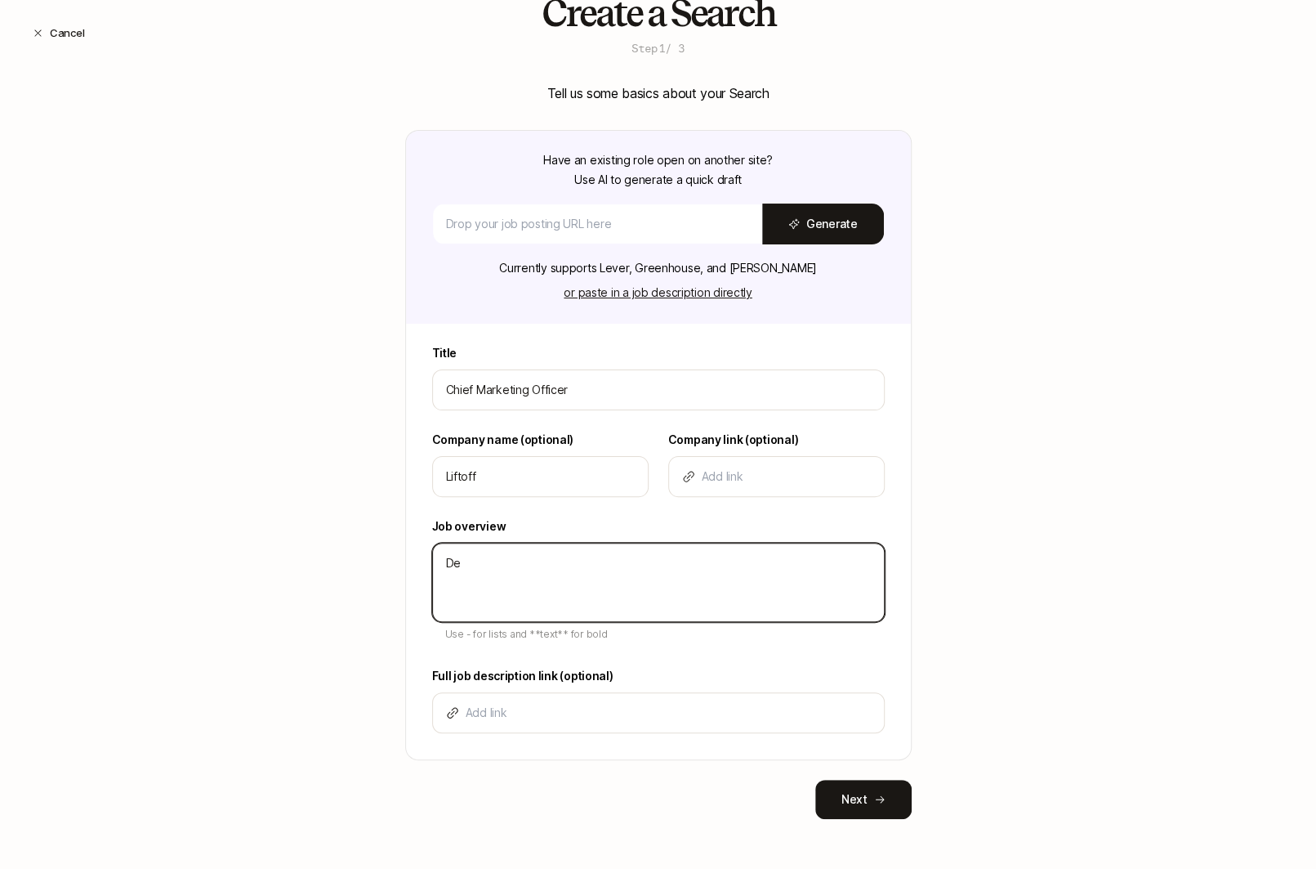
type textarea "Des"
type textarea "x"
type textarea "Desc"
type textarea "x"
type textarea "Descr"
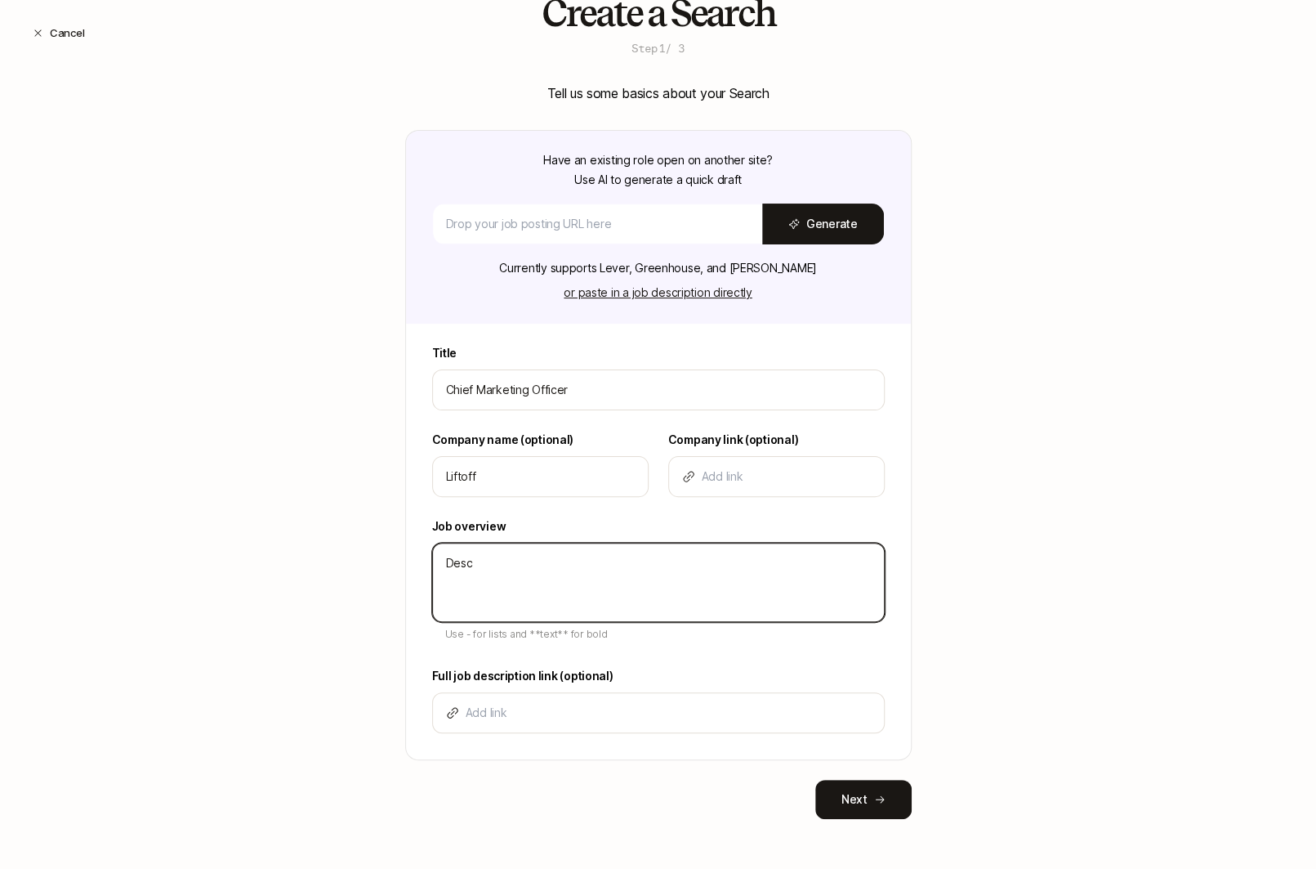
type textarea "x"
type textarea "Descri"
type textarea "x"
type textarea "Descrip"
type textarea "x"
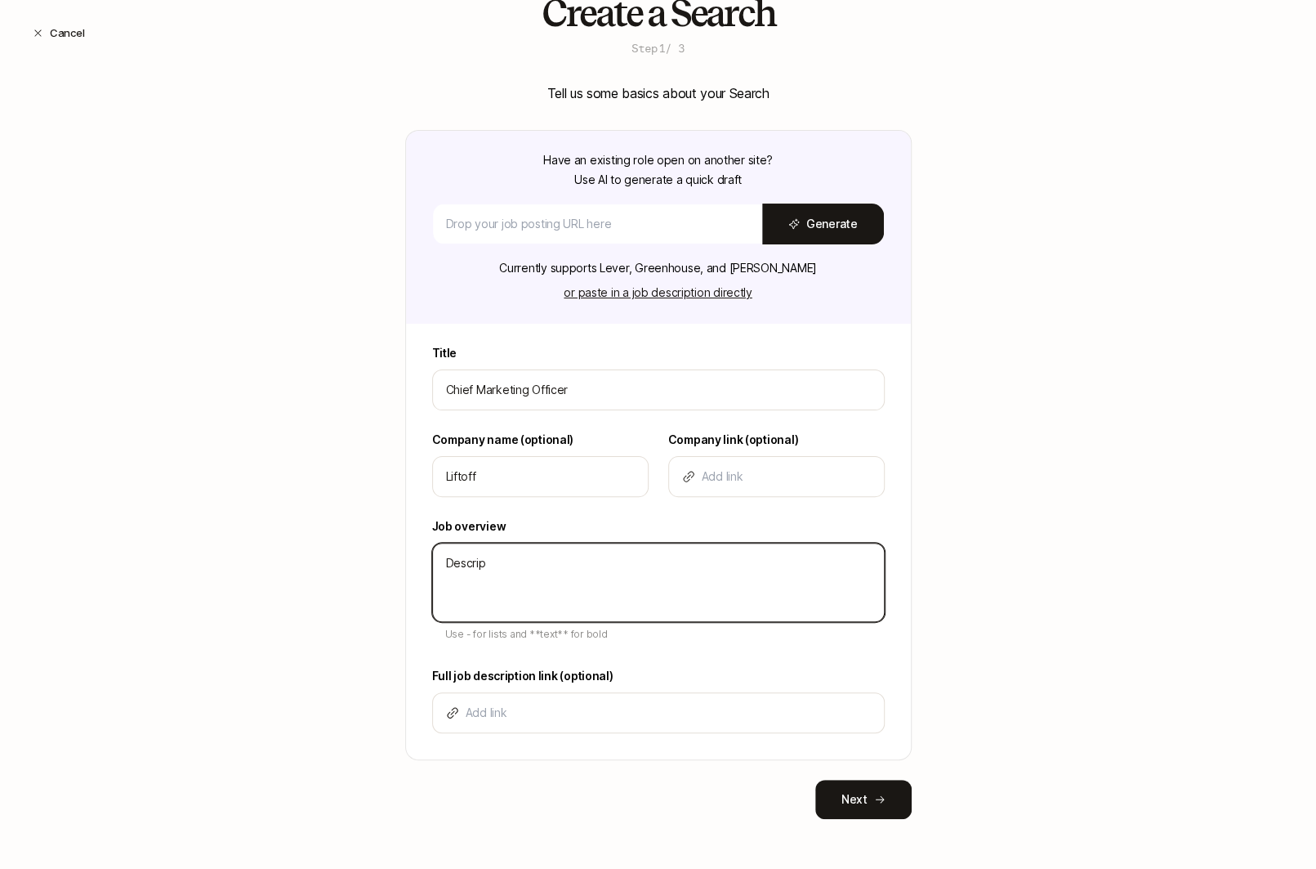
type textarea "Descript"
type textarea "x"
type textarea "Descripti"
type textarea "x"
type textarea "Descriptio"
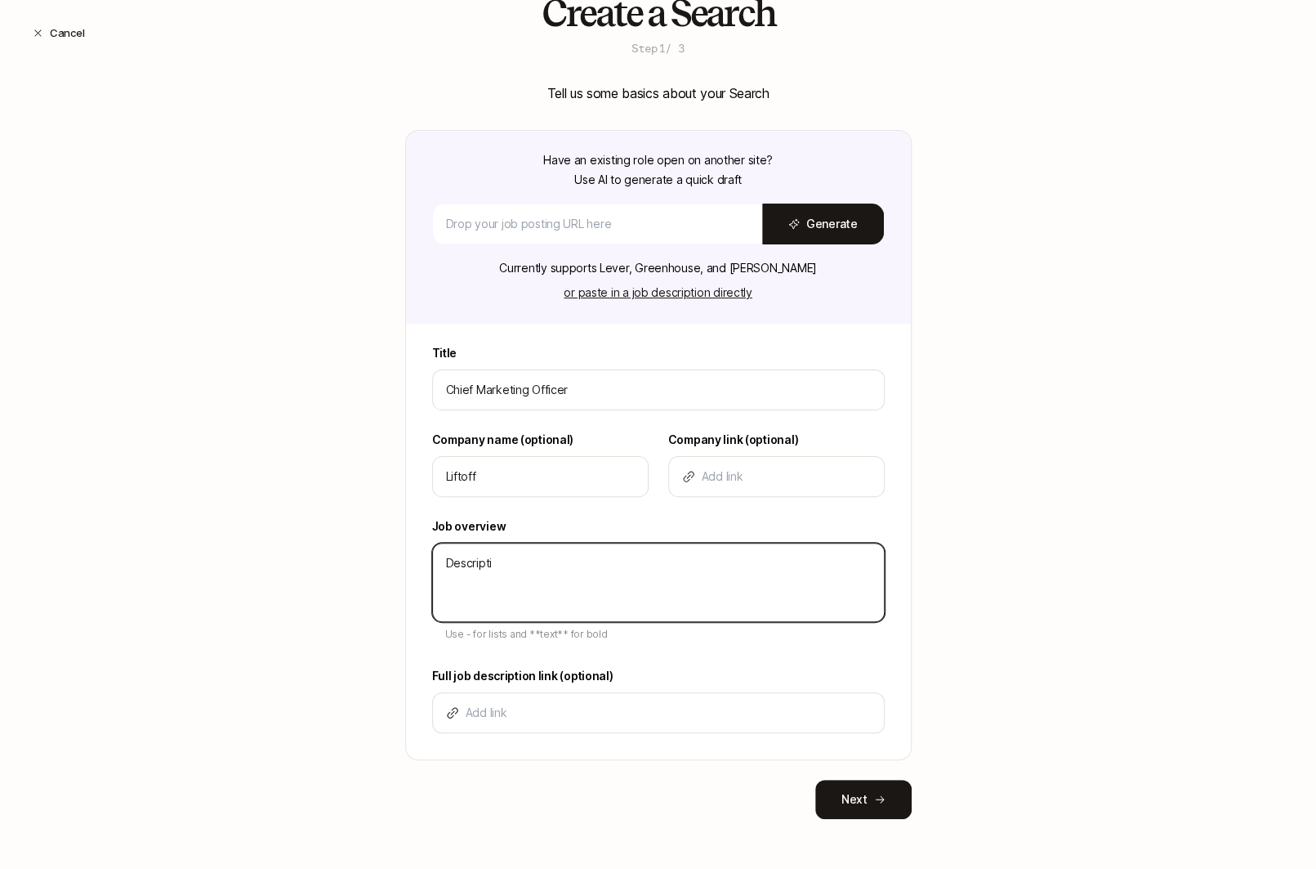
type textarea "x"
type textarea "Description"
type textarea "x"
type textarea "Description"
type textarea "x"
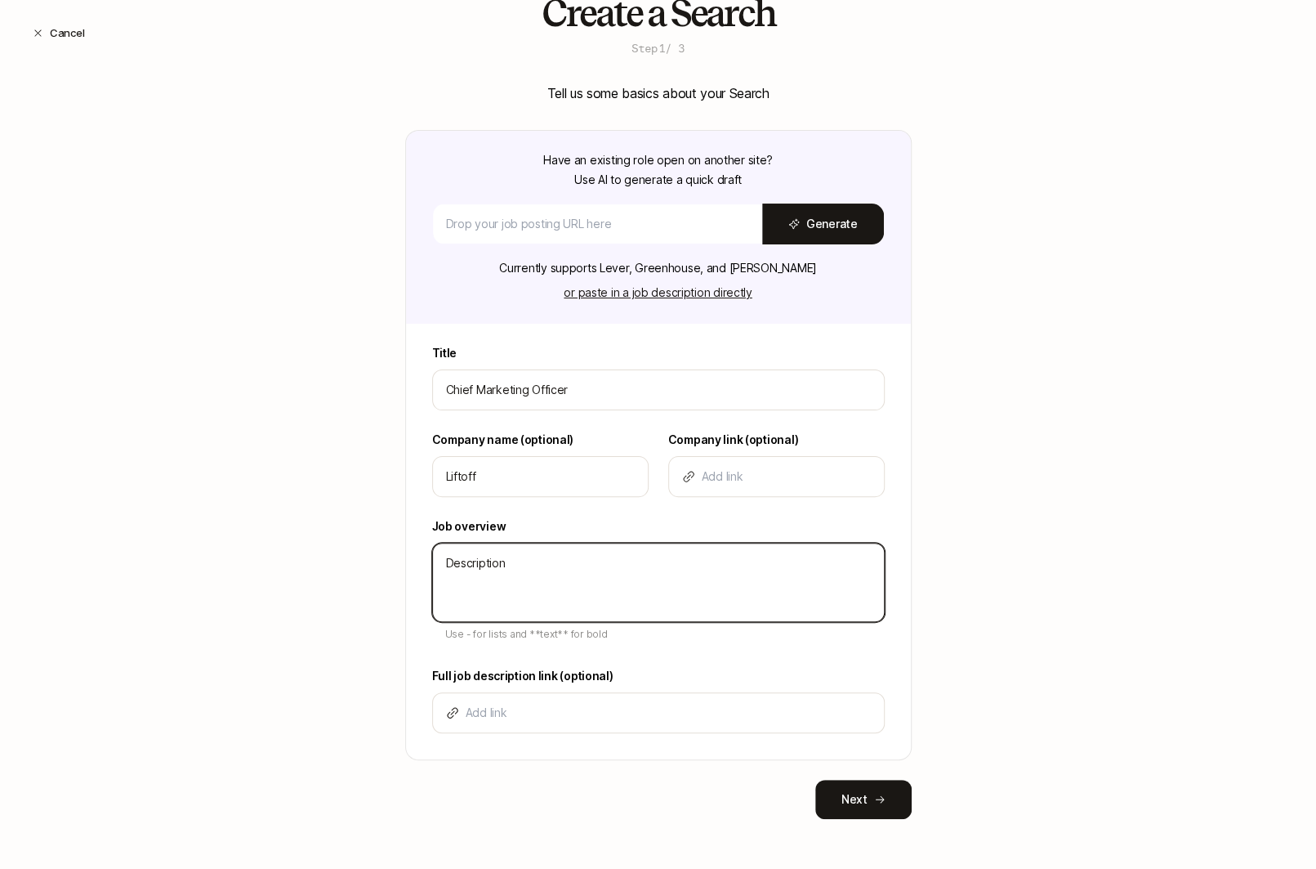
type textarea "Description -"
type textarea "x"
type textarea "Description -"
type textarea "x"
type textarea "Description - B"
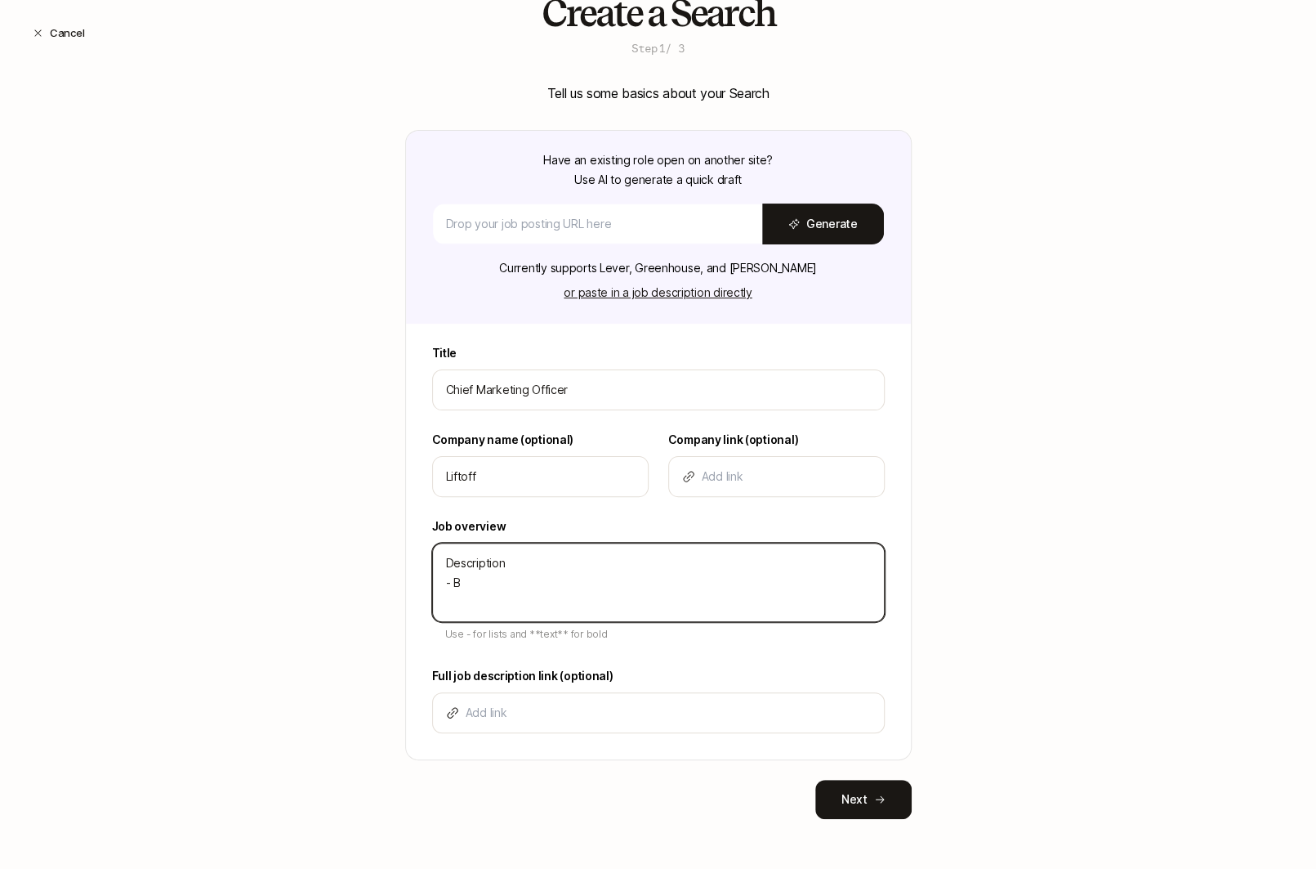
type textarea "x"
type textarea "Description - Bu"
type textarea "x"
type textarea "Description - Bul"
type textarea "x"
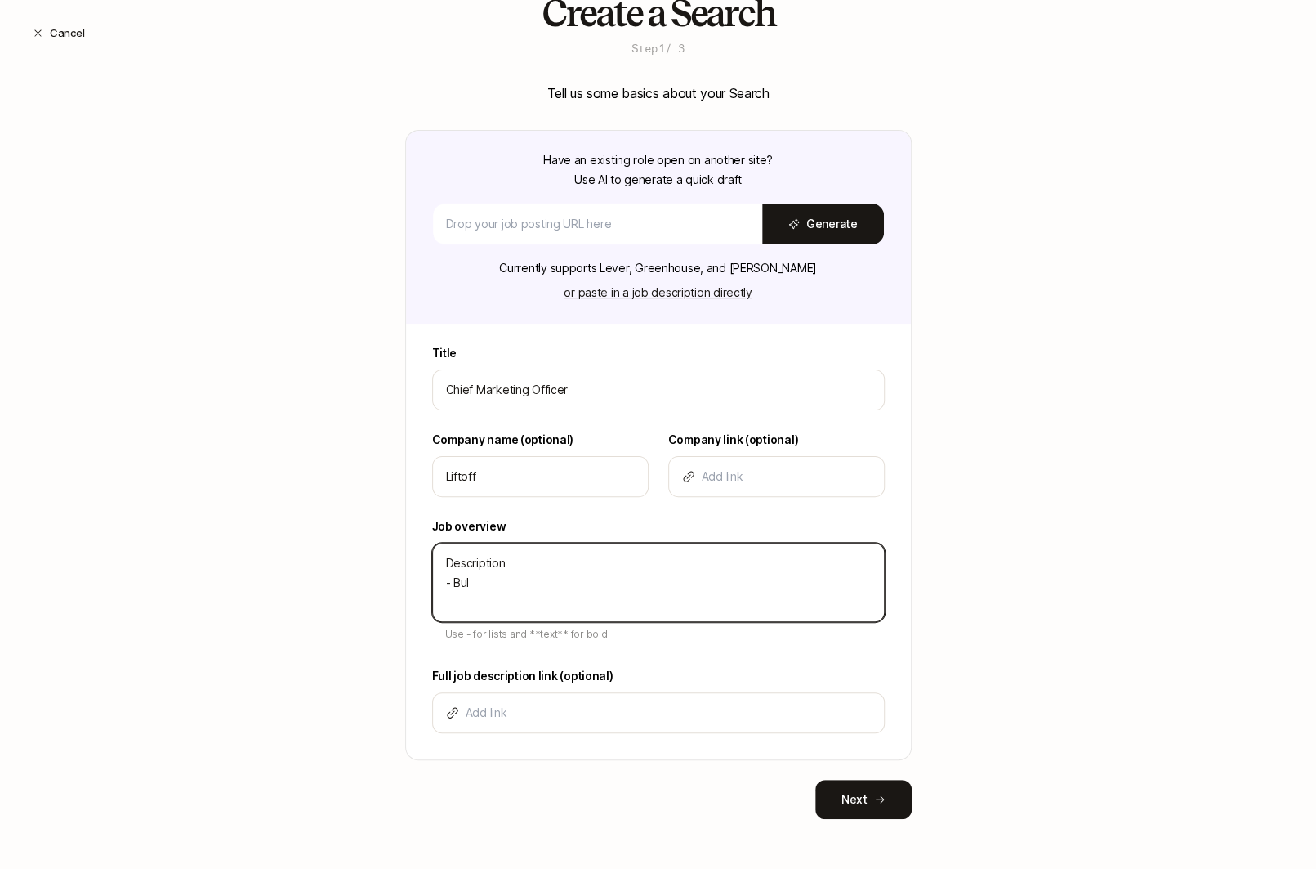
type textarea "Description - Bull"
type textarea "x"
type textarea "Description - Bulle"
type textarea "x"
type textarea "Description - Bullet"
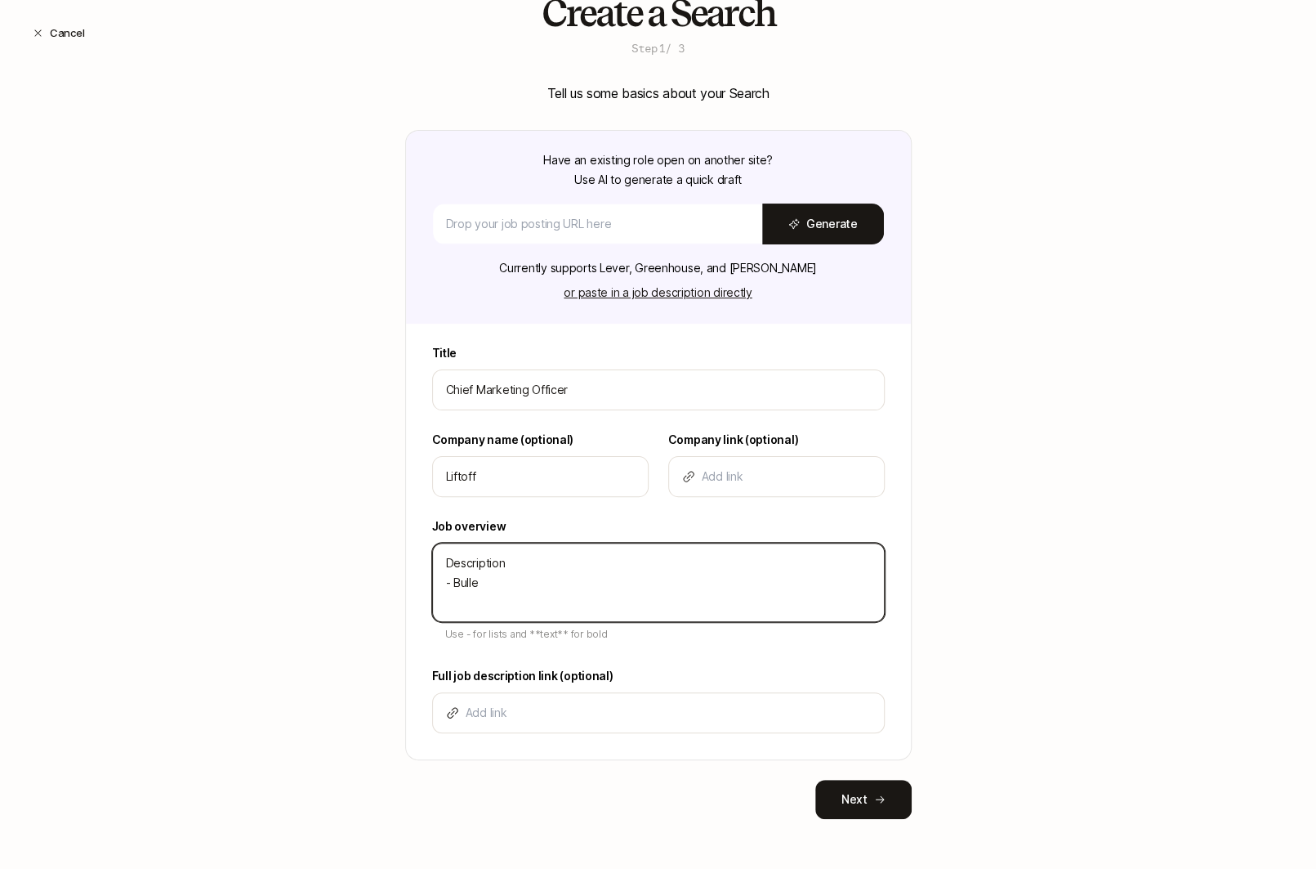
type textarea "x"
type textarea "Description - Bullet"
type textarea "x"
type textarea "Description - Bullet -"
type textarea "x"
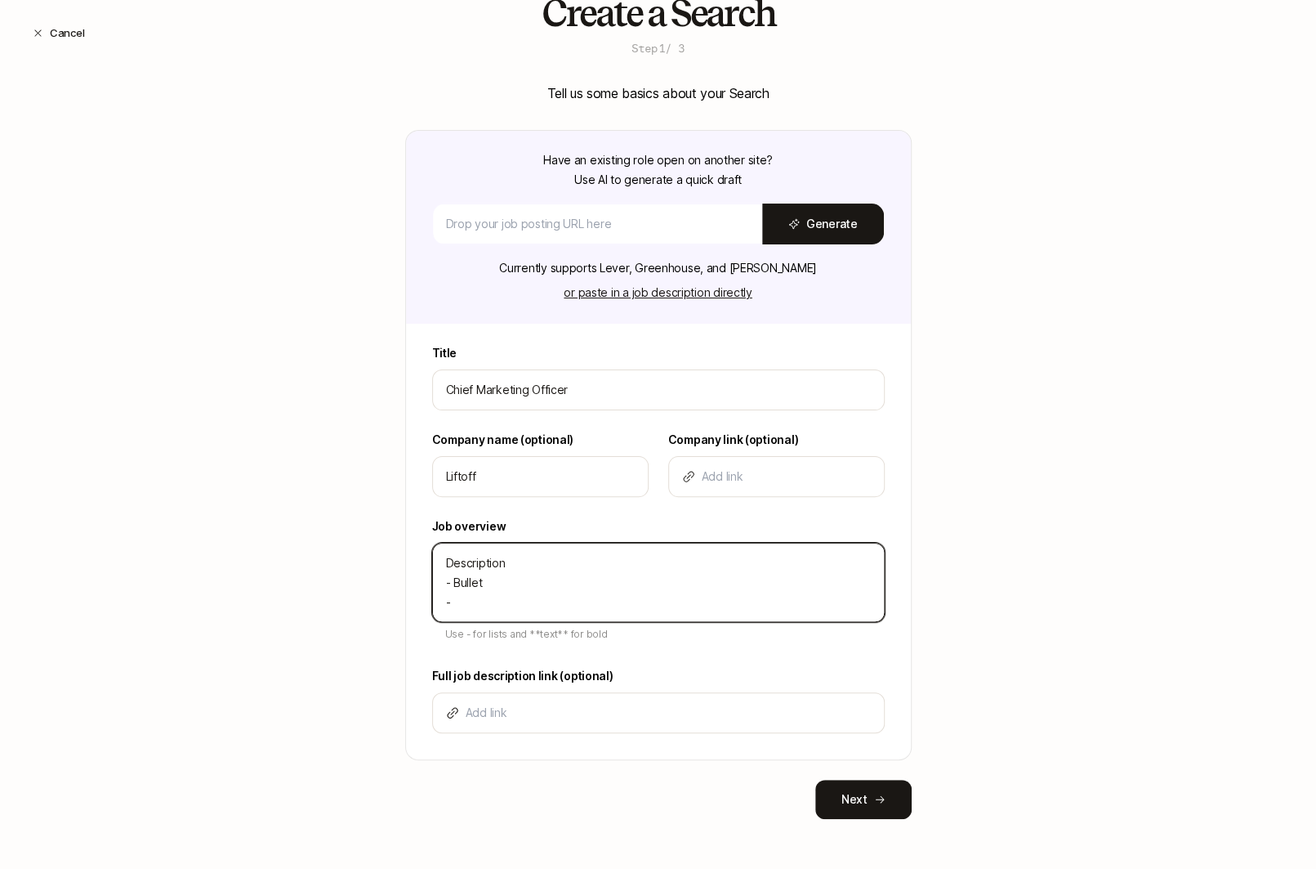
type textarea "Description - Bullet -"
type textarea "x"
type textarea "Description - Bullet - B"
type textarea "x"
type textarea "Description - Bullet - BU"
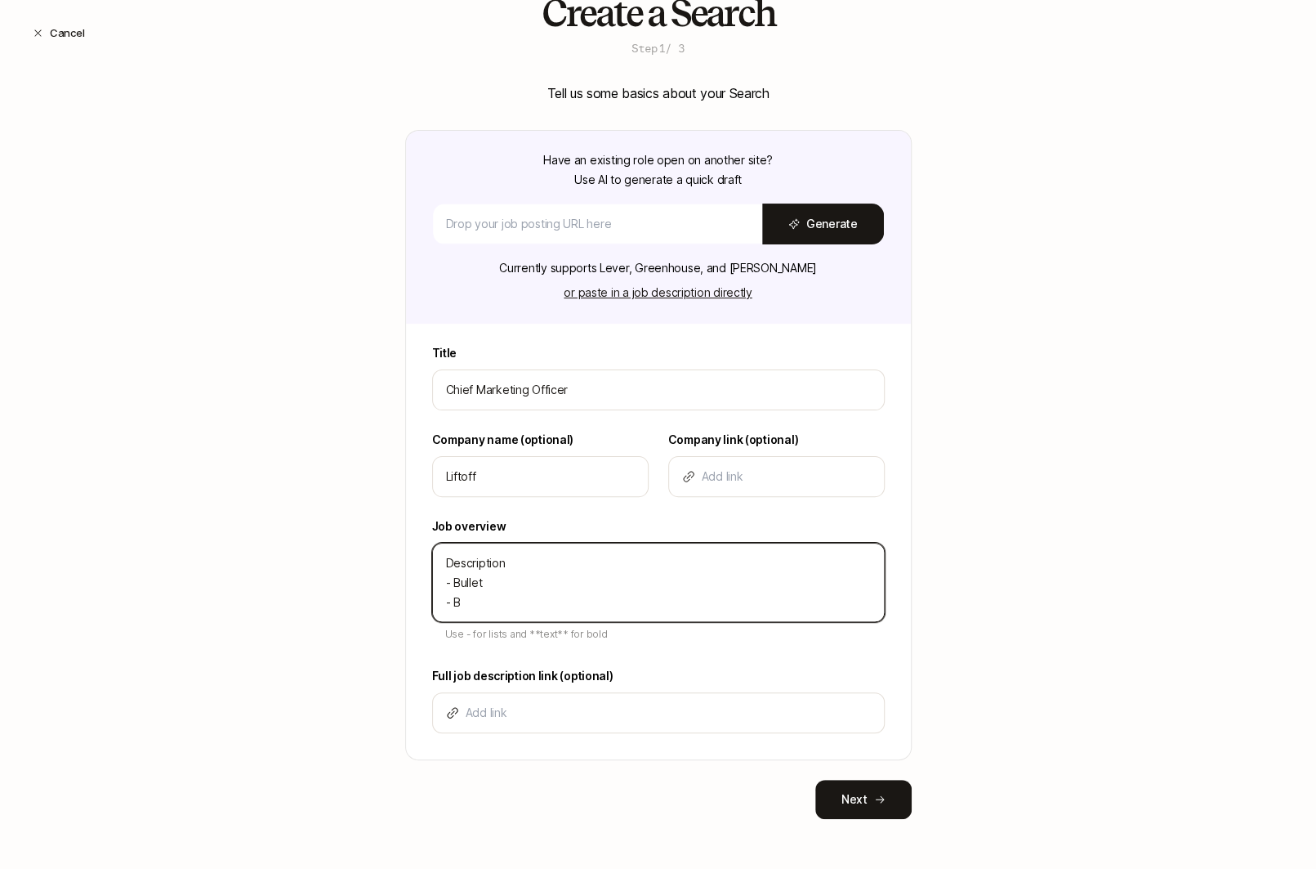
type textarea "x"
type textarea "Description - Bullet - BUl"
type textarea "x"
type textarea "Description - Bullet - BUll"
type textarea "x"
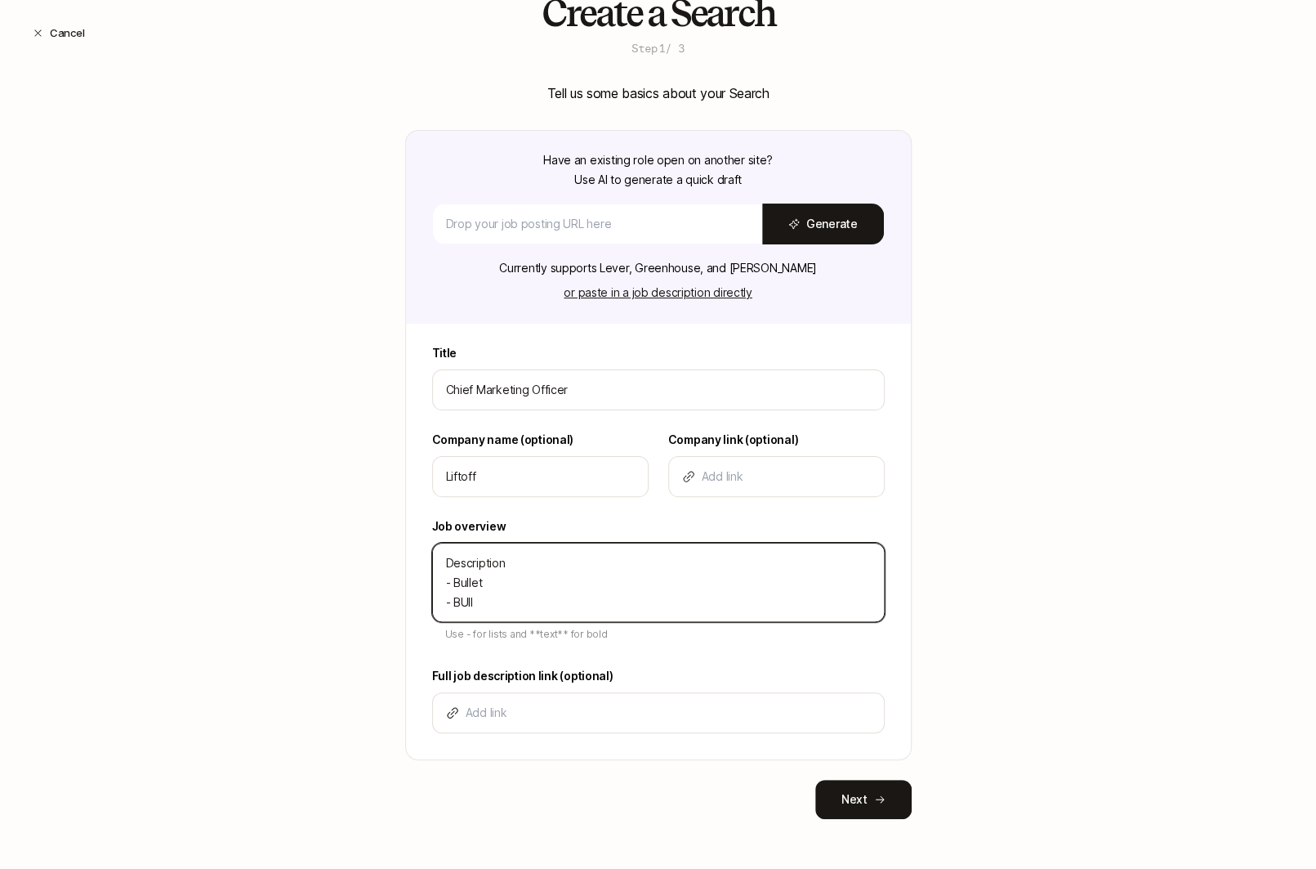
type textarea "Description - Bullet - BUl"
type textarea "x"
type textarea "Description - Bullet - BU"
type textarea "x"
type textarea "Description - Bullet - B"
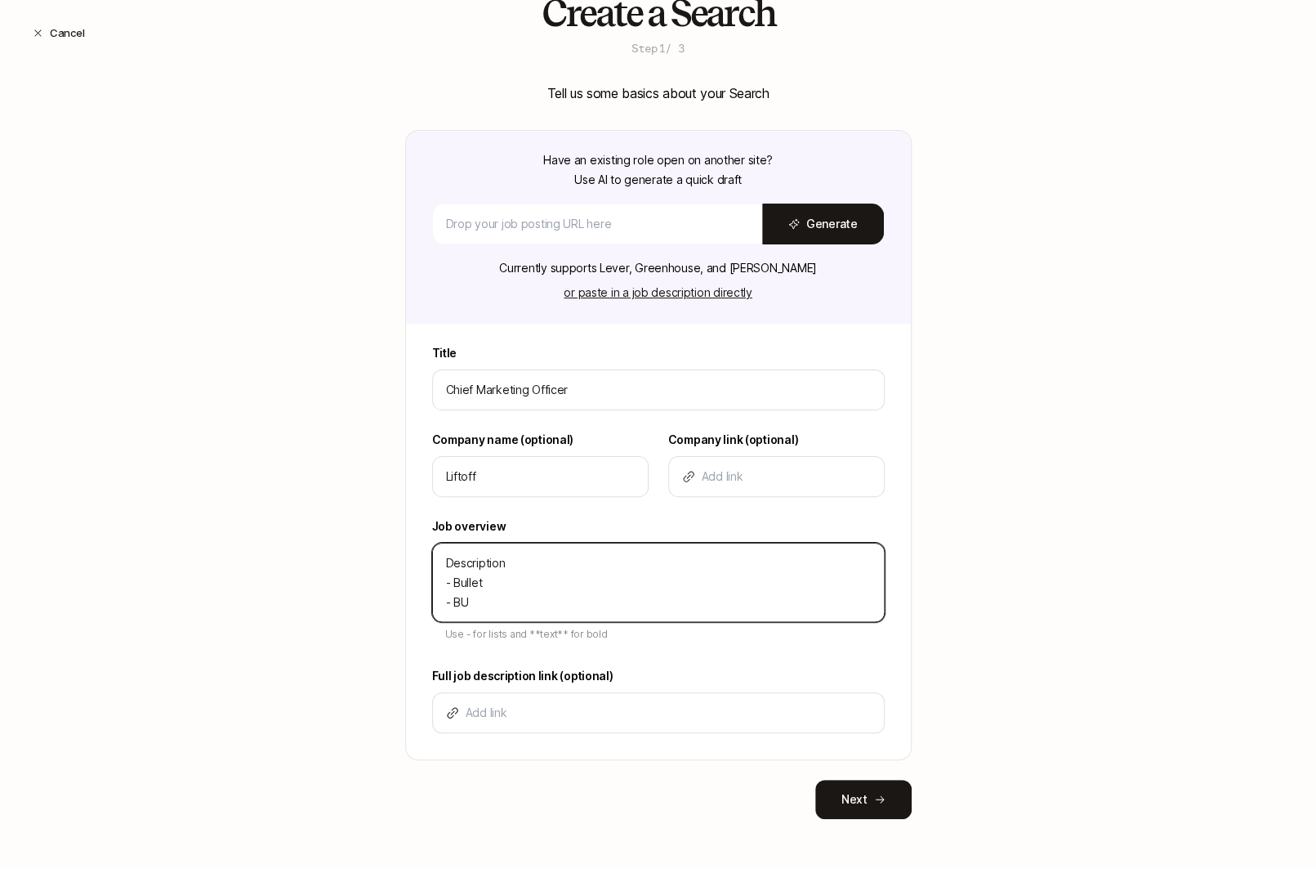
type textarea "x"
type textarea "Description - Bullet - Bu"
type textarea "x"
type textarea "Description - Bullet - Bul"
type textarea "x"
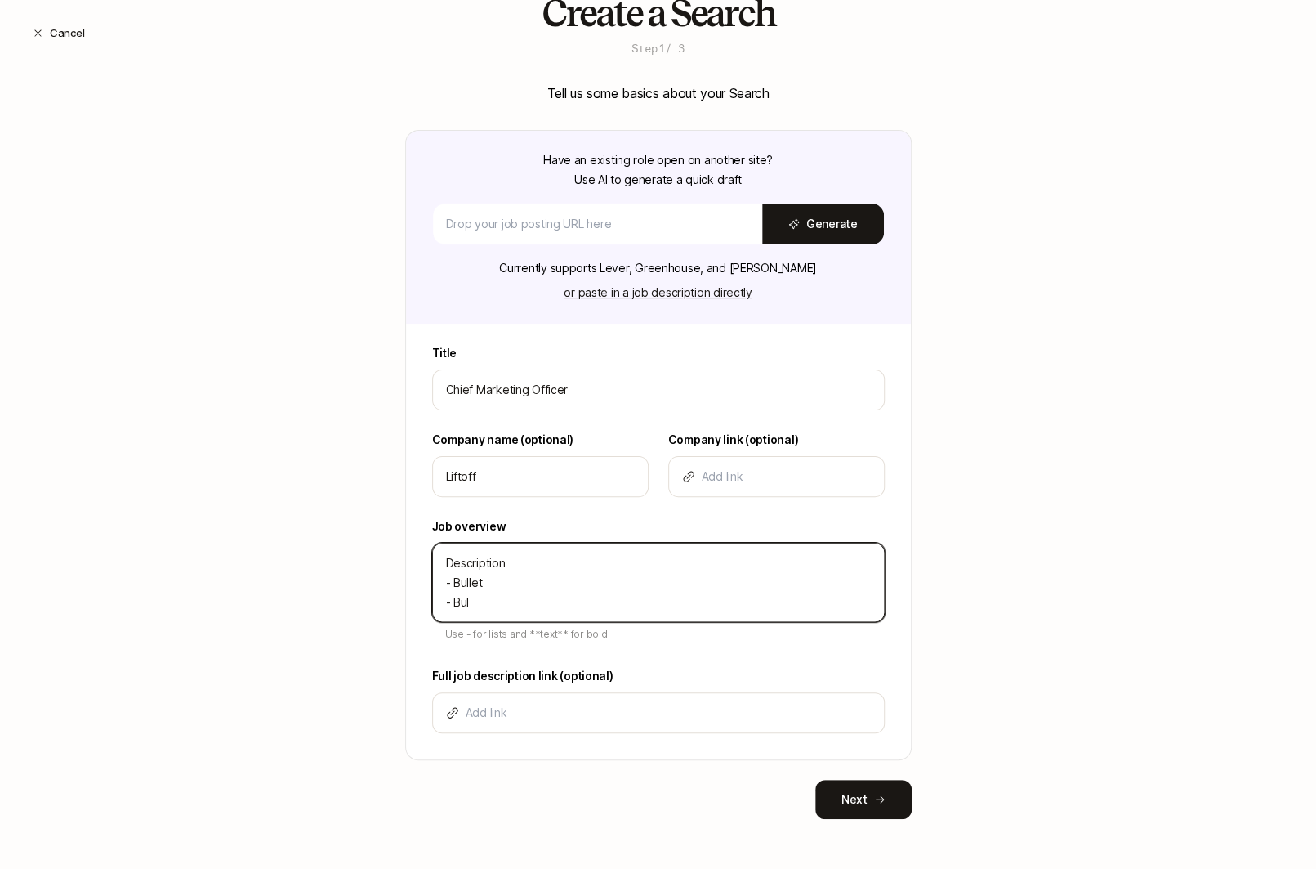
type textarea "Description - Bullet - Bull"
type textarea "x"
type textarea "Description - Bullet - Bulle"
type textarea "x"
type textarea "Description - Bullet - Bullet"
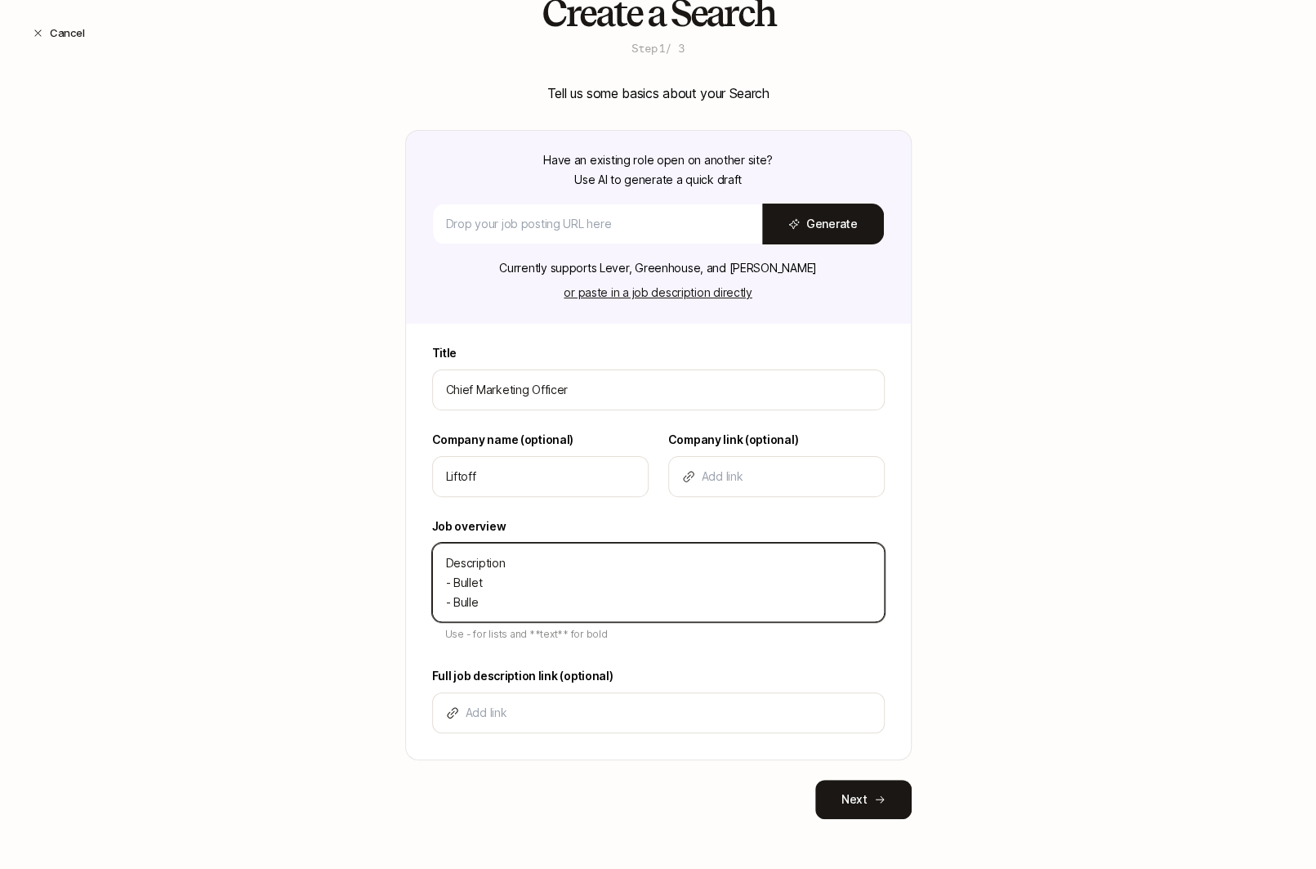
type textarea "x"
type textarea "Description - Bullet - Bullet"
type textarea "x"
type textarea "Description - Bullet - Bullet -"
type textarea "x"
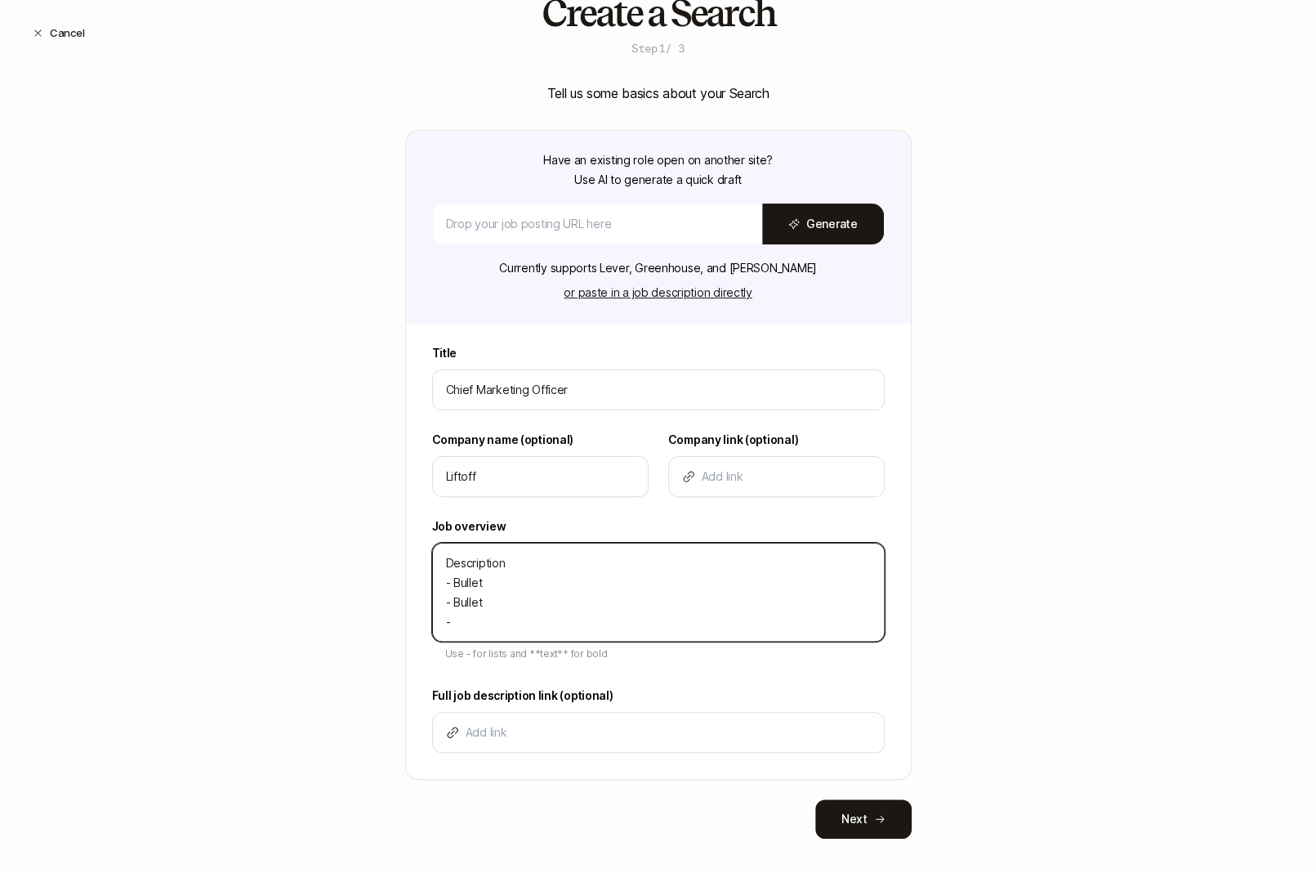
type textarea "Description - Bullet - Bullet -"
type textarea "x"
type textarea "Description - Bullet - Bullet - B"
type textarea "x"
type textarea "Description - Bullet - Bullet - Bu"
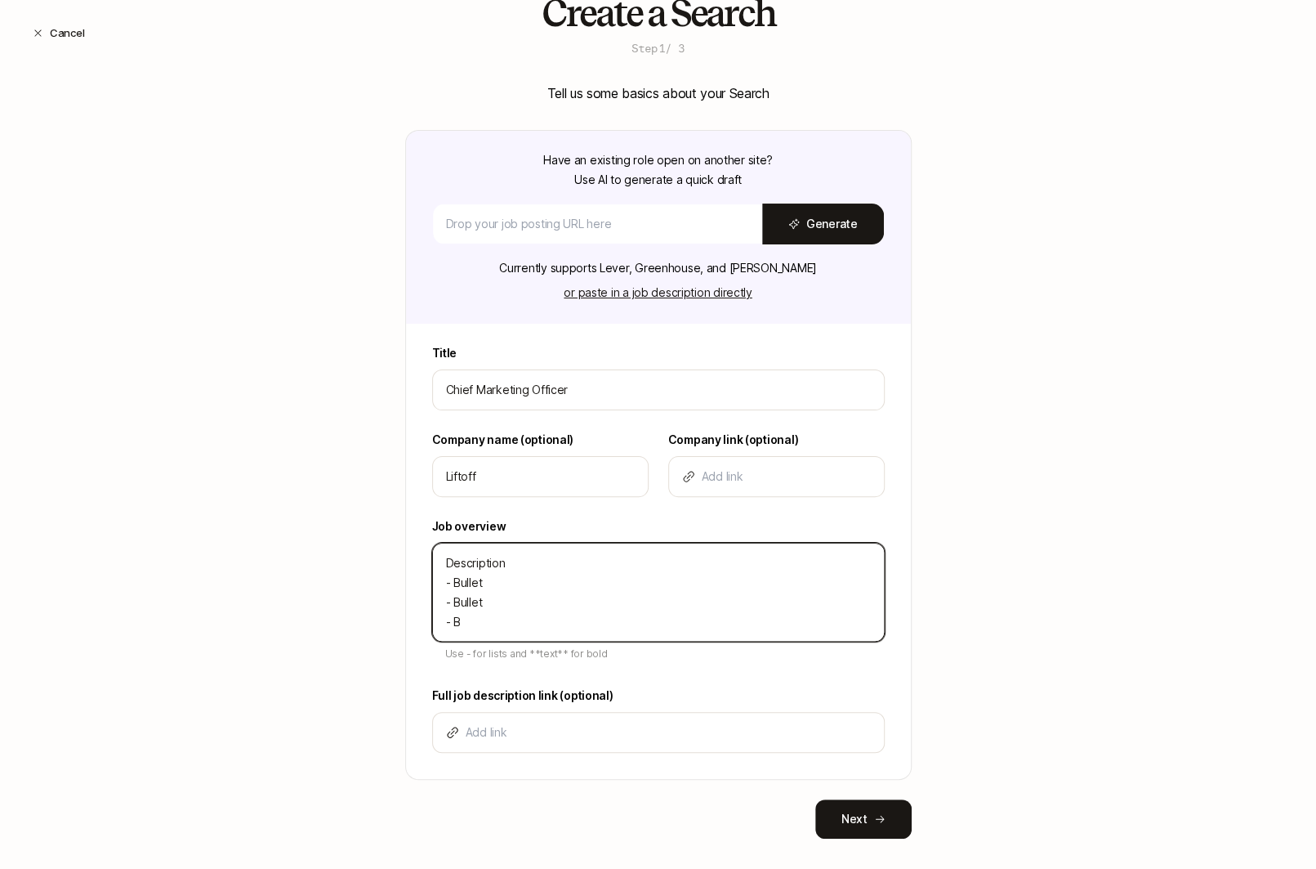
type textarea "x"
type textarea "Description - Bullet - Bullet - Bul"
type textarea "x"
type textarea "Description - Bullet - Bullet - Bull"
type textarea "x"
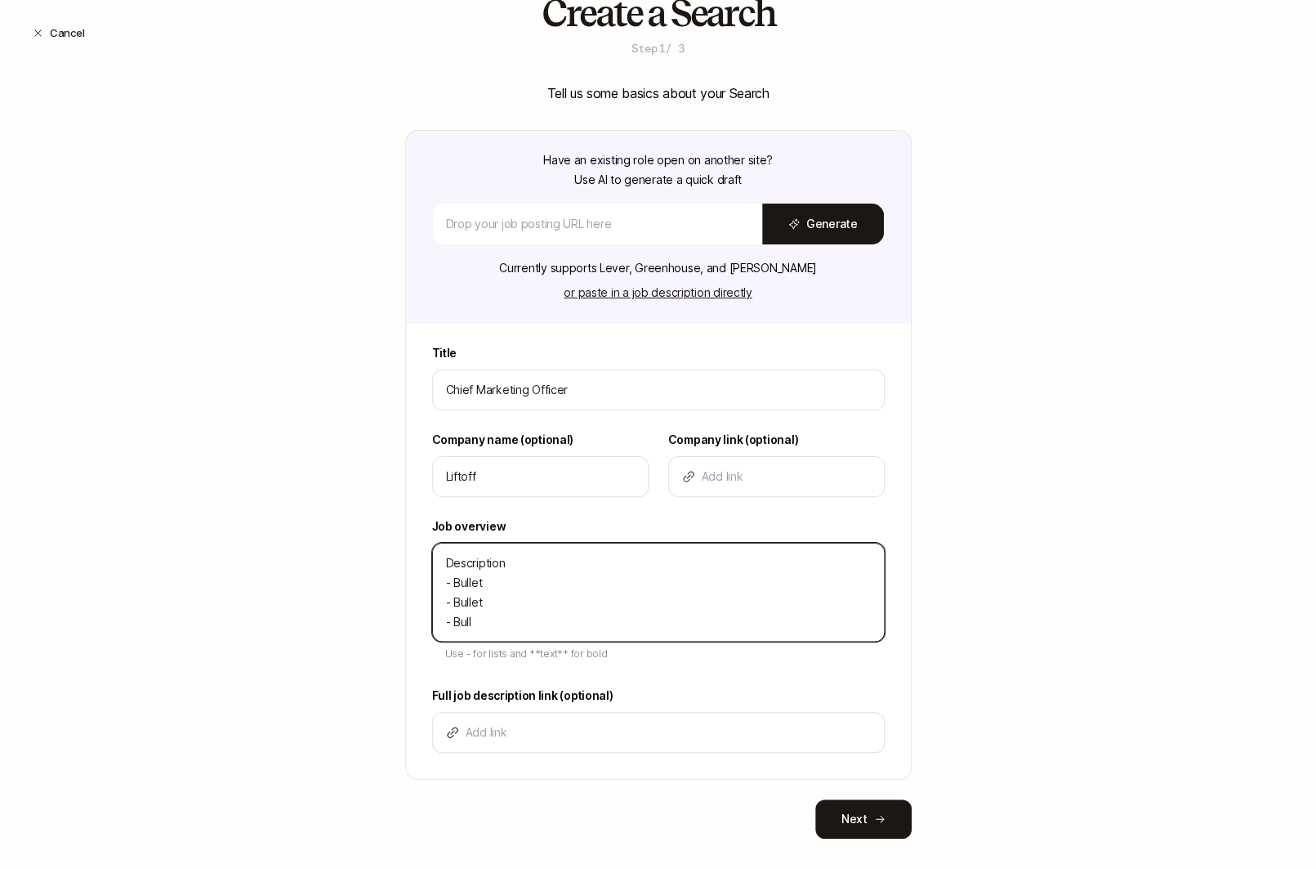
type textarea "Description - Bullet - Bullet - Bulle"
type textarea "x"
type textarea "Description - Bullet - Bullet - Bullet"
type textarea "x"
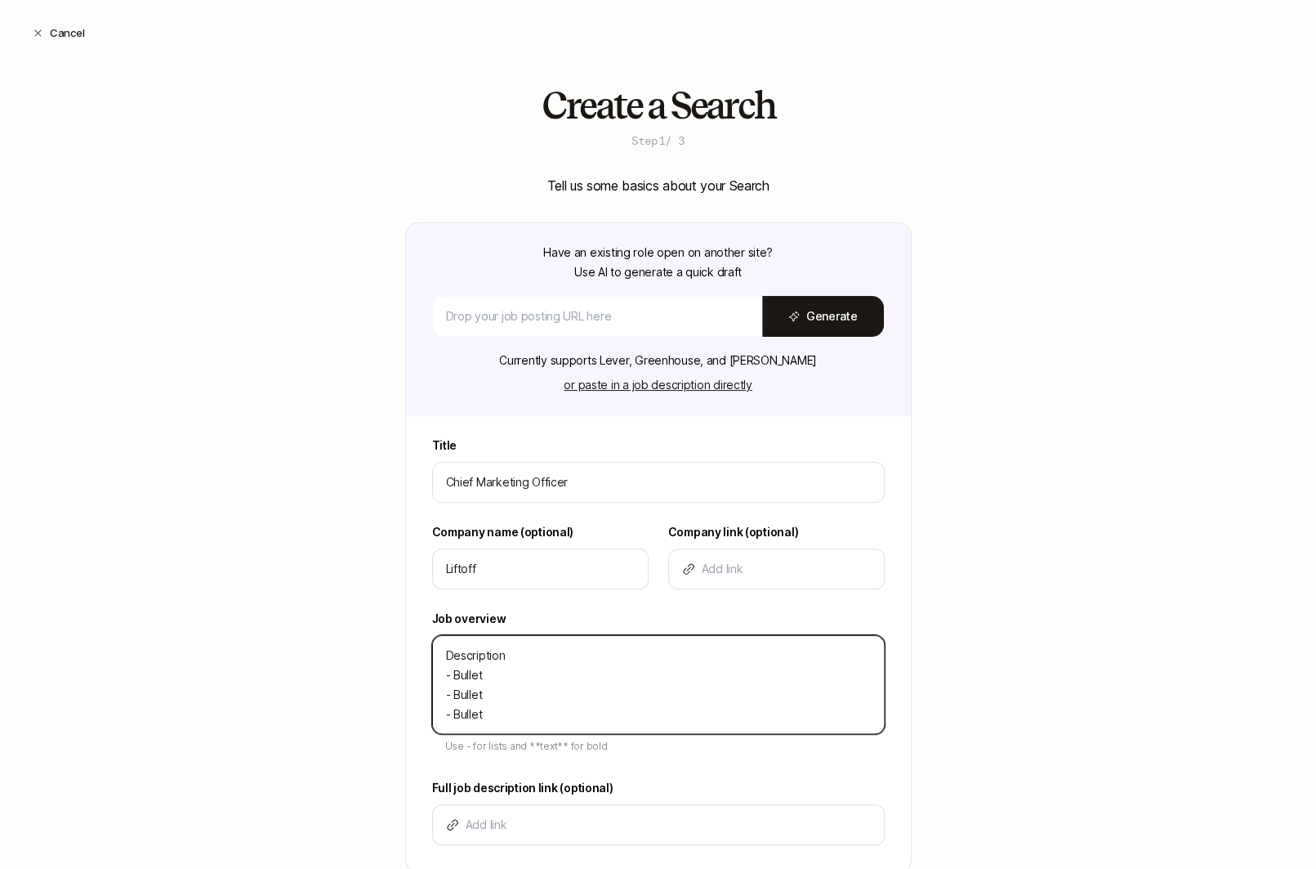
scroll to position [112, 0]
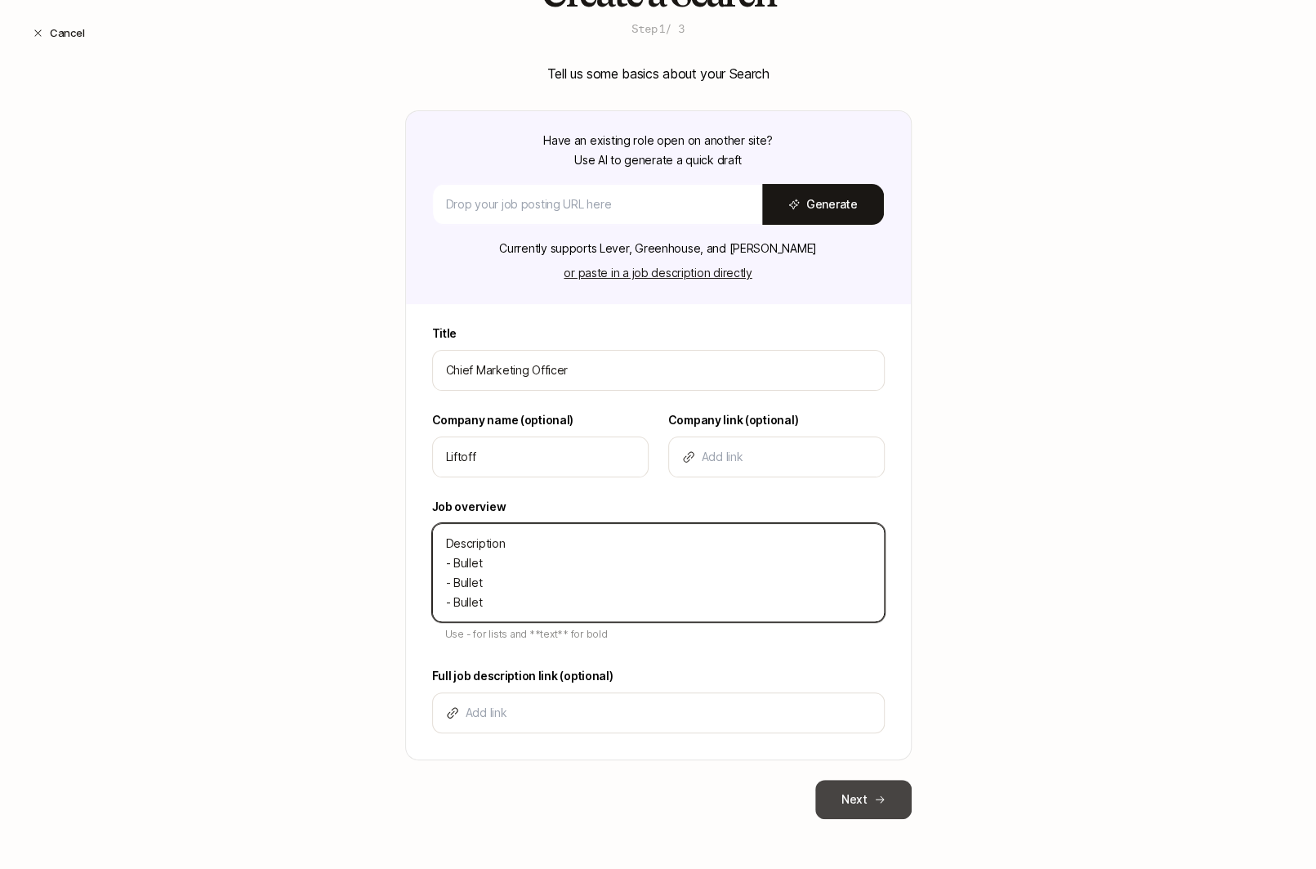
type textarea "Description - Bullet - Bullet - Bullet"
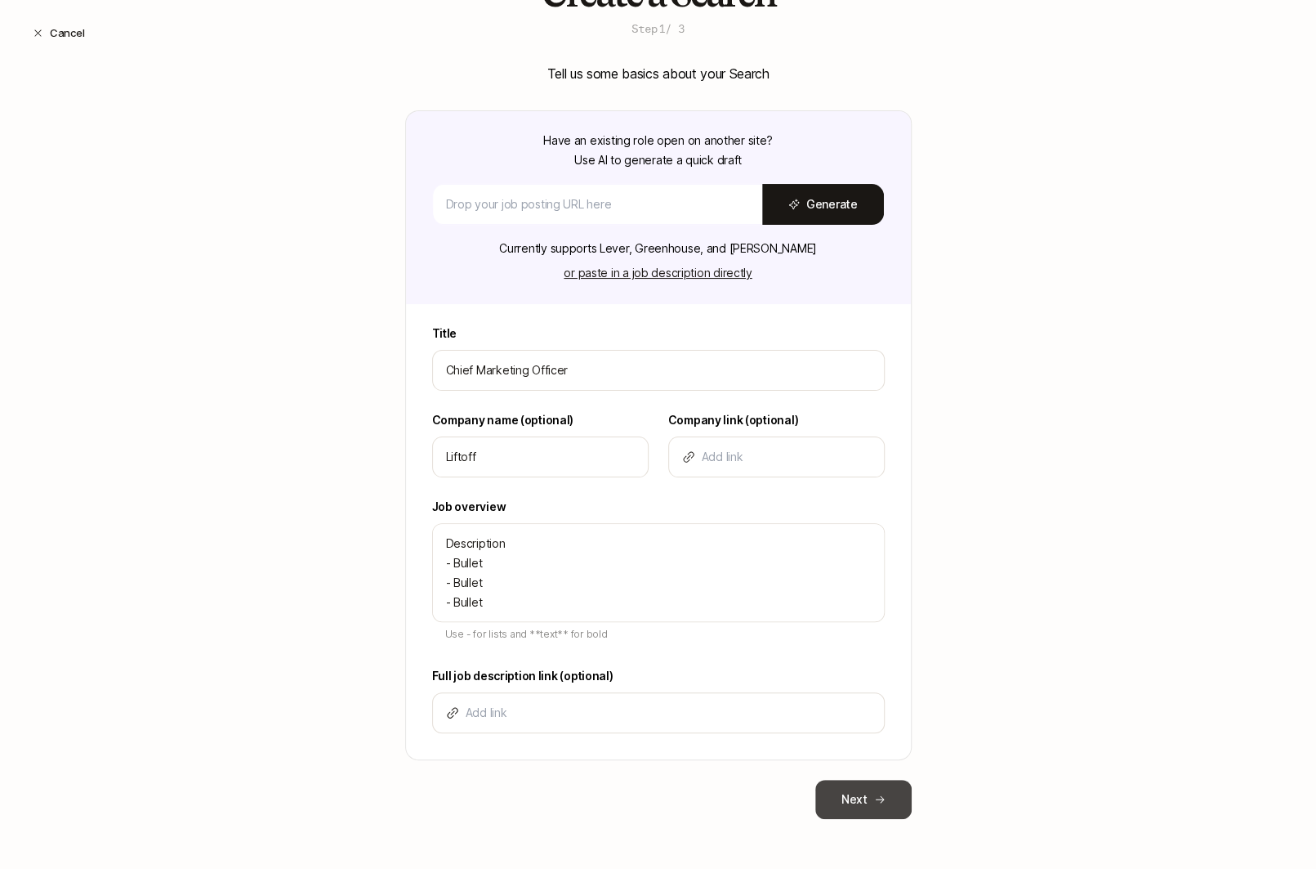
click at [845, 805] on button "Next" at bounding box center [863, 799] width 96 height 39
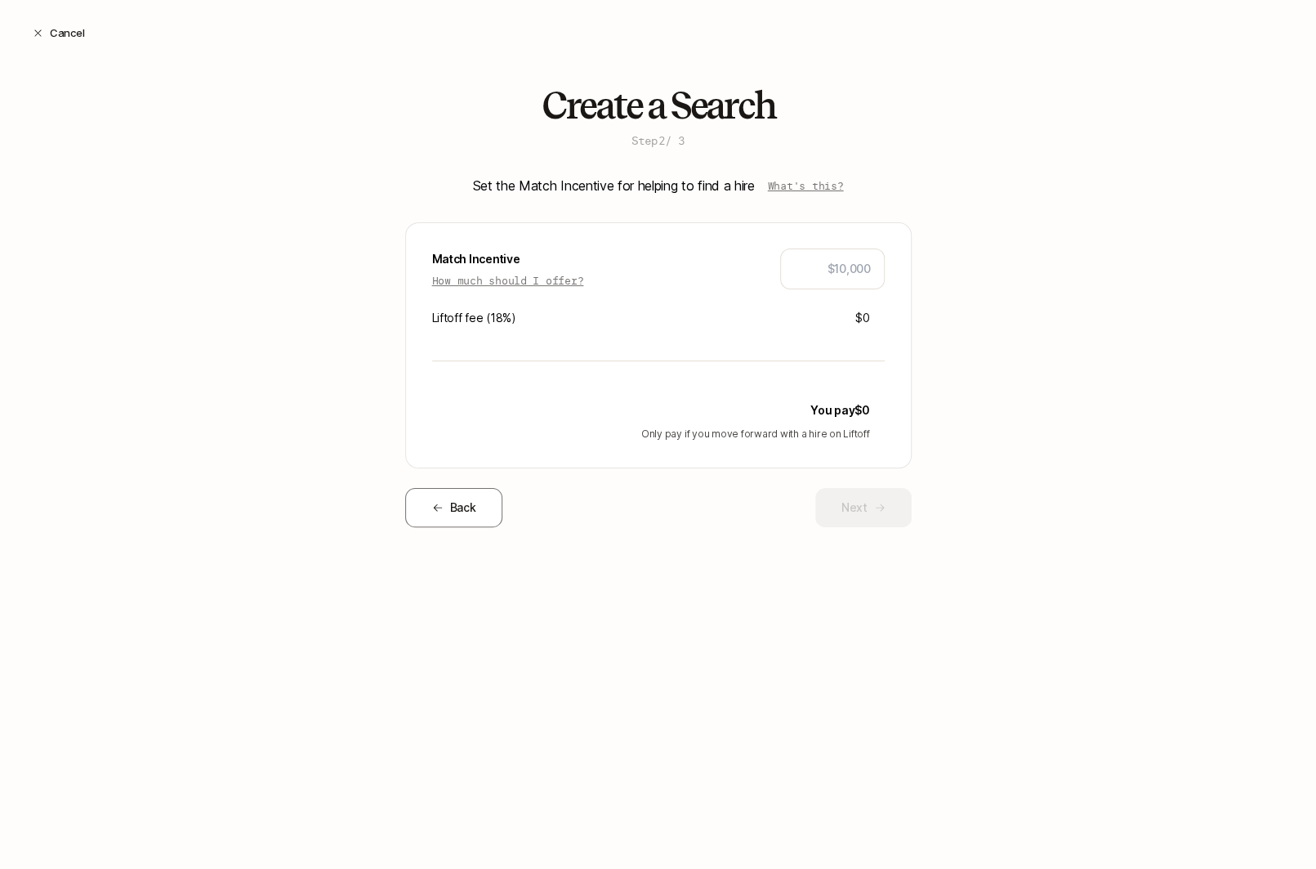
scroll to position [0, 0]
click at [565, 277] on p "How much should I offer?" at bounding box center [508, 280] width 152 height 16
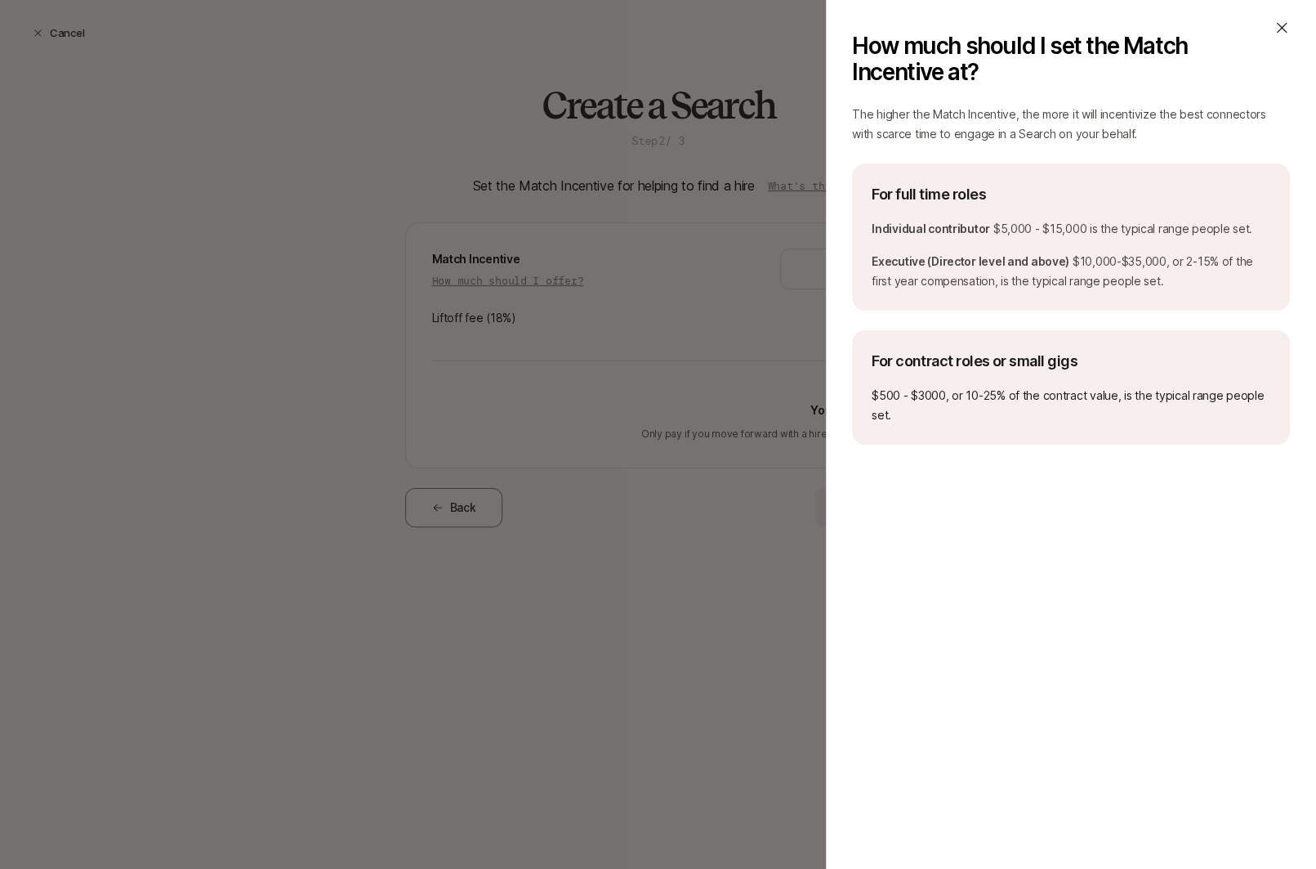
click at [1282, 32] on icon at bounding box center [1282, 28] width 16 height 16
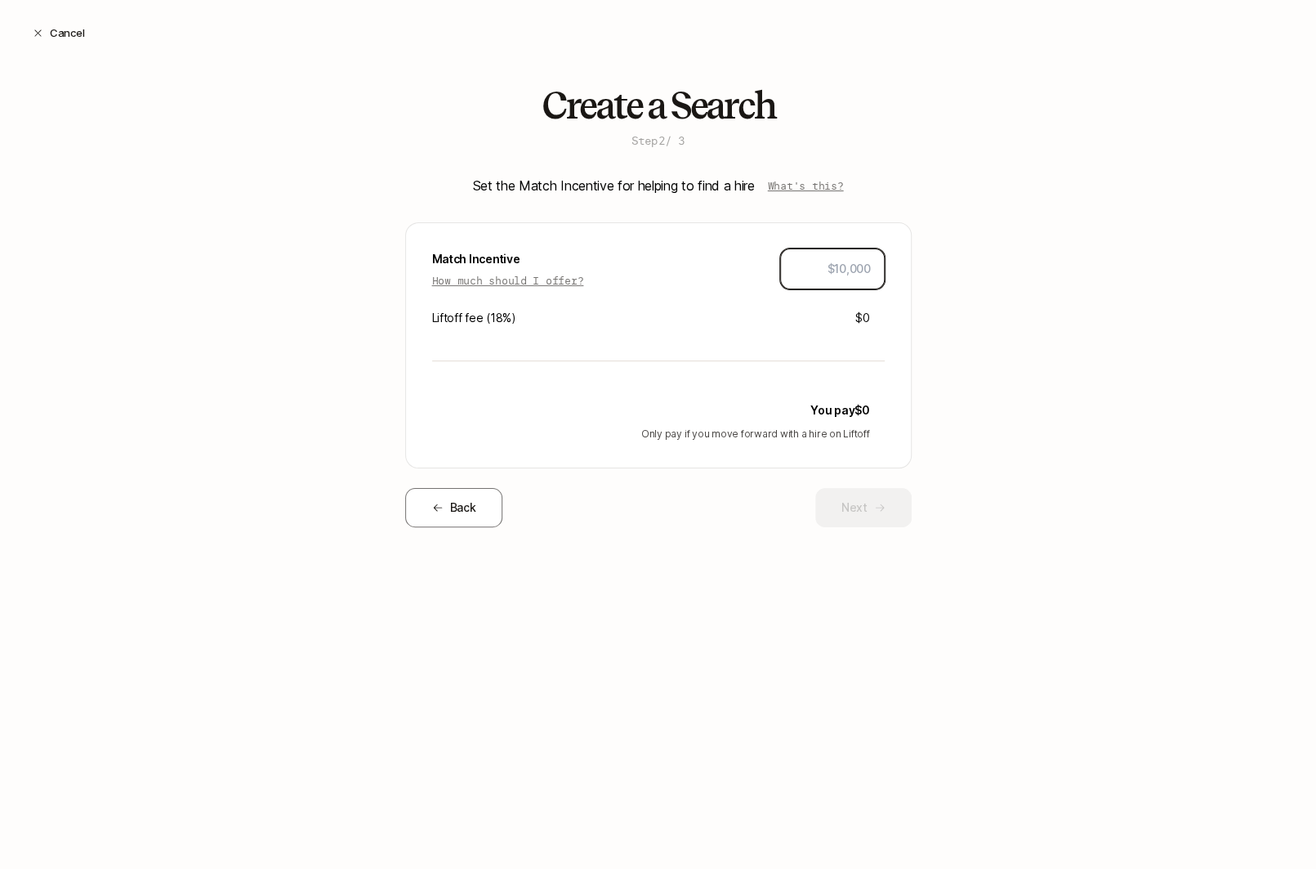
click at [825, 272] on input "text" at bounding box center [832, 269] width 77 height 20
type input "$20,000"
click at [958, 349] on div "Create a Search Step 2 / 3 Set the Match Incentive for helping to find a hire W…" at bounding box center [658, 332] width 1316 height 494
drag, startPoint x: 805, startPoint y: 319, endPoint x: 871, endPoint y: 319, distance: 66.2
click at [871, 319] on div "Liftoff fee ( 18 %) $3,600" at bounding box center [658, 318] width 453 height 20
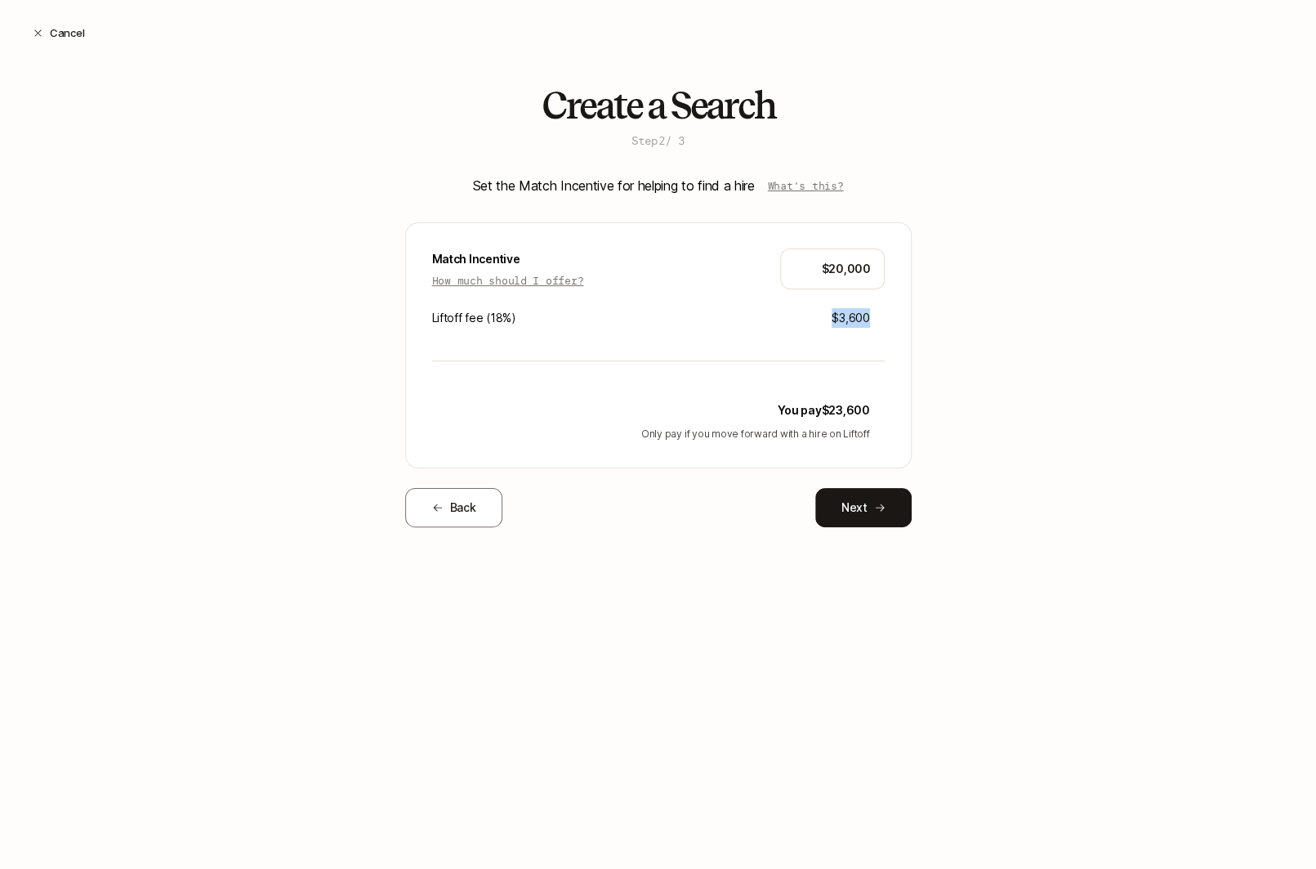
click at [869, 329] on div "Match Incentive How much should I offer? $20,000 Liftoff fee ( 18 %) $3,600 You…" at bounding box center [658, 345] width 507 height 246
click at [841, 505] on button "Next" at bounding box center [863, 507] width 96 height 39
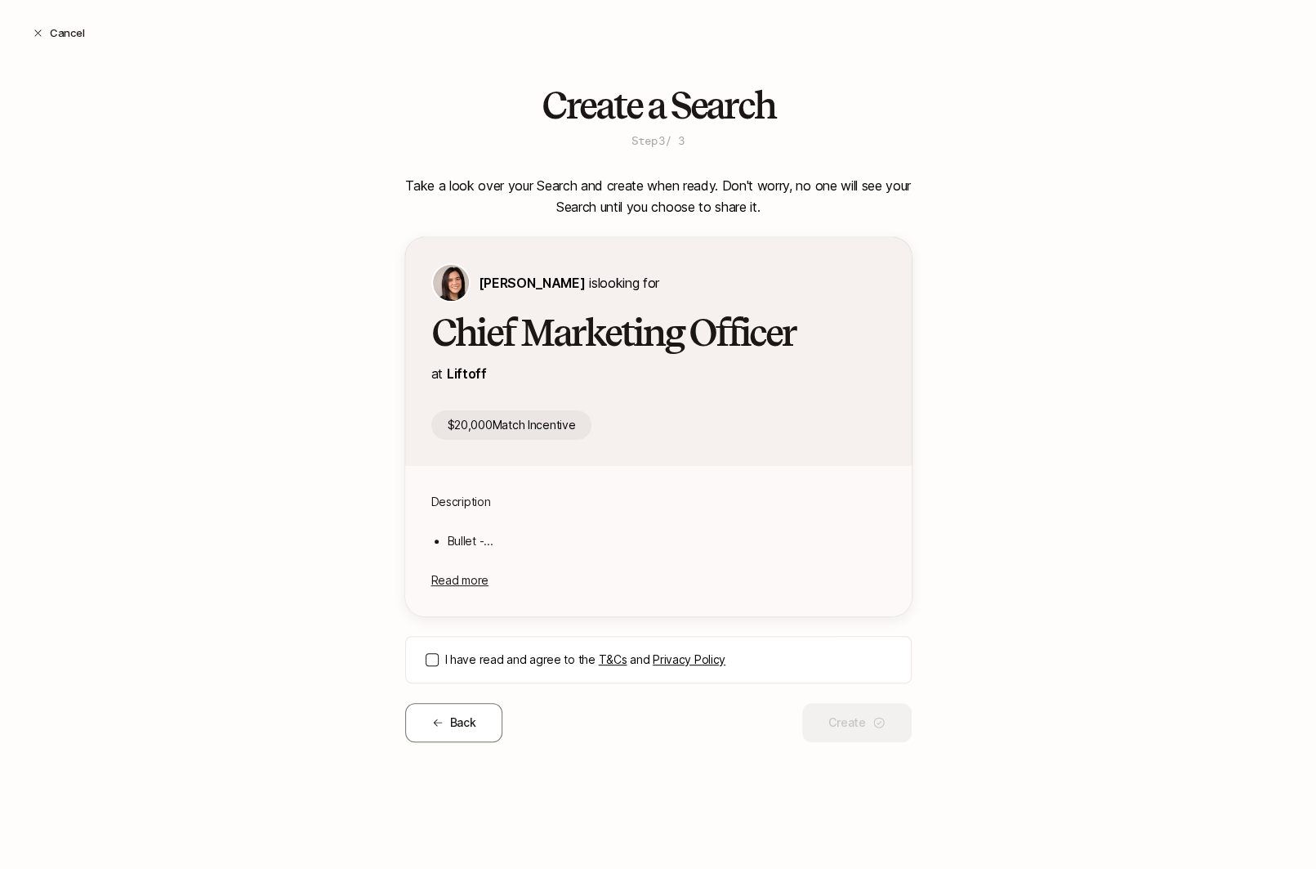
click at [429, 668] on div "I have read and agree to the T&Cs and Privacy Policy" at bounding box center [658, 659] width 507 height 47
click at [432, 664] on button "I have read and agree to the T&Cs and Privacy Policy" at bounding box center [432, 659] width 13 height 13
click at [869, 735] on button "Create" at bounding box center [856, 722] width 109 height 39
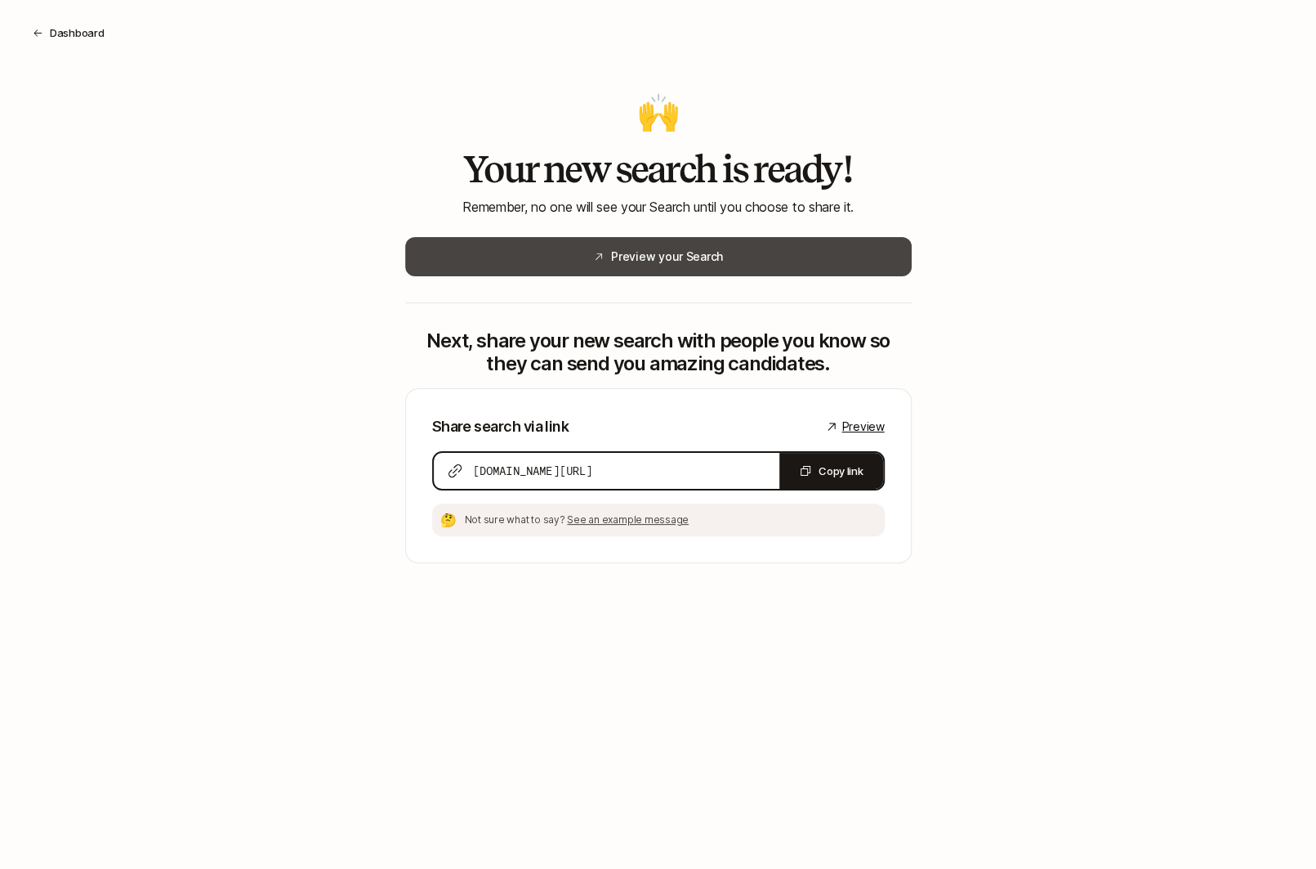
click at [830, 254] on button "Preview your Search" at bounding box center [658, 256] width 507 height 39
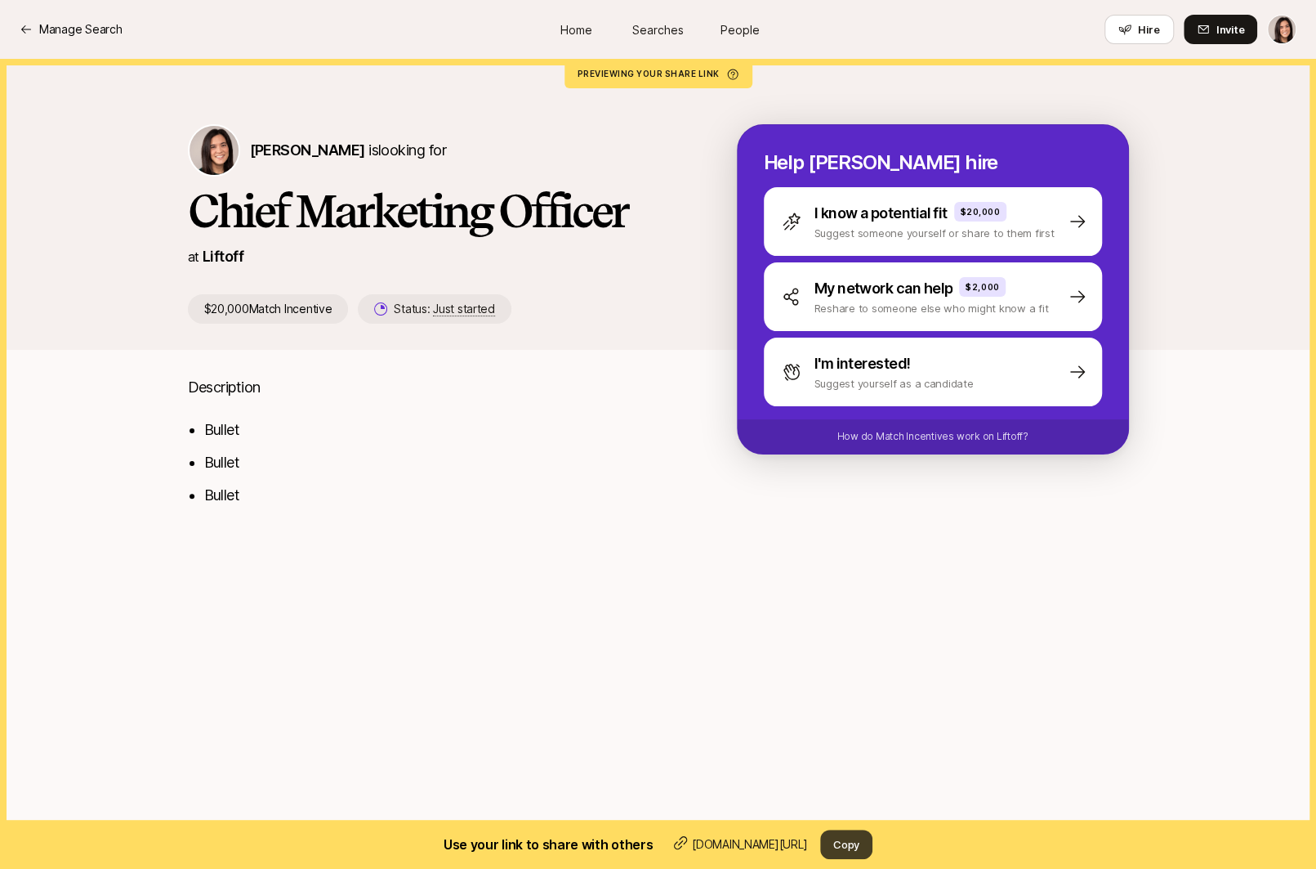
click at [848, 850] on button "Copy" at bounding box center [846, 843] width 52 height 29
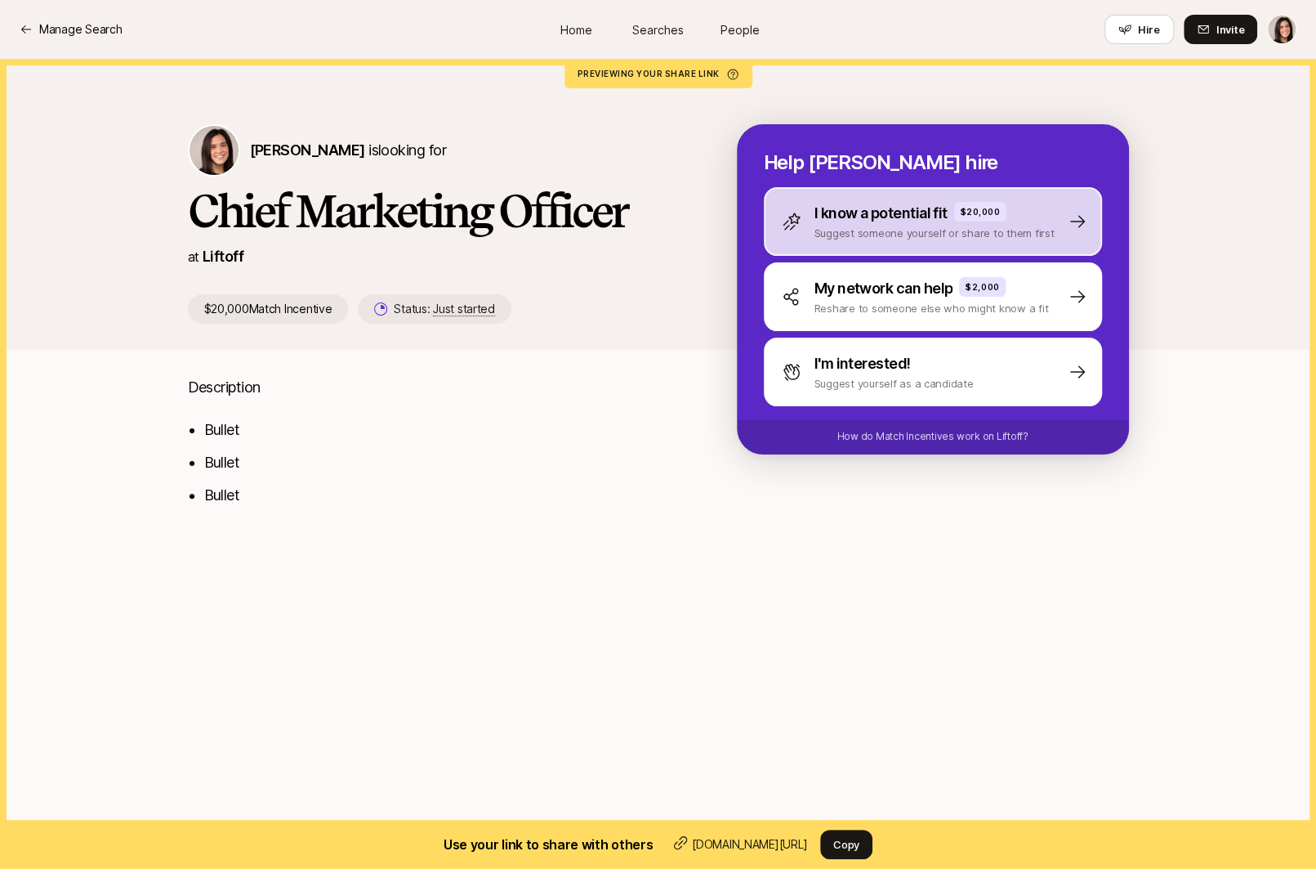
click at [831, 241] on div "I know a potential fit $20,000 Suggest someone yourself or share to them first" at bounding box center [933, 221] width 338 height 69
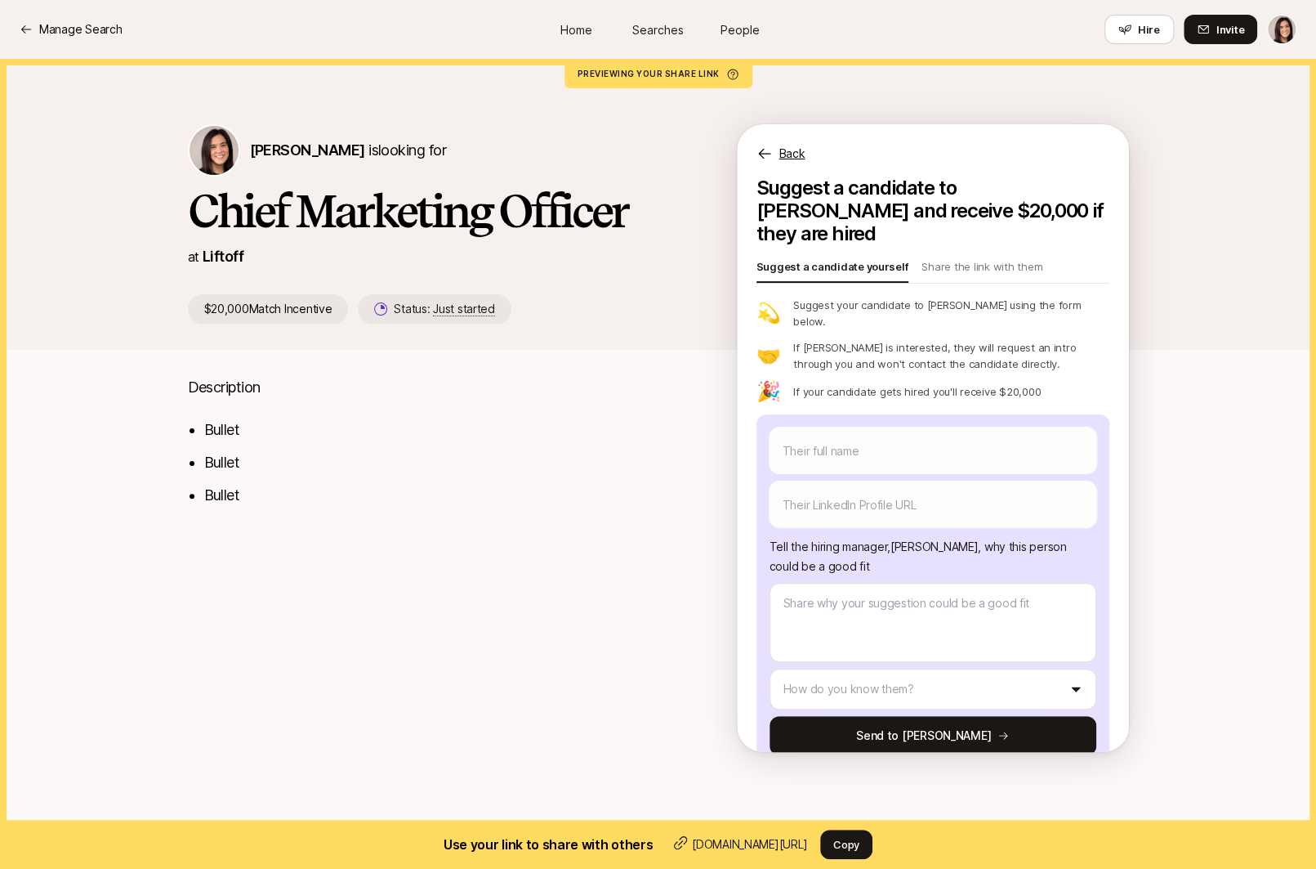
click at [800, 156] on p "Back" at bounding box center [793, 154] width 26 height 20
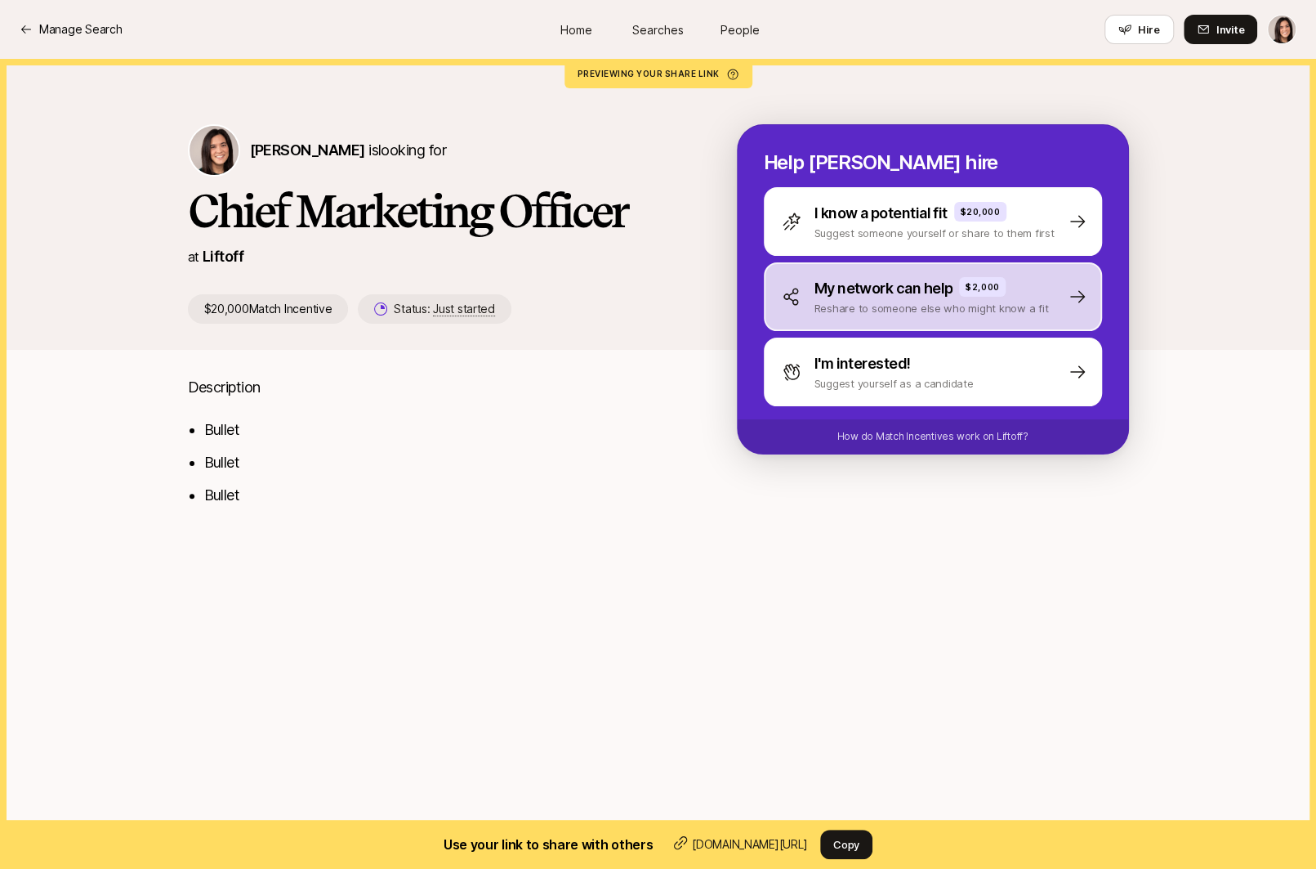
click at [833, 319] on div "My network can help $2,000 Reshare to someone else who might know a fit" at bounding box center [933, 296] width 338 height 69
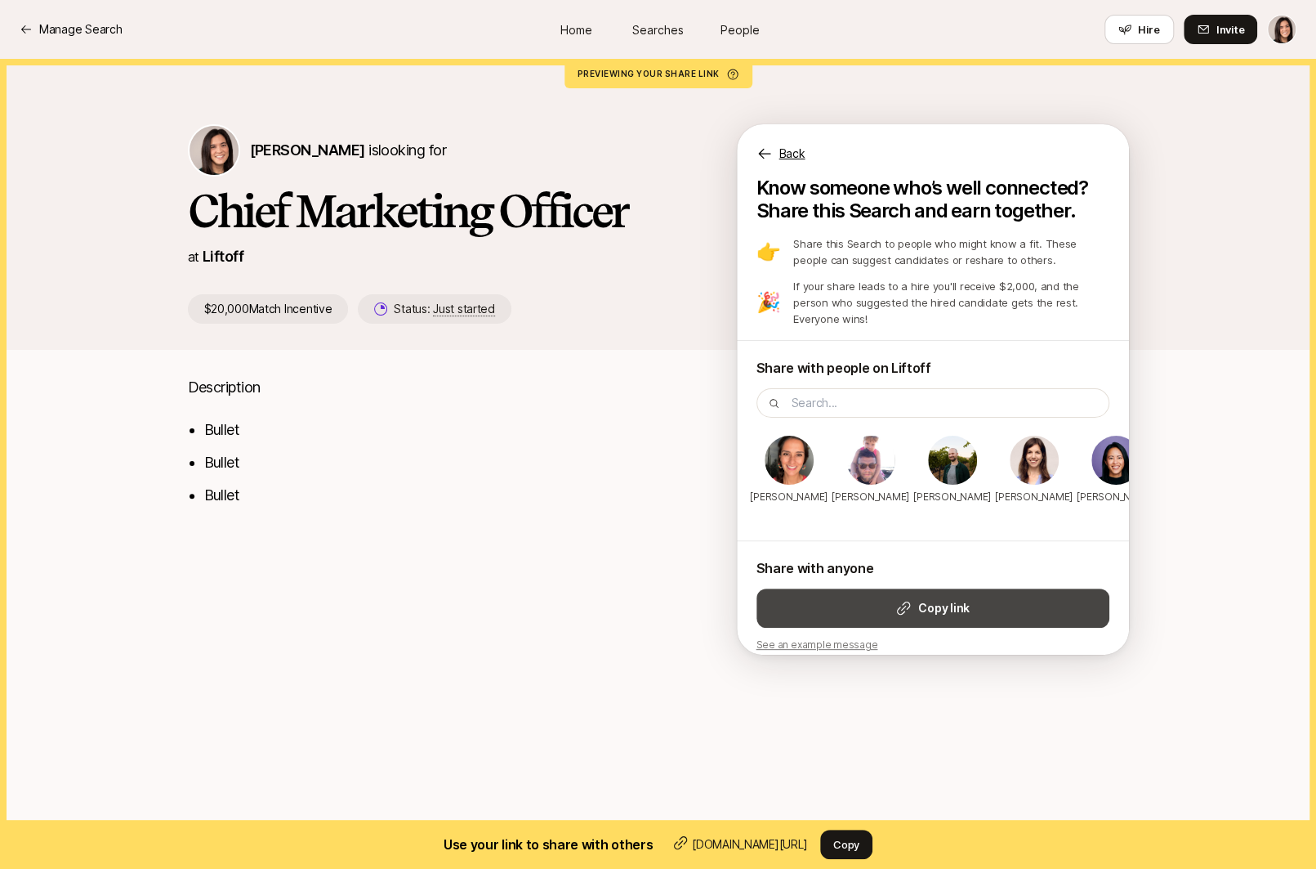
click at [890, 603] on button "Copy link" at bounding box center [933, 607] width 353 height 39
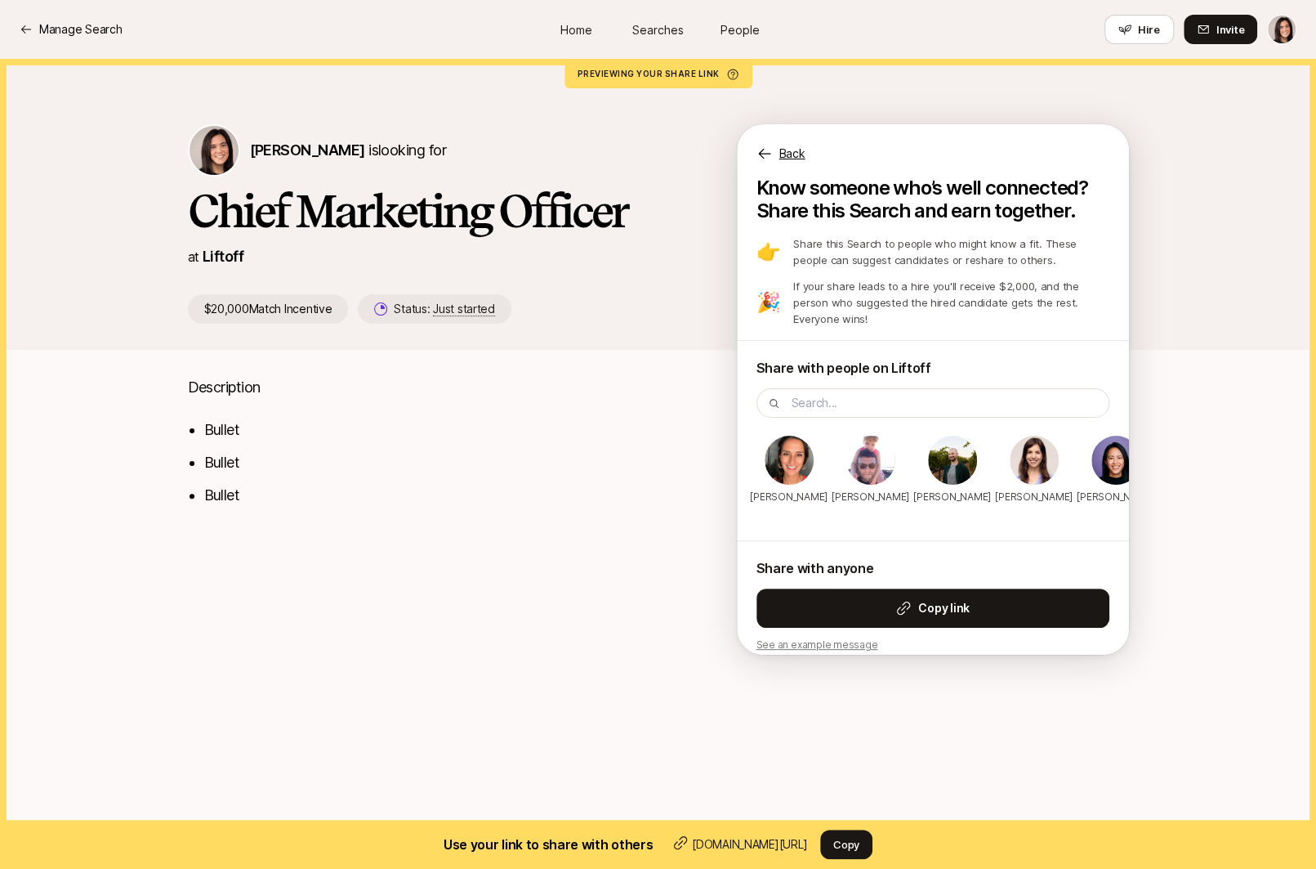
click at [788, 154] on p "Back" at bounding box center [793, 154] width 26 height 20
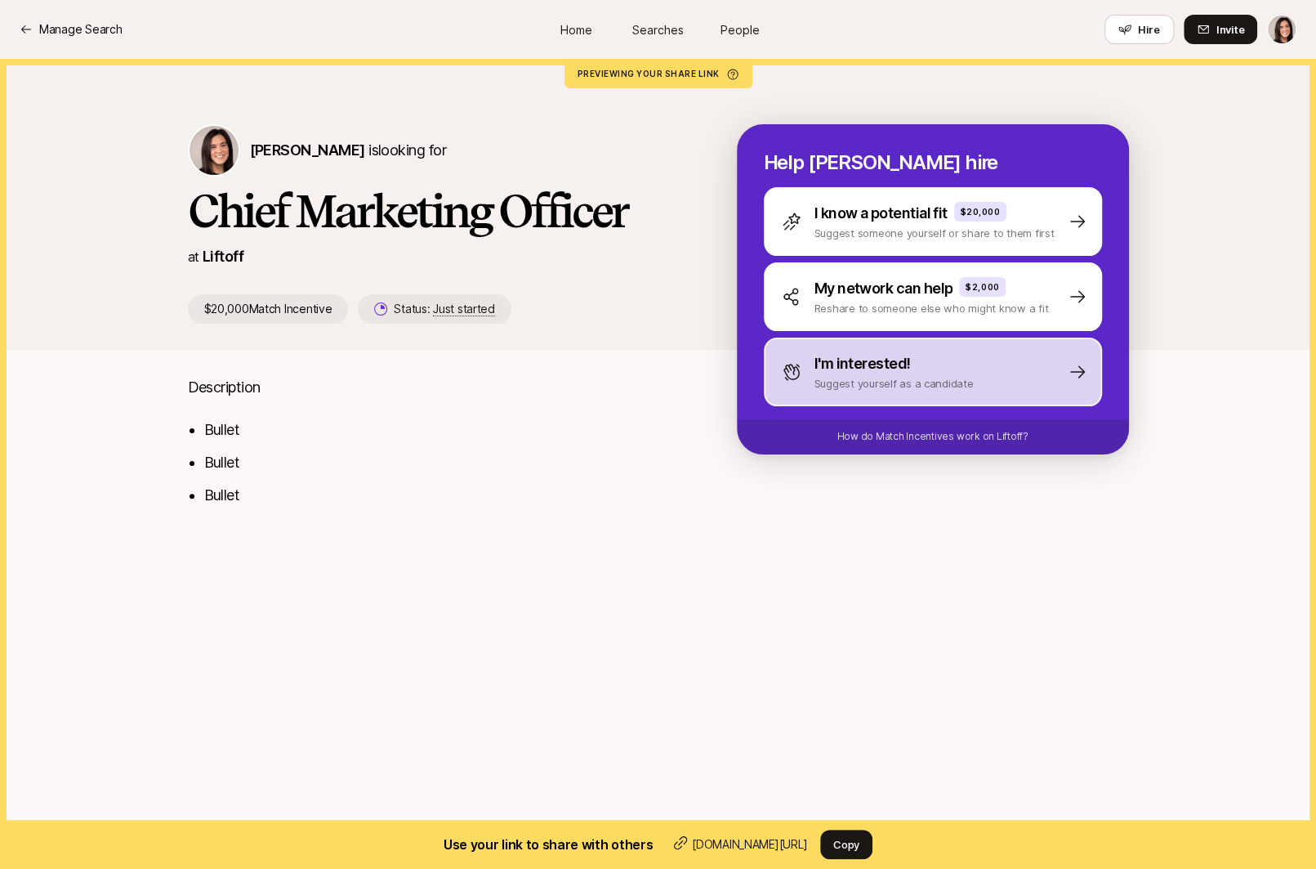
click at [800, 399] on div "I'm interested! Suggest yourself as a candidate" at bounding box center [933, 371] width 338 height 69
type textarea "x"
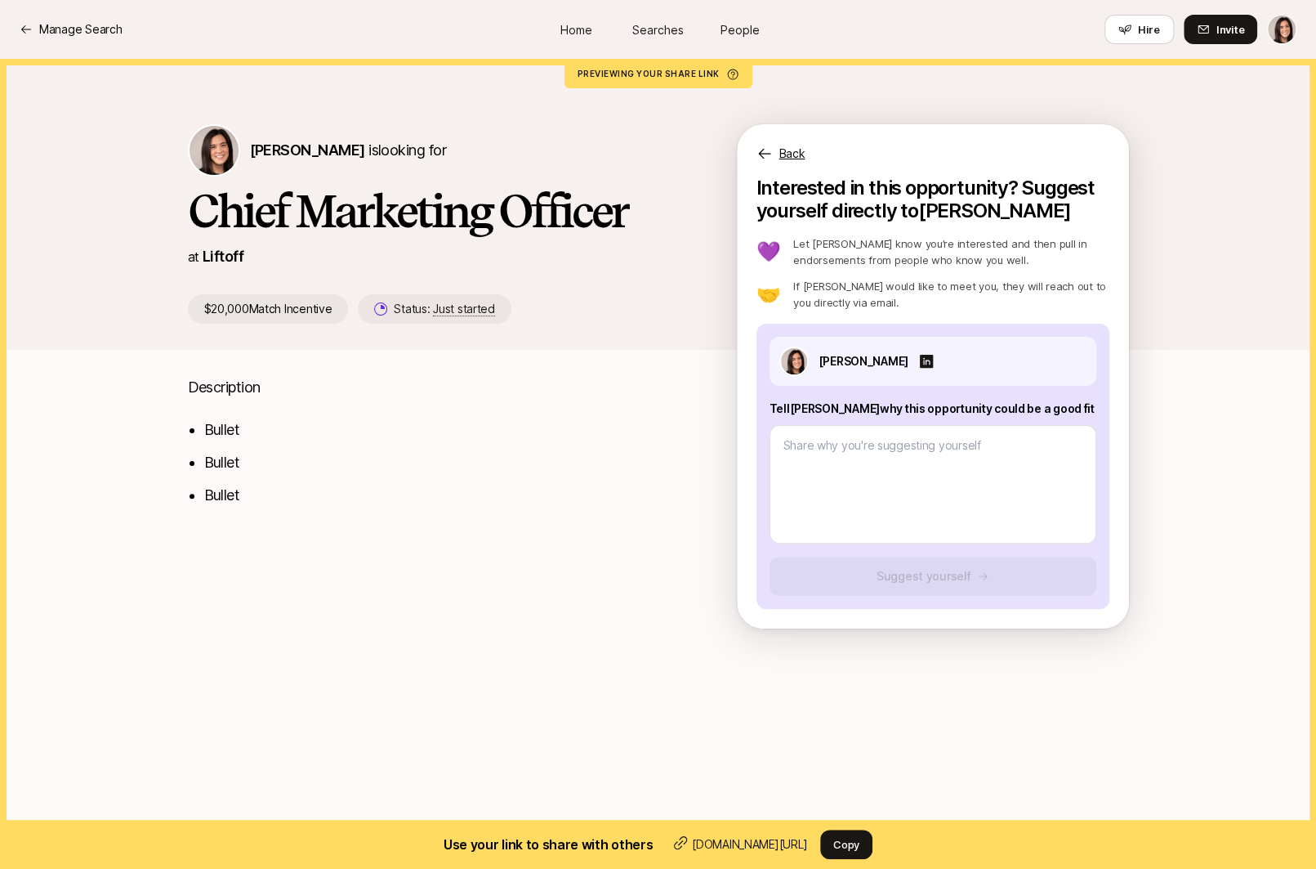
click at [803, 159] on p "Back" at bounding box center [793, 154] width 26 height 20
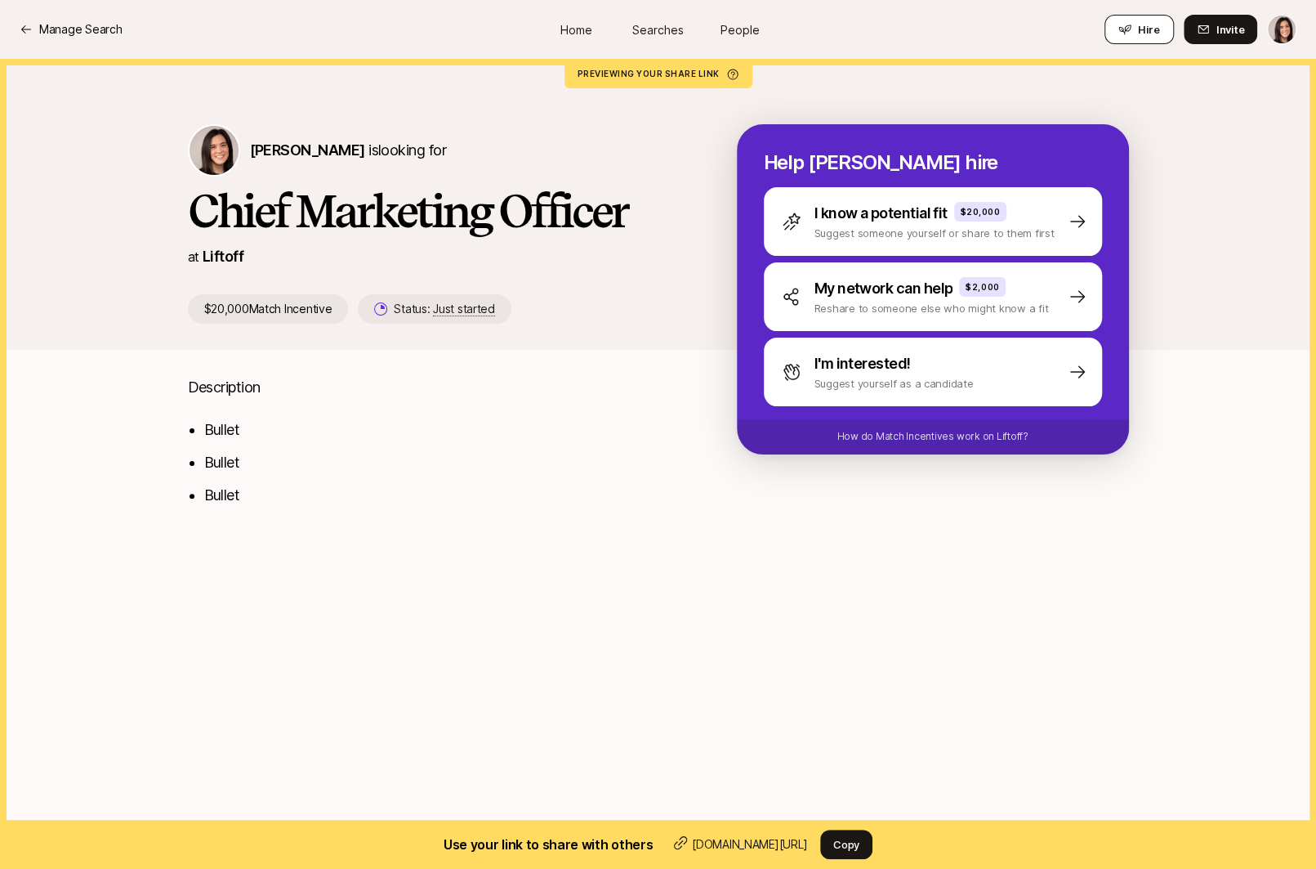
click at [1162, 27] on button "Hire" at bounding box center [1139, 29] width 69 height 29
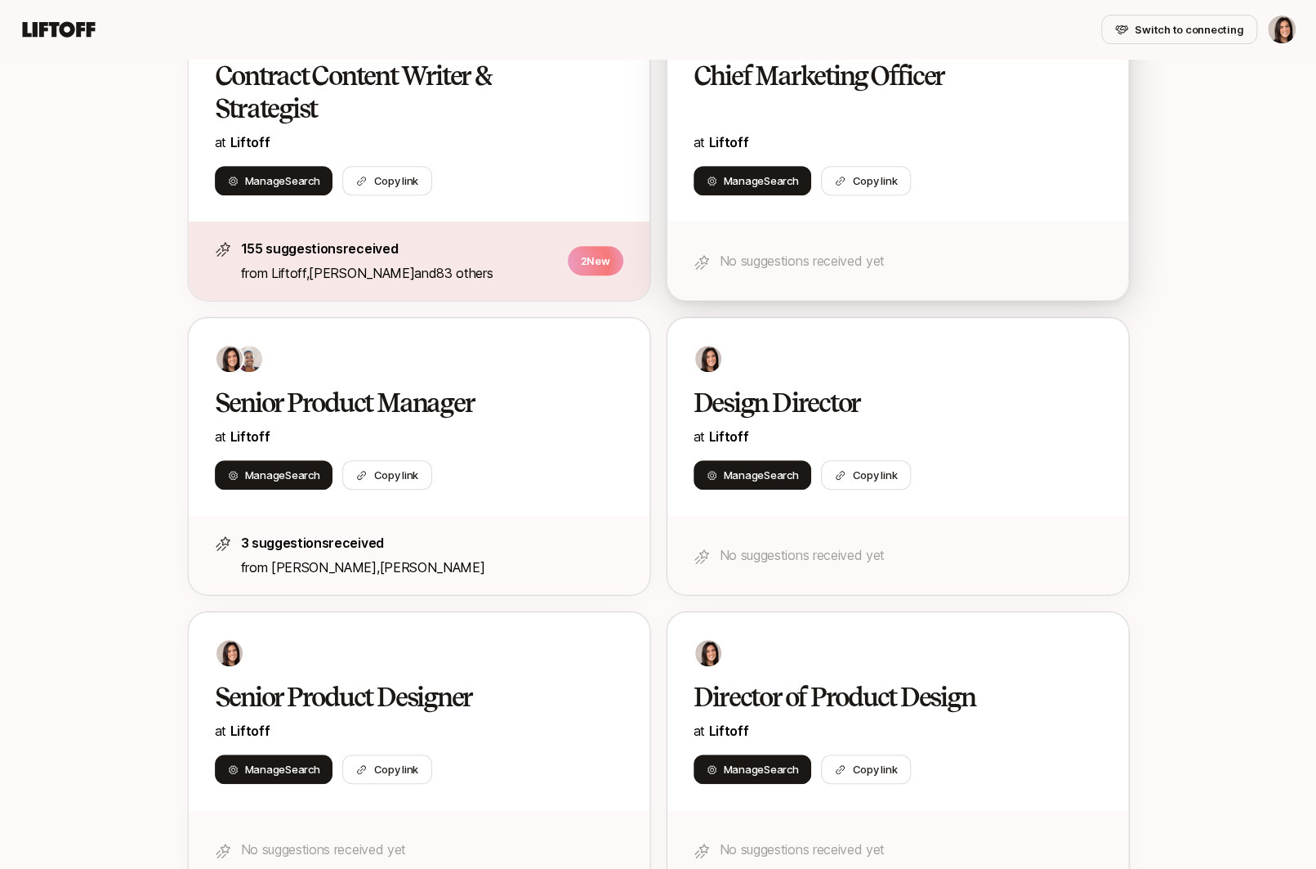
scroll to position [430, 0]
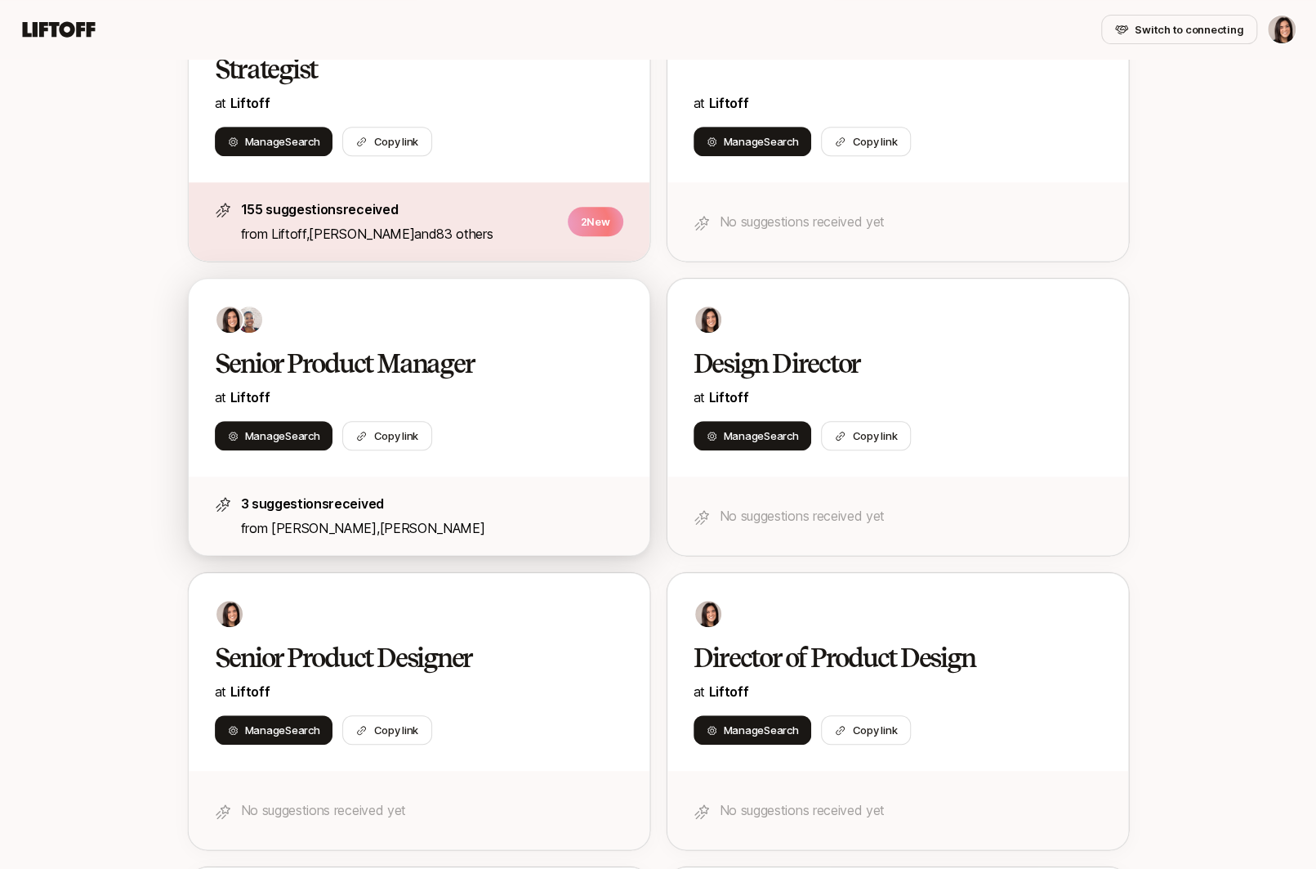
click at [577, 462] on div "Senior Product Manager at Liftoff Manage Search Copy link" at bounding box center [419, 378] width 461 height 198
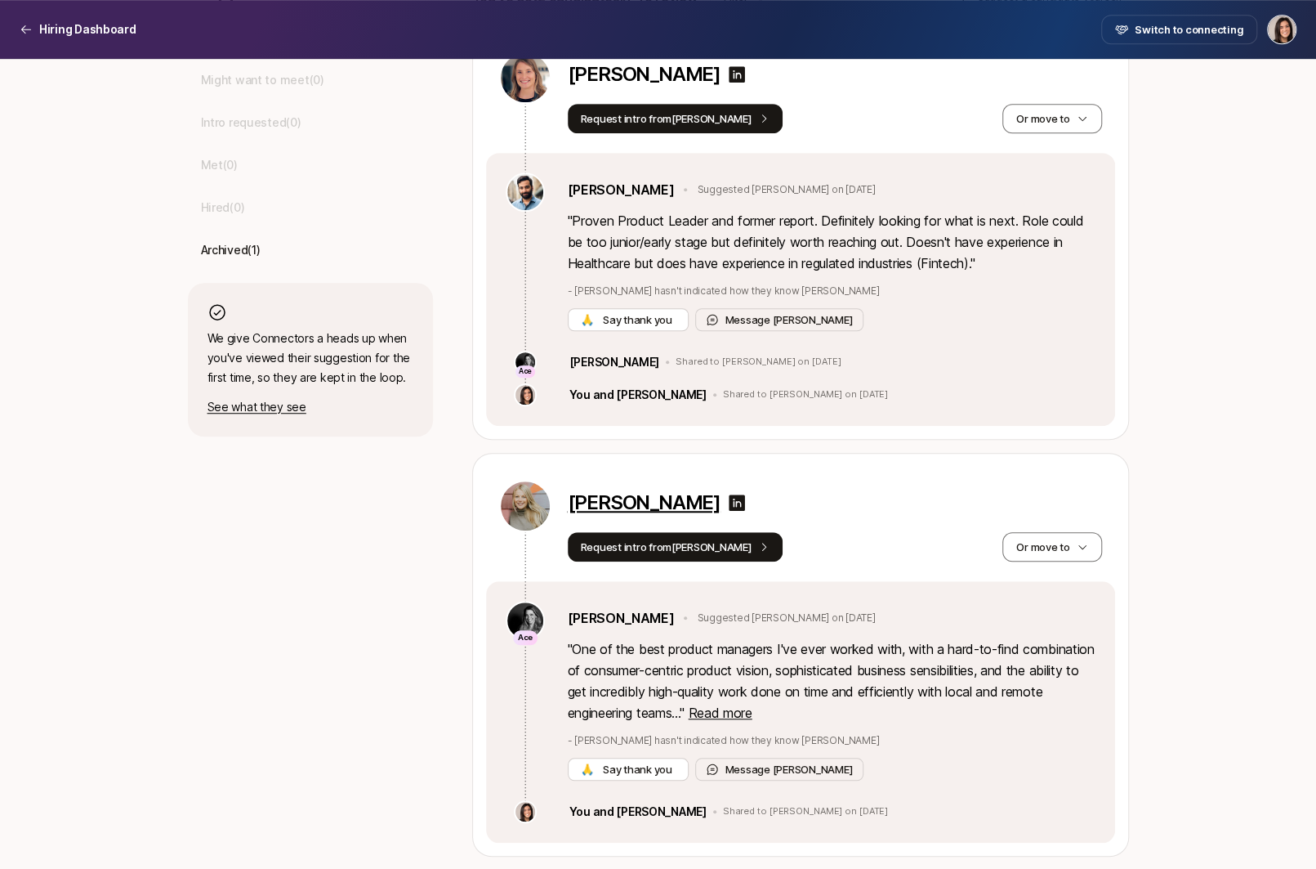
scroll to position [549, 0]
click at [774, 723] on div "" One of the best product managers I've ever worked with, with a hard-to-find c…" at bounding box center [832, 710] width 528 height 142
click at [752, 719] on span "Read more" at bounding box center [720, 713] width 64 height 16
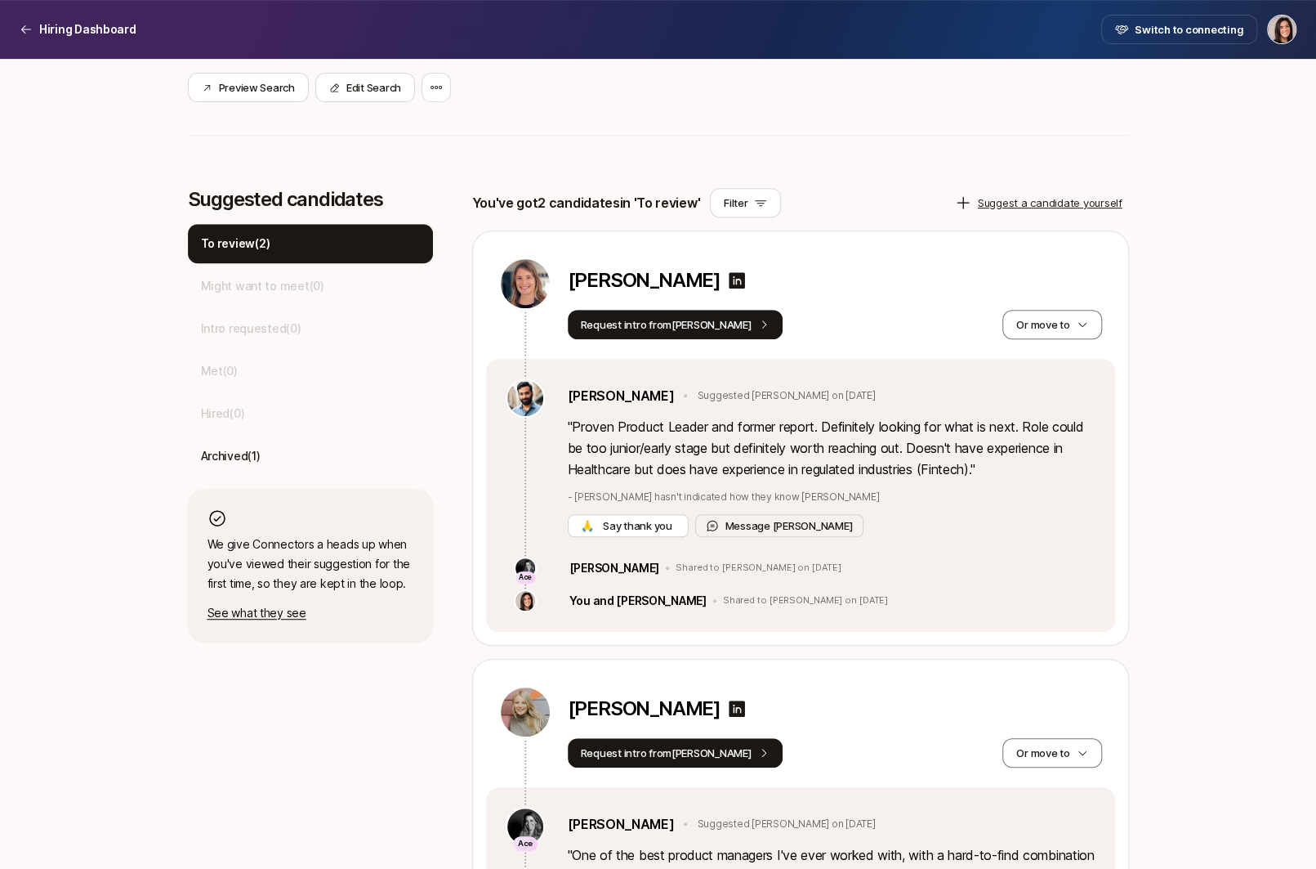
scroll to position [341, 0]
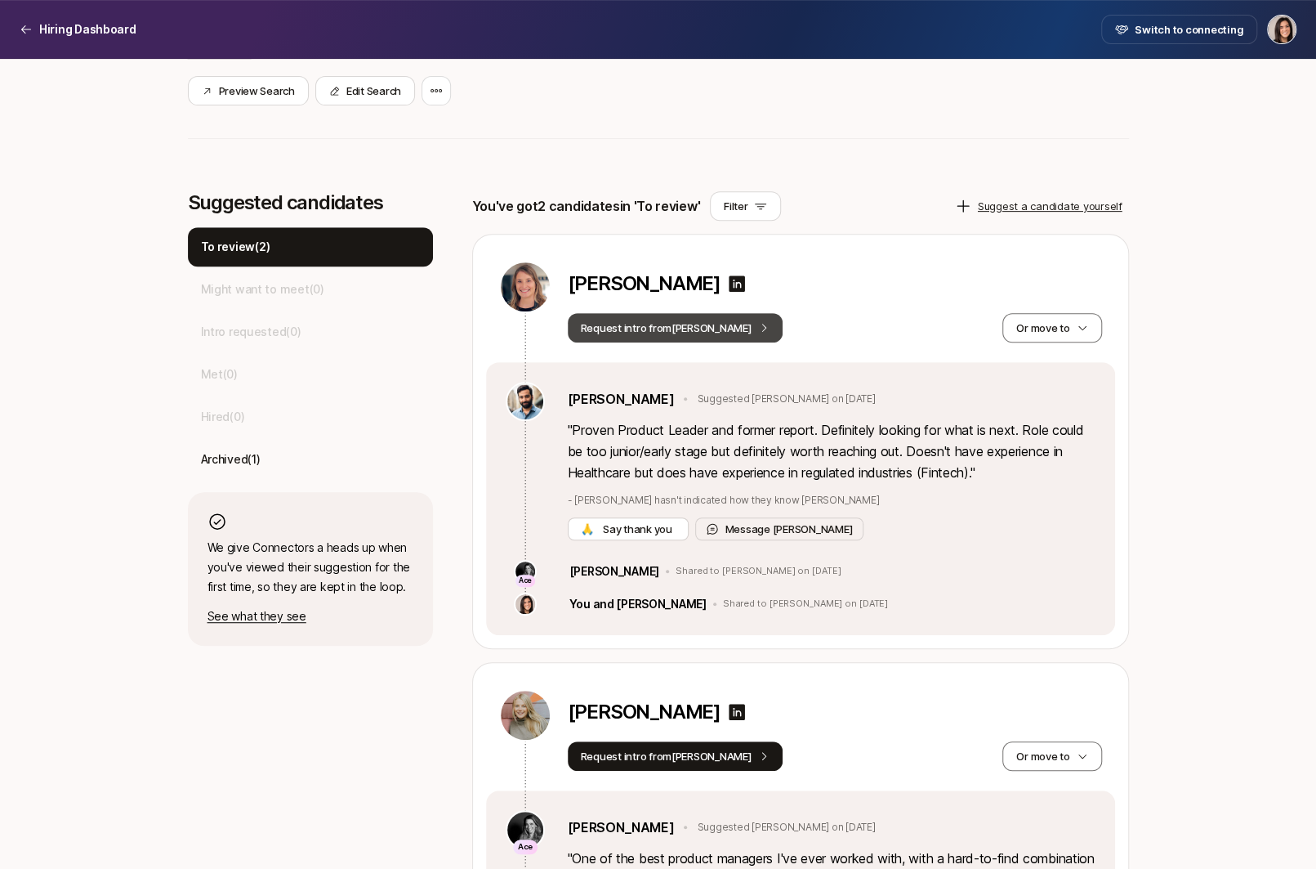
click at [713, 334] on button "Request intro from Frank" at bounding box center [676, 327] width 216 height 29
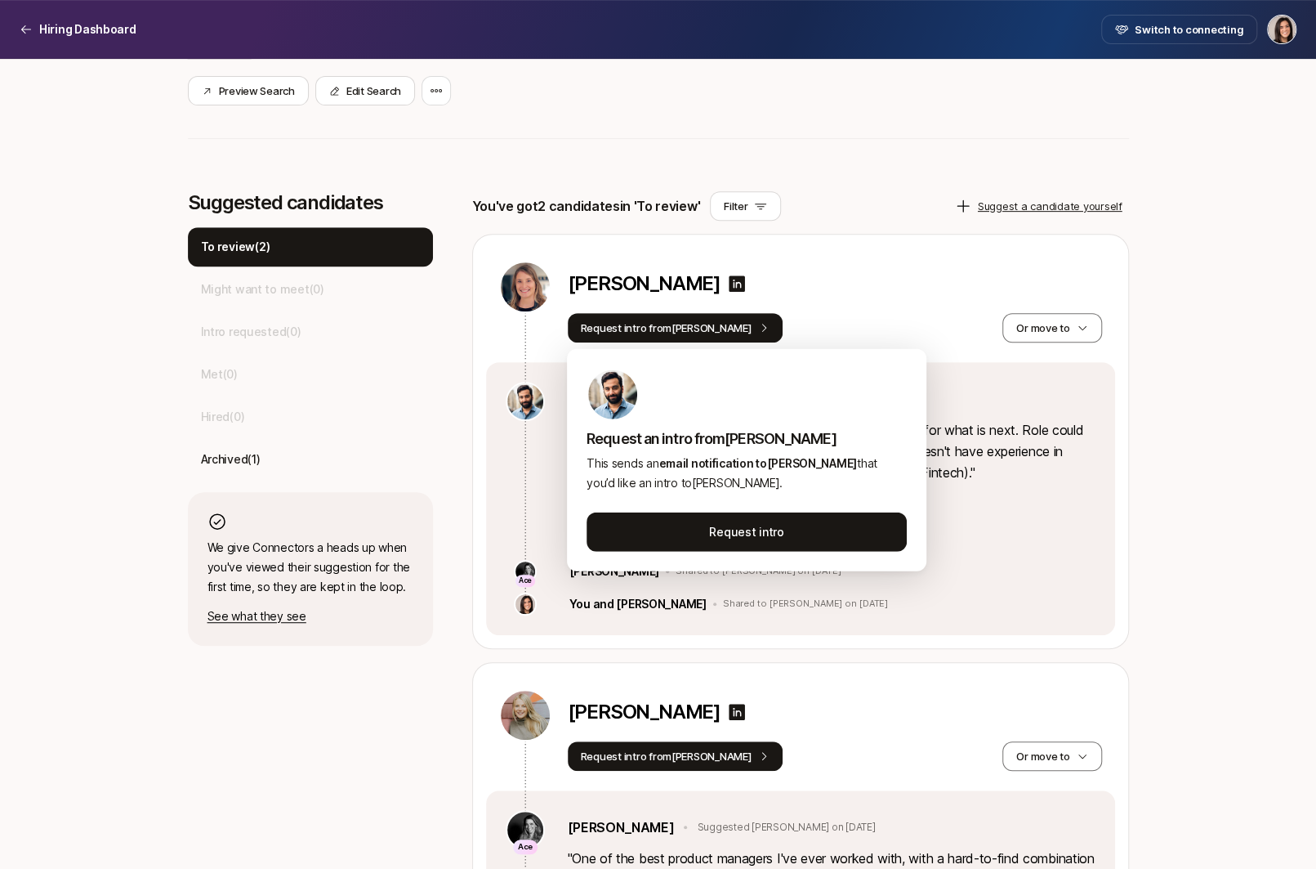
click at [914, 243] on div "Megan Hughes Request intro from Frank Or move to" at bounding box center [800, 298] width 629 height 127
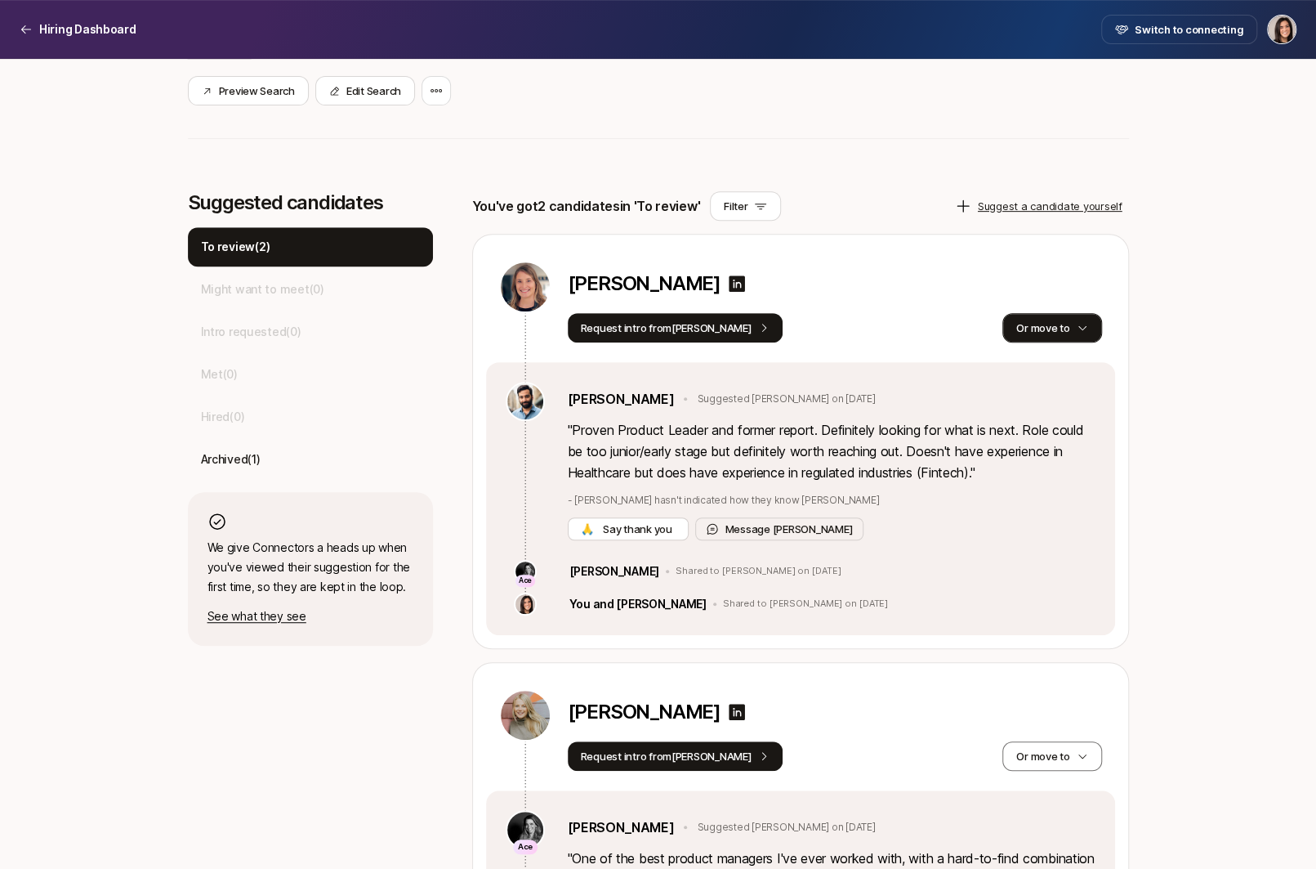
click at [1045, 326] on button "Or move to" at bounding box center [1052, 327] width 99 height 29
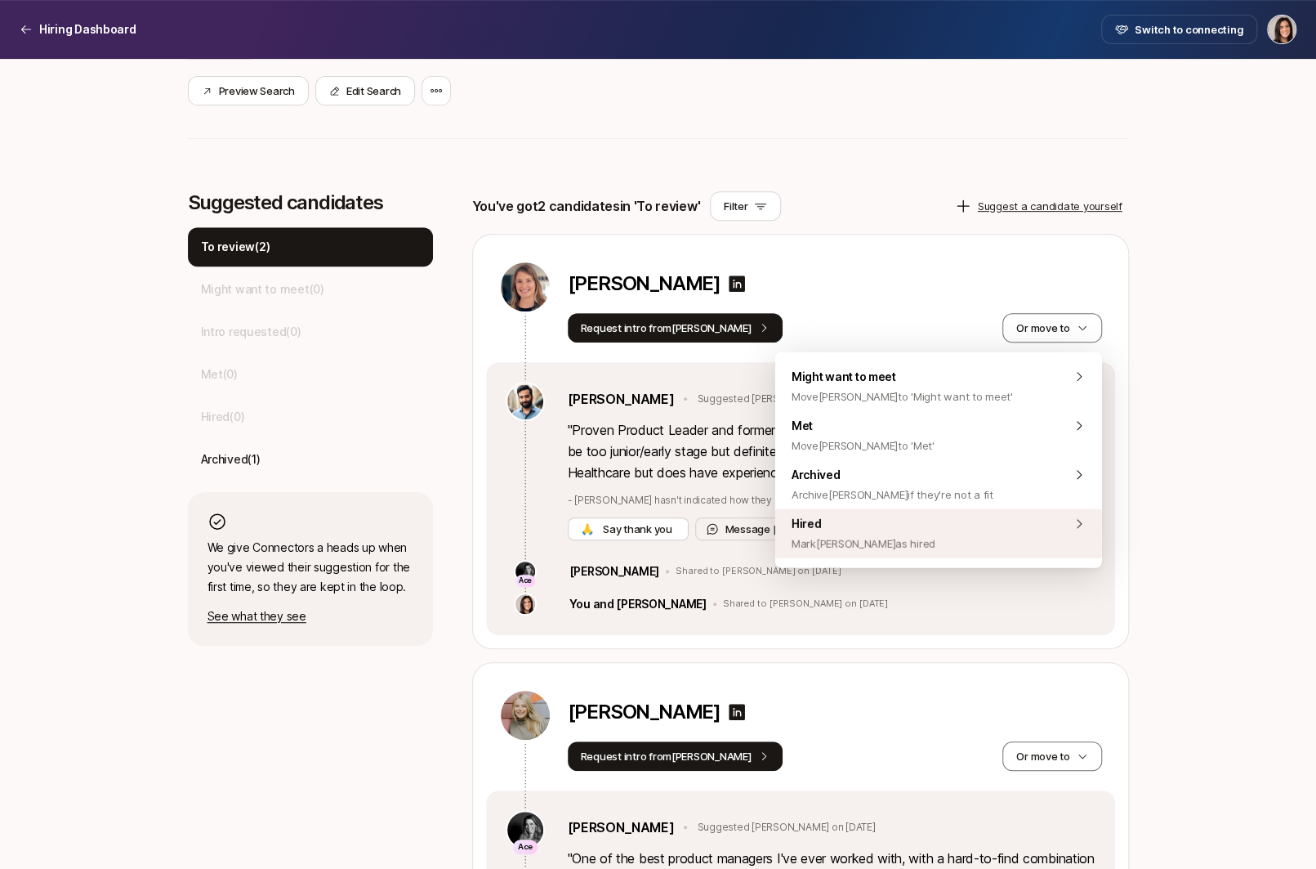
click at [960, 544] on div "Hired Mark Megan as hired" at bounding box center [938, 533] width 327 height 49
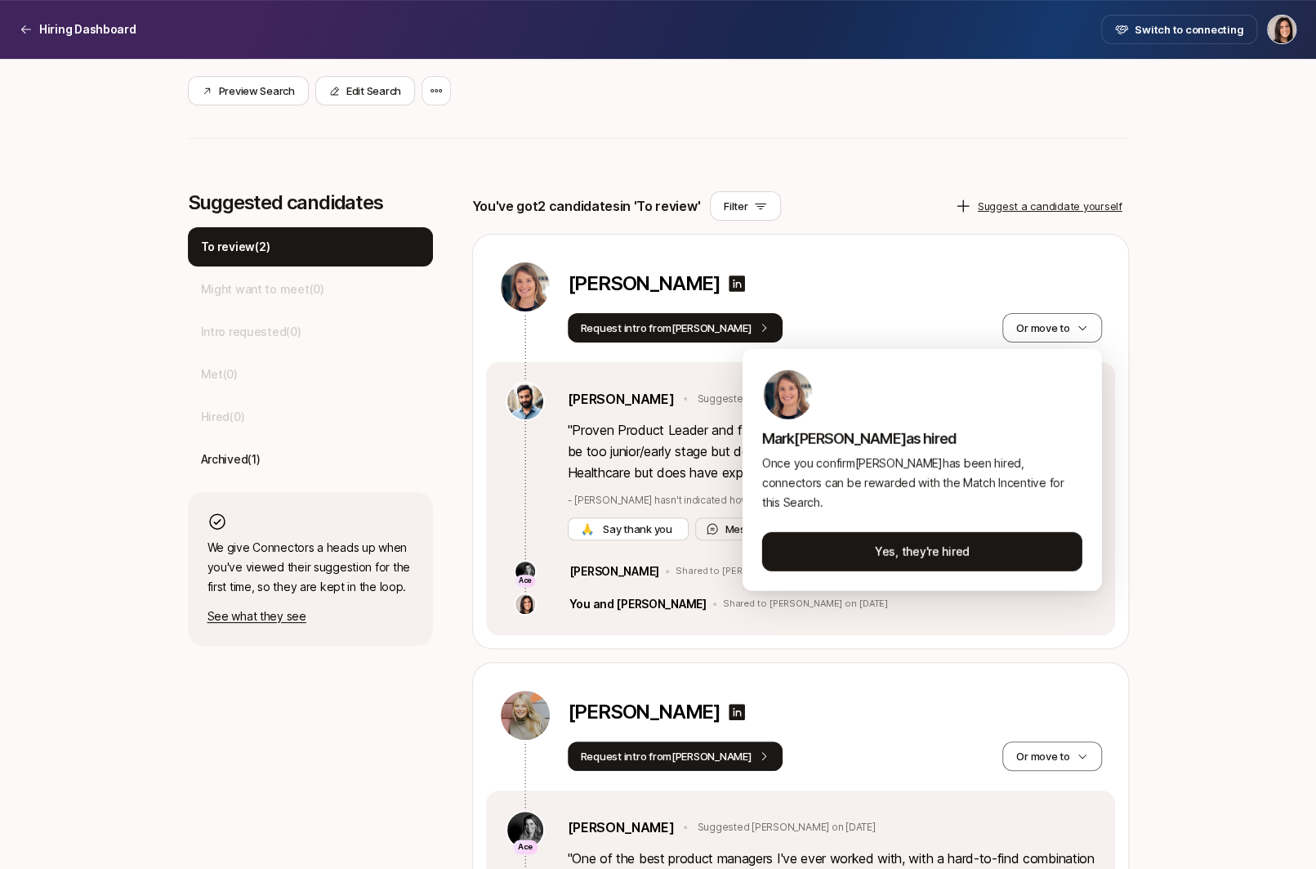
click at [1137, 528] on html "Hiring Dashboard Hiring Dashboard Switch to connecting Senior Product Manager a…" at bounding box center [658, 93] width 1316 height 869
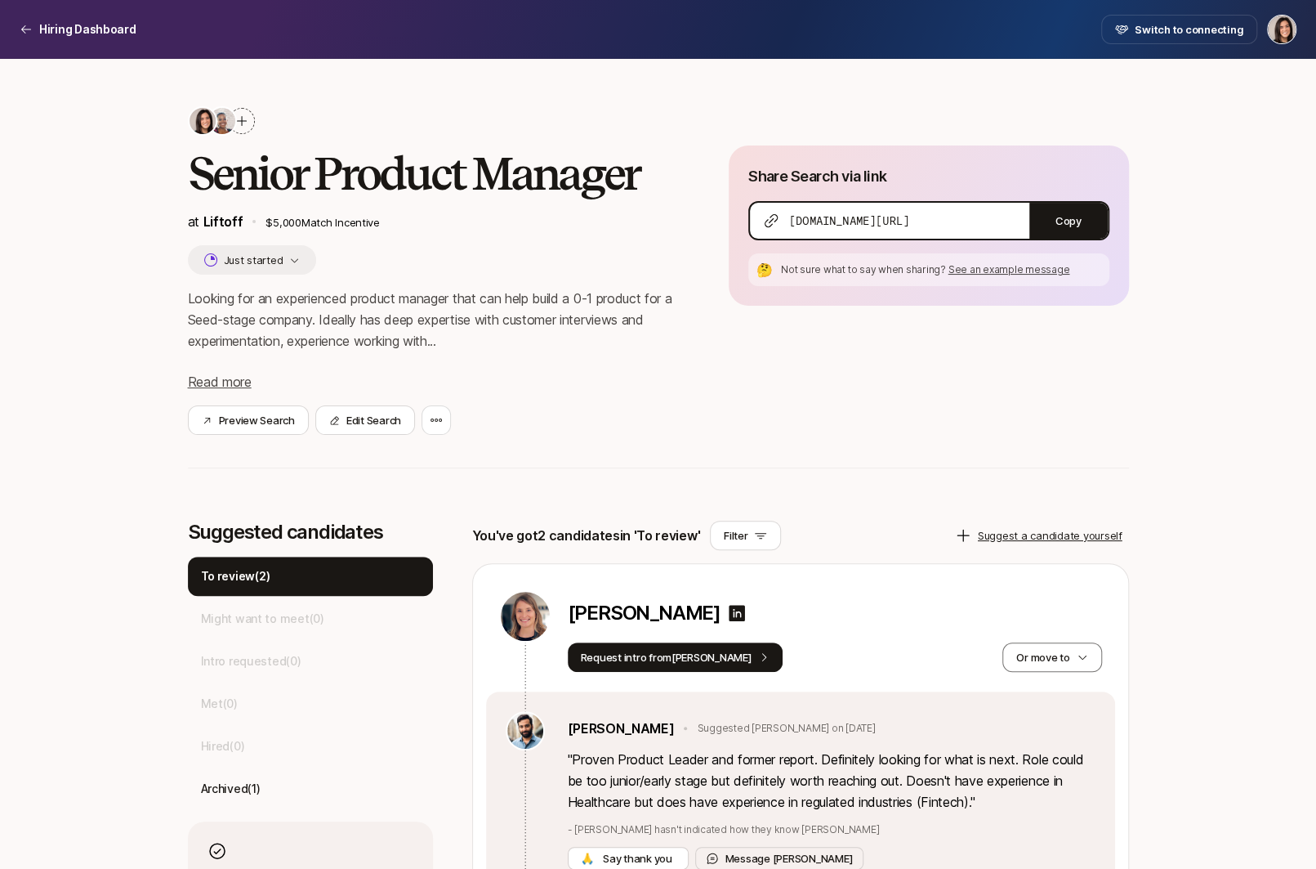
scroll to position [0, 0]
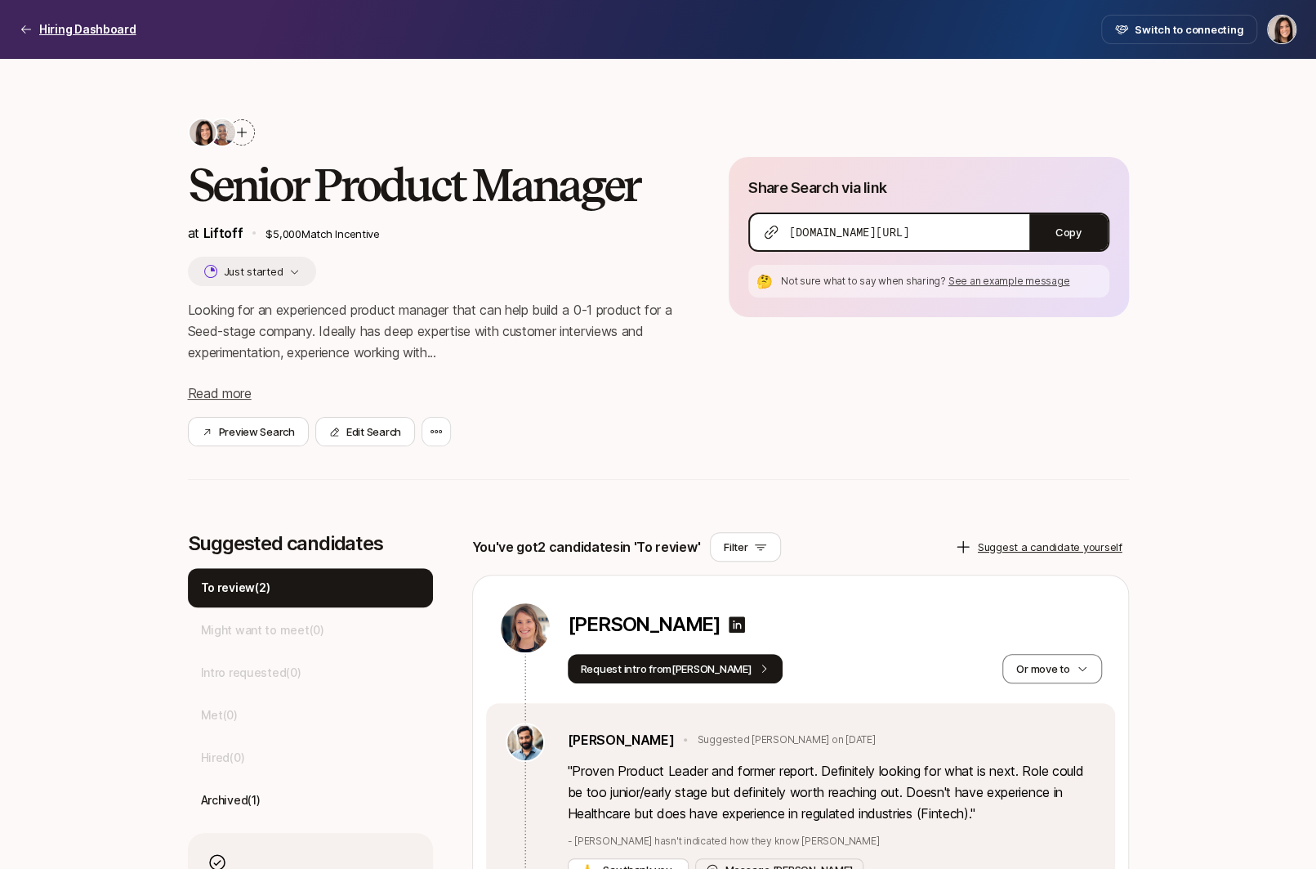
click at [78, 26] on p "Hiring Dashboard" at bounding box center [87, 30] width 97 height 20
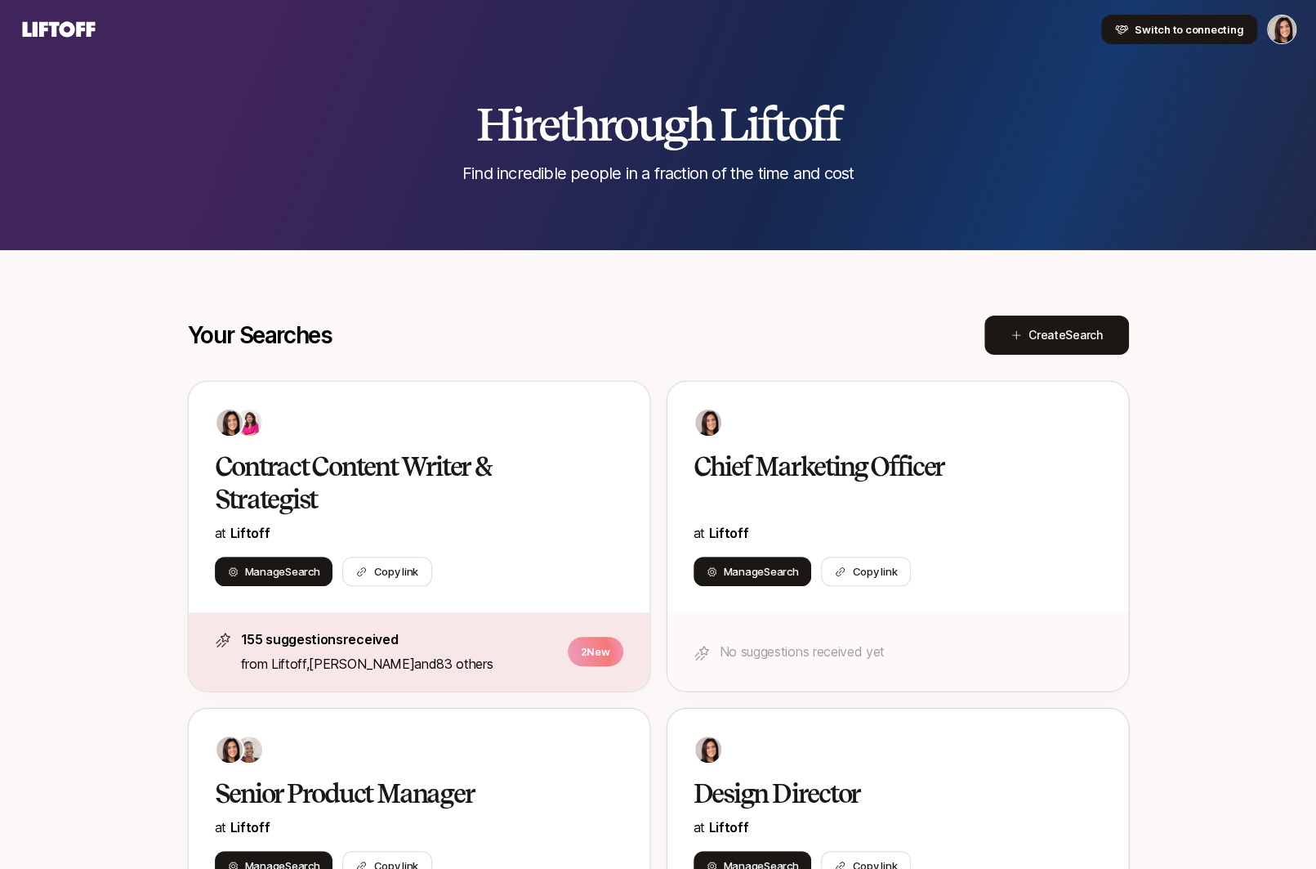
click at [1213, 29] on span "Switch to connecting" at bounding box center [1189, 29] width 109 height 16
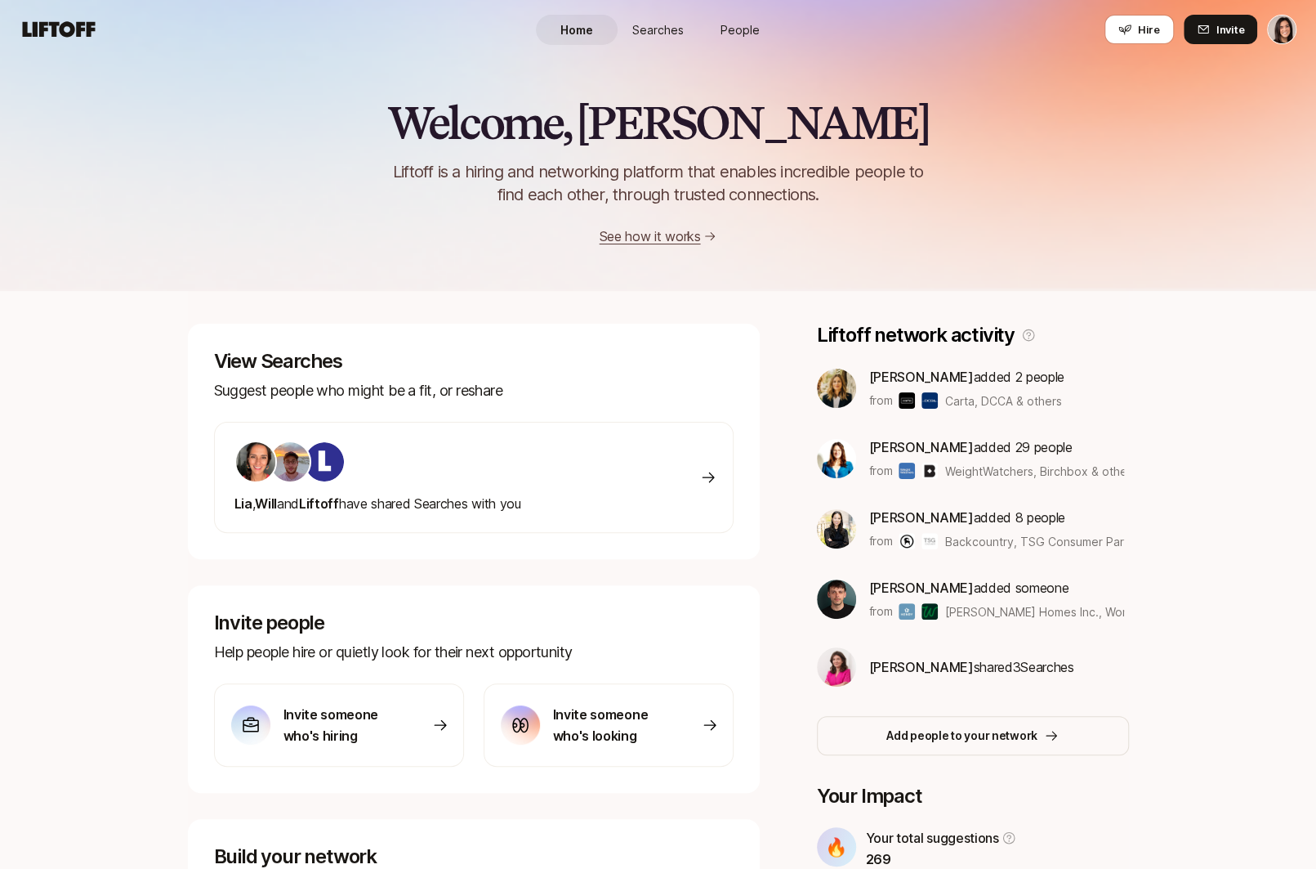
click at [668, 41] on link "Searches" at bounding box center [659, 30] width 82 height 30
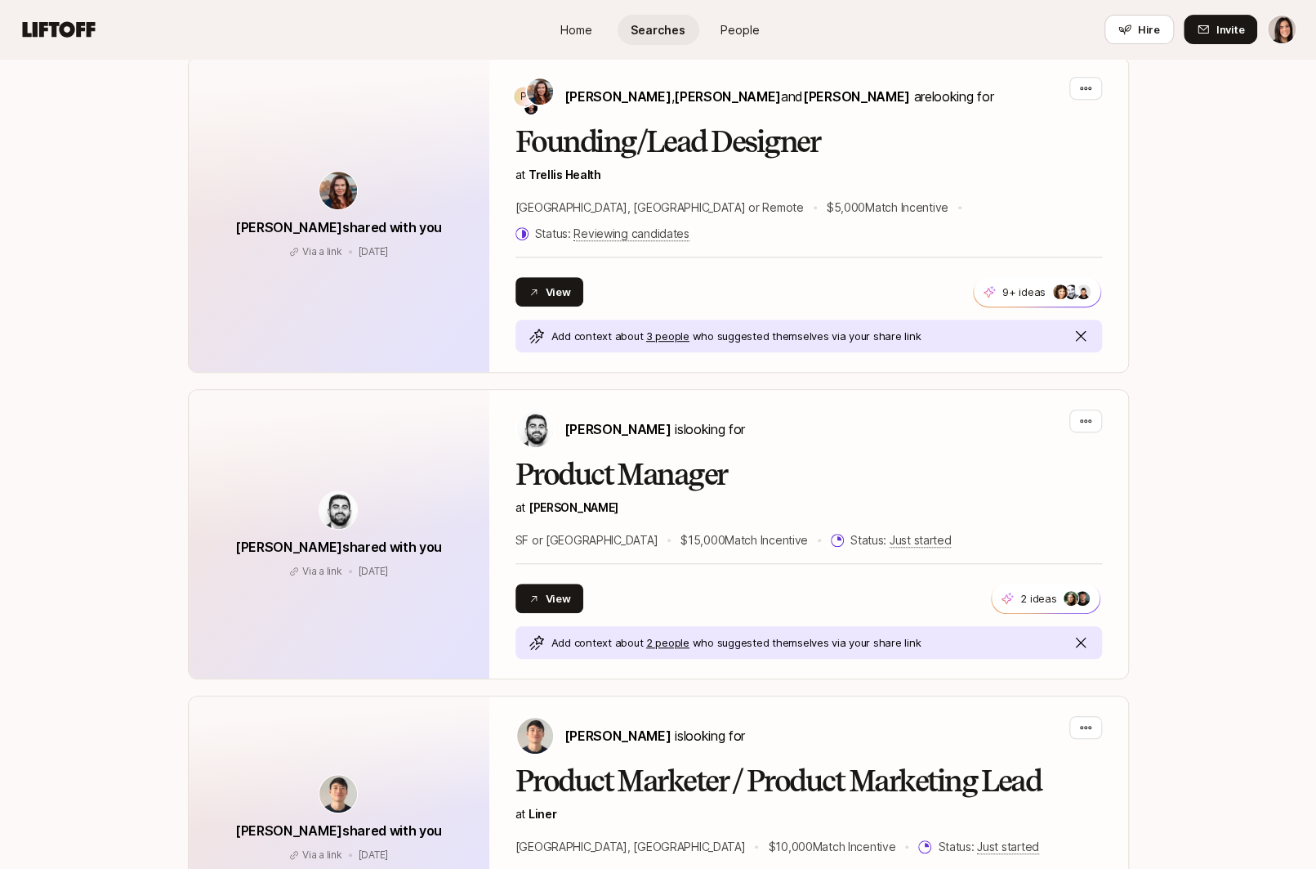
scroll to position [418, 0]
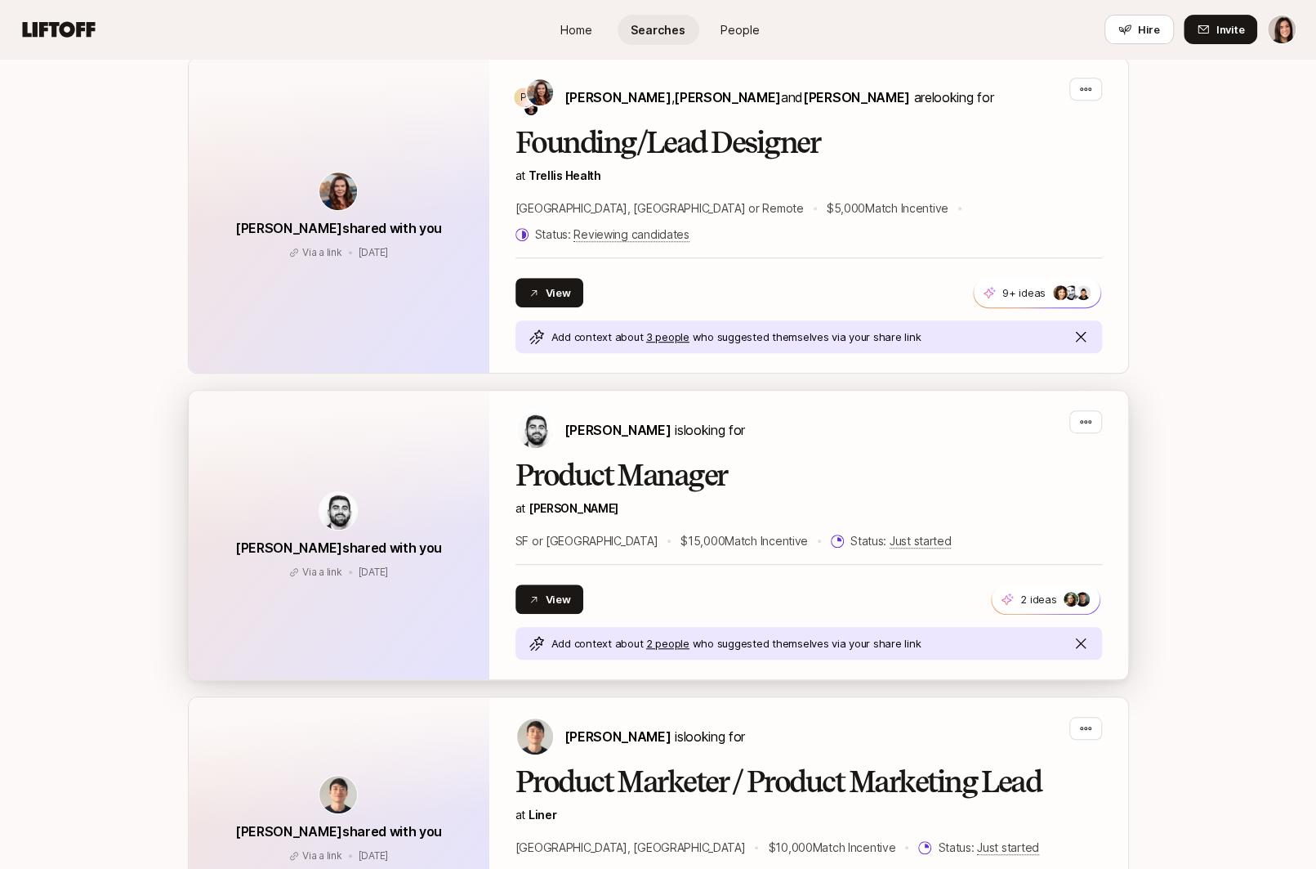
click at [722, 459] on h2 "Product Manager" at bounding box center [809, 475] width 587 height 33
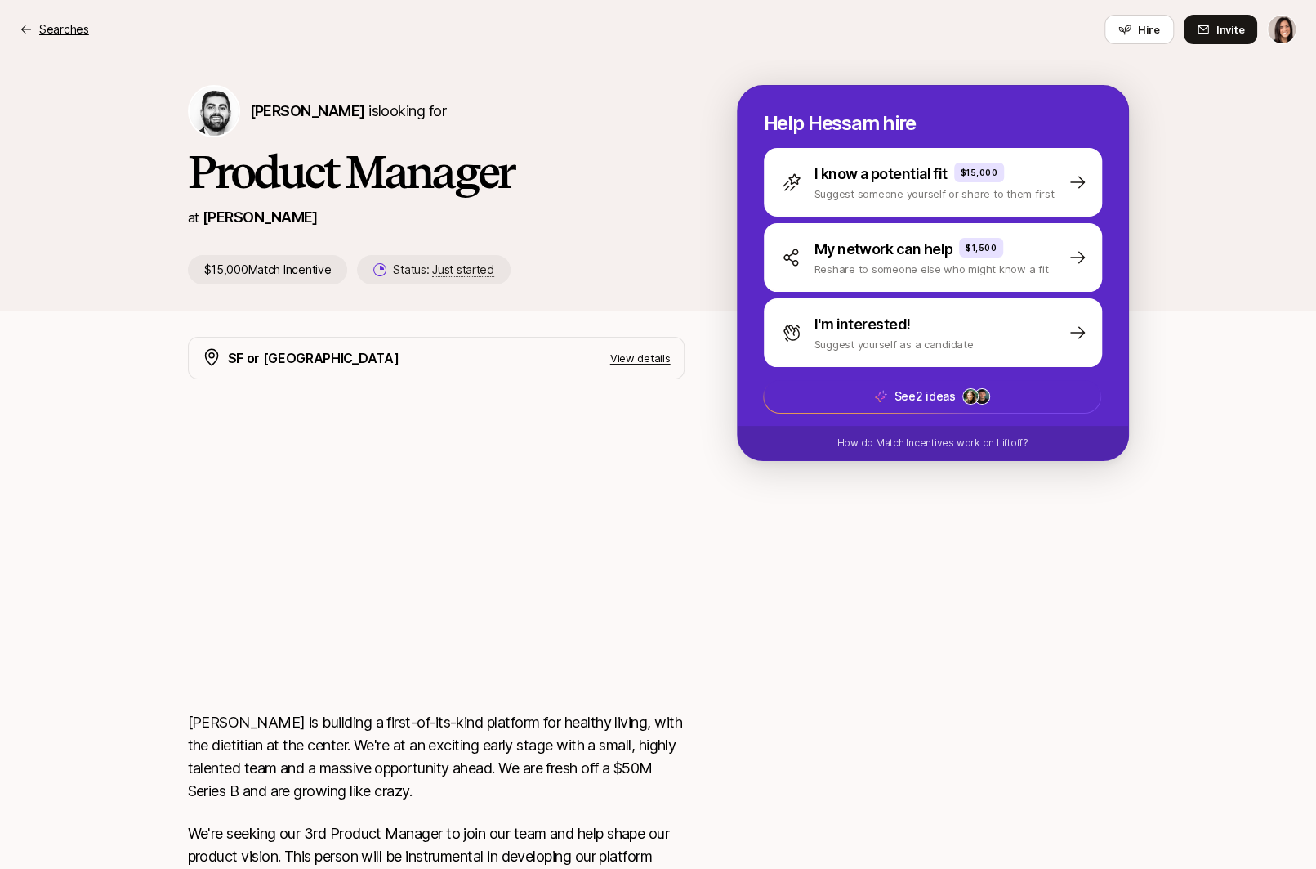
click at [86, 29] on p "Searches" at bounding box center [64, 30] width 50 height 20
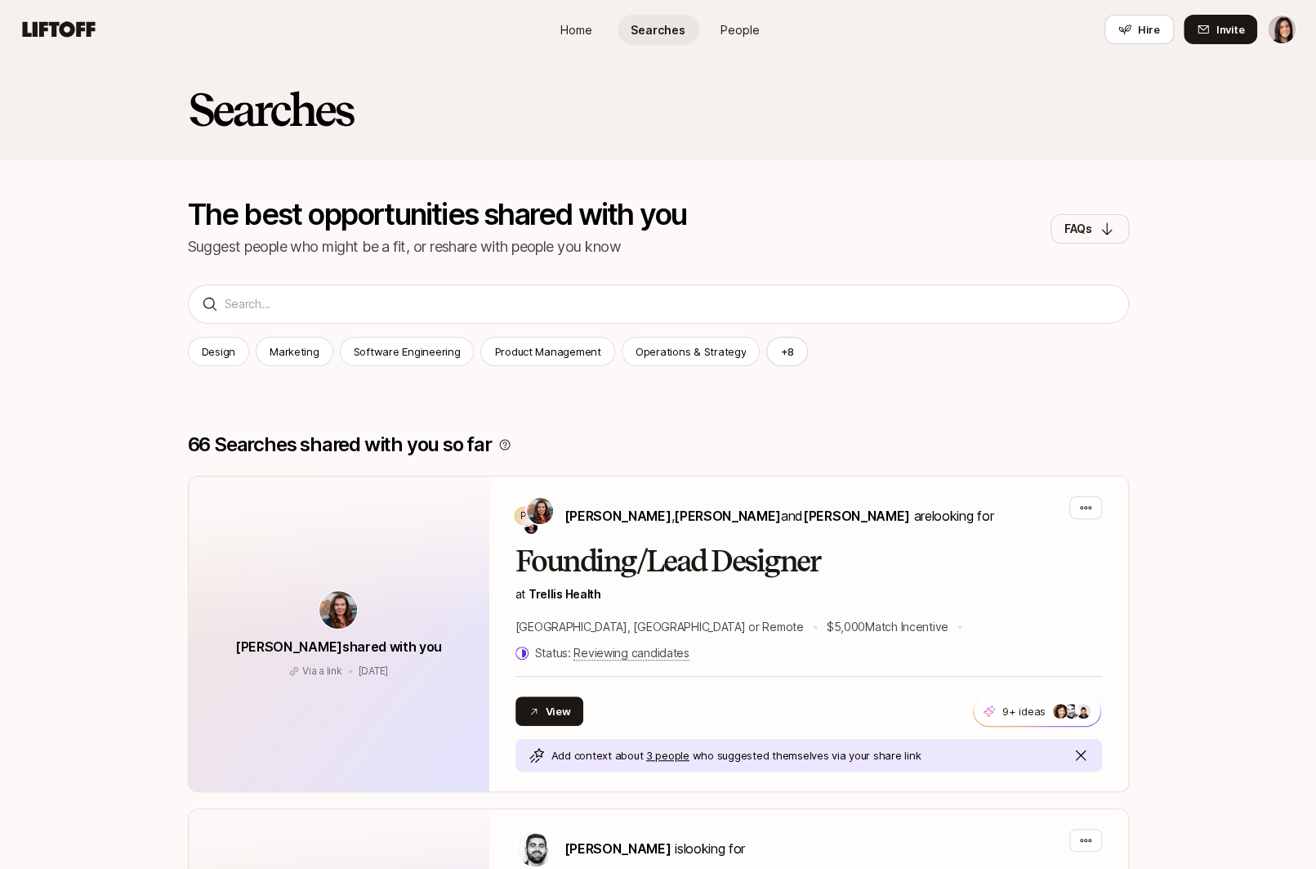
scroll to position [418, 0]
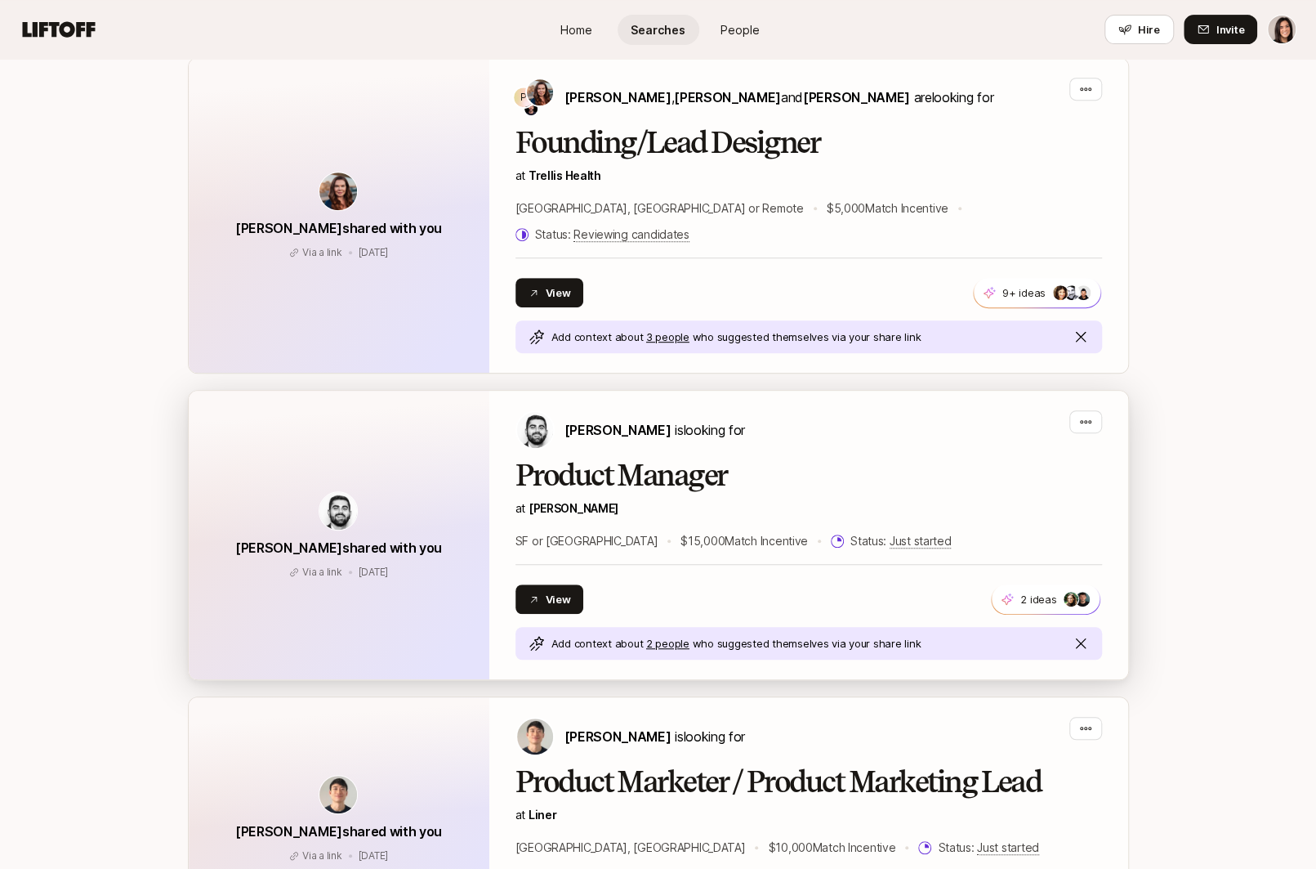
click at [1016, 459] on h2 "Product Manager" at bounding box center [809, 475] width 587 height 33
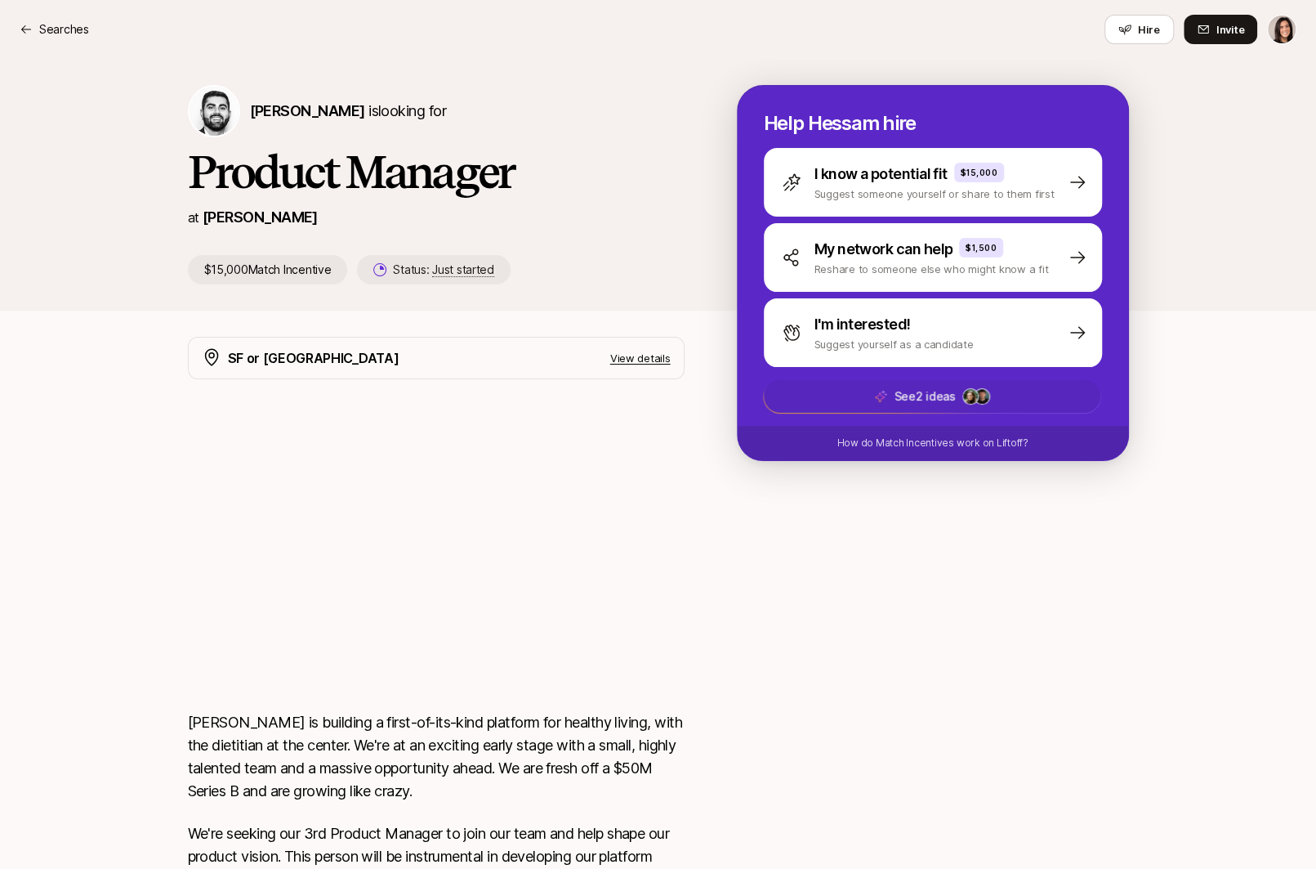
click at [1053, 404] on span "See 2 ideas" at bounding box center [932, 396] width 337 height 33
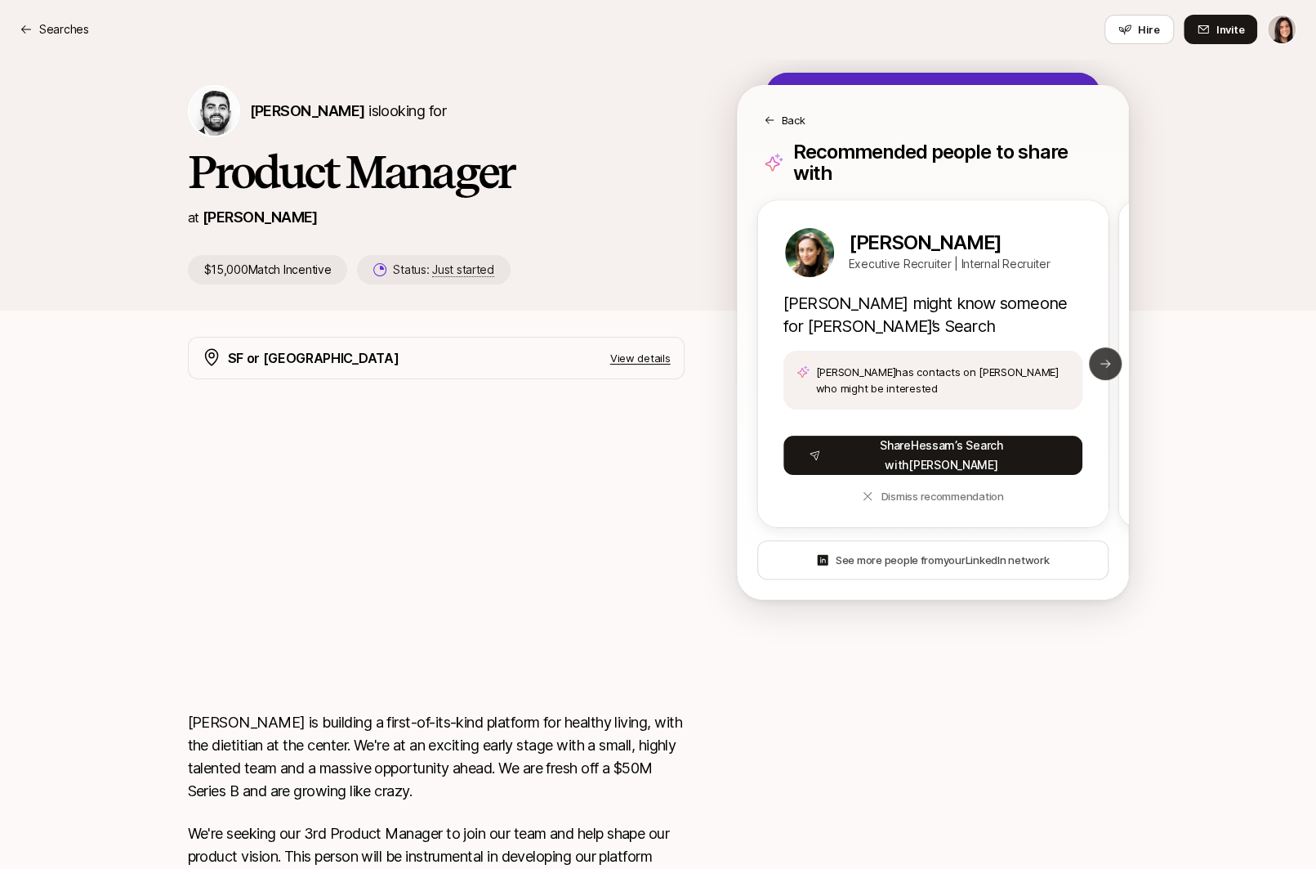
click at [1112, 369] on button "Next slide" at bounding box center [1105, 363] width 33 height 33
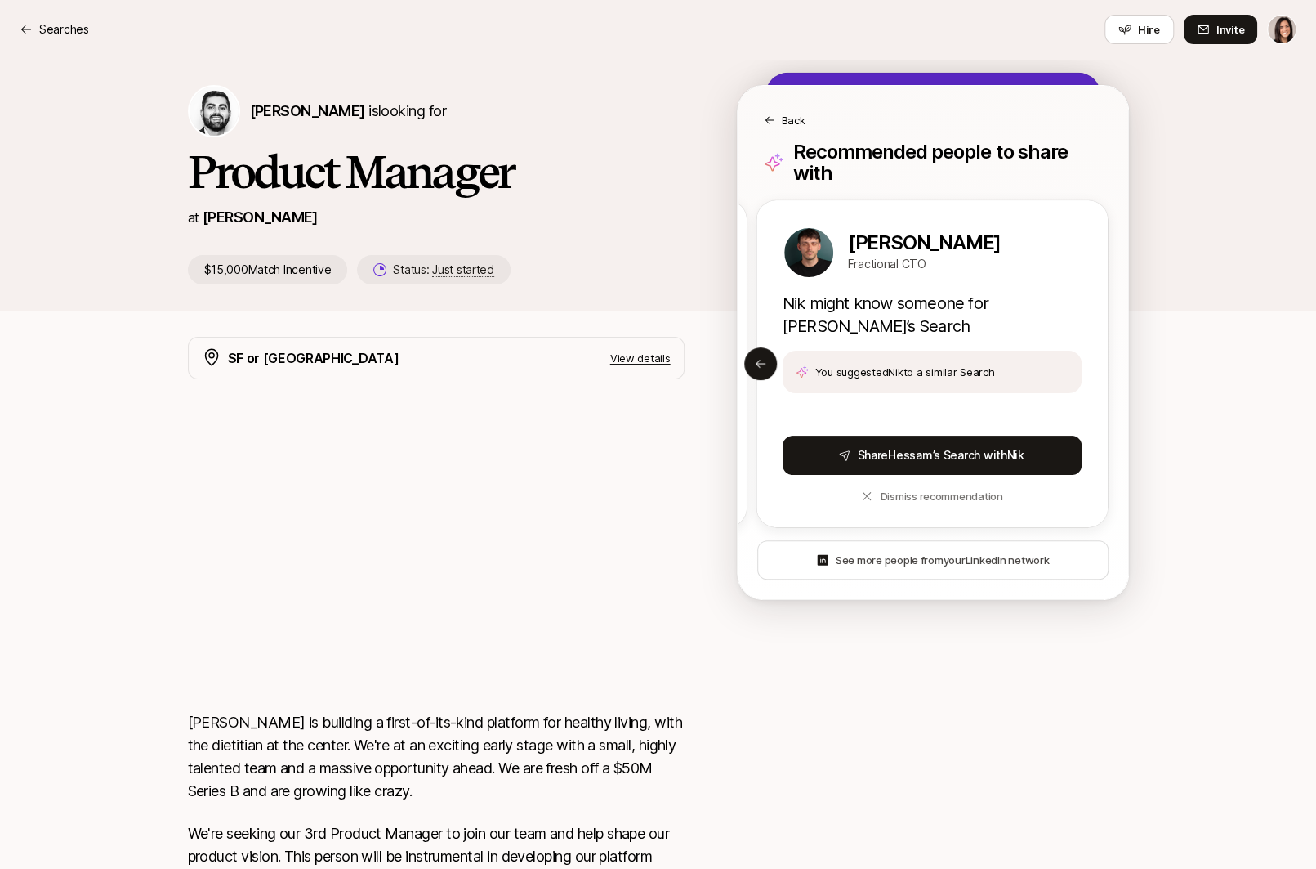
click at [792, 121] on p "Back" at bounding box center [794, 120] width 24 height 16
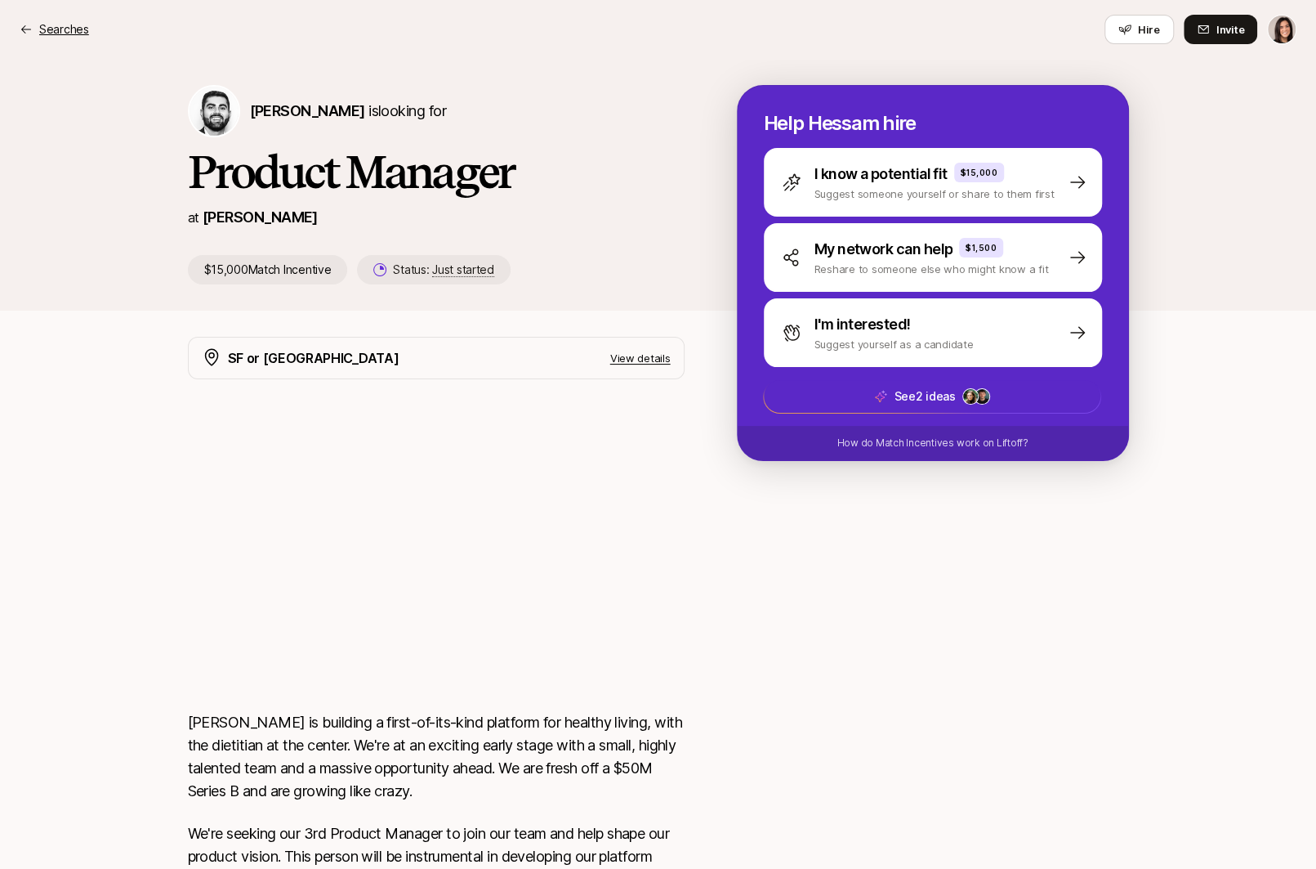
click at [87, 25] on p "Searches" at bounding box center [64, 30] width 50 height 20
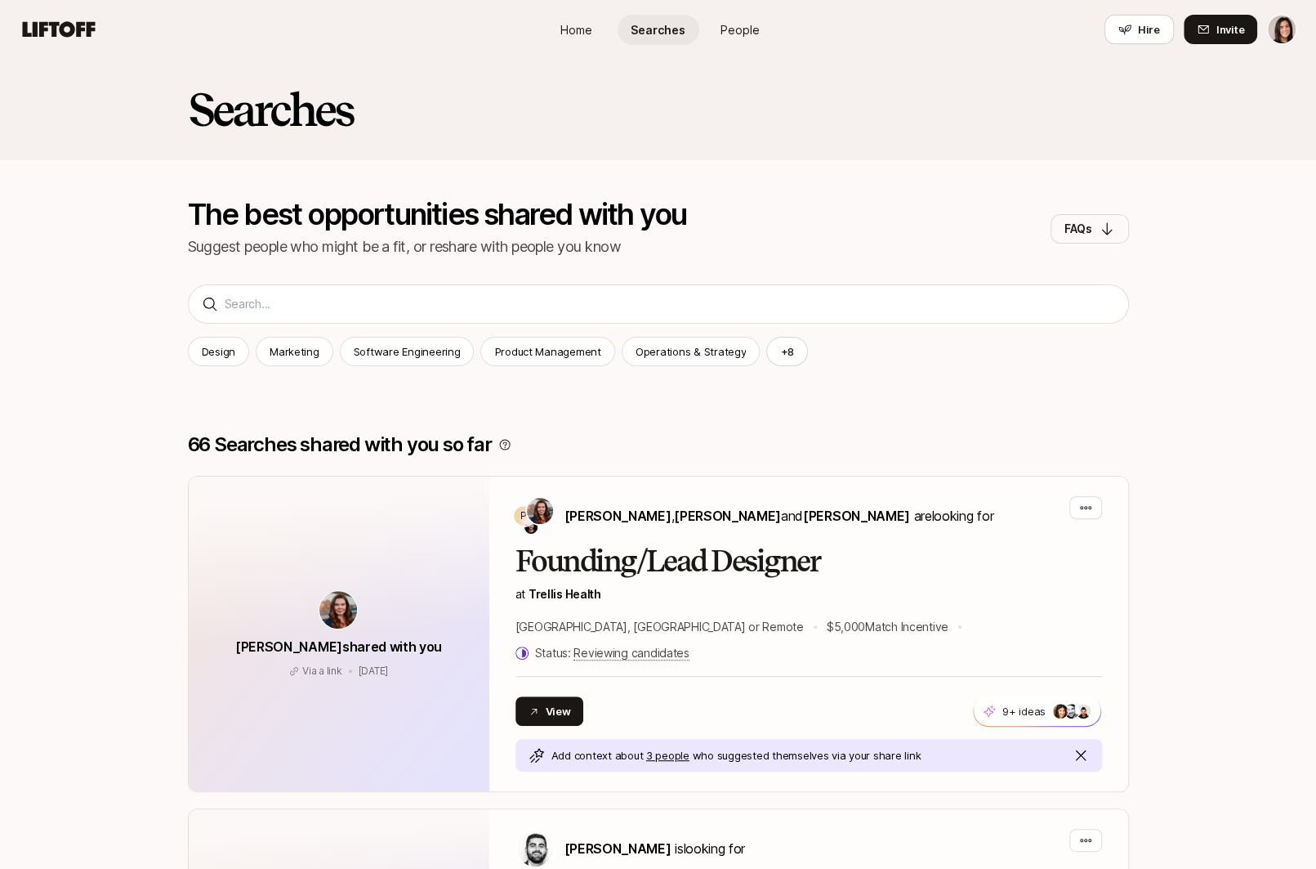
click at [735, 24] on span "People" at bounding box center [740, 29] width 39 height 17
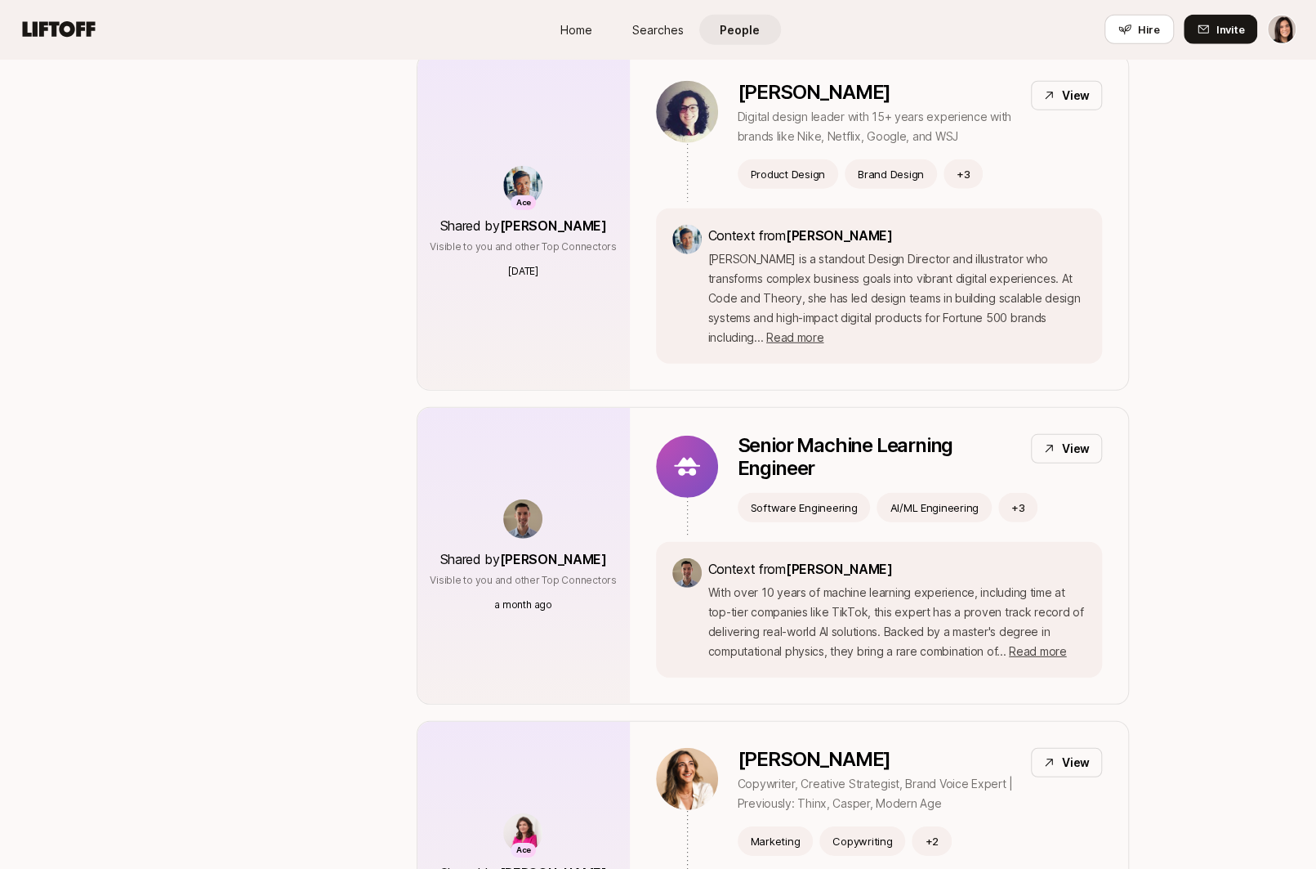
scroll to position [2799, 0]
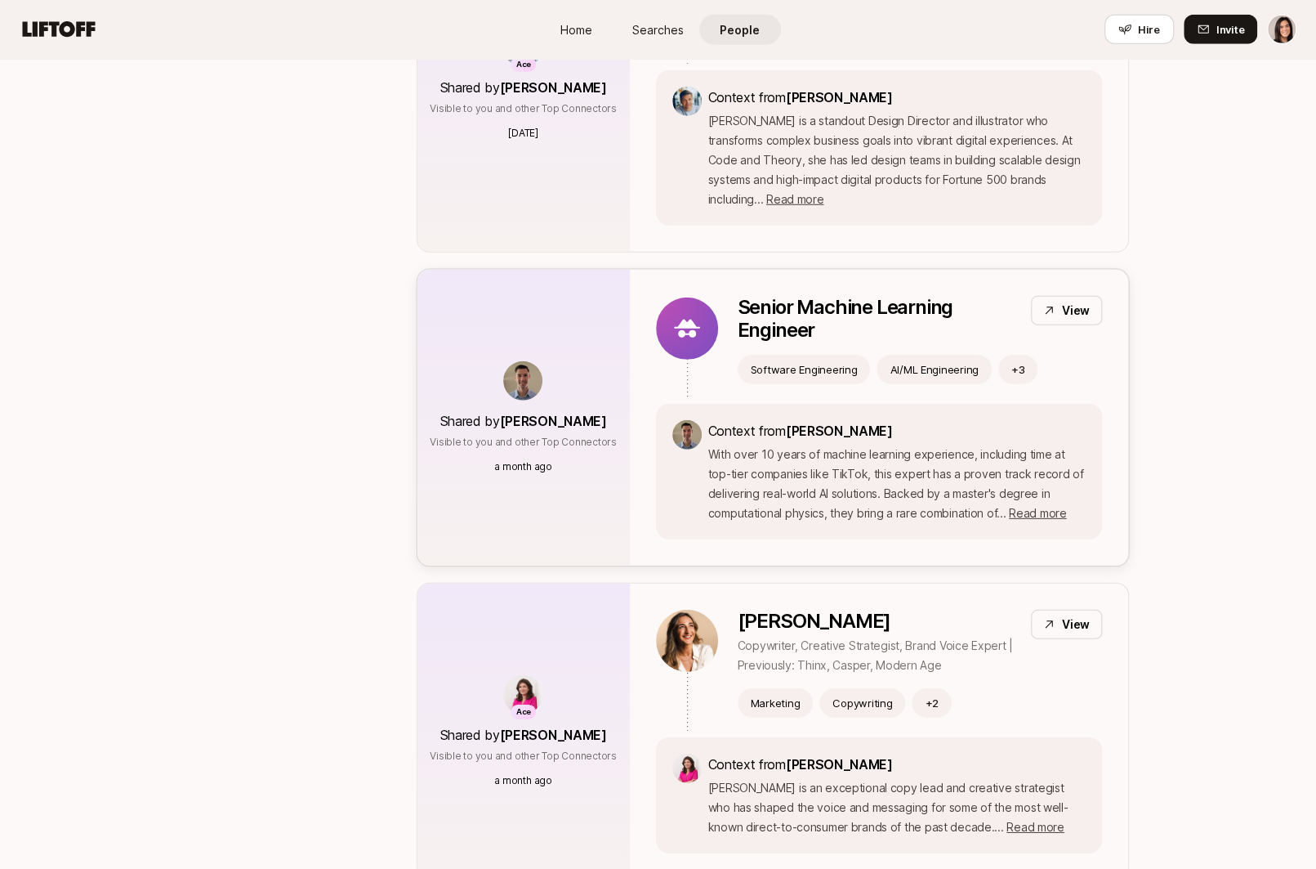
click at [620, 360] on div "Shared by Ben Levinson Visible to you and other Top Connectors a month ago" at bounding box center [524, 418] width 212 height 296
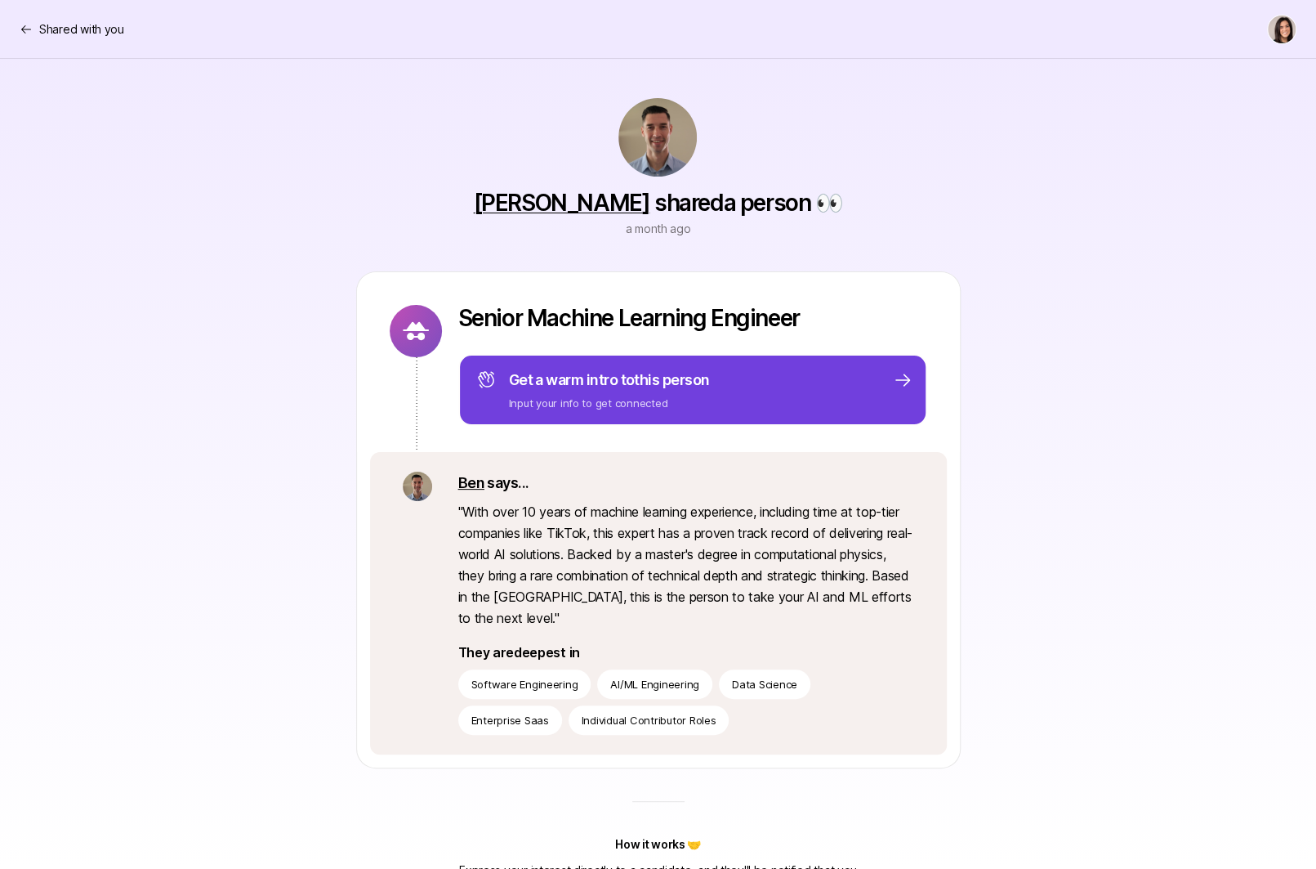
click at [714, 402] on div "Get a warm intro to this person Input your info to get connected" at bounding box center [694, 390] width 436 height 42
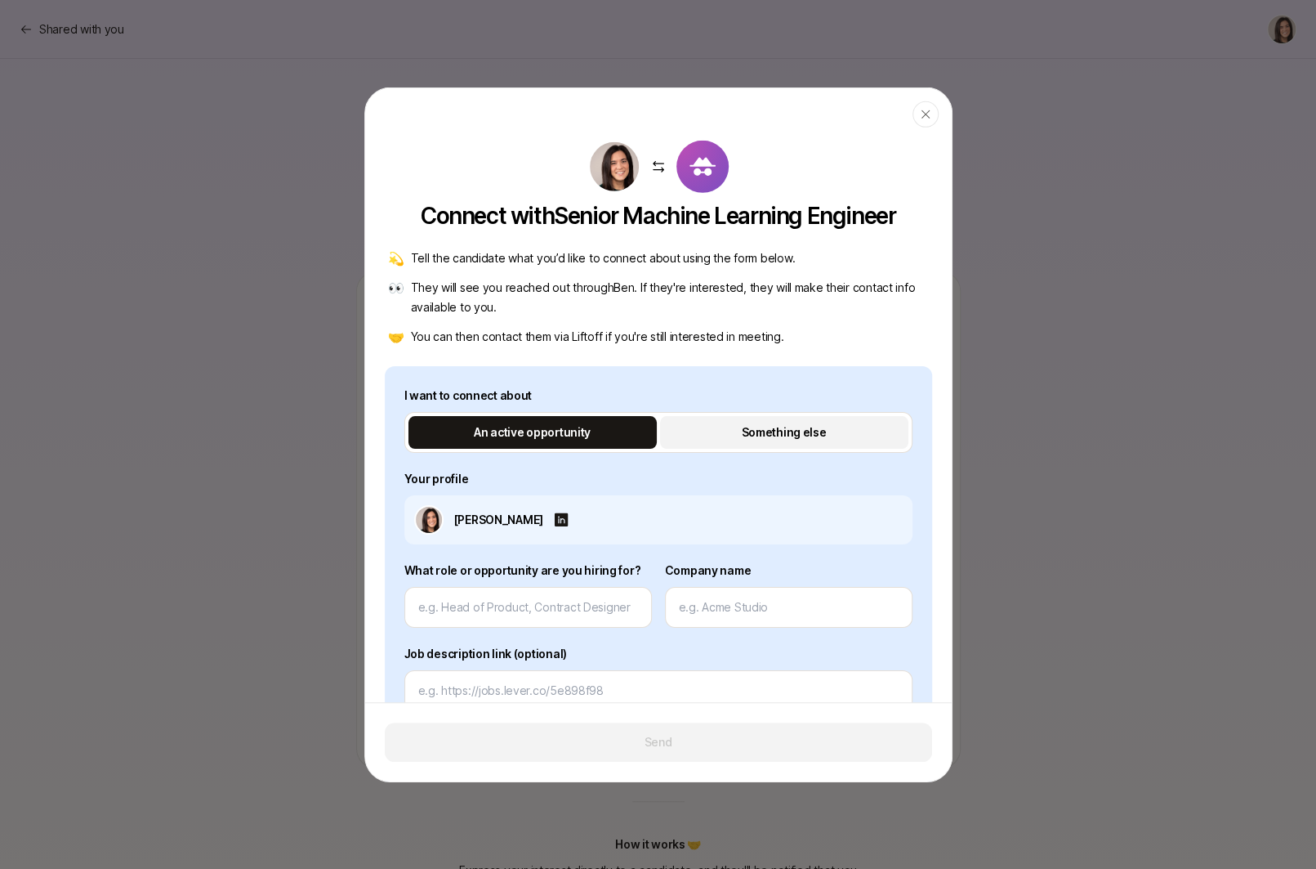
click at [716, 431] on button "Something else" at bounding box center [784, 431] width 248 height 33
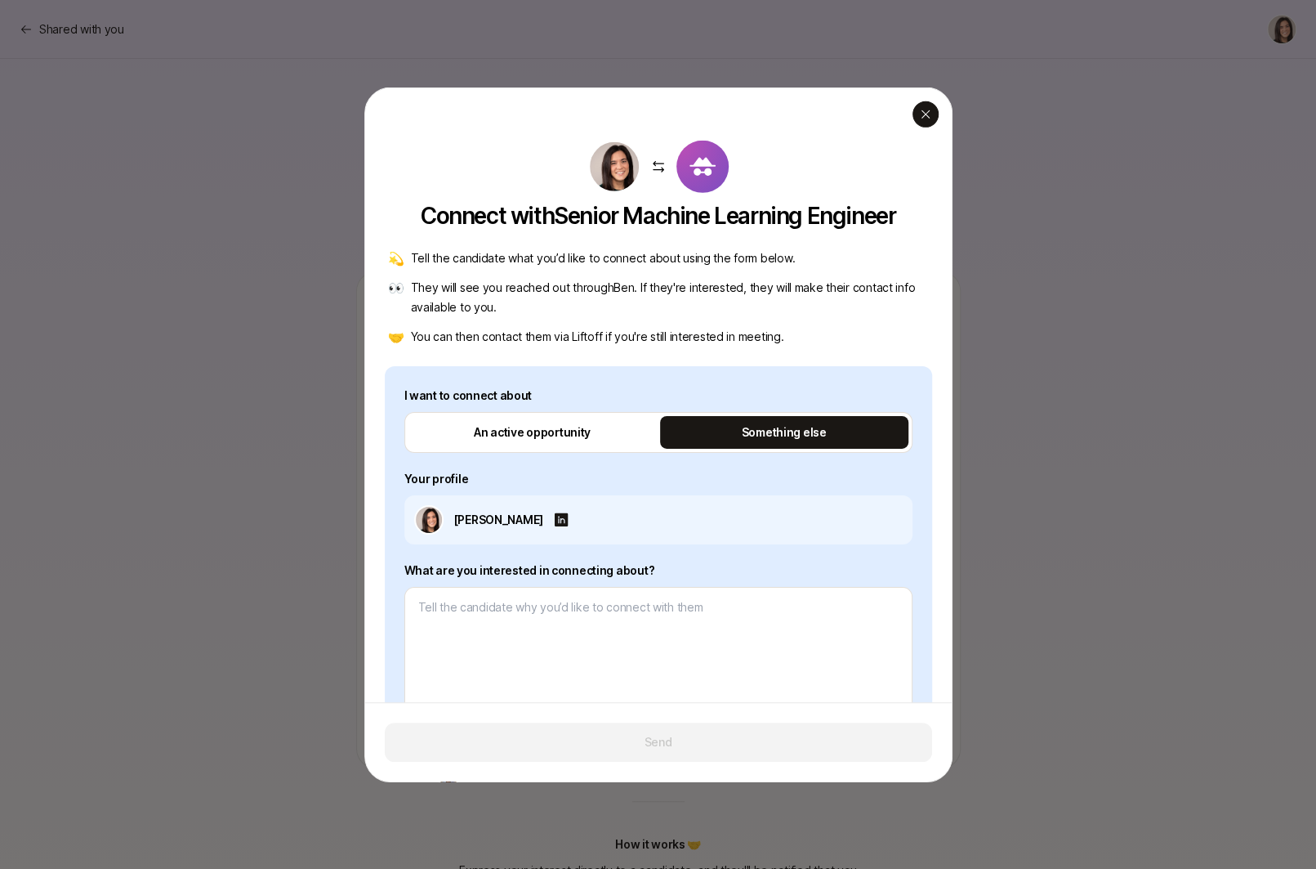
click at [923, 114] on icon "button" at bounding box center [925, 113] width 13 height 13
type textarea "x"
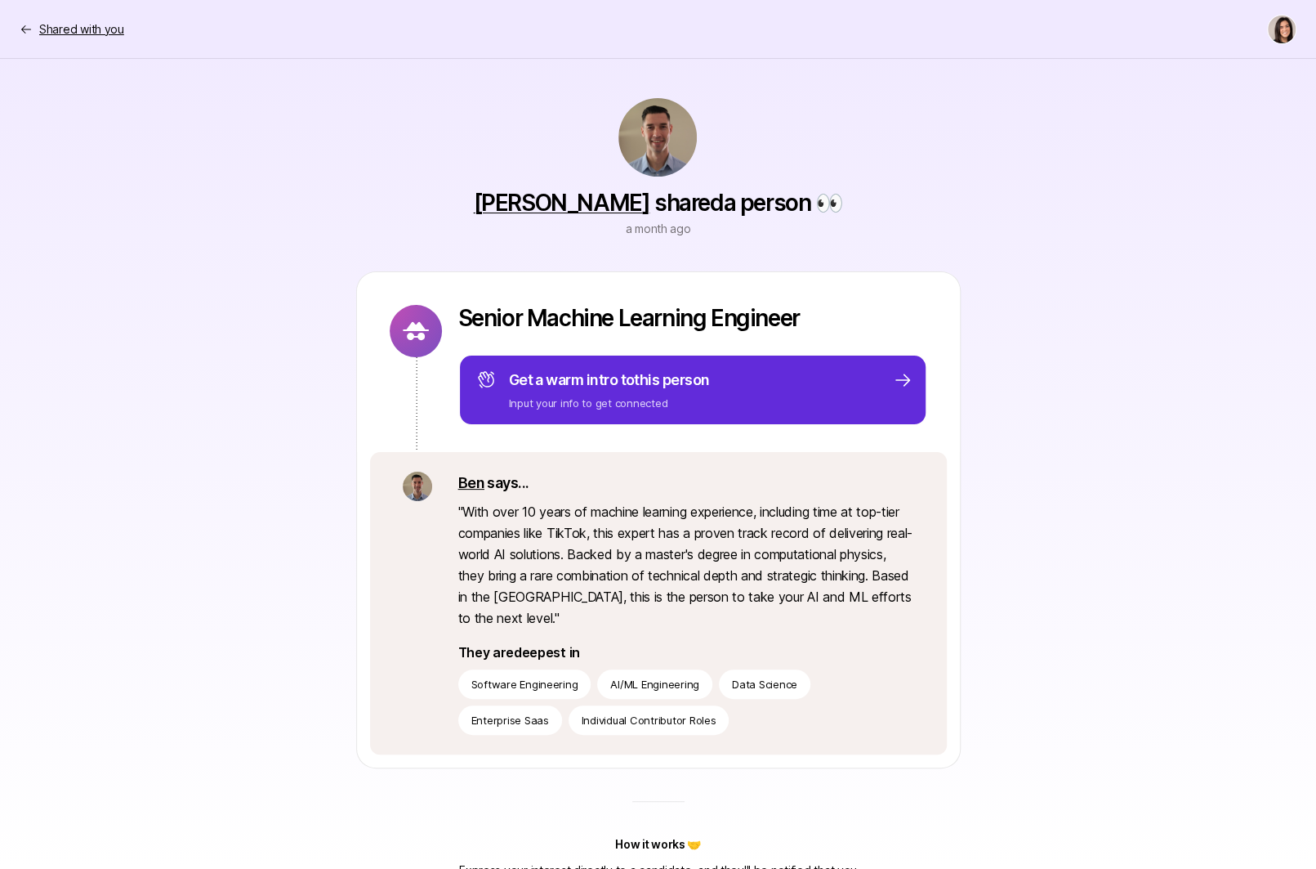
click at [96, 26] on p "Shared with you" at bounding box center [81, 30] width 85 height 20
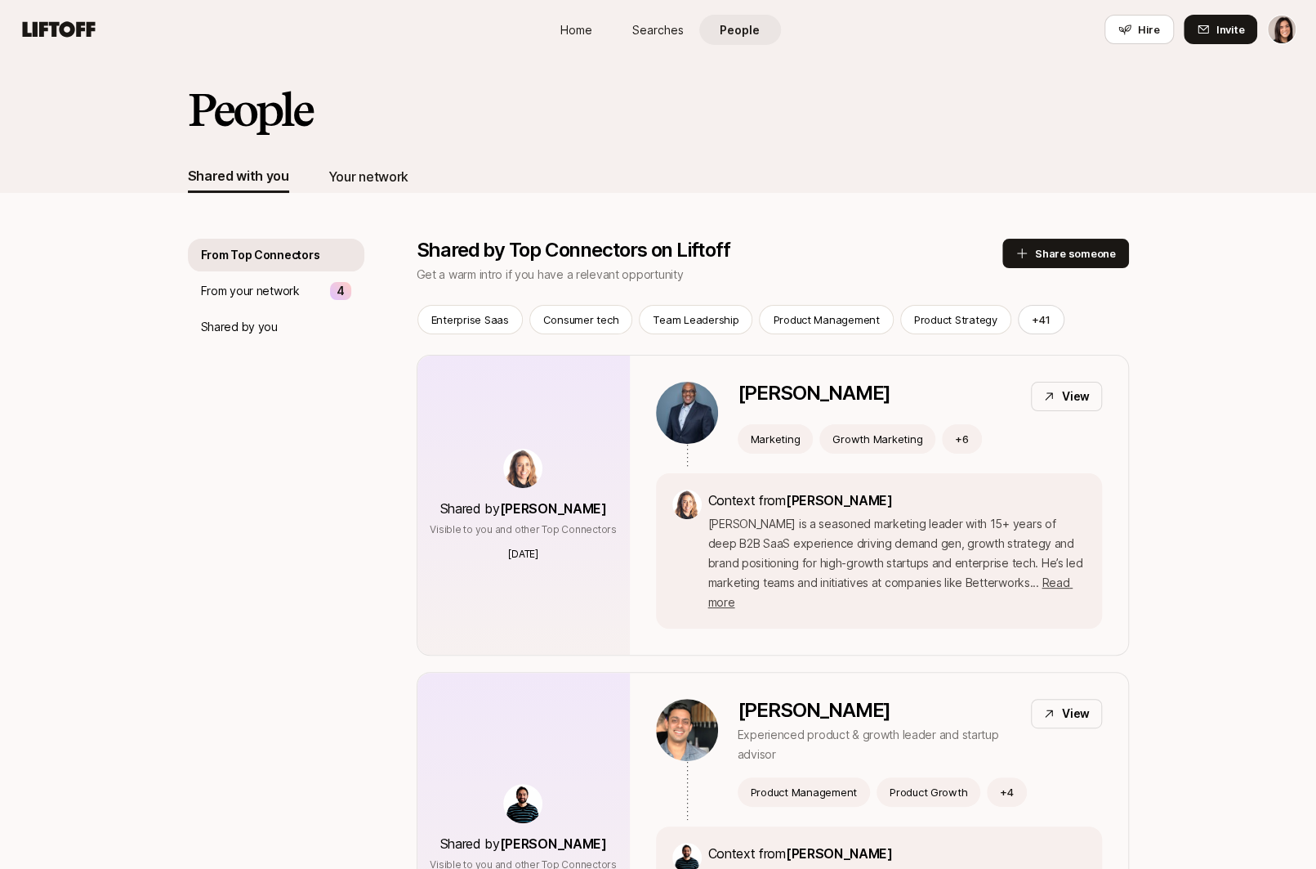
click at [385, 181] on div "Your network" at bounding box center [368, 176] width 80 height 21
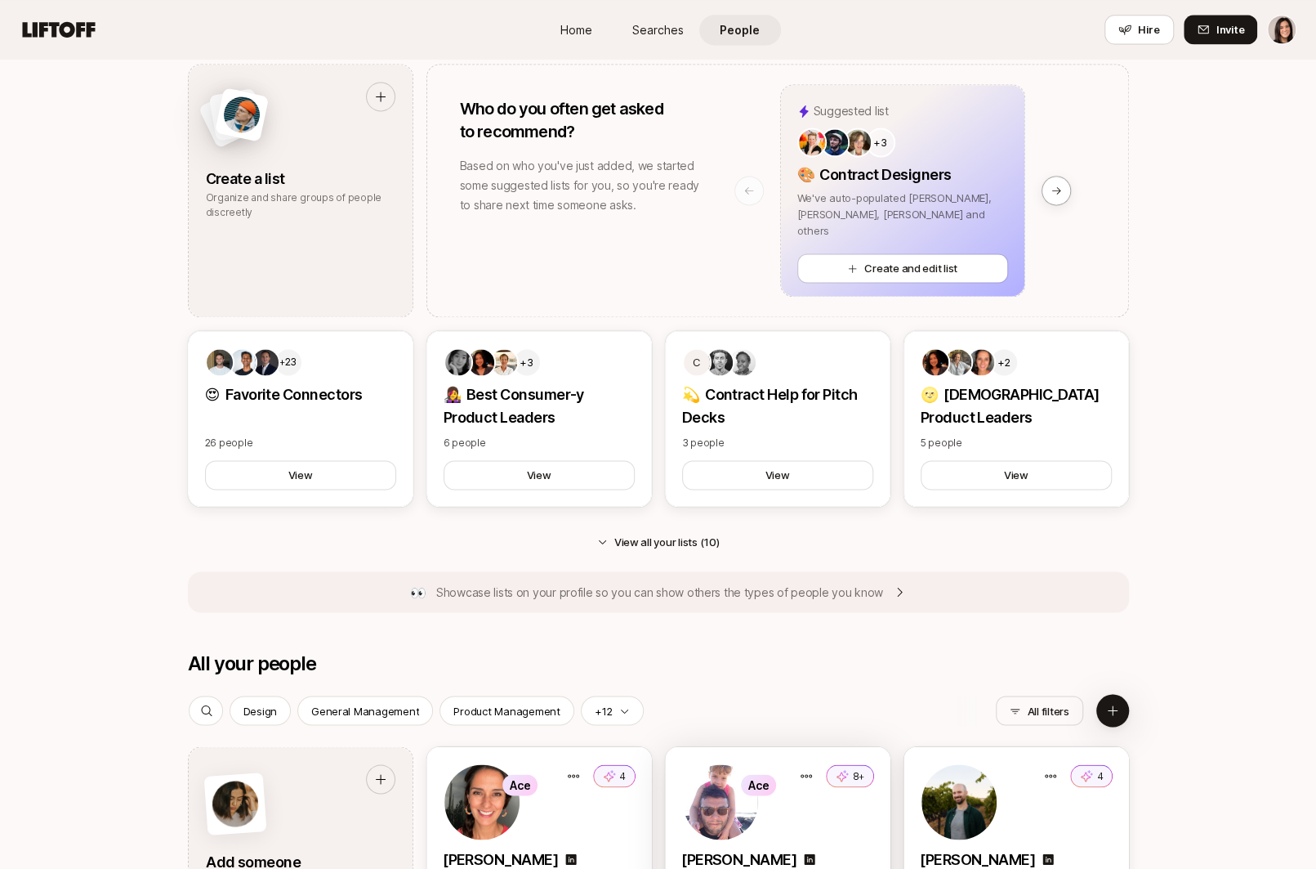
scroll to position [1438, 0]
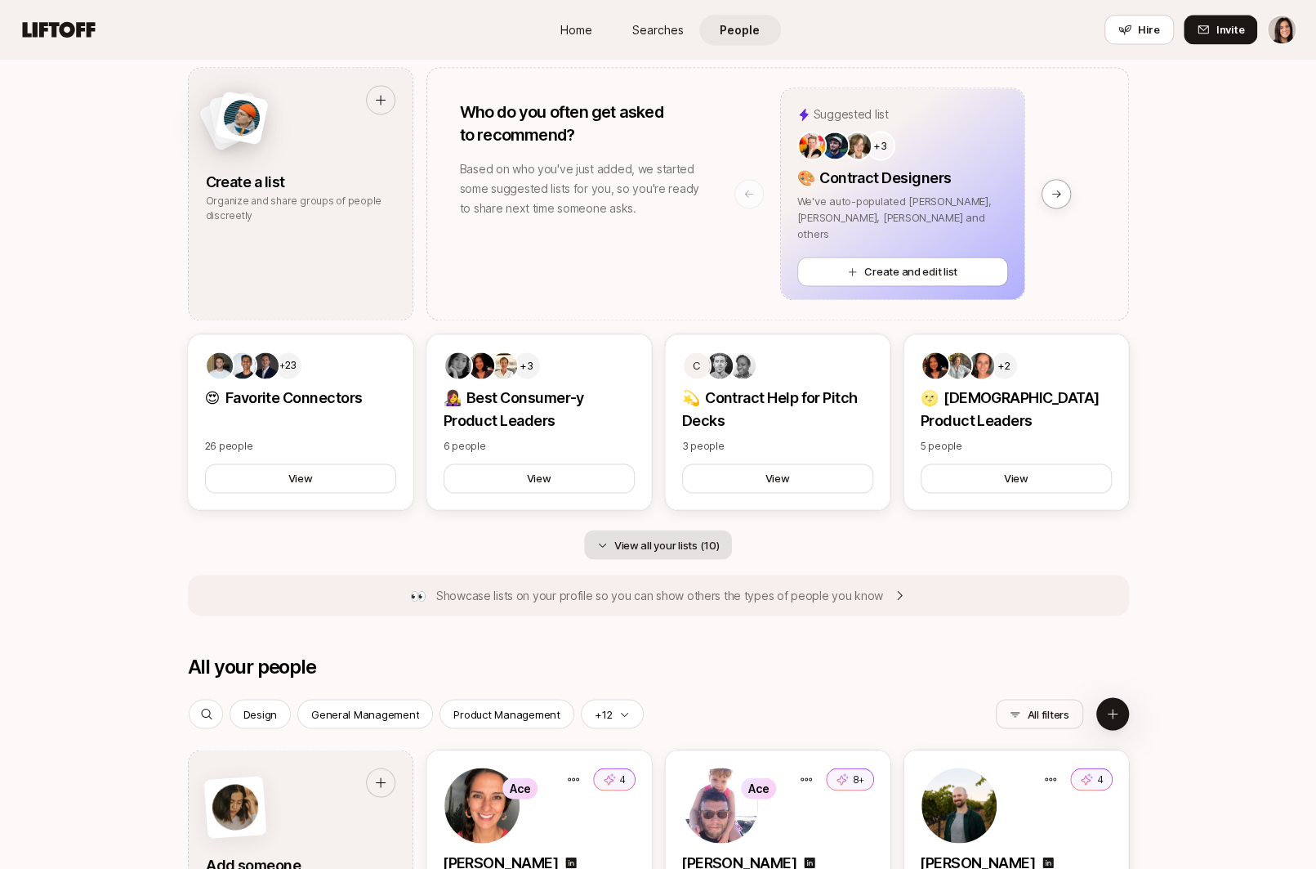
click at [681, 545] on button "View all your lists (10)" at bounding box center [658, 543] width 149 height 29
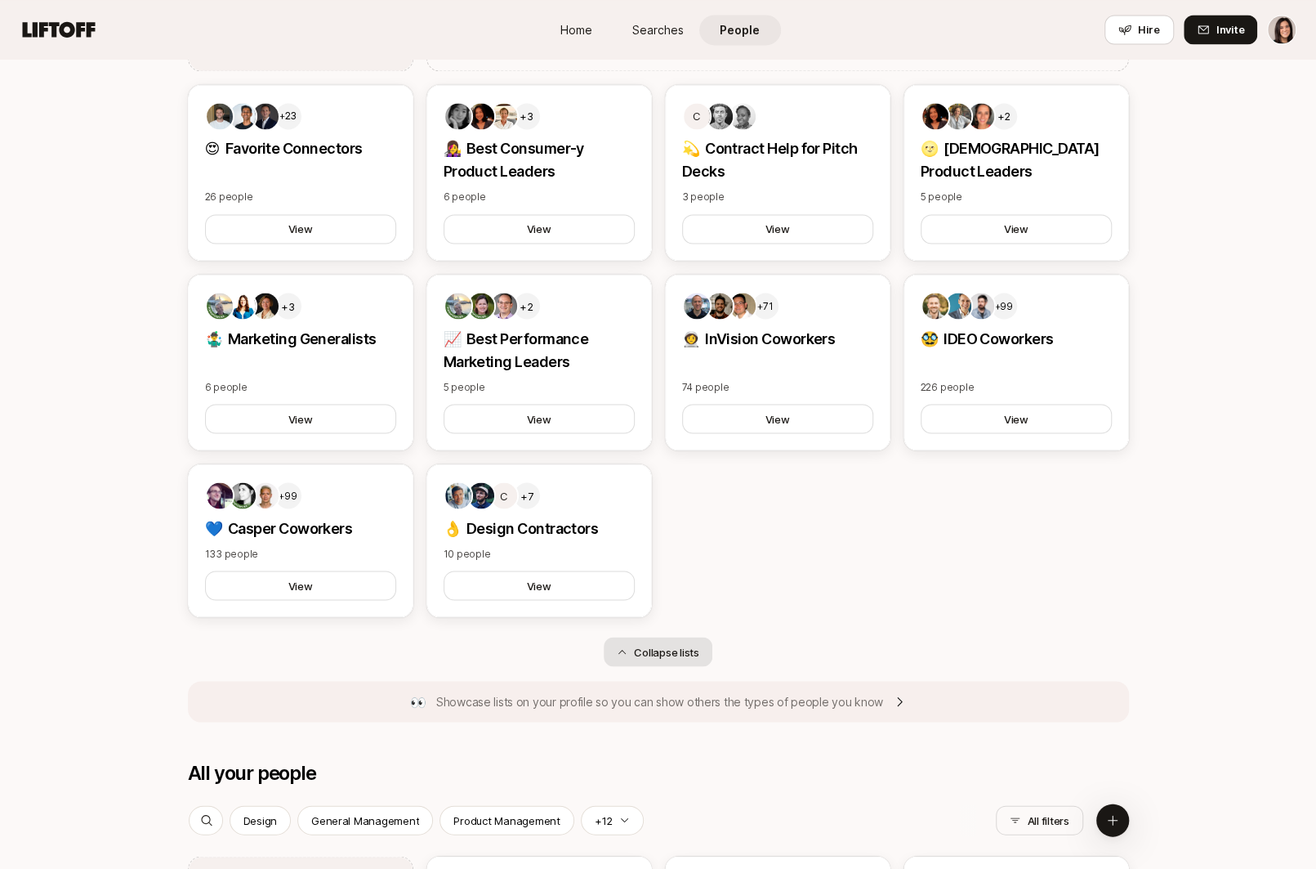
scroll to position [1654, 0]
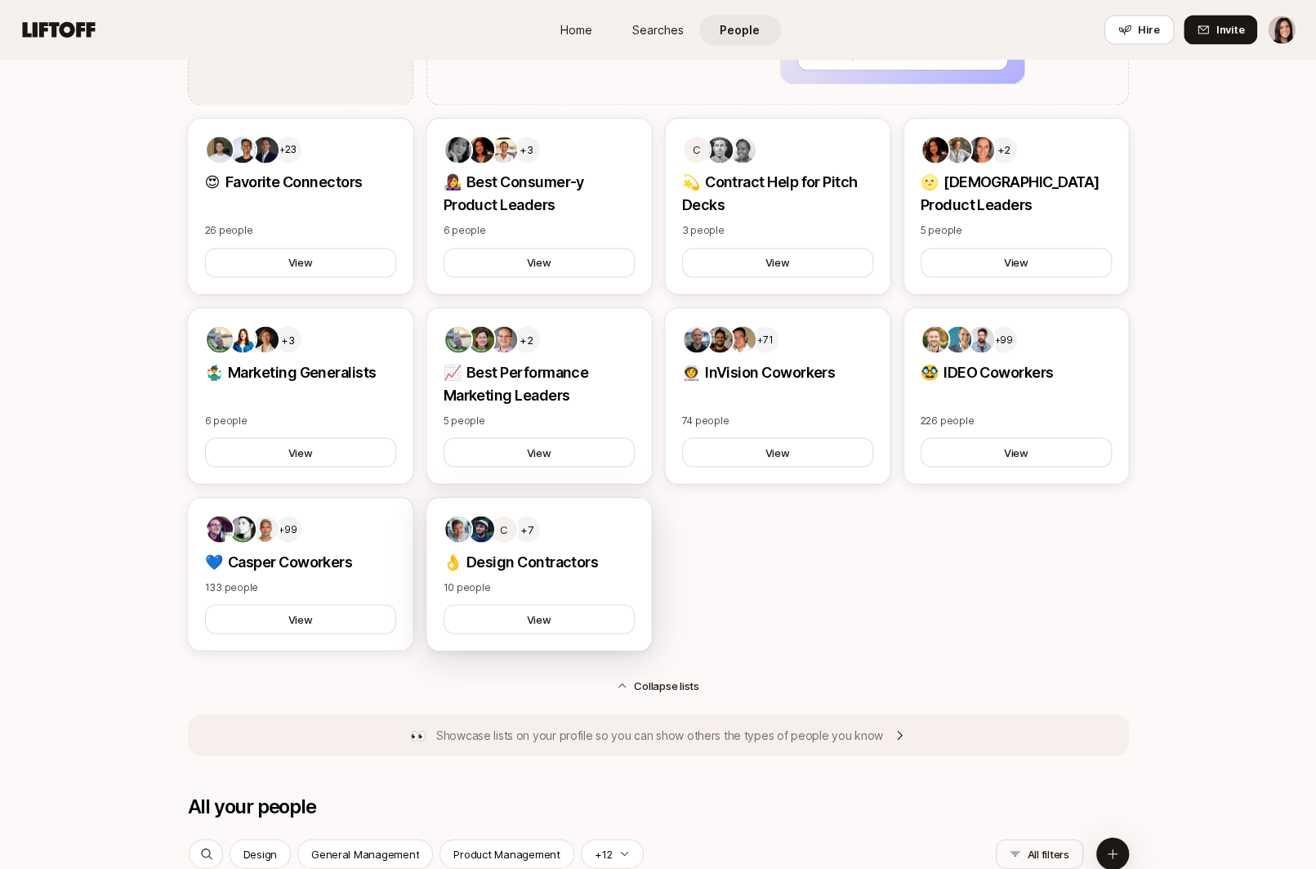
click at [610, 571] on div "C +7 👌 Design Contractors 10 people View" at bounding box center [540, 574] width 226 height 154
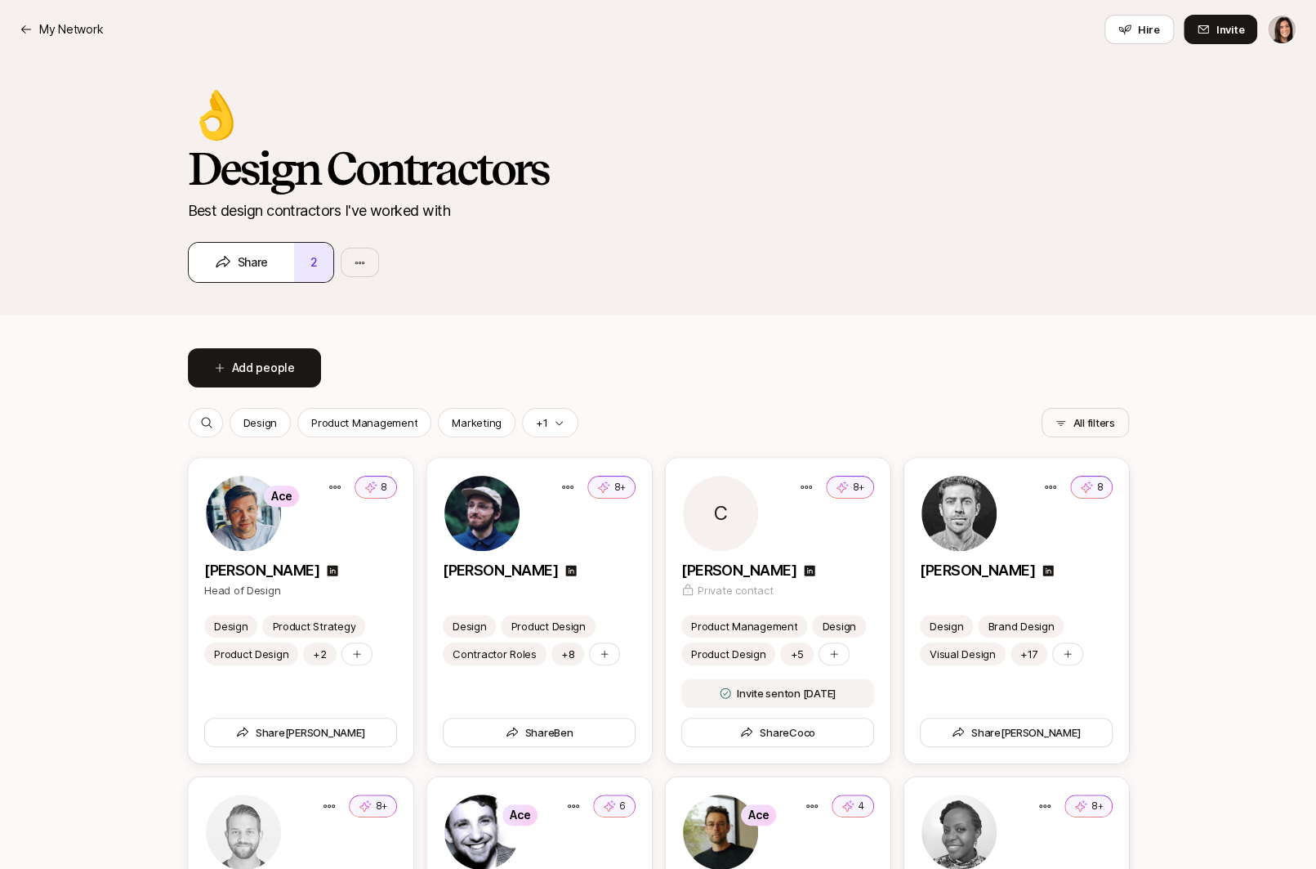
click at [313, 271] on button "2" at bounding box center [313, 262] width 39 height 39
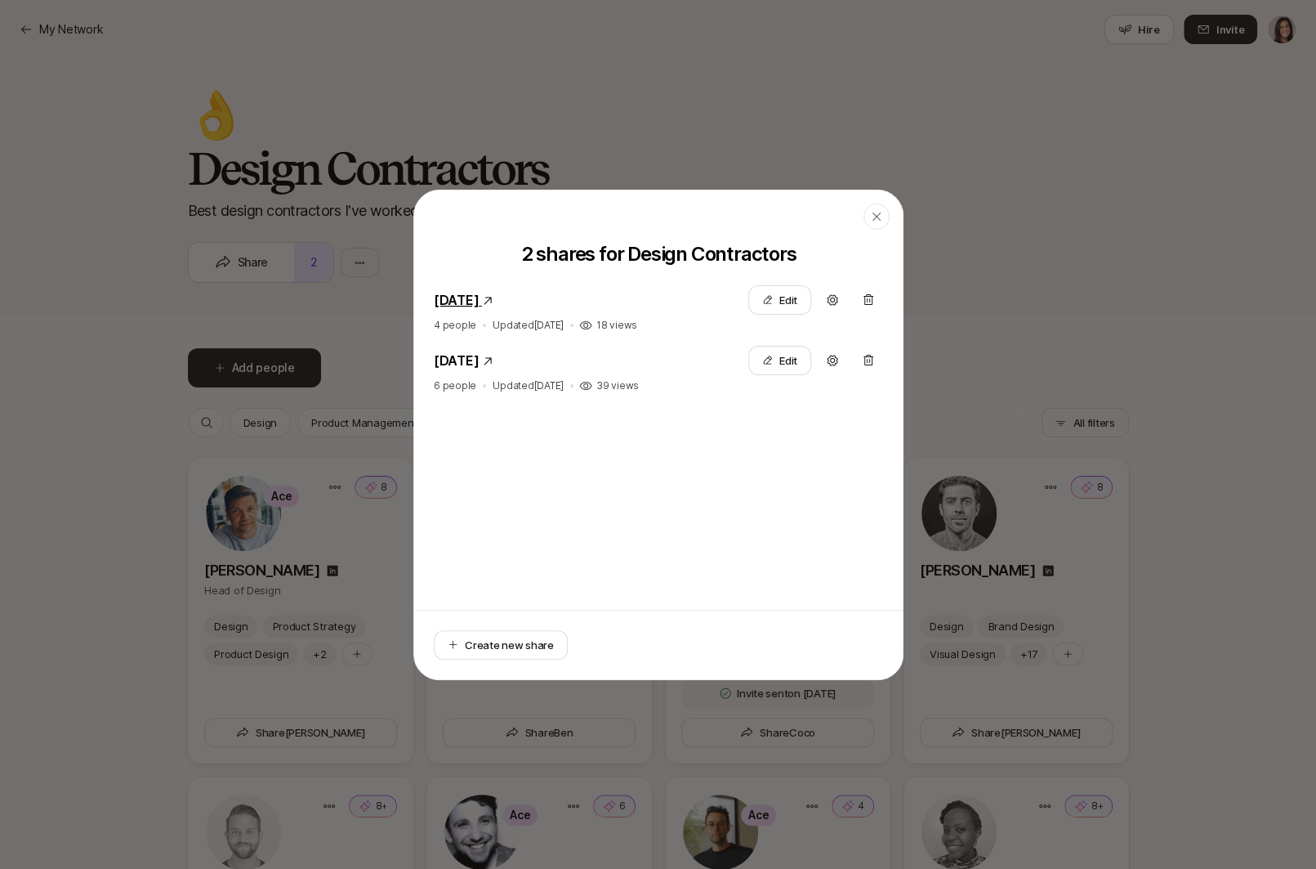
click at [461, 306] on link "March 10, 2025" at bounding box center [456, 300] width 45 height 16
click at [882, 214] on icon "button" at bounding box center [876, 216] width 13 height 13
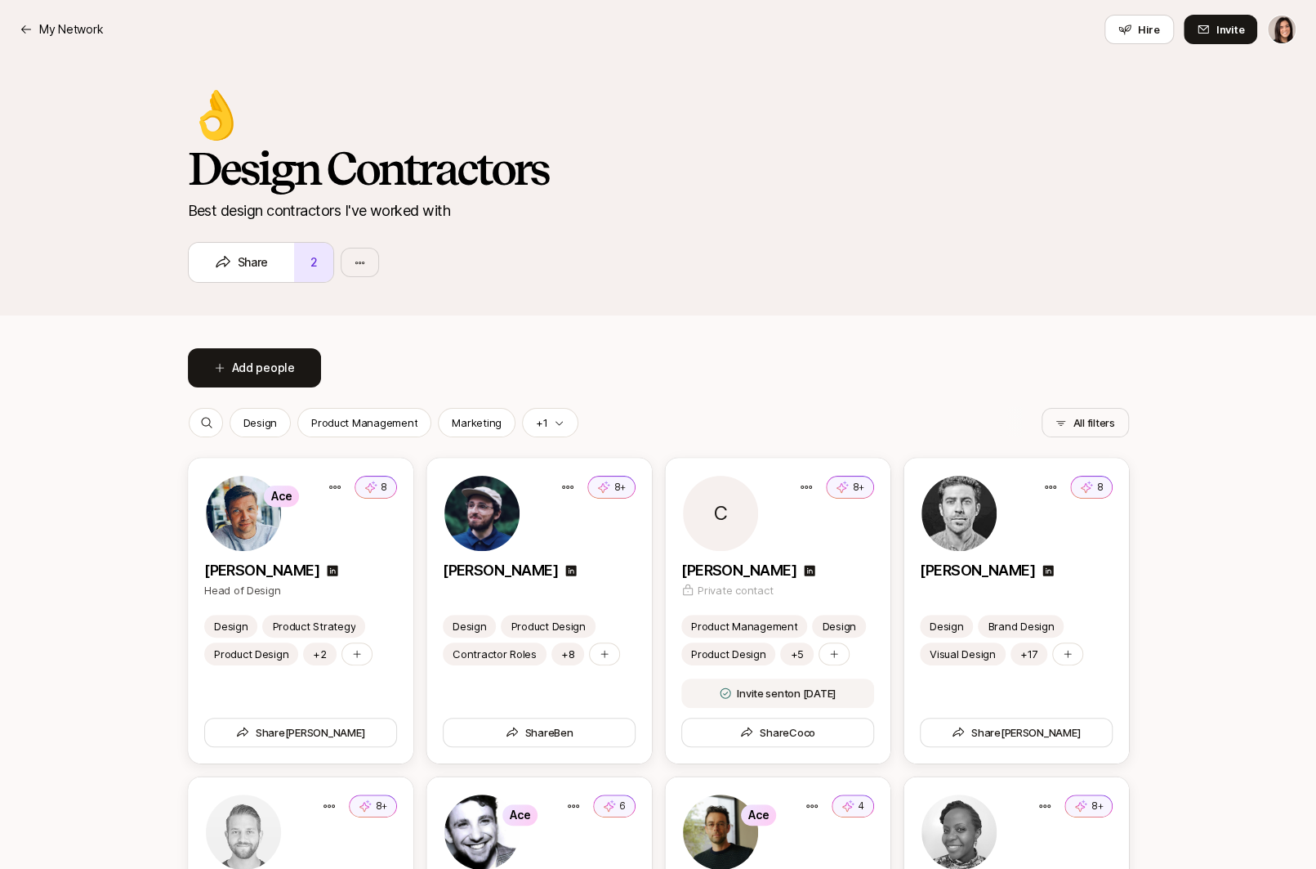
click at [78, 39] on div "My Network Hire Invite" at bounding box center [658, 29] width 1277 height 29
click at [75, 37] on p "My Network" at bounding box center [71, 30] width 64 height 20
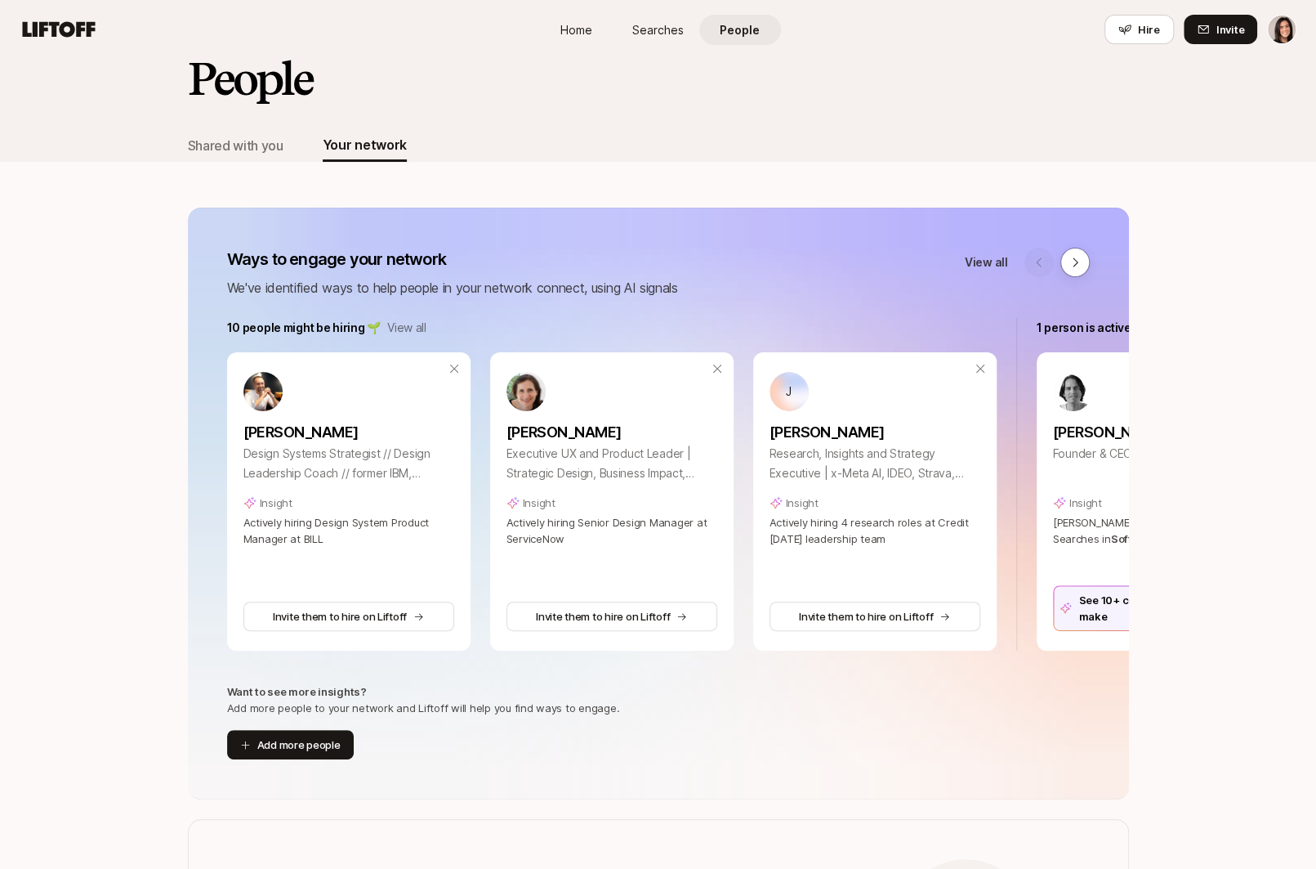
scroll to position [73, 0]
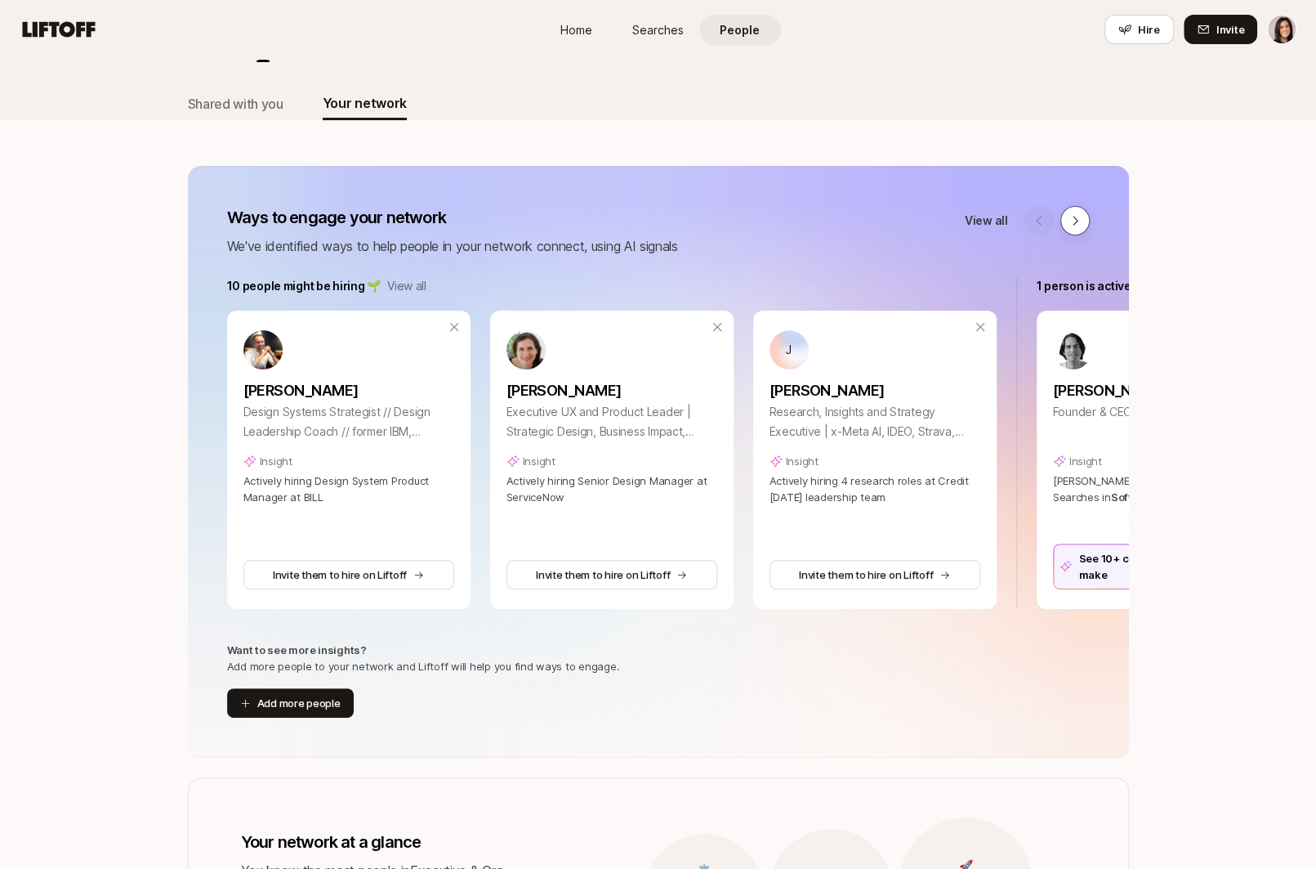
click at [1079, 217] on icon at bounding box center [1075, 220] width 13 height 13
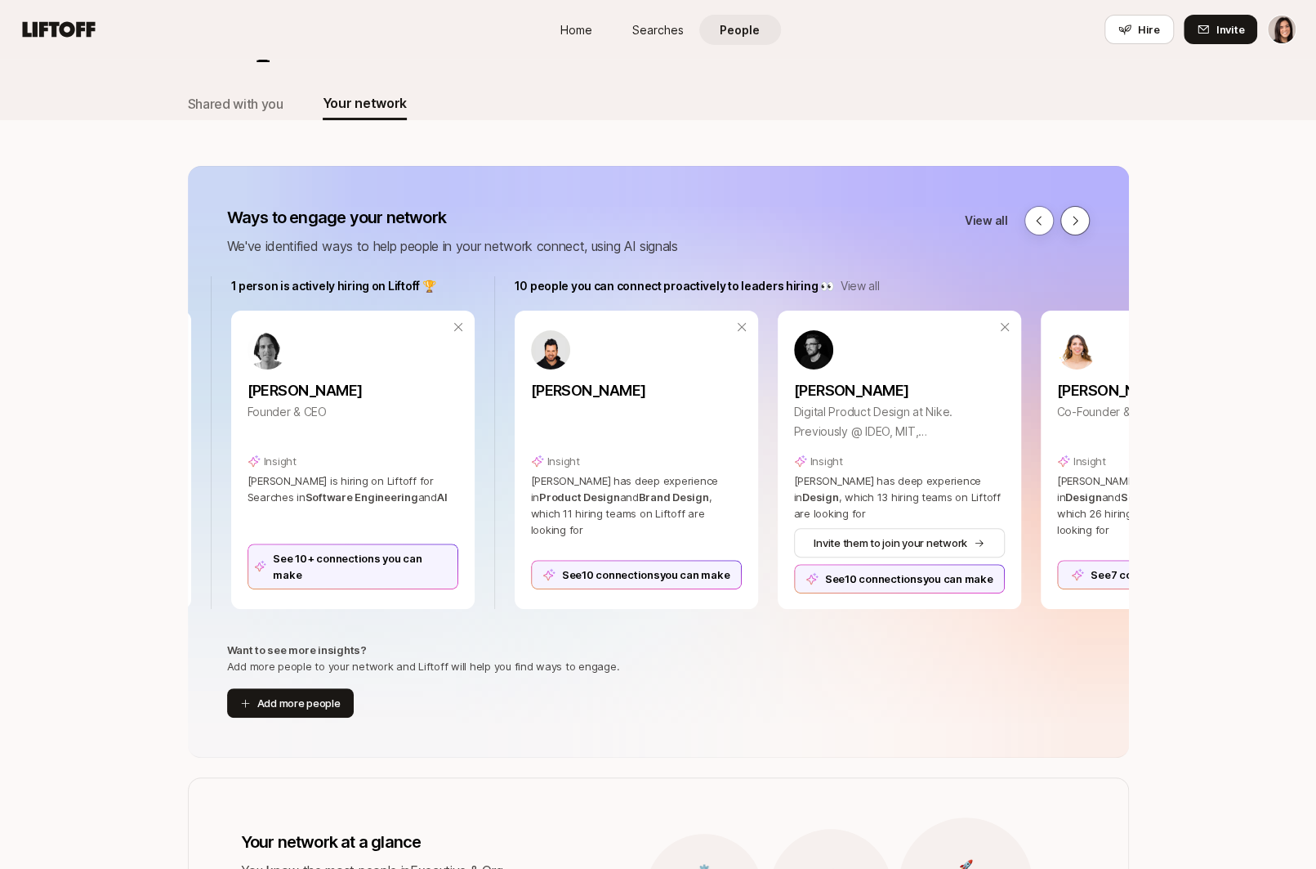
scroll to position [0, 809]
click at [690, 581] on div "See 10 connections you can make" at bounding box center [633, 574] width 211 height 29
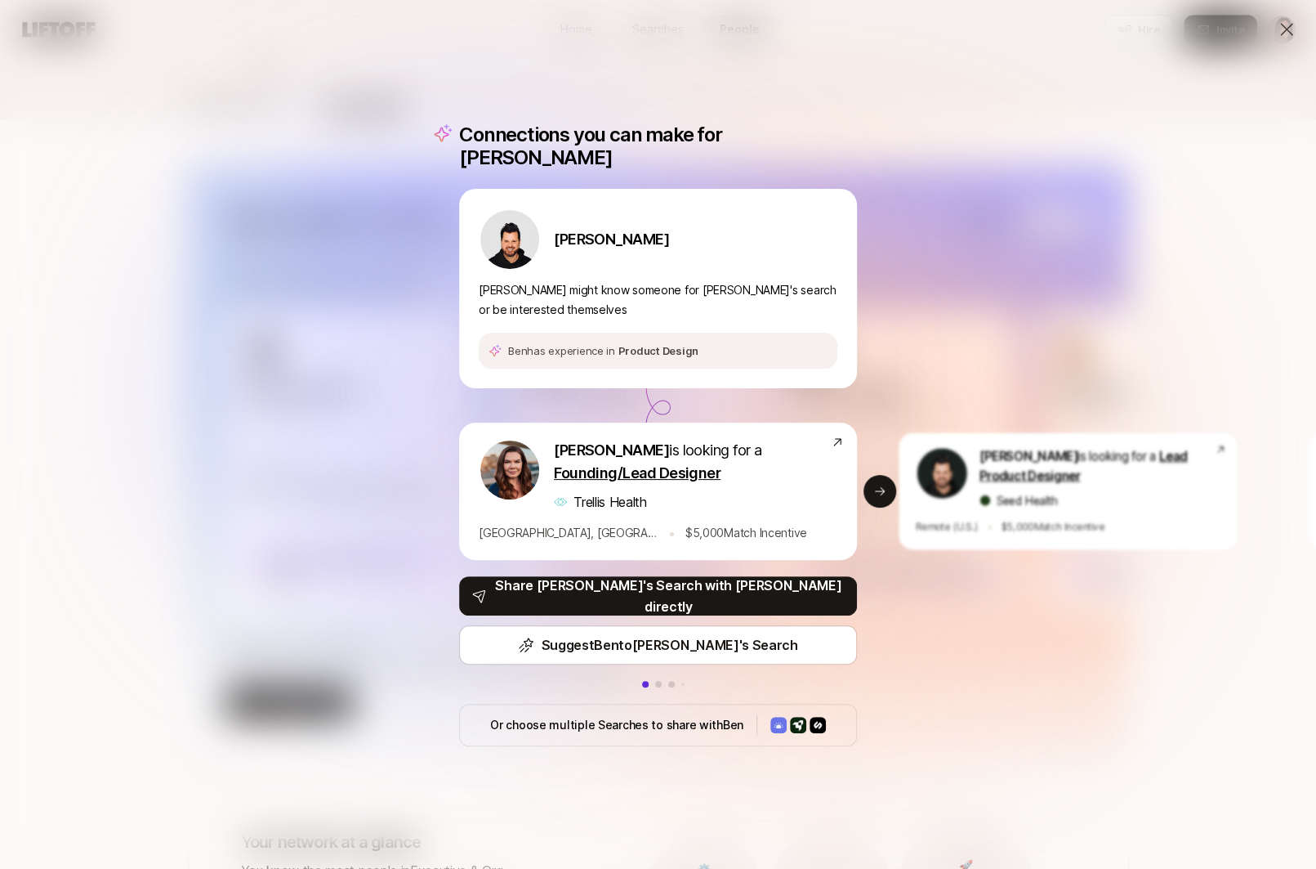
click at [1286, 34] on icon at bounding box center [1287, 30] width 20 height 20
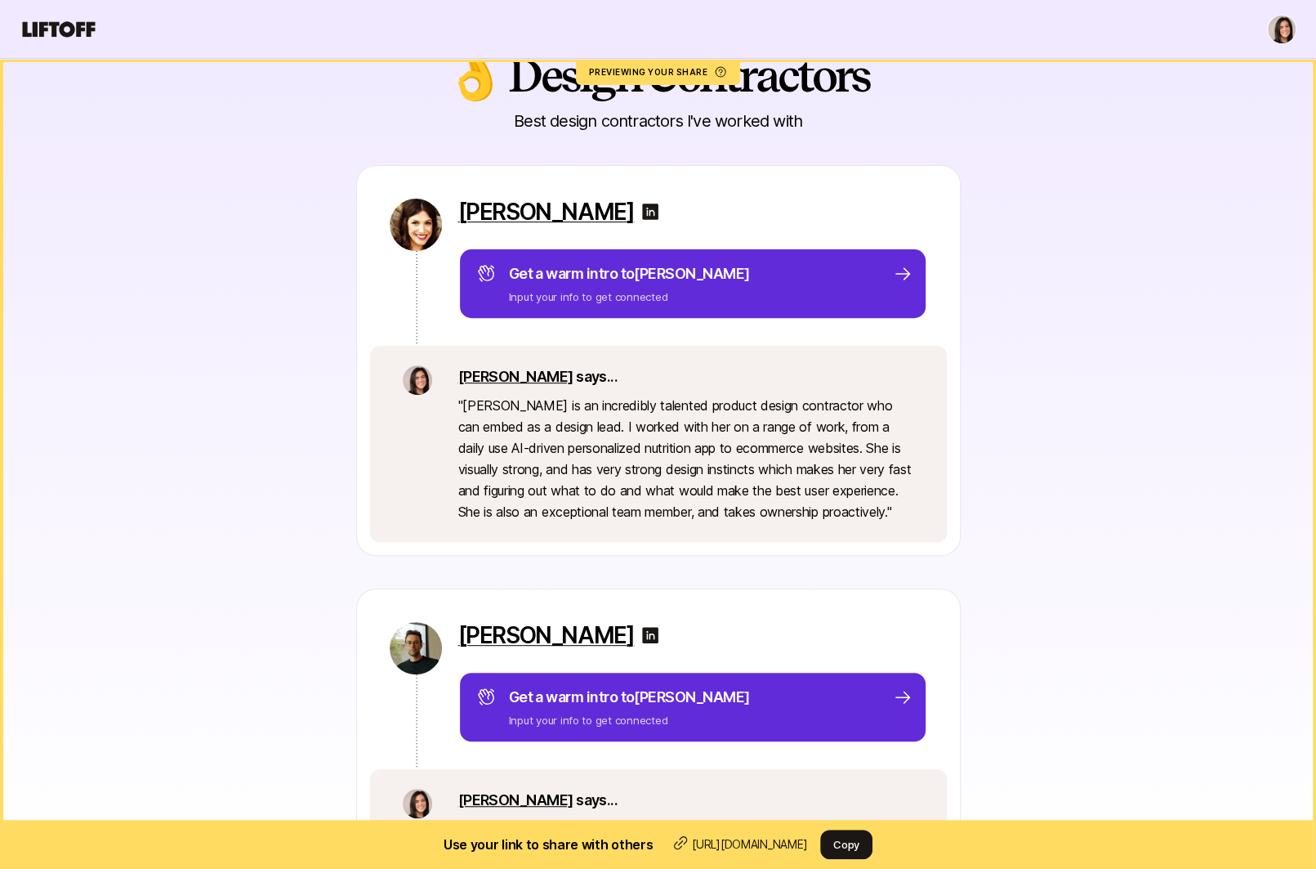
scroll to position [219, 0]
